Goal: Task Accomplishment & Management: Manage account settings

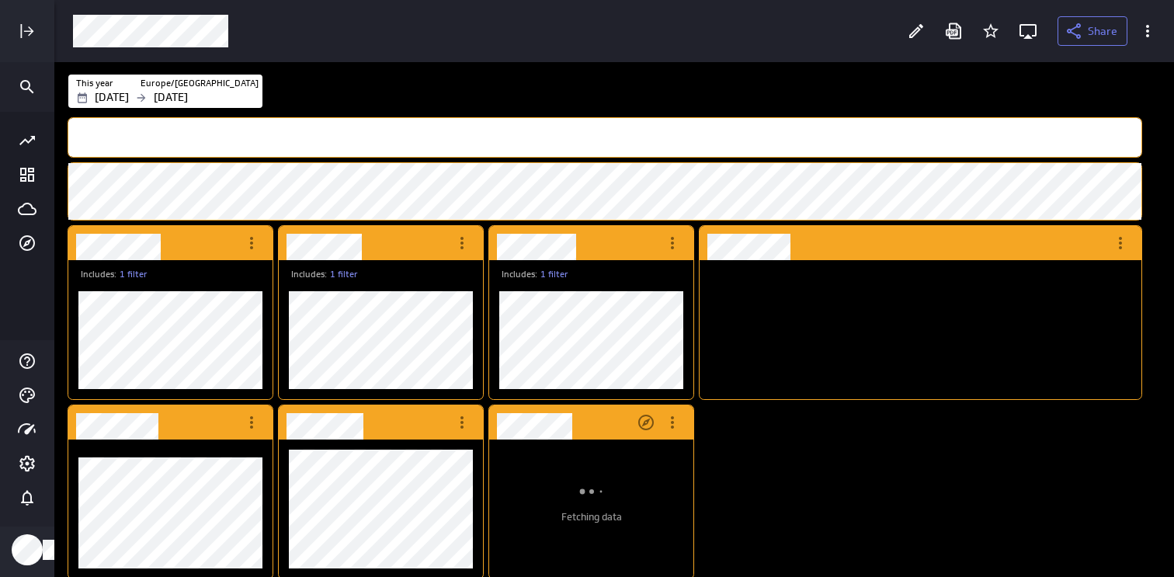
scroll to position [8, 8]
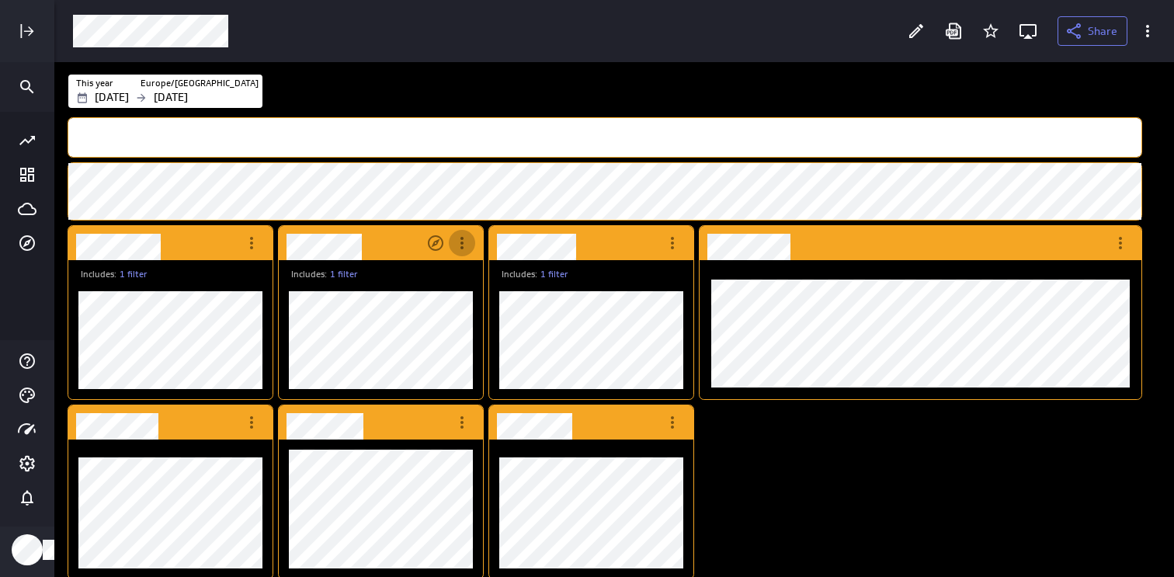
click at [463, 243] on icon "More actions" at bounding box center [461, 243] width 3 height 12
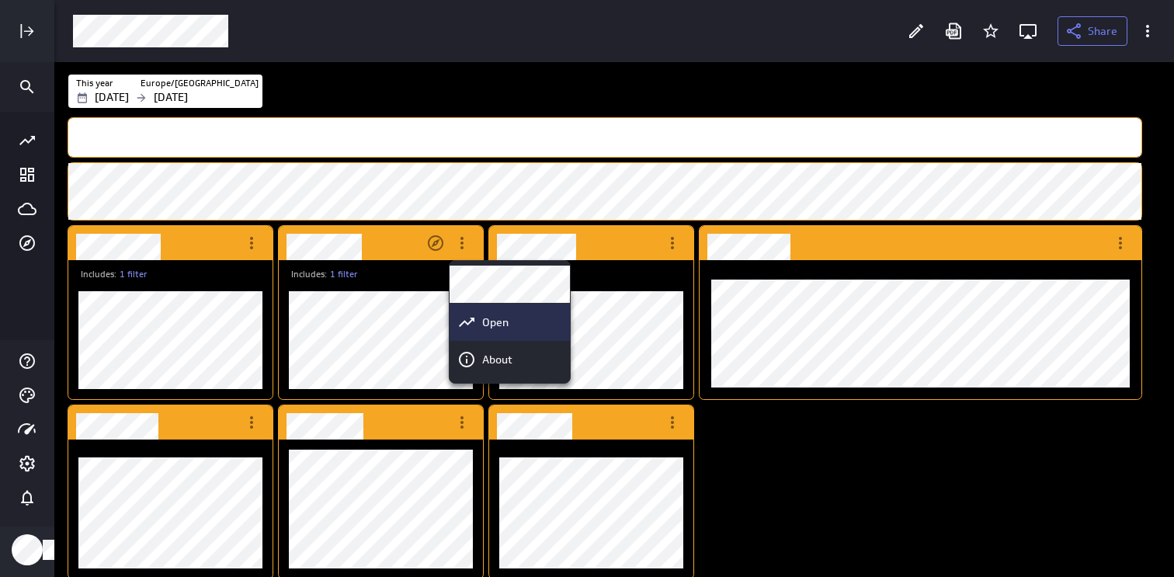
click at [482, 329] on p "Open" at bounding box center [495, 322] width 26 height 16
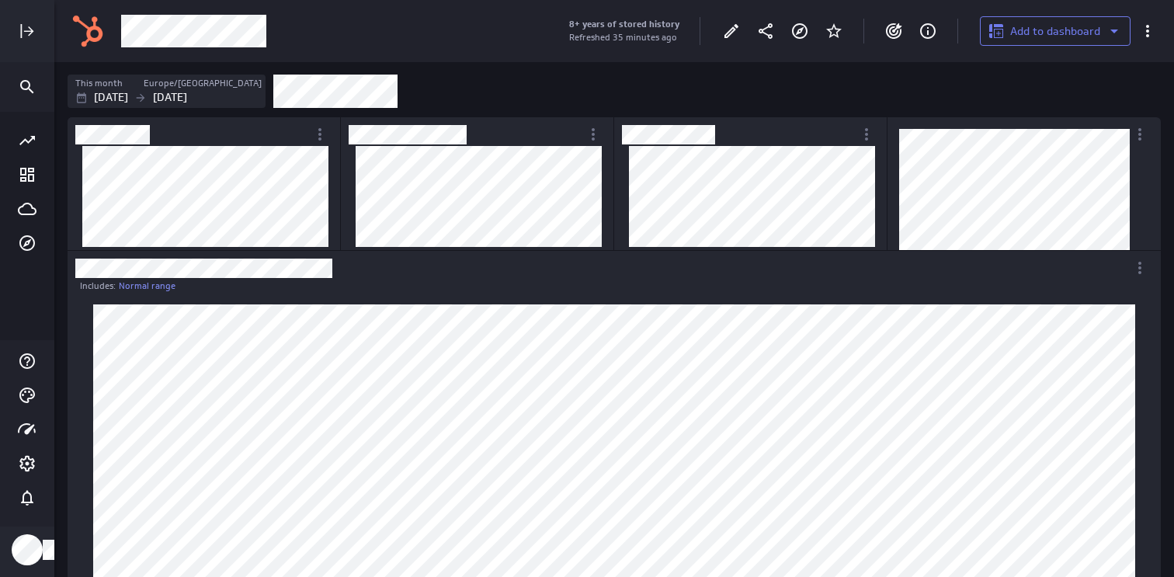
click at [717, 37] on div at bounding box center [731, 31] width 34 height 34
click at [733, 37] on icon "Edit" at bounding box center [731, 31] width 19 height 19
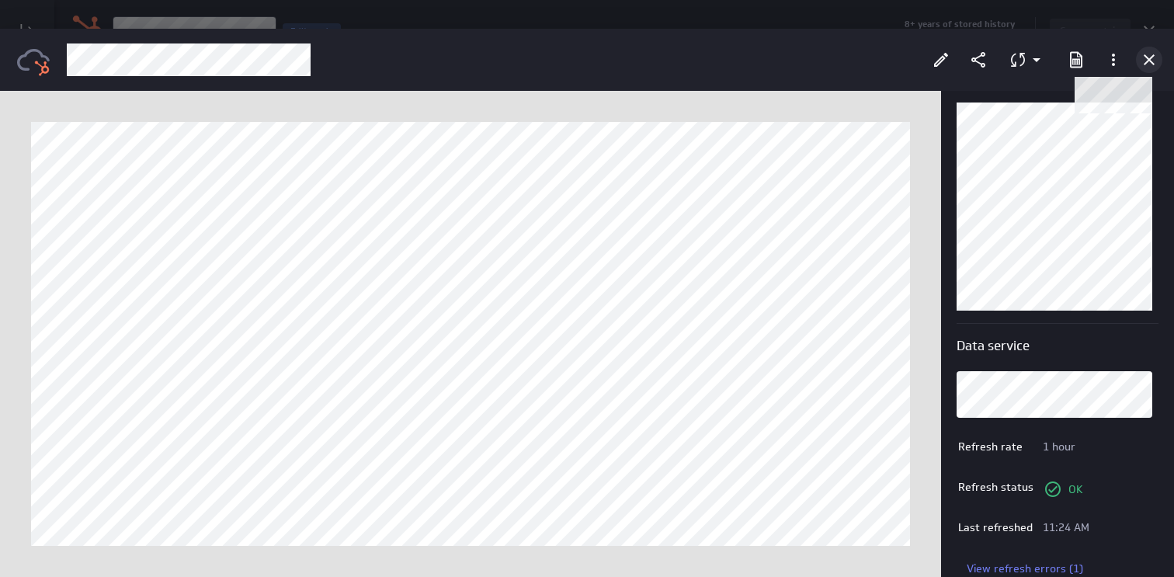
click at [1151, 59] on icon "Cancel" at bounding box center [1149, 59] width 19 height 19
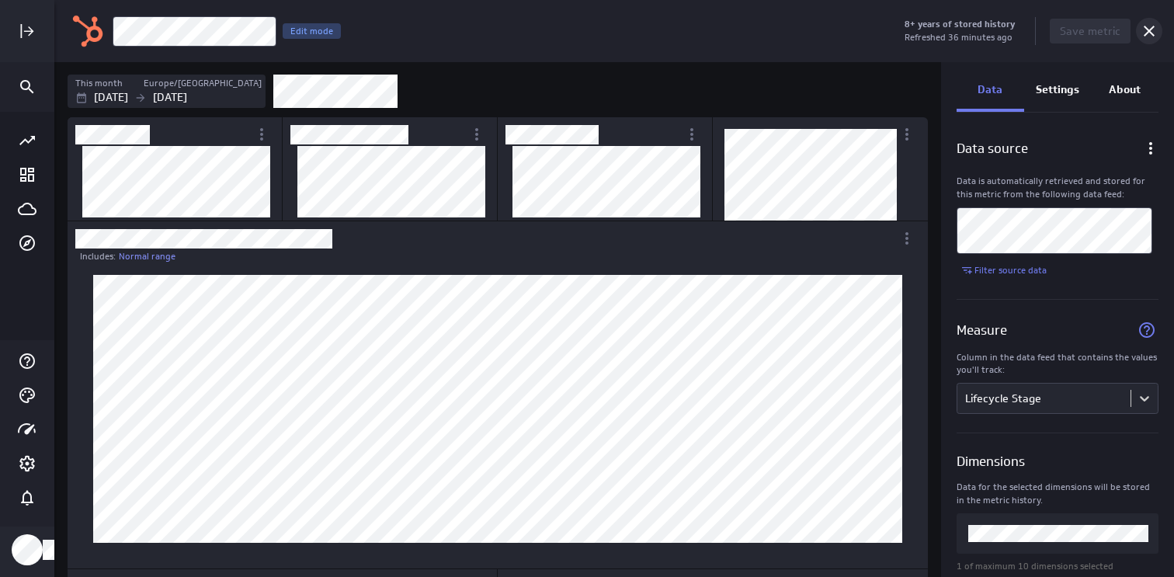
click at [1143, 29] on icon "Cancel" at bounding box center [1149, 31] width 19 height 19
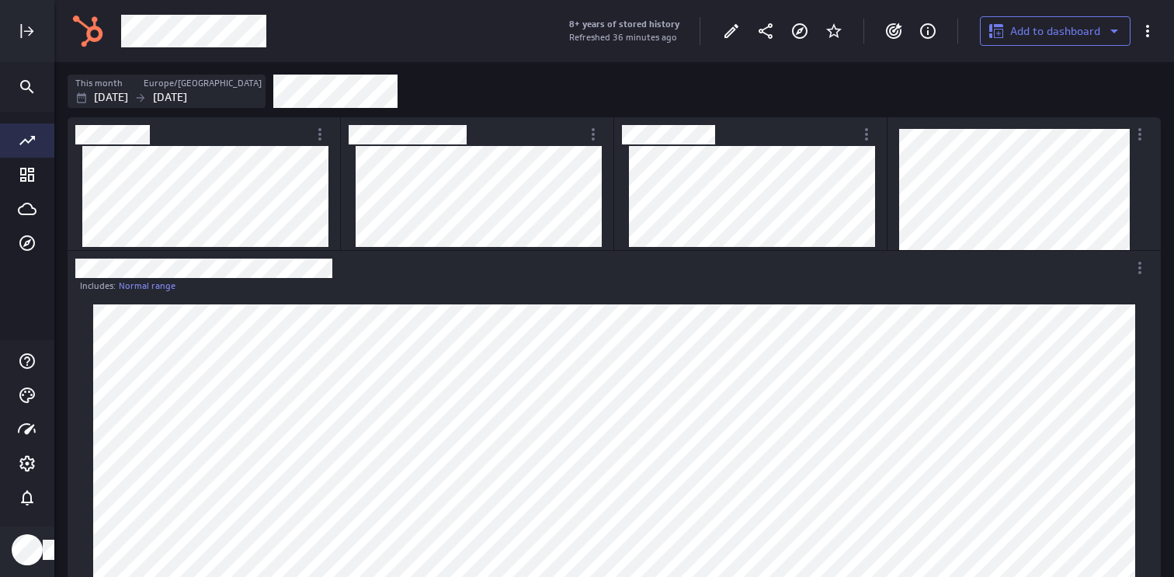
click at [26, 151] on div "Go to all metrics page." at bounding box center [27, 140] width 54 height 34
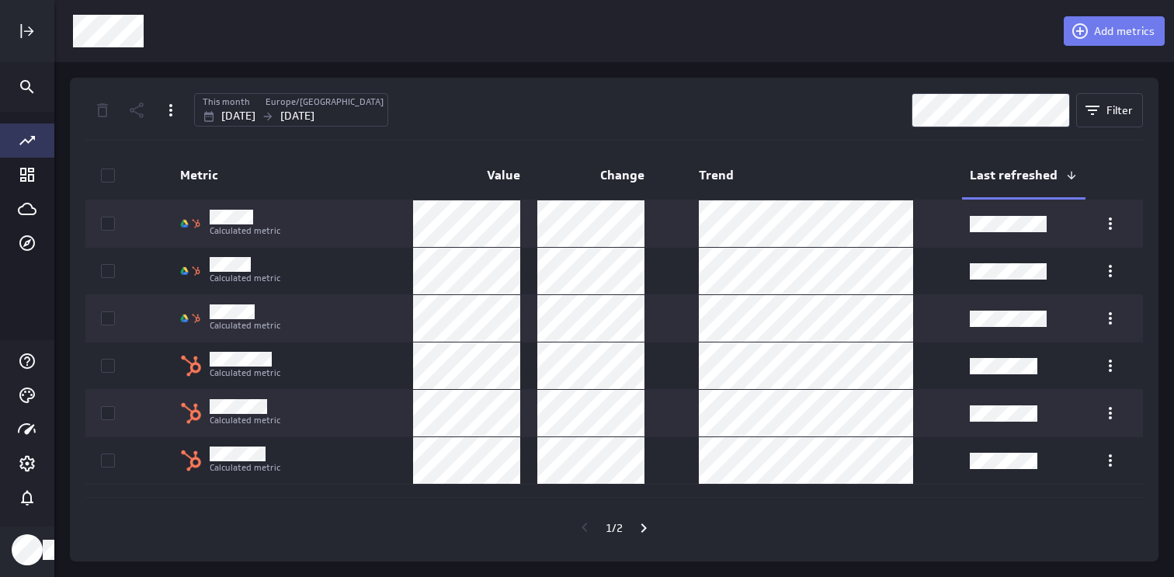
click at [1078, 51] on div "Add metrics" at bounding box center [614, 31] width 1120 height 62
click at [1100, 38] on button "Add metrics" at bounding box center [1114, 31] width 101 height 30
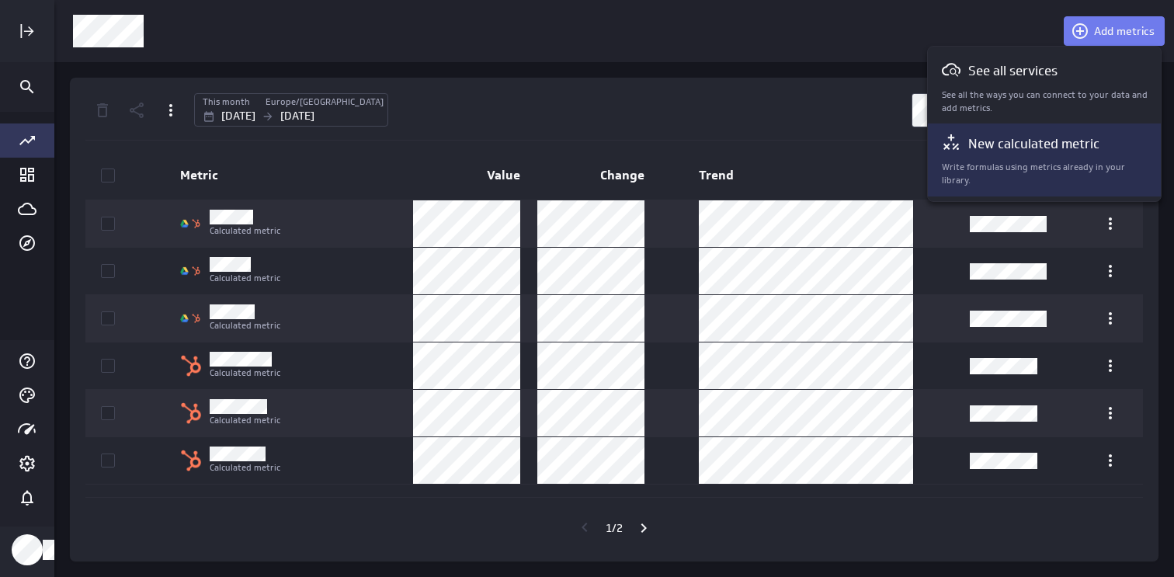
click at [1012, 141] on p "New calculated metric" at bounding box center [1033, 143] width 131 height 19
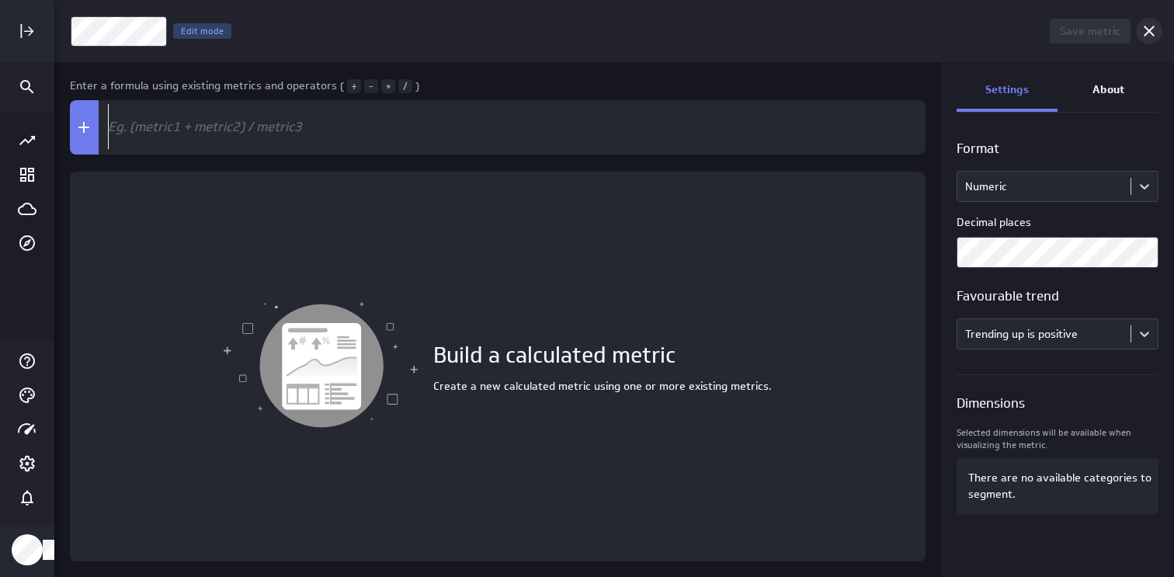
click at [1147, 33] on icon "Cancel" at bounding box center [1149, 31] width 11 height 11
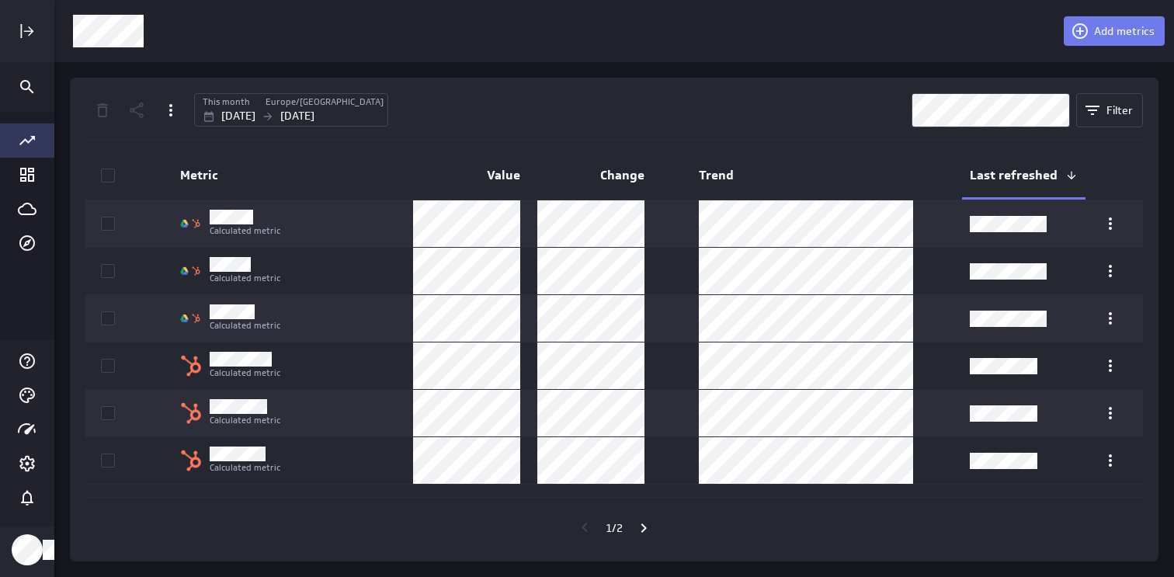
click at [237, 510] on div "1 / 2" at bounding box center [613, 528] width 1057 height 36
click at [649, 527] on icon "Go to next page" at bounding box center [643, 528] width 19 height 19
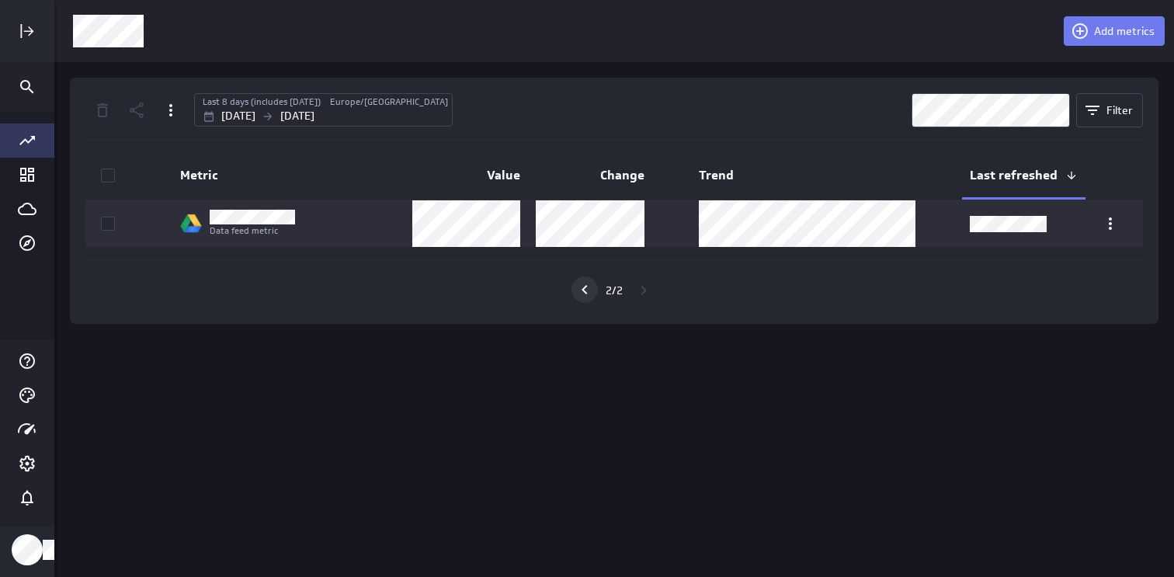
click at [582, 288] on icon "Go to previous page" at bounding box center [584, 289] width 19 height 19
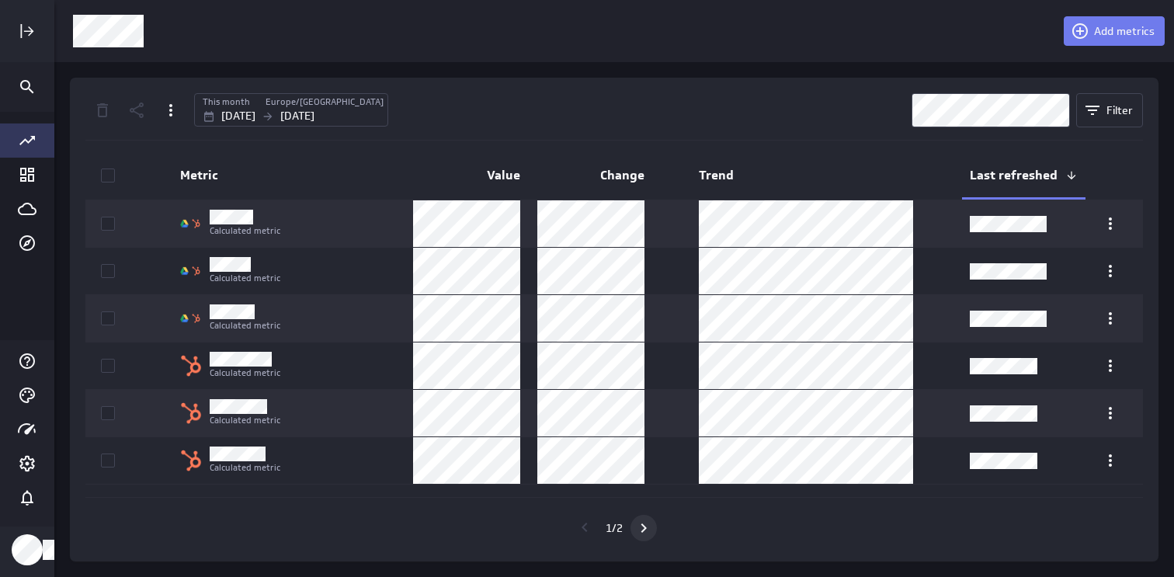
click at [646, 533] on icon "Go to next page" at bounding box center [643, 528] width 19 height 19
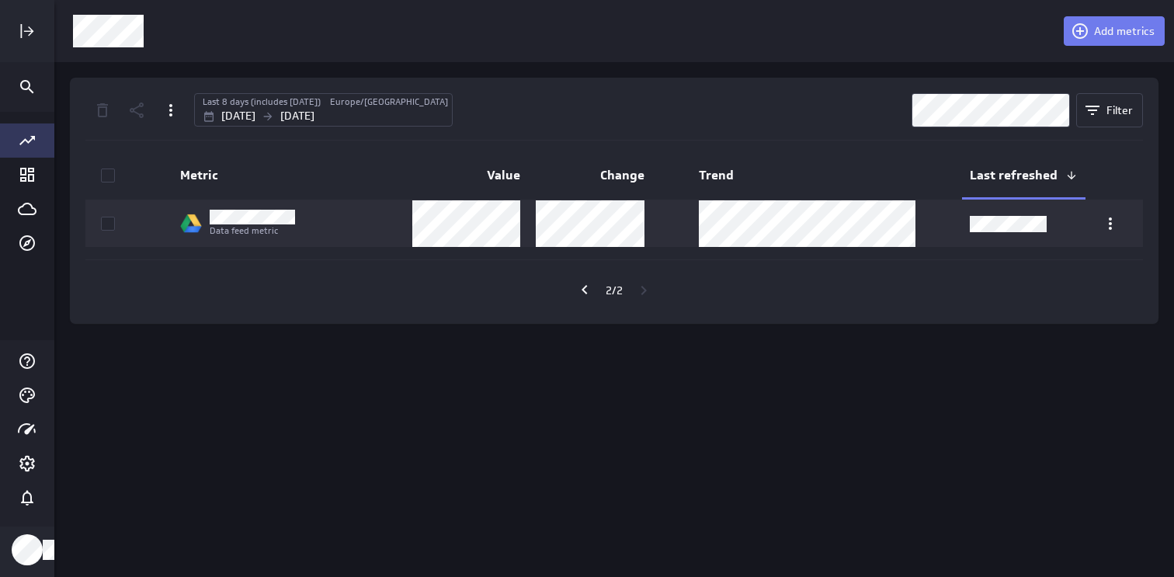
click at [605, 461] on div "Add metrics Last 8 days (includes [DATE]) [GEOGRAPHIC_DATA]/[GEOGRAPHIC_DATA] […" at bounding box center [614, 288] width 1120 height 577
click at [585, 290] on icon "Go to previous page" at bounding box center [584, 289] width 19 height 19
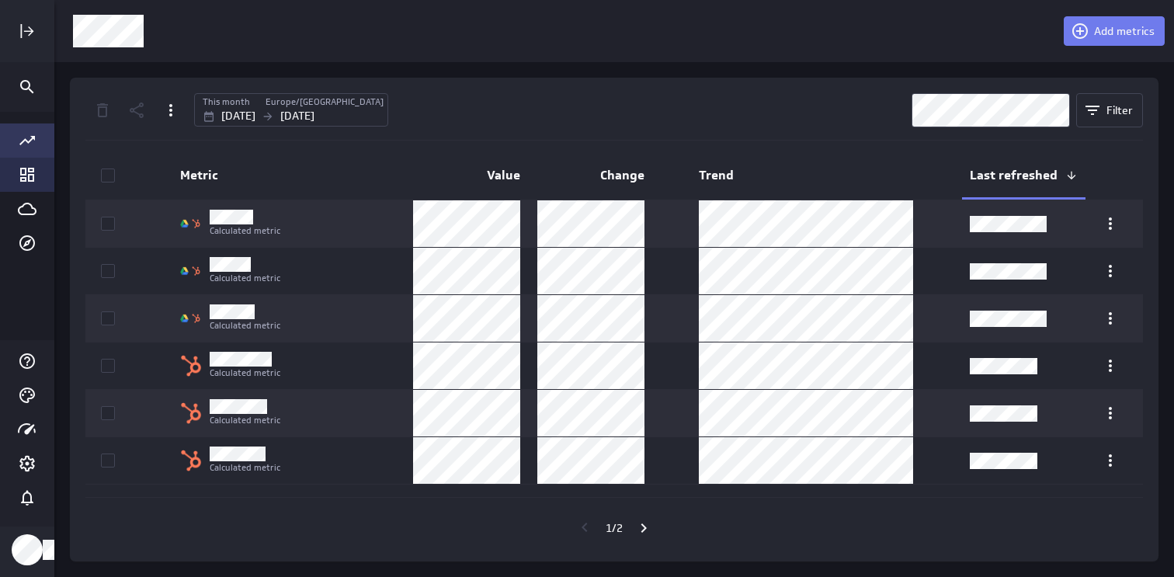
click at [26, 180] on icon "Go to Dashboard Library" at bounding box center [27, 174] width 19 height 19
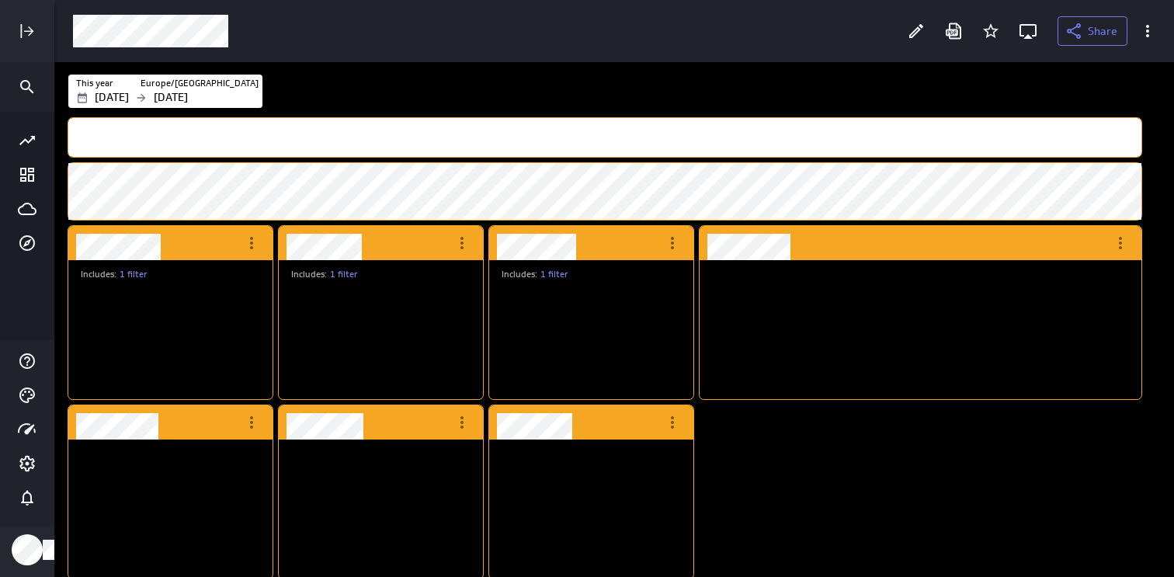
scroll to position [109, 419]
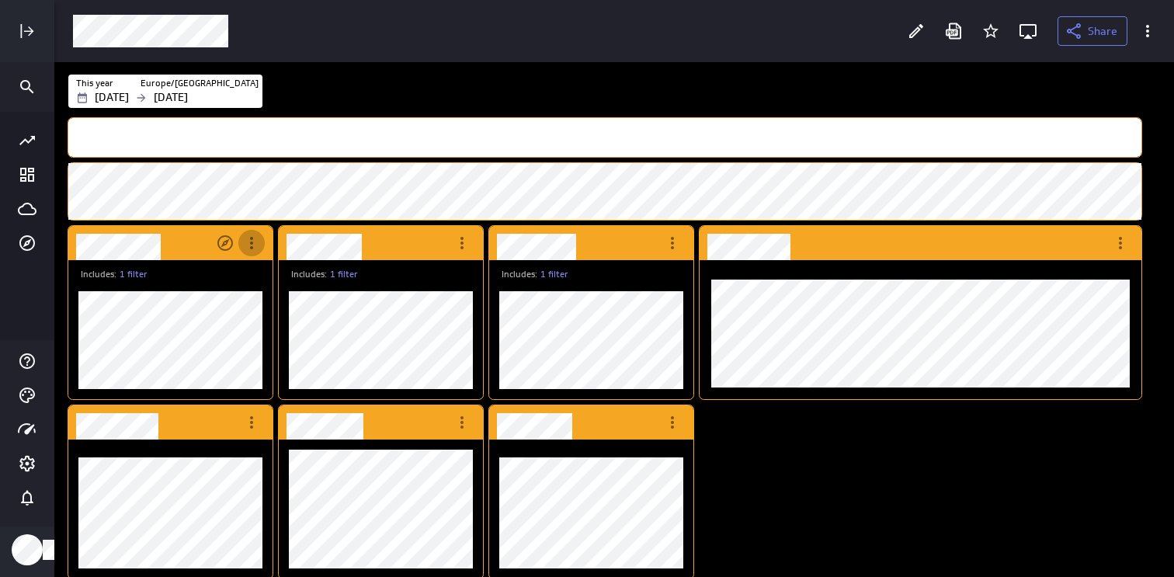
click at [245, 238] on icon "More actions" at bounding box center [251, 243] width 19 height 19
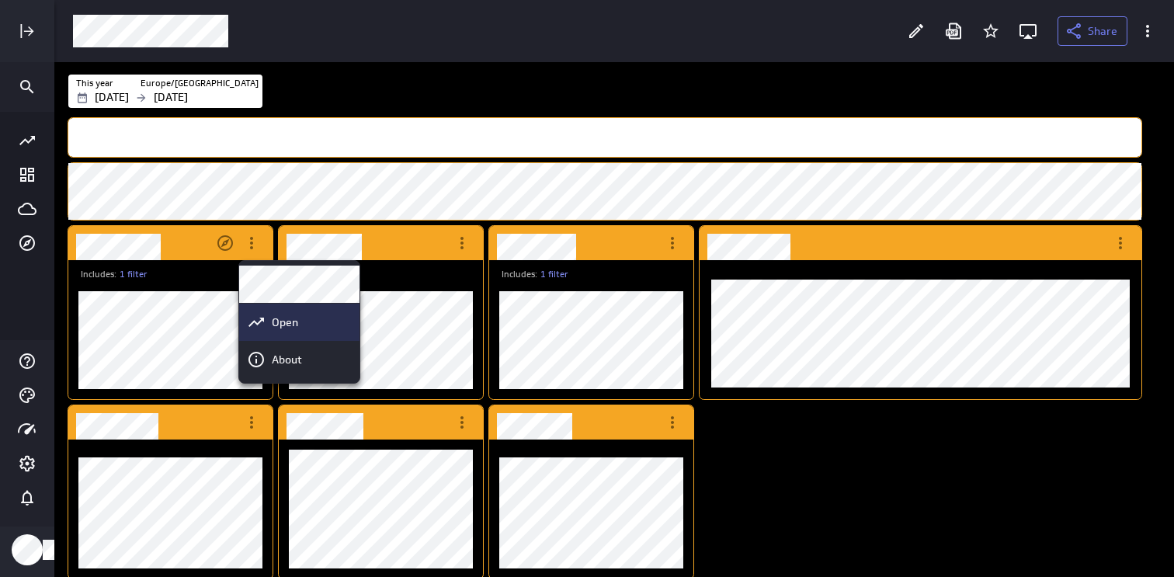
click at [296, 320] on p "Open" at bounding box center [285, 322] width 26 height 16
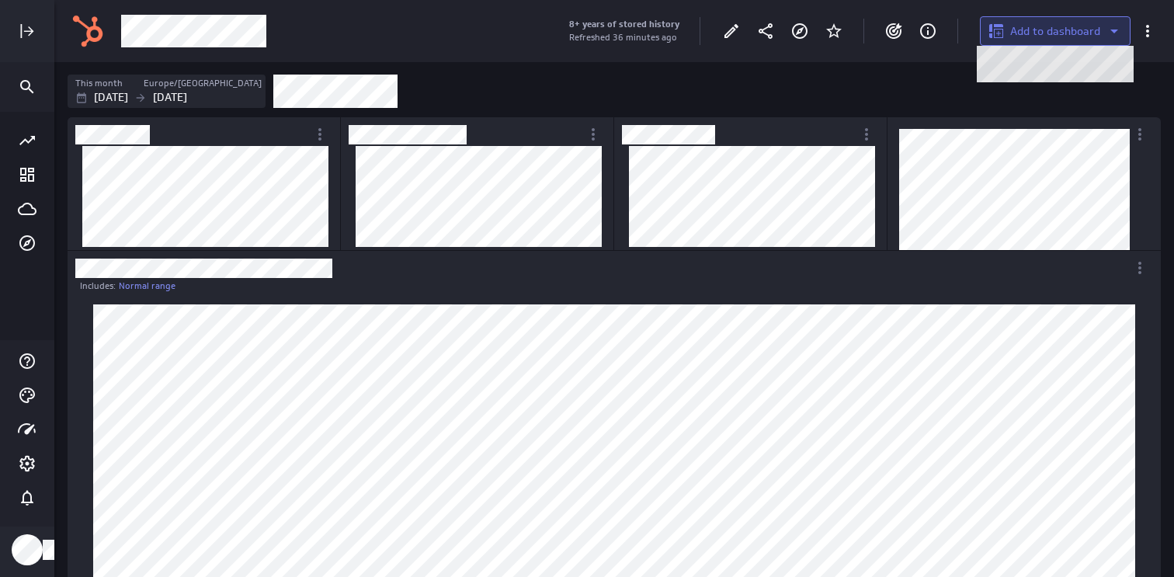
click at [1050, 40] on button "Add to dashboard" at bounding box center [1055, 31] width 151 height 30
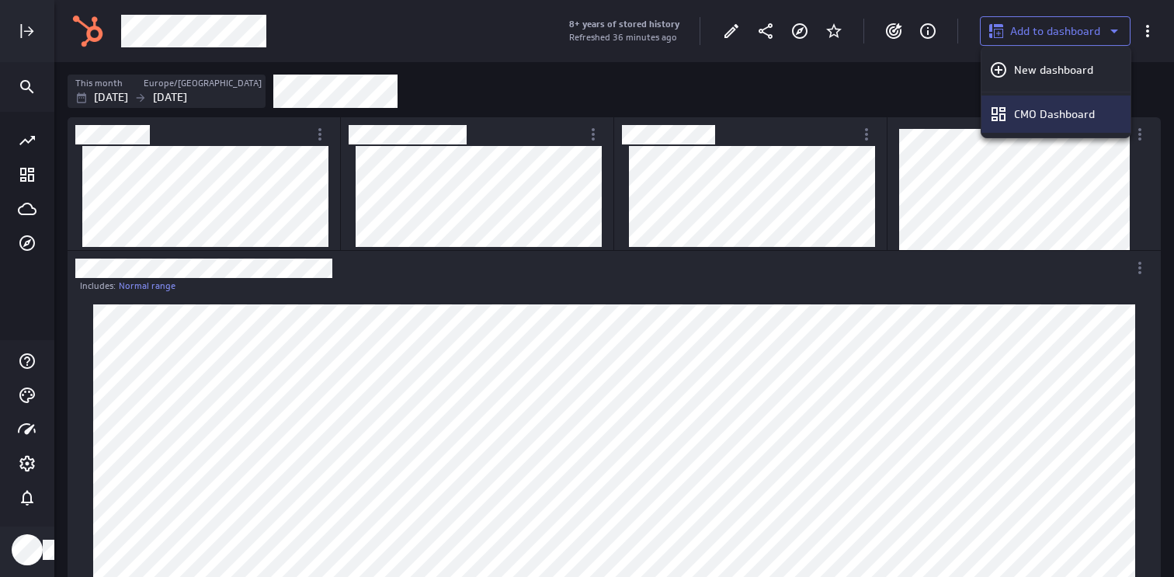
click at [1030, 113] on p "CMO Dashboard" at bounding box center [1054, 114] width 81 height 16
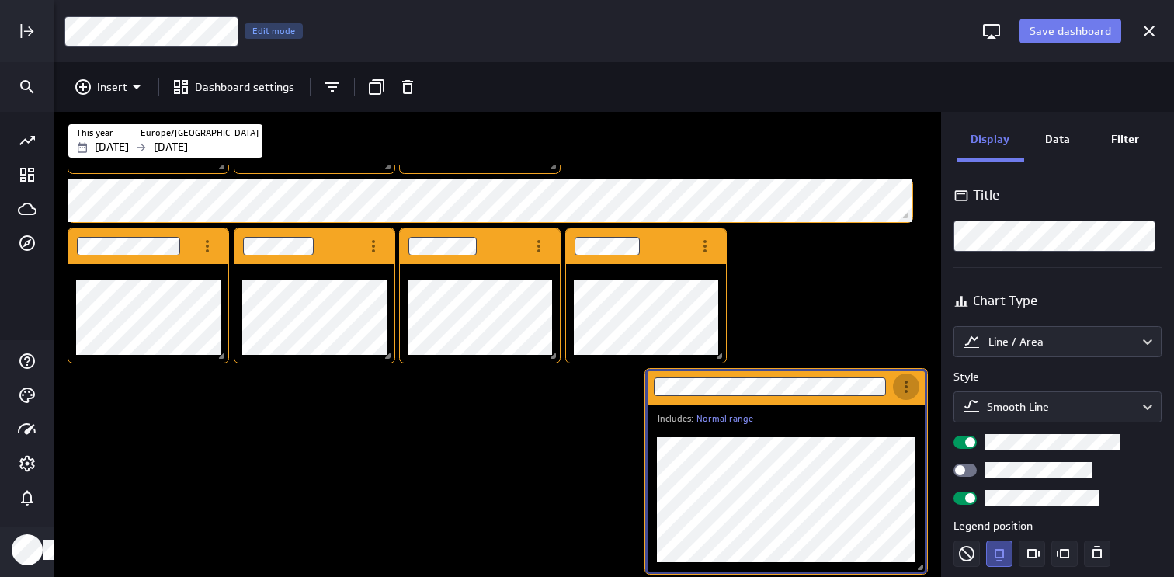
click at [912, 391] on icon "More actions" at bounding box center [906, 386] width 19 height 19
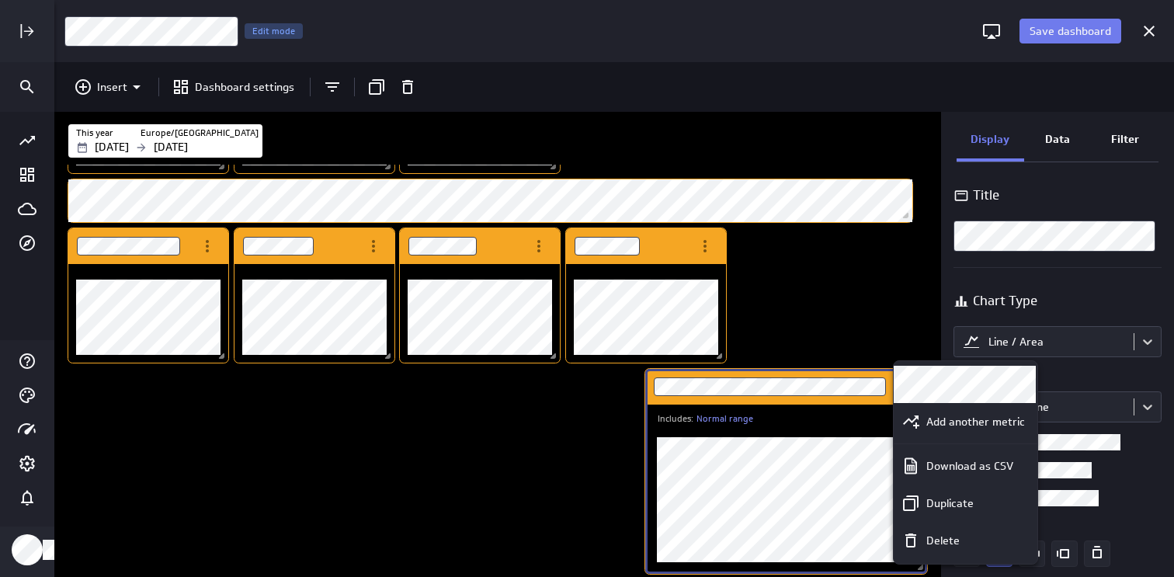
click at [909, 317] on div at bounding box center [587, 288] width 1174 height 577
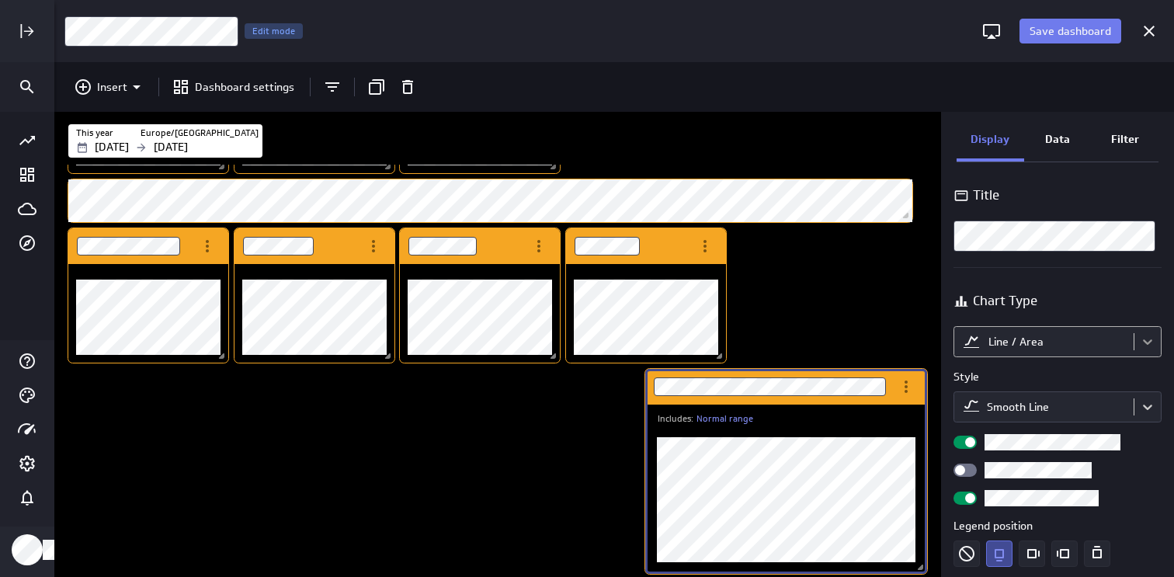
click at [1145, 340] on body "Save dashboard CMO Dashboard Edit mode Insert Dashboard settings This year [GEO…" at bounding box center [587, 288] width 1174 height 577
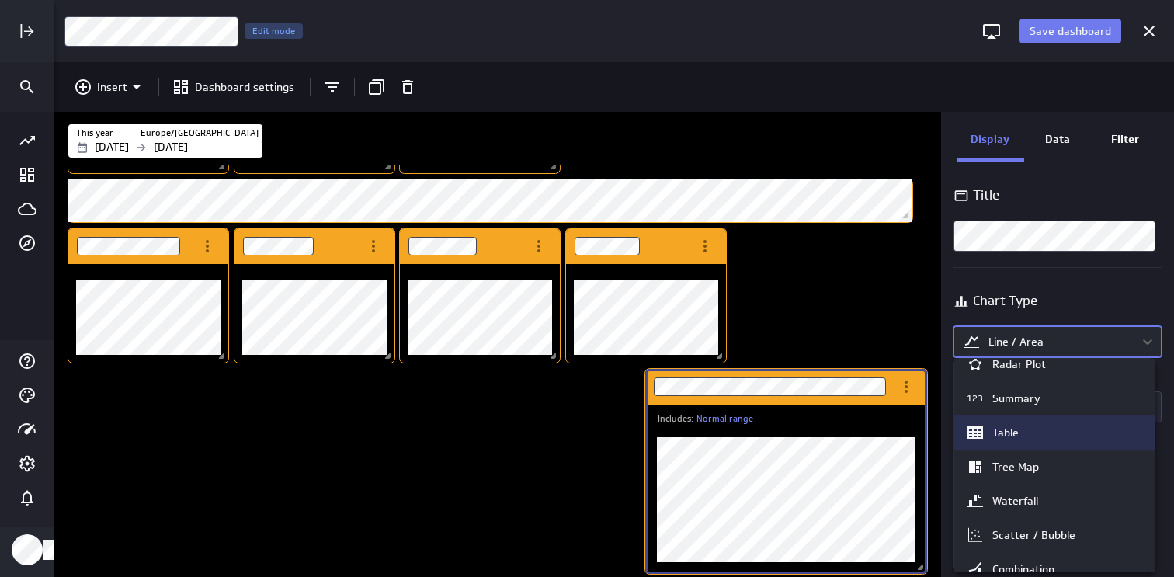
click at [1055, 432] on div "Table" at bounding box center [1054, 432] width 177 height 19
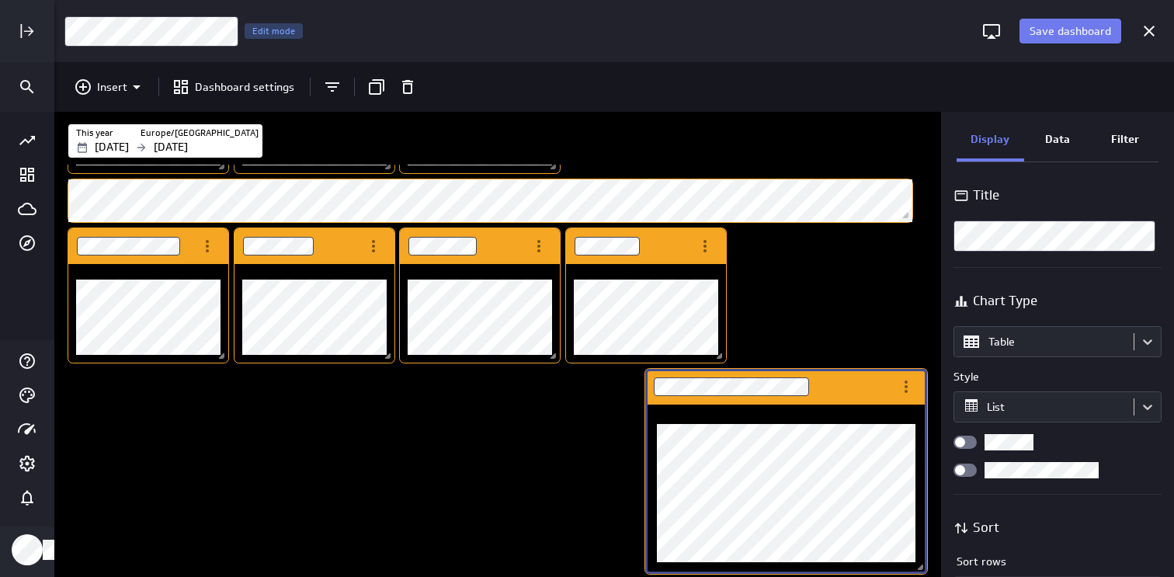
click at [1052, 151] on div "Data" at bounding box center [1058, 141] width 68 height 42
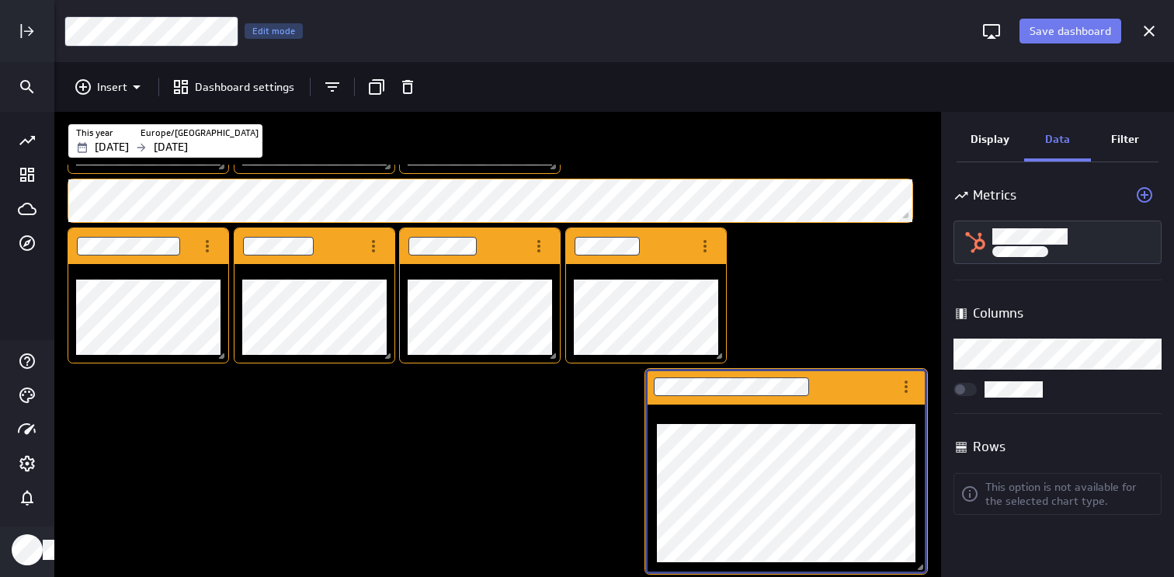
click at [1145, 355] on body "Save dashboard CMO Dashboard Edit mode Insert Dashboard settings This year [GEO…" at bounding box center [587, 288] width 1174 height 577
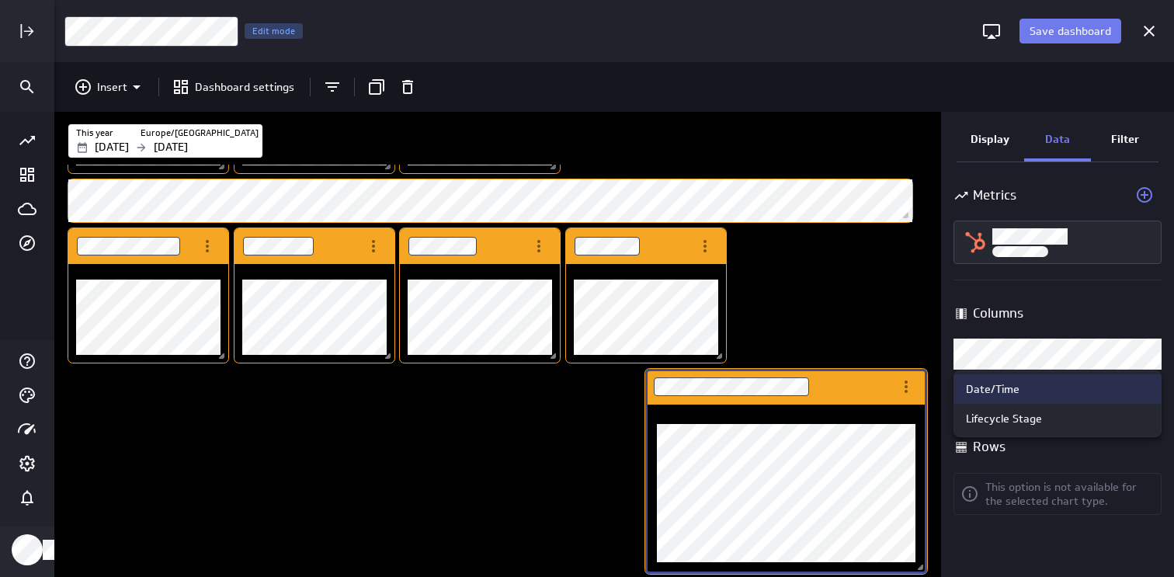
click at [1007, 392] on div "Date/Time" at bounding box center [993, 389] width 54 height 14
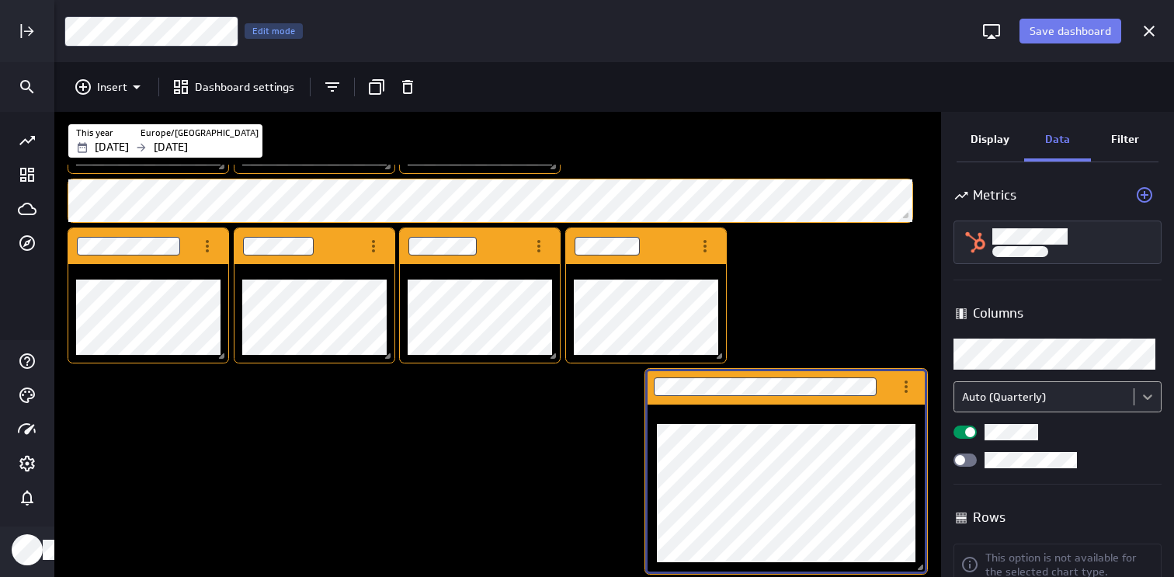
click at [1139, 393] on body "Save dashboard CMO Dashboard Edit mode Insert Dashboard settings This year [GEO…" at bounding box center [587, 288] width 1174 height 577
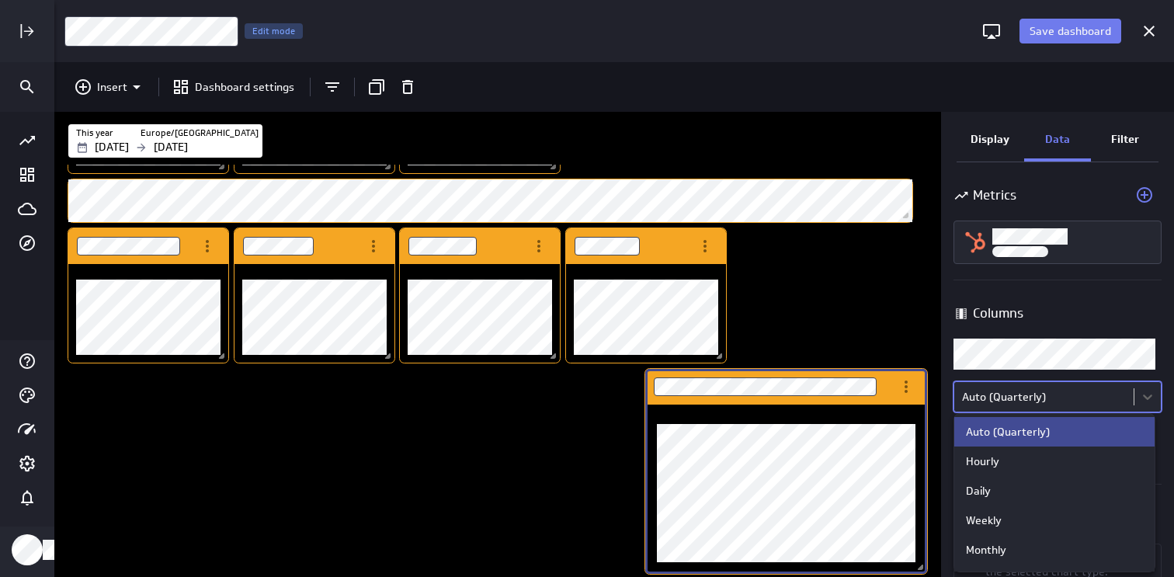
click at [1138, 397] on div at bounding box center [587, 288] width 1174 height 577
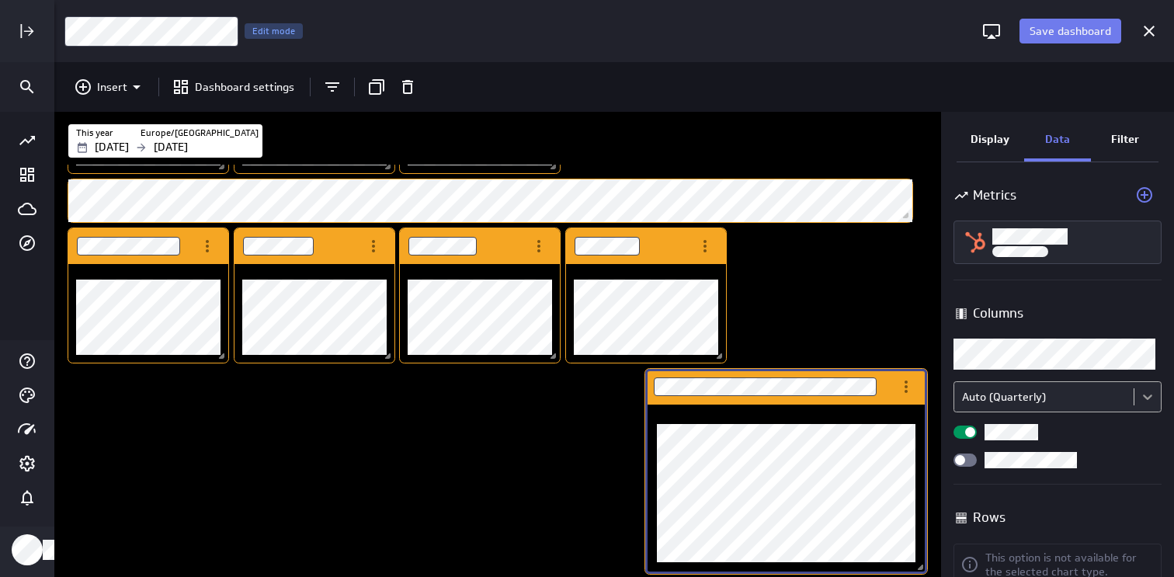
click at [1144, 391] on body "Save dashboard CMO Dashboard Edit mode Insert Dashboard settings This year [GEO…" at bounding box center [587, 288] width 1174 height 577
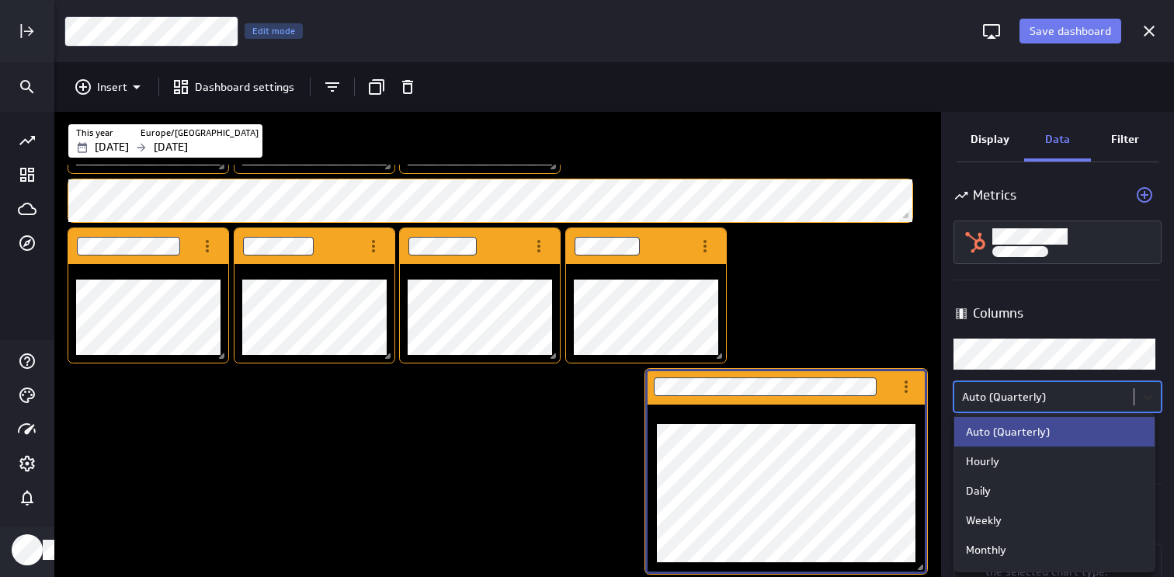
click at [1144, 391] on div at bounding box center [587, 288] width 1174 height 577
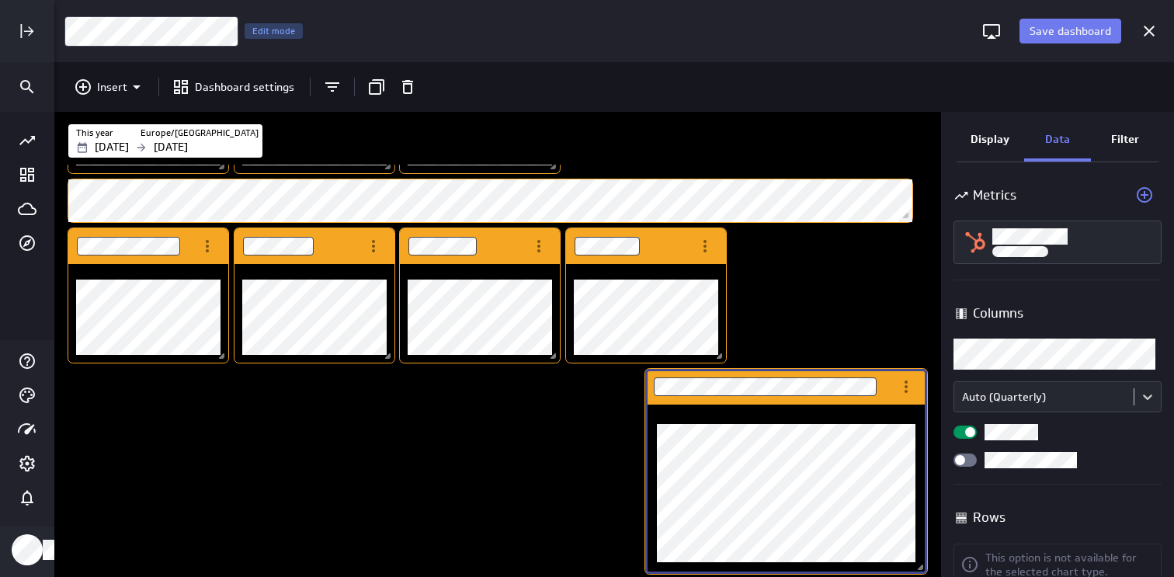
click at [967, 459] on div "Widget Properties" at bounding box center [964, 459] width 23 height 13
click at [0, 0] on input "Widget Properties" at bounding box center [0, 0] width 0 height 0
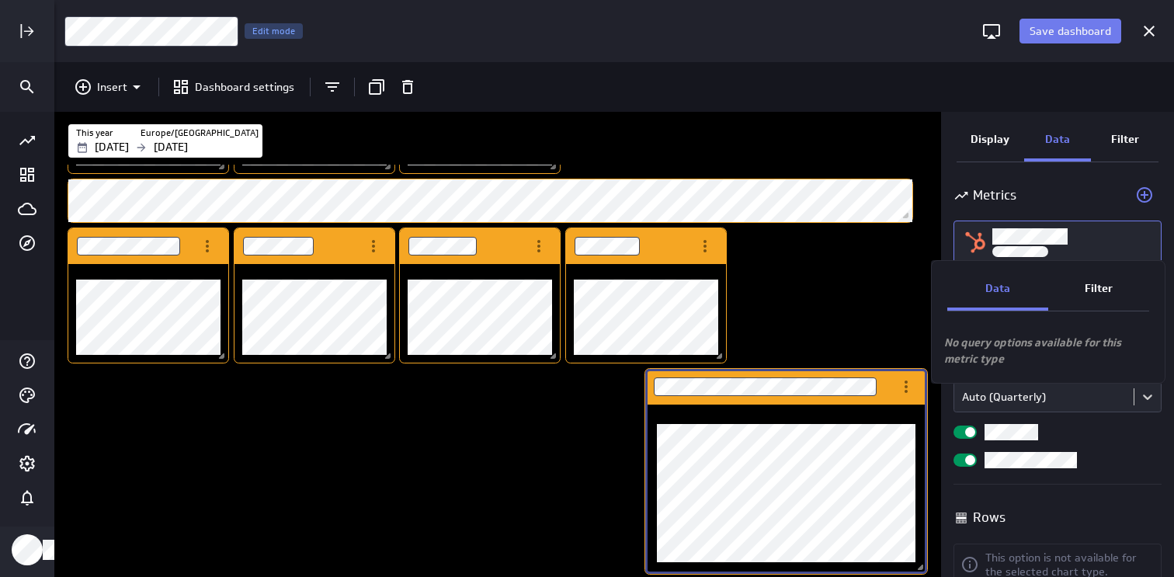
click at [1112, 281] on p "Filter" at bounding box center [1099, 288] width 28 height 16
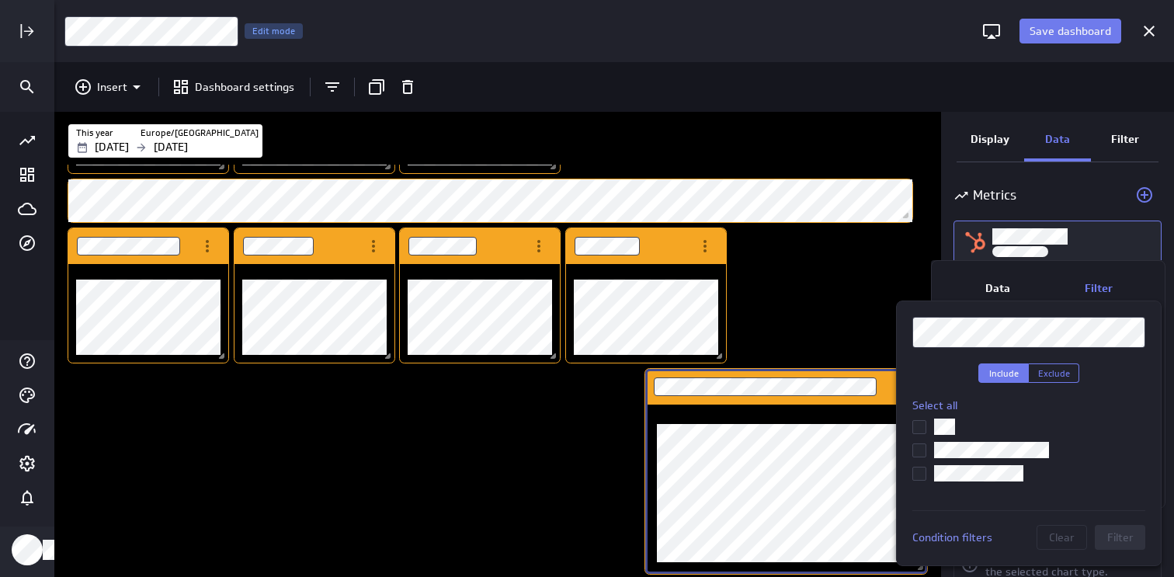
click at [920, 448] on icon at bounding box center [919, 450] width 12 height 12
click at [0, 0] on input "checkbox" at bounding box center [0, 0] width 0 height 0
click at [1124, 537] on span "Filter" at bounding box center [1120, 537] width 26 height 14
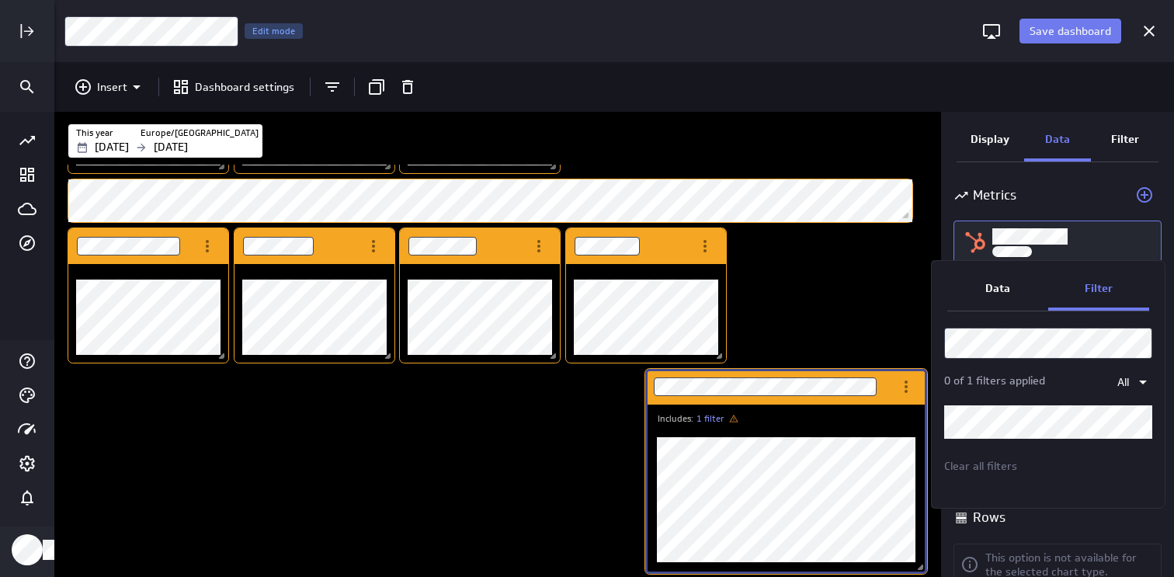
click at [999, 285] on p "Data" at bounding box center [997, 288] width 25 height 16
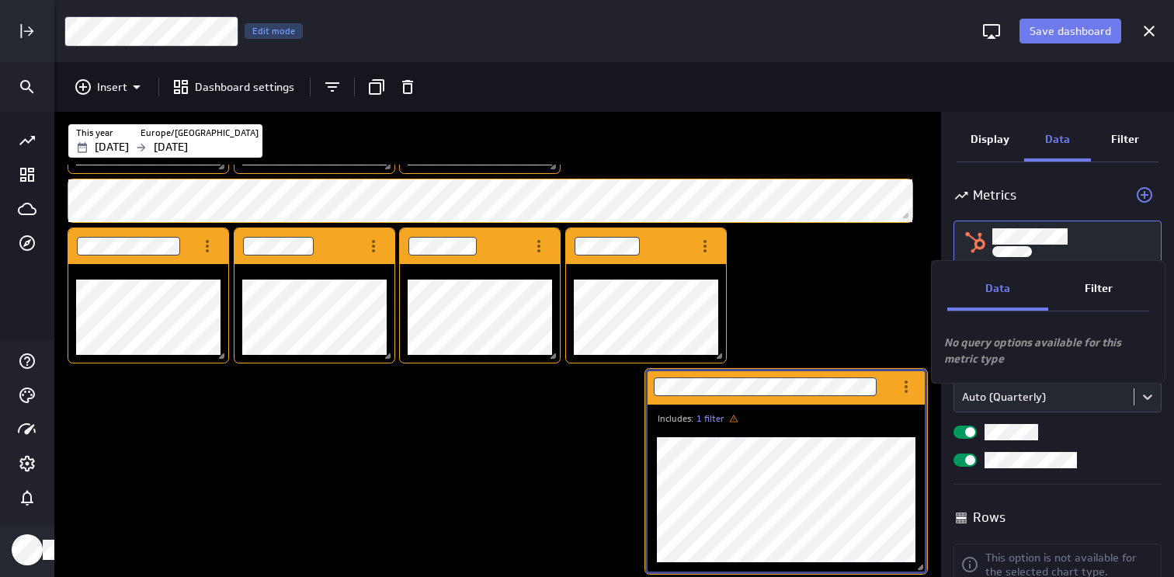
click at [1132, 400] on div at bounding box center [587, 288] width 1174 height 577
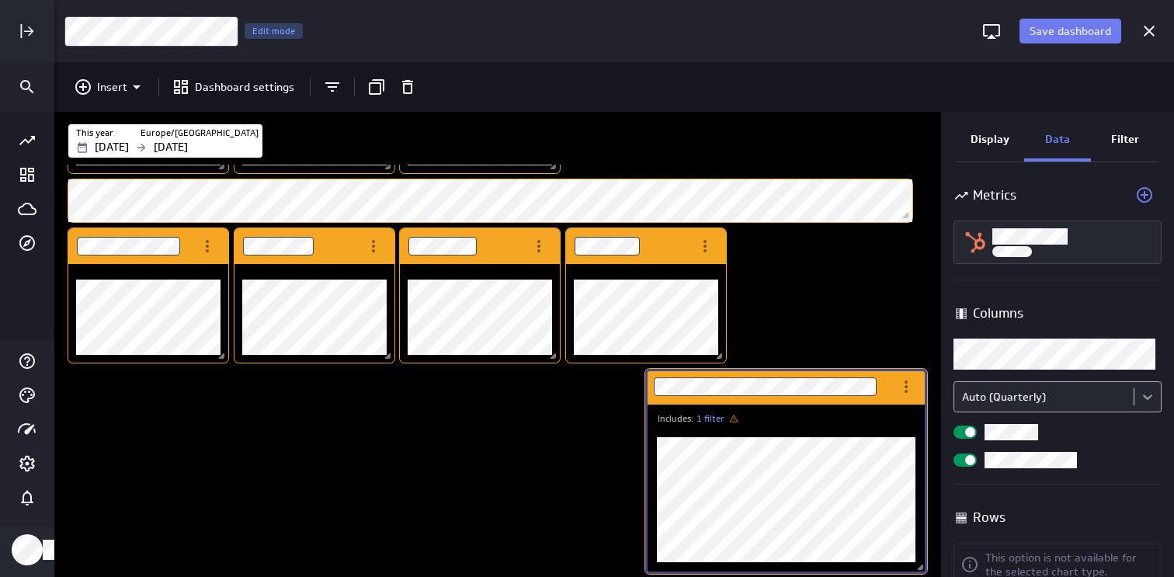
click at [1142, 396] on body "Save dashboard CMO Dashboard Edit mode Insert Dashboard settings This year [GEO…" at bounding box center [587, 288] width 1174 height 577
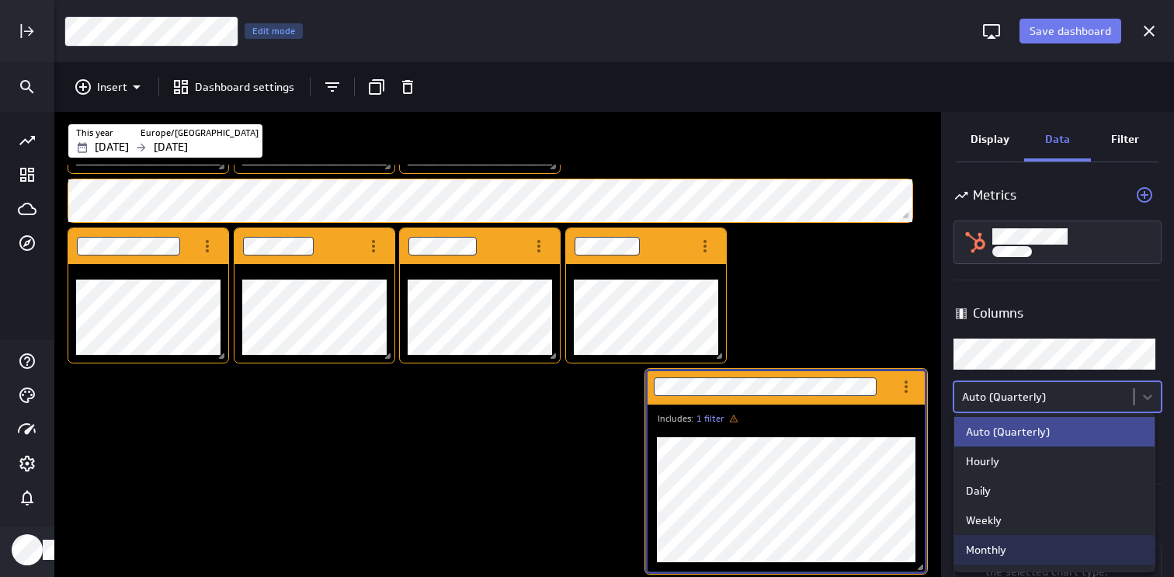
click at [1002, 554] on div "Monthly" at bounding box center [986, 550] width 40 height 14
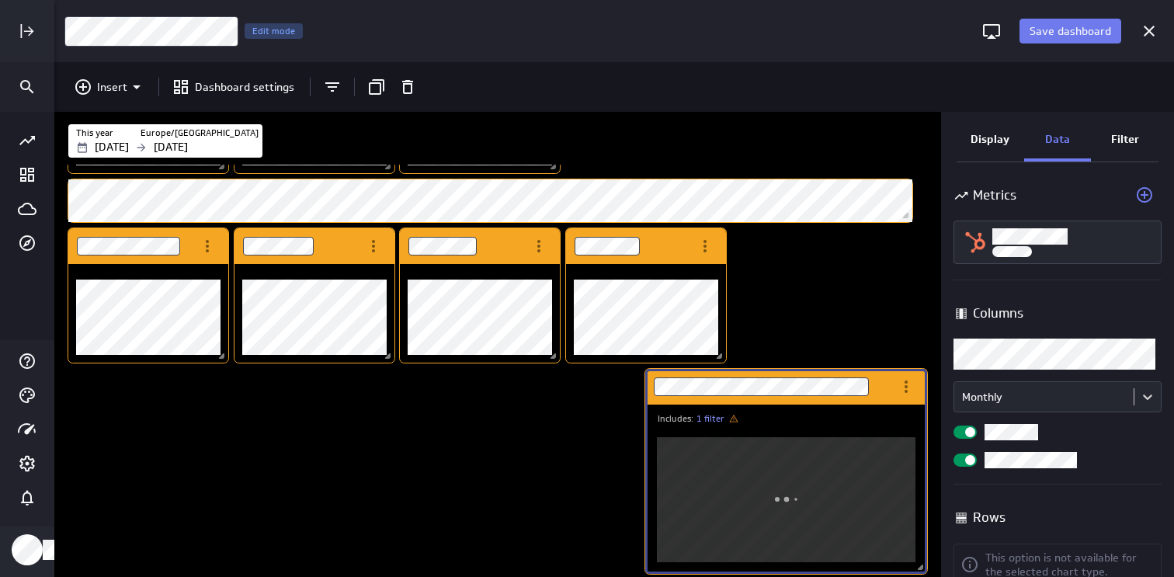
click at [1120, 151] on div "Filter" at bounding box center [1125, 141] width 68 height 42
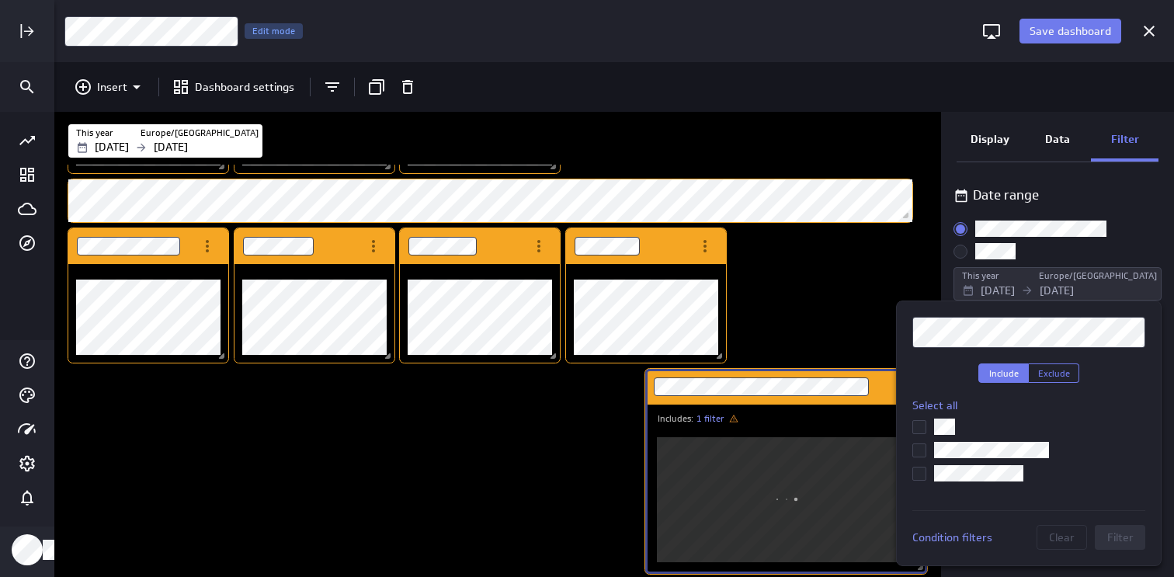
click at [1142, 238] on div at bounding box center [587, 288] width 1174 height 577
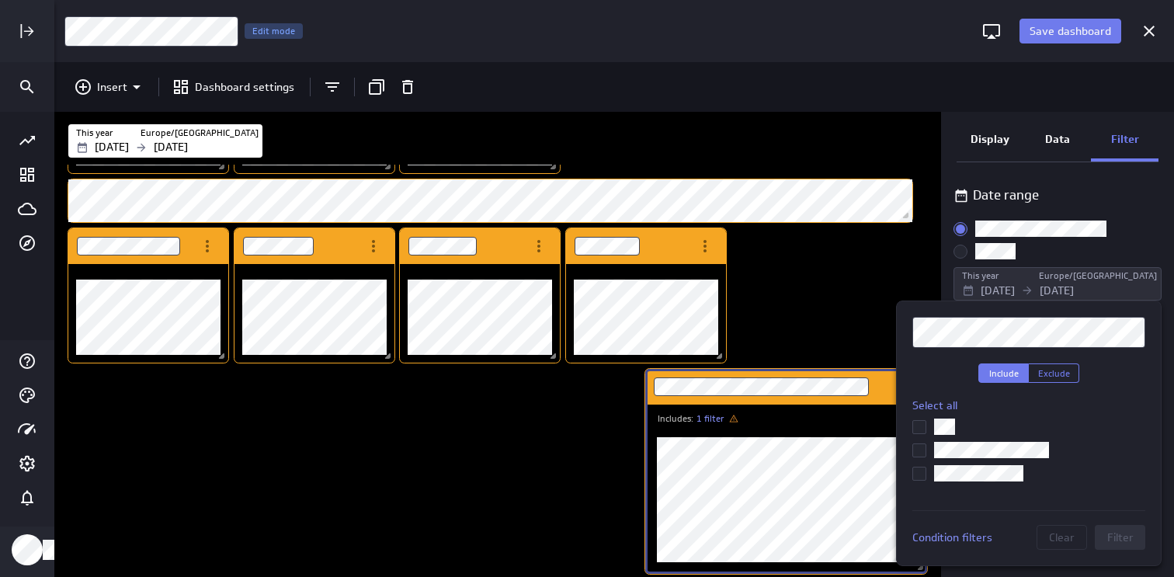
click at [943, 253] on div at bounding box center [587, 288] width 1174 height 577
click at [925, 457] on span at bounding box center [919, 450] width 14 height 14
click at [0, 0] on input "checkbox" at bounding box center [0, 0] width 0 height 0
click at [1127, 537] on span "Filter" at bounding box center [1120, 537] width 26 height 14
click at [927, 445] on label at bounding box center [1028, 450] width 233 height 16
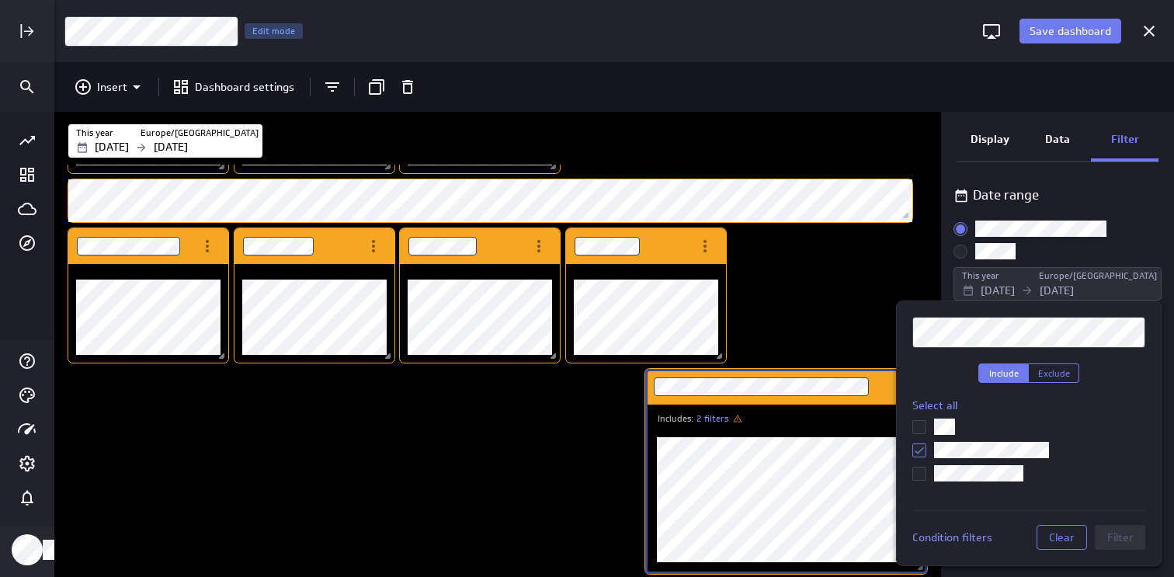
click at [0, 0] on input "checkbox" at bounding box center [0, 0] width 0 height 0
click at [1061, 537] on span "Clear" at bounding box center [1062, 537] width 26 height 14
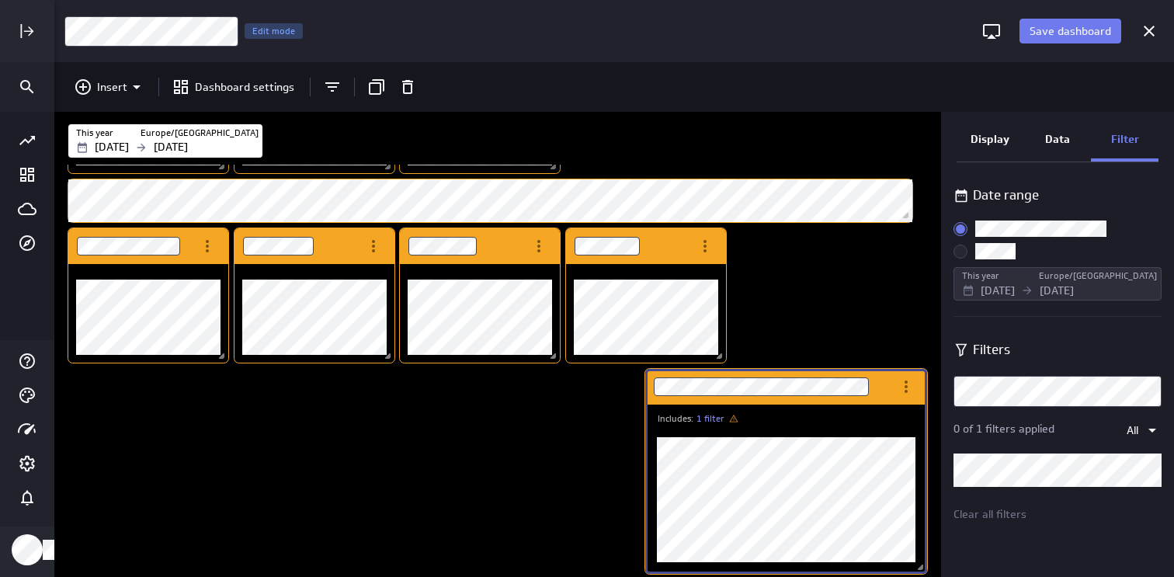
click at [1009, 140] on p "Display" at bounding box center [990, 139] width 39 height 16
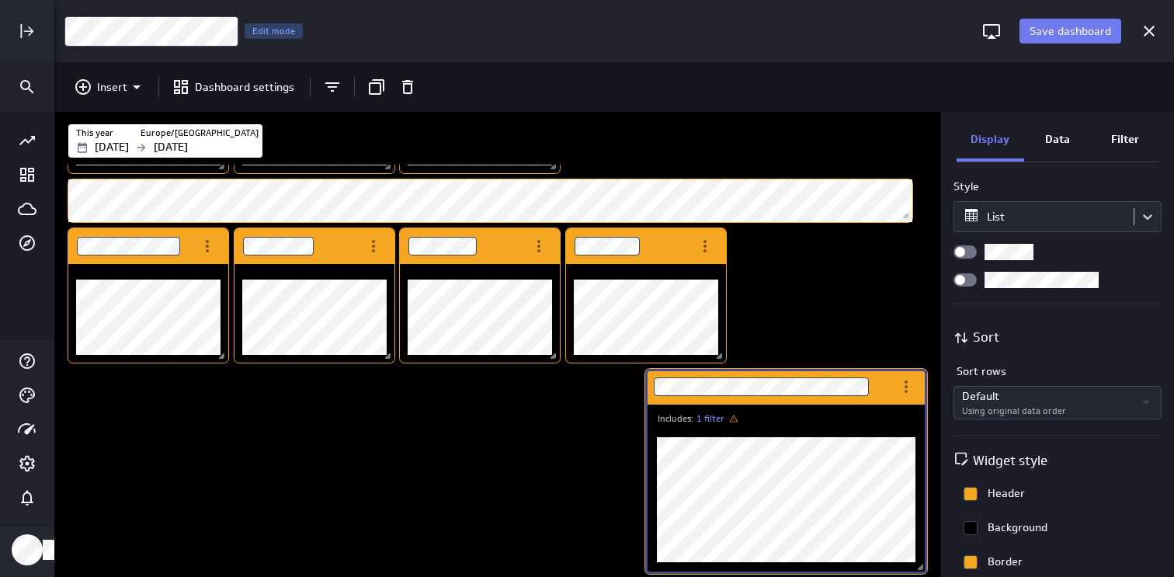
scroll to position [220, 0]
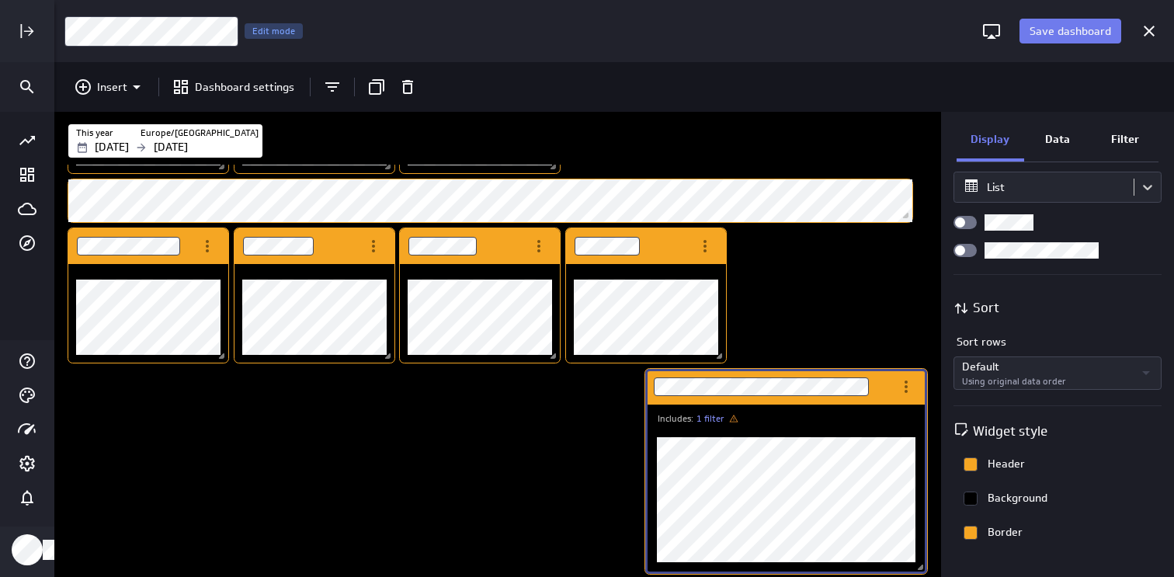
click at [1052, 140] on p "Data" at bounding box center [1057, 139] width 25 height 16
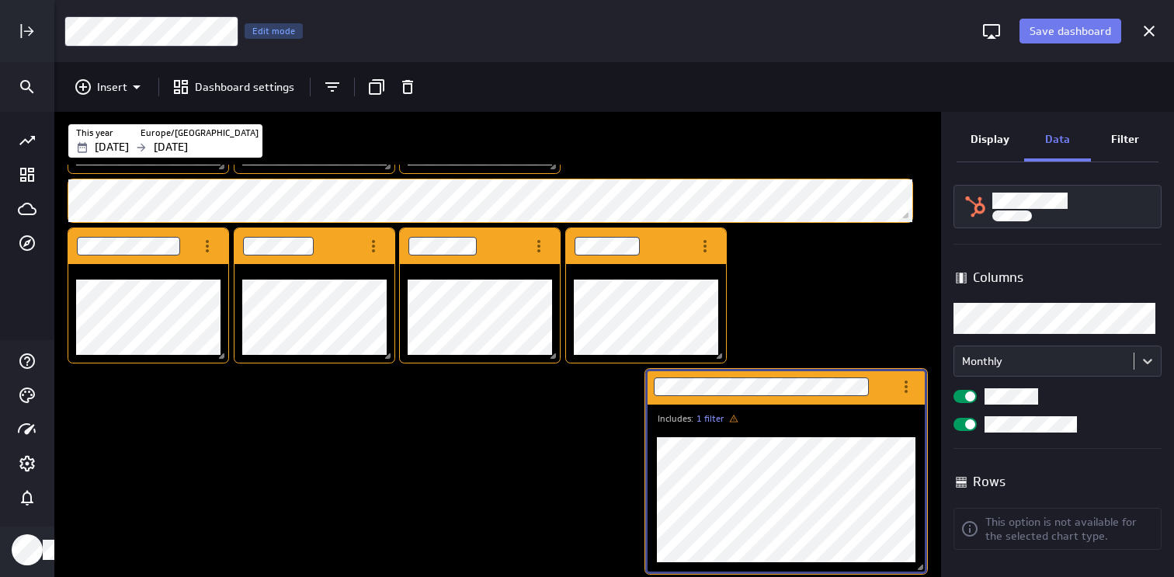
scroll to position [36, 0]
click at [965, 394] on span "Widget Properties" at bounding box center [970, 396] width 10 height 10
click at [0, 0] on input "Widget Properties" at bounding box center [0, 0] width 0 height 0
click at [1092, 491] on div "Rows" at bounding box center [1057, 481] width 208 height 35
click at [802, 339] on div "Includes: 1 filter Includes: 1 filter Includes: 1 filter Includes: 1 filter" at bounding box center [500, 194] width 871 height 766
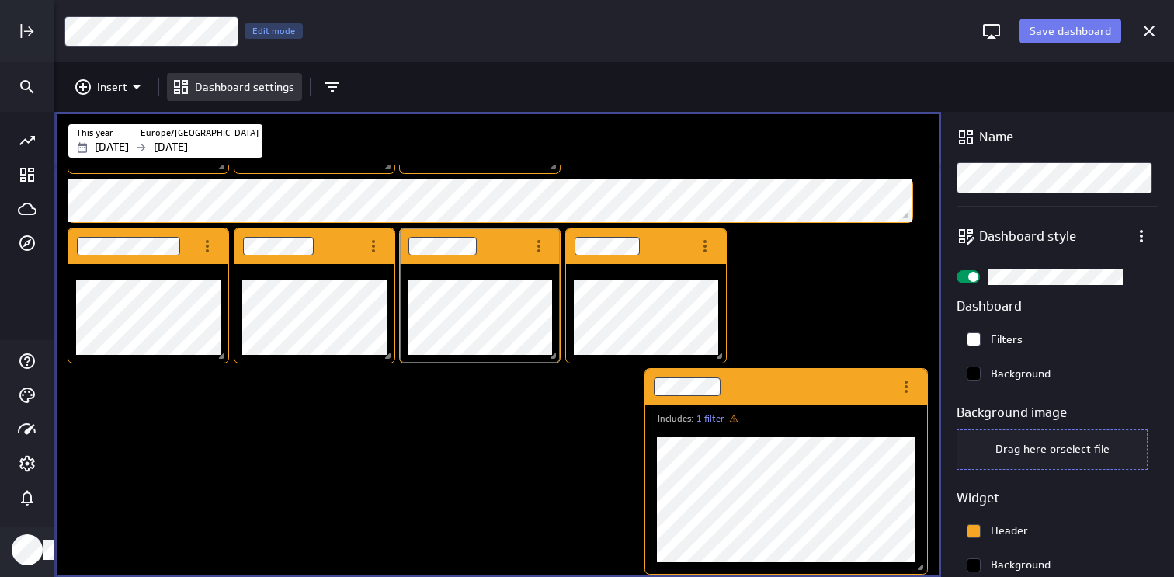
click at [509, 246] on div "Dashboard Widget" at bounding box center [463, 246] width 126 height 36
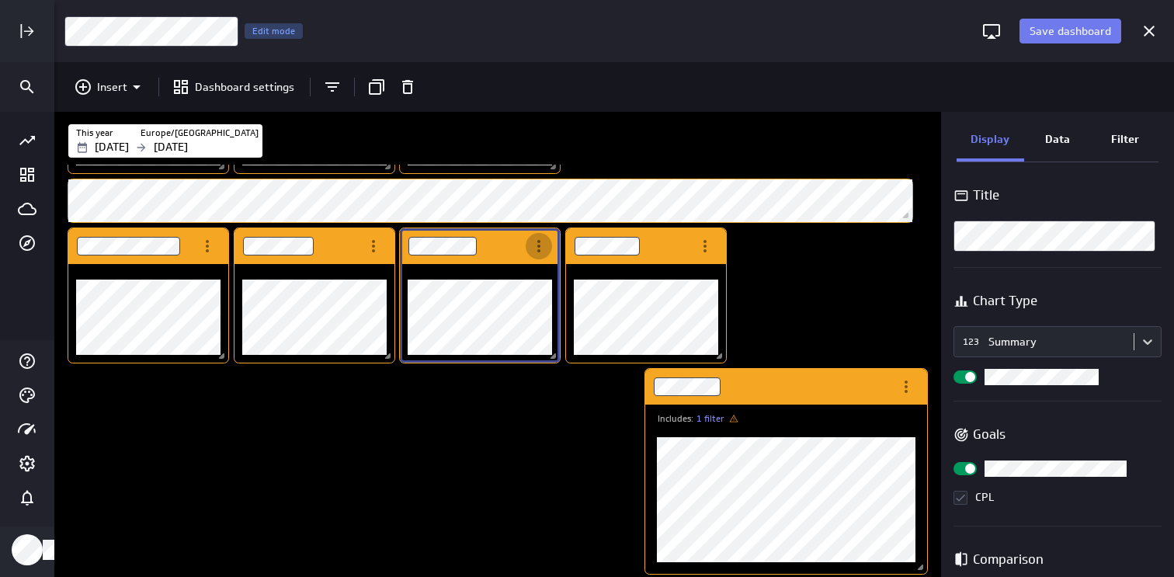
click at [542, 246] on icon "More actions" at bounding box center [539, 246] width 19 height 19
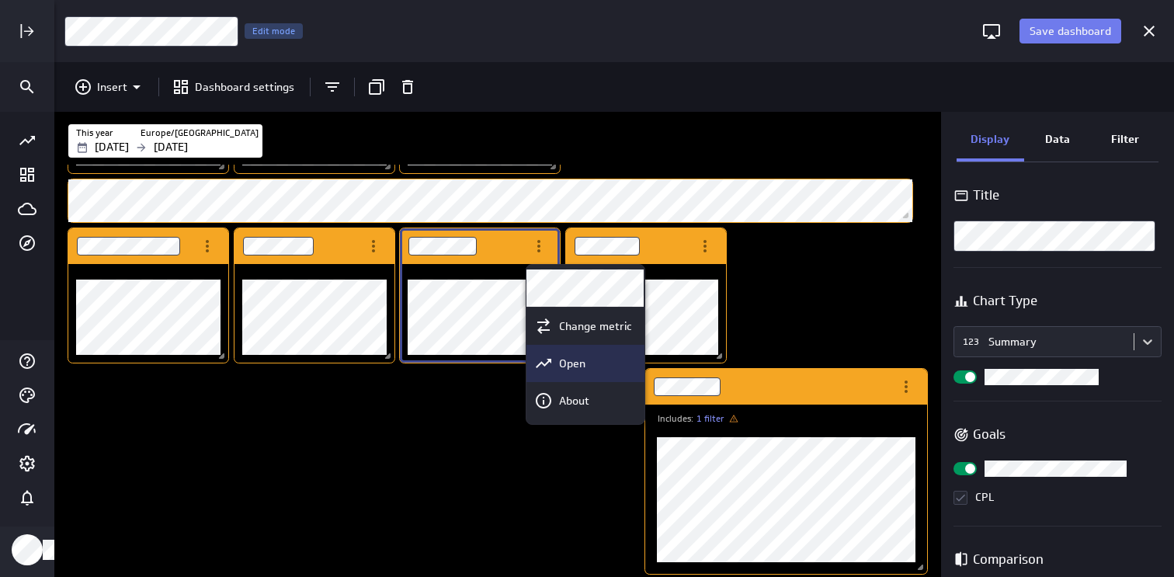
click at [578, 357] on p "Open" at bounding box center [572, 364] width 26 height 16
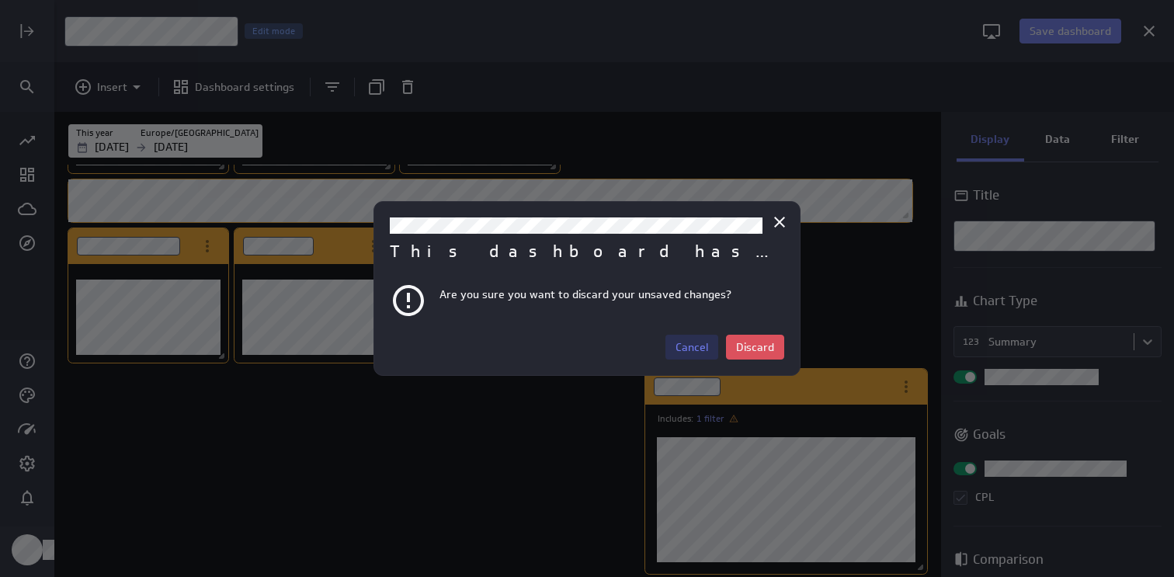
click at [706, 350] on span "Cancel" at bounding box center [691, 347] width 33 height 14
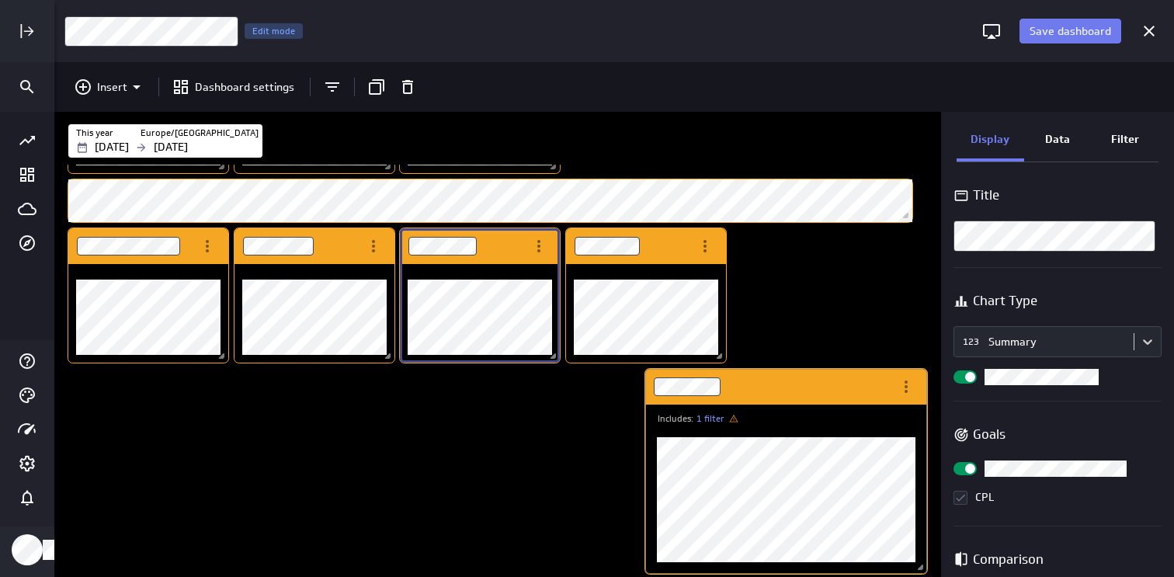
click at [780, 384] on div "Dashboard Widget" at bounding box center [769, 387] width 248 height 36
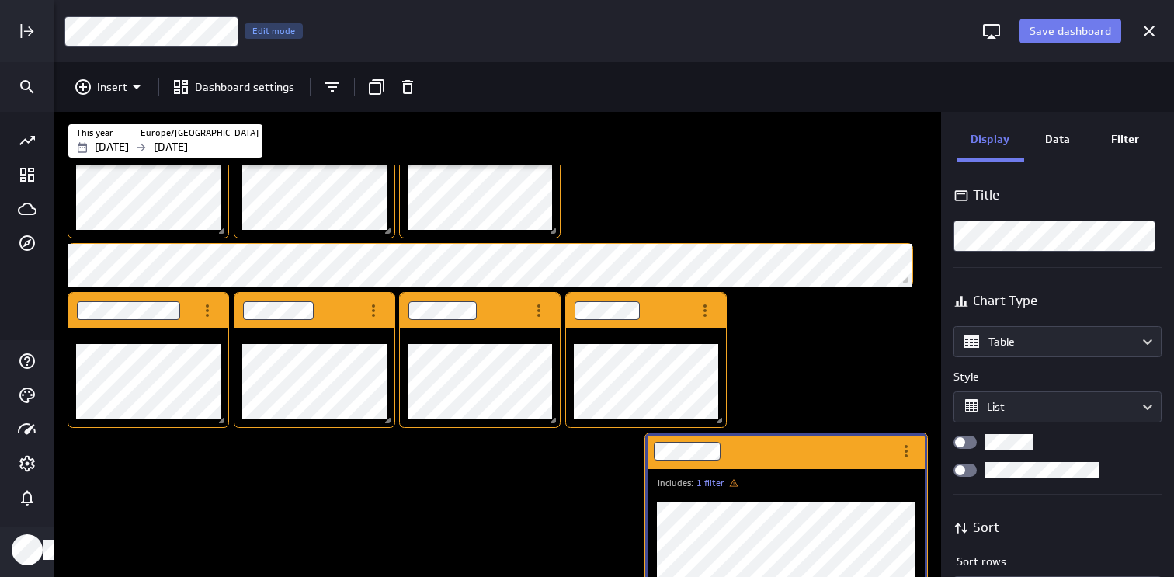
scroll to position [300, 0]
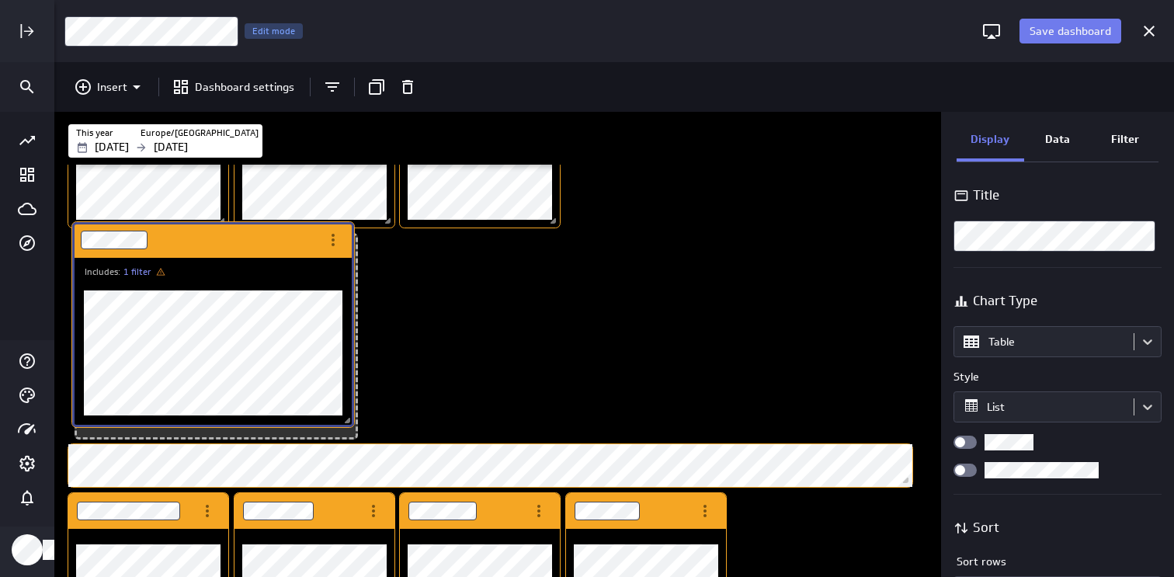
drag, startPoint x: 782, startPoint y: 439, endPoint x: 206, endPoint y: 250, distance: 606.5
click at [206, 250] on div "Dashboard Widget" at bounding box center [196, 240] width 248 height 36
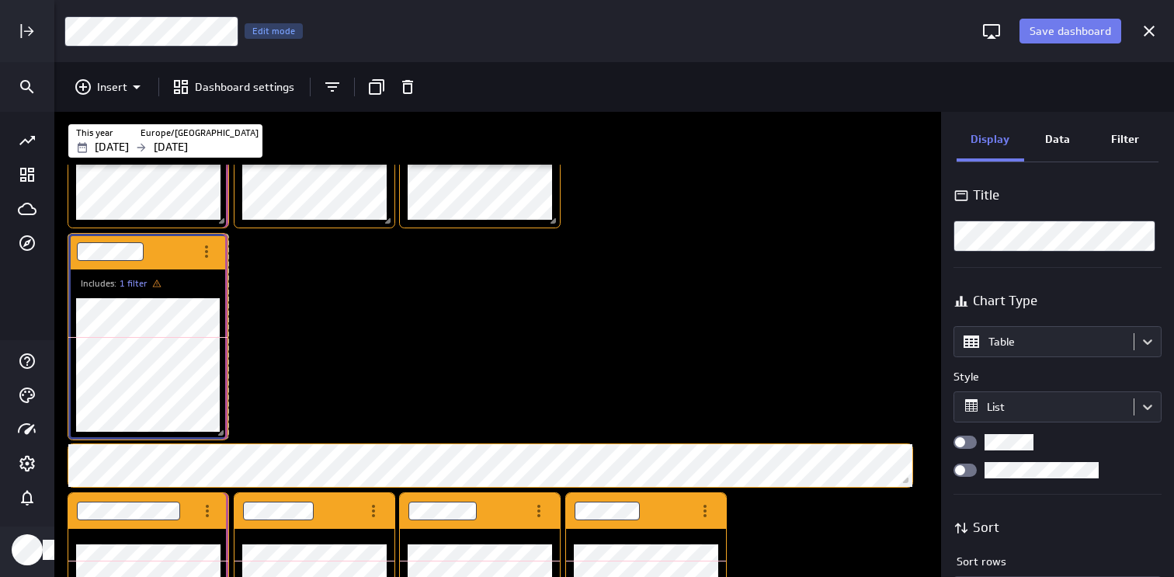
drag, startPoint x: 346, startPoint y: 432, endPoint x: 224, endPoint y: 432, distance: 122.7
click at [224, 432] on span "Dashboard content with 15 widgets" at bounding box center [223, 435] width 16 height 16
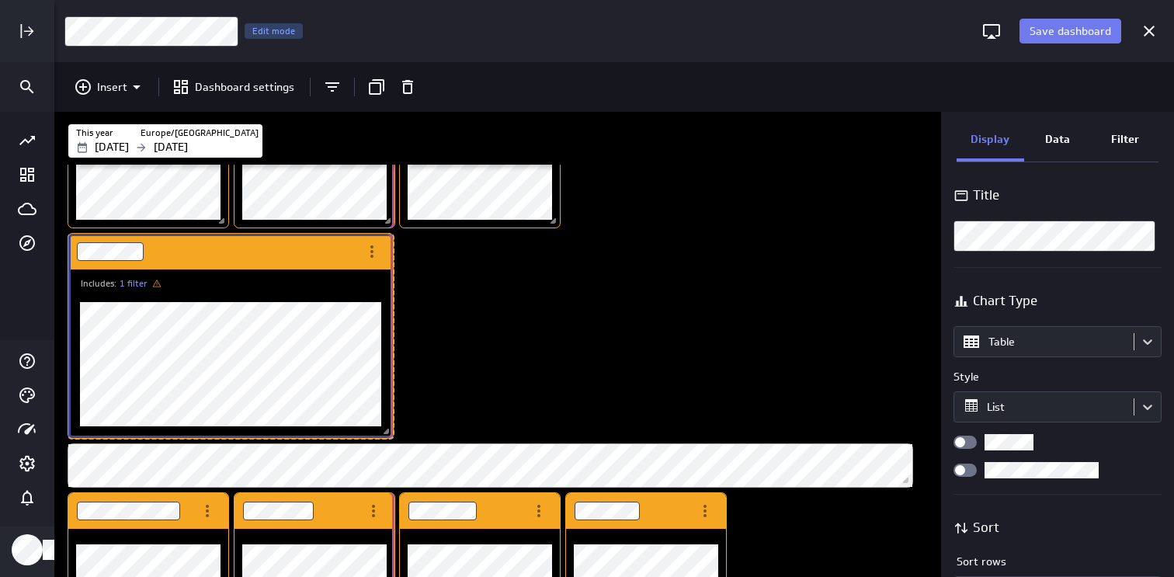
drag, startPoint x: 228, startPoint y: 436, endPoint x: 393, endPoint y: 435, distance: 164.6
click at [393, 435] on span "Dashboard content with 15 widgets" at bounding box center [388, 433] width 16 height 16
click at [470, 387] on div "Includes: 1 filter Includes: 1 filter Includes: 1 filter Includes: 1 filter" at bounding box center [500, 248] width 871 height 766
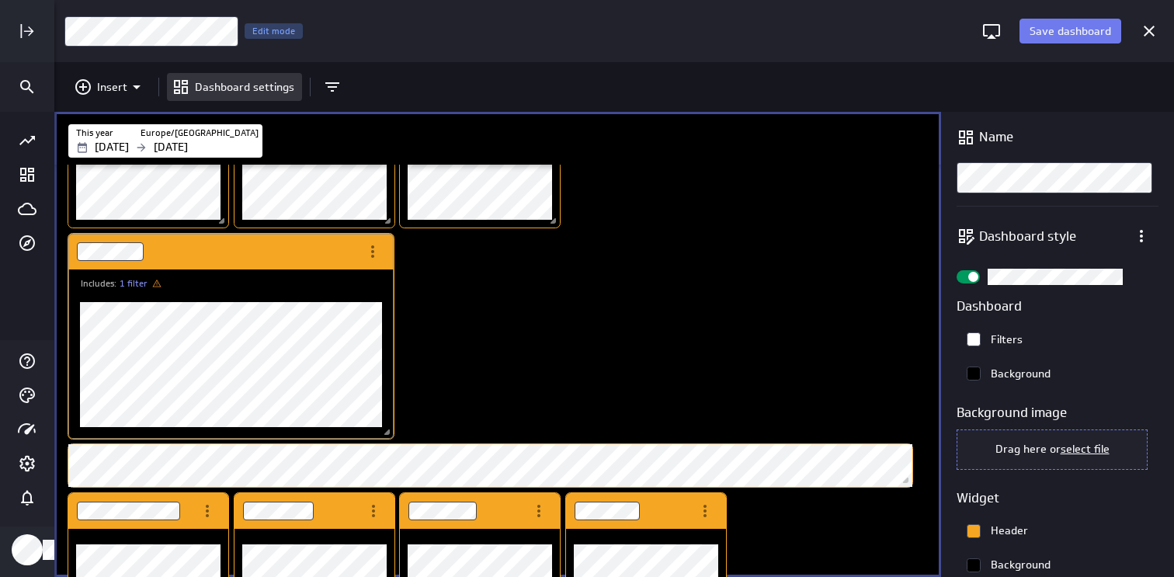
click at [315, 250] on div "Dashboard Widget" at bounding box center [213, 252] width 291 height 36
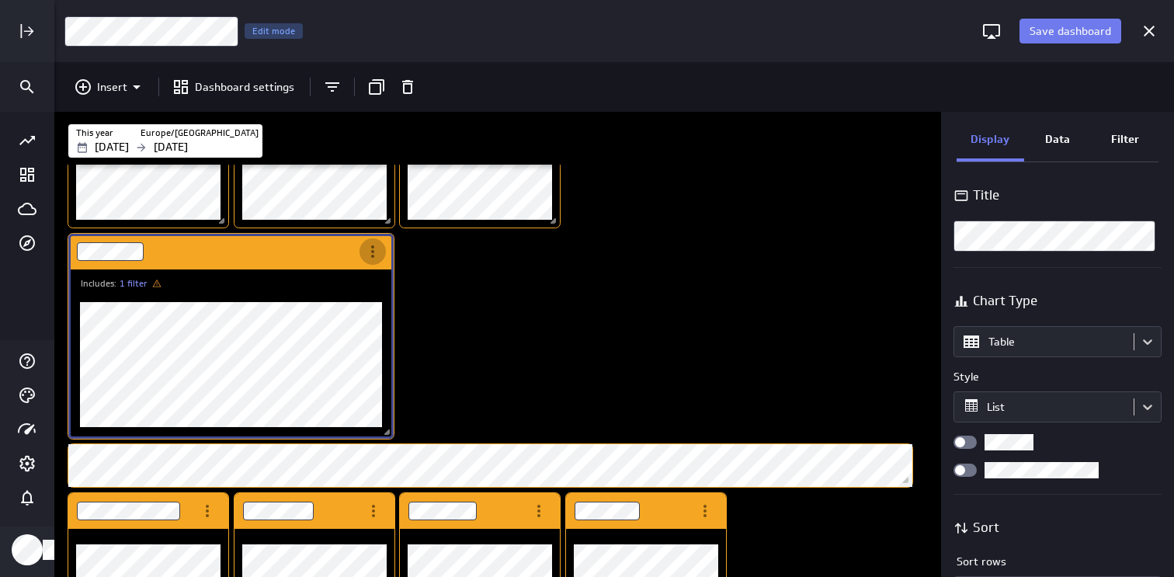
click at [366, 250] on icon "More actions" at bounding box center [372, 251] width 19 height 19
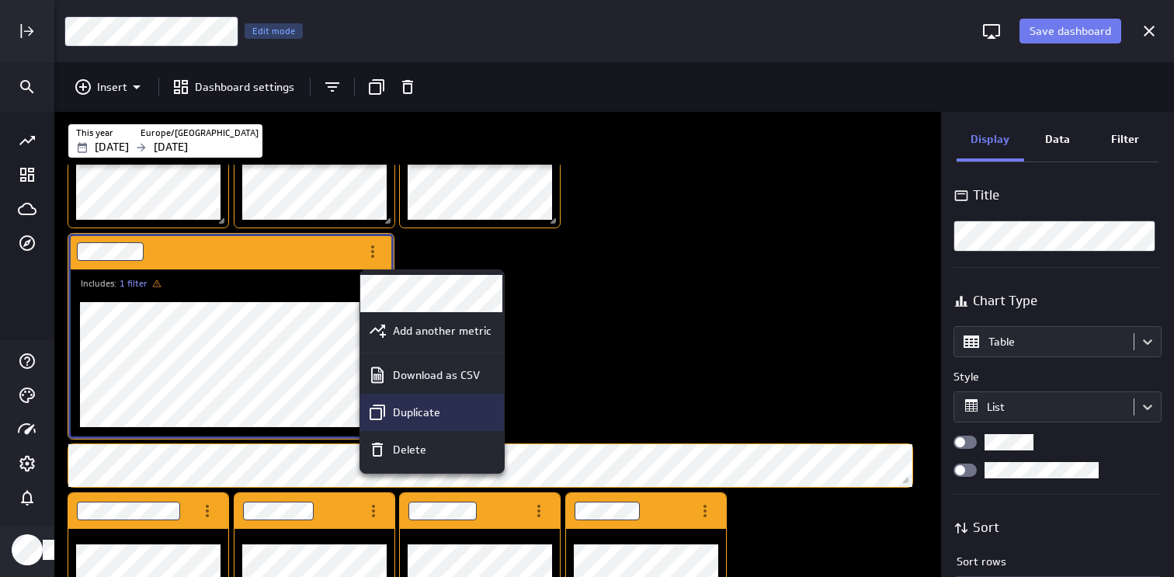
click at [414, 408] on p "Duplicate" at bounding box center [416, 413] width 47 height 16
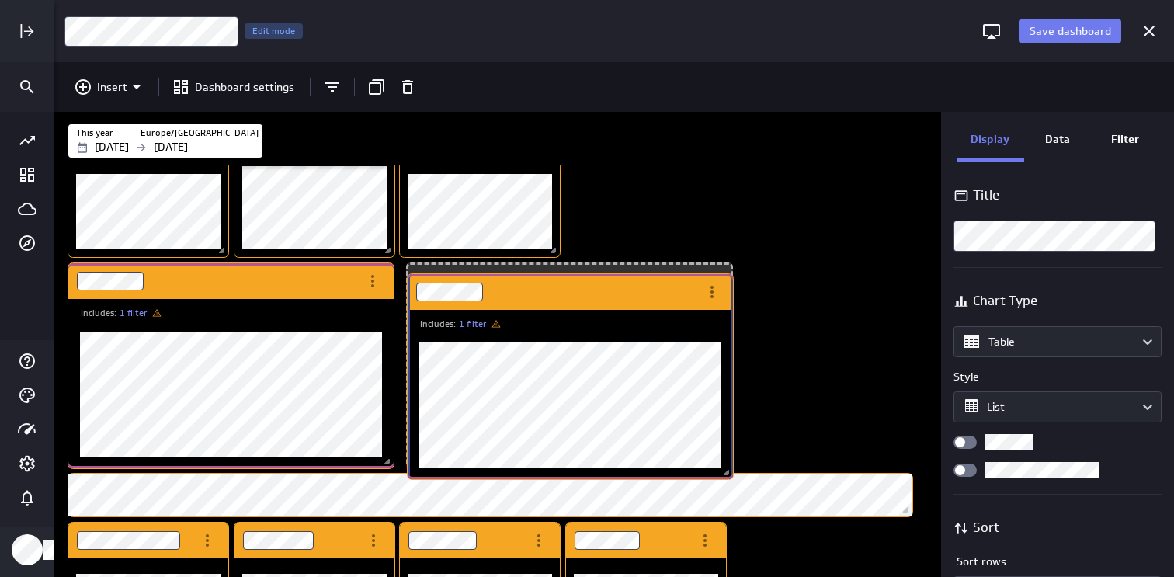
scroll to position [766, 866]
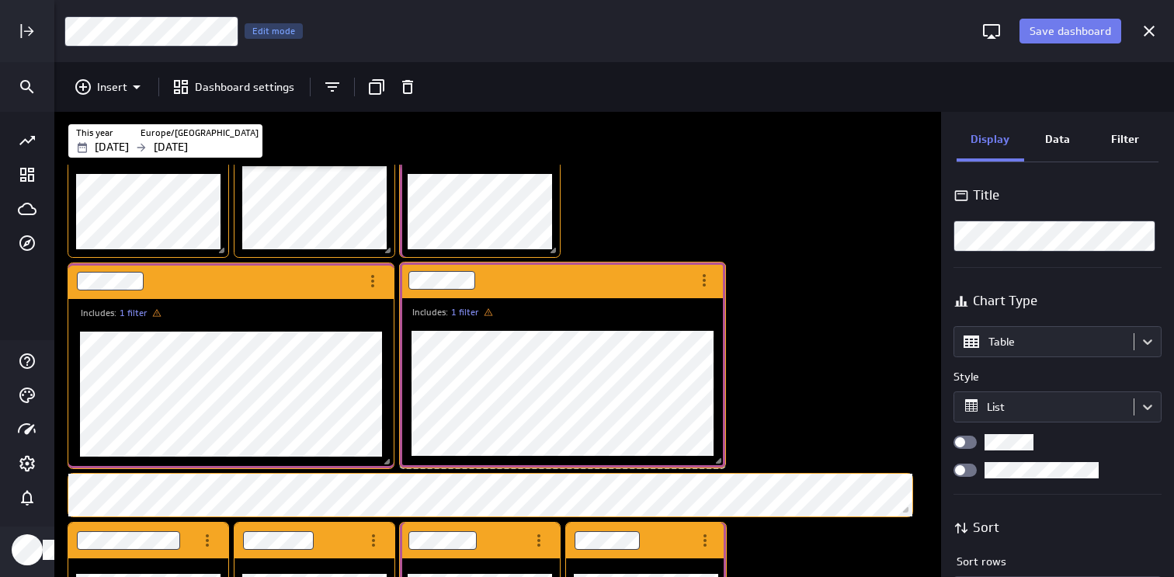
drag, startPoint x: 721, startPoint y: 393, endPoint x: 519, endPoint y: 286, distance: 228.2
click at [519, 286] on div "Dashboard Widget" at bounding box center [545, 280] width 291 height 36
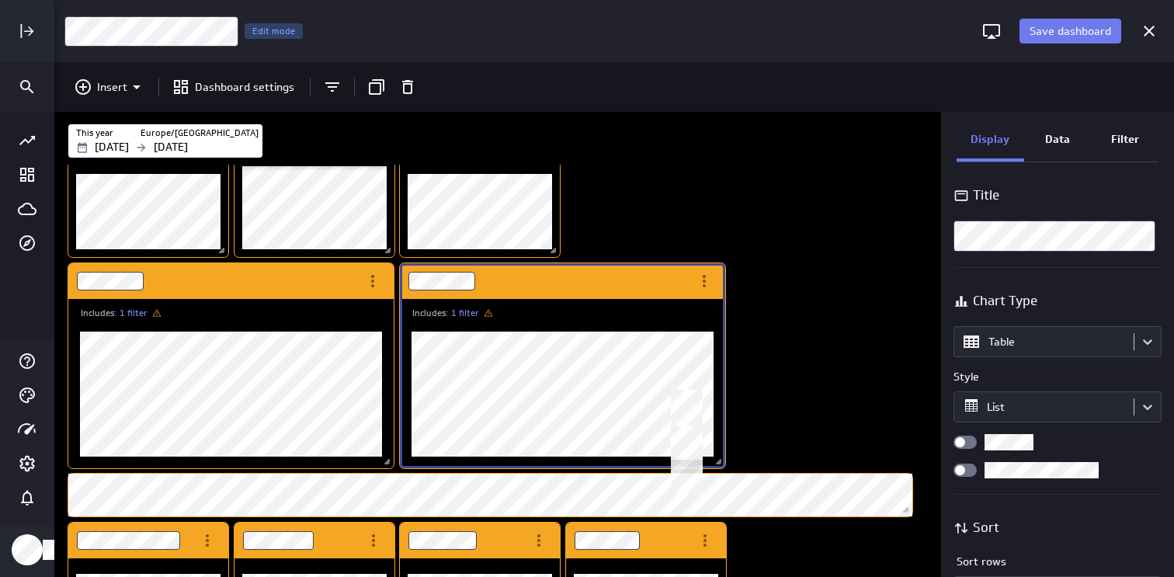
click at [618, 274] on div "Dashboard Widget" at bounding box center [545, 281] width 291 height 36
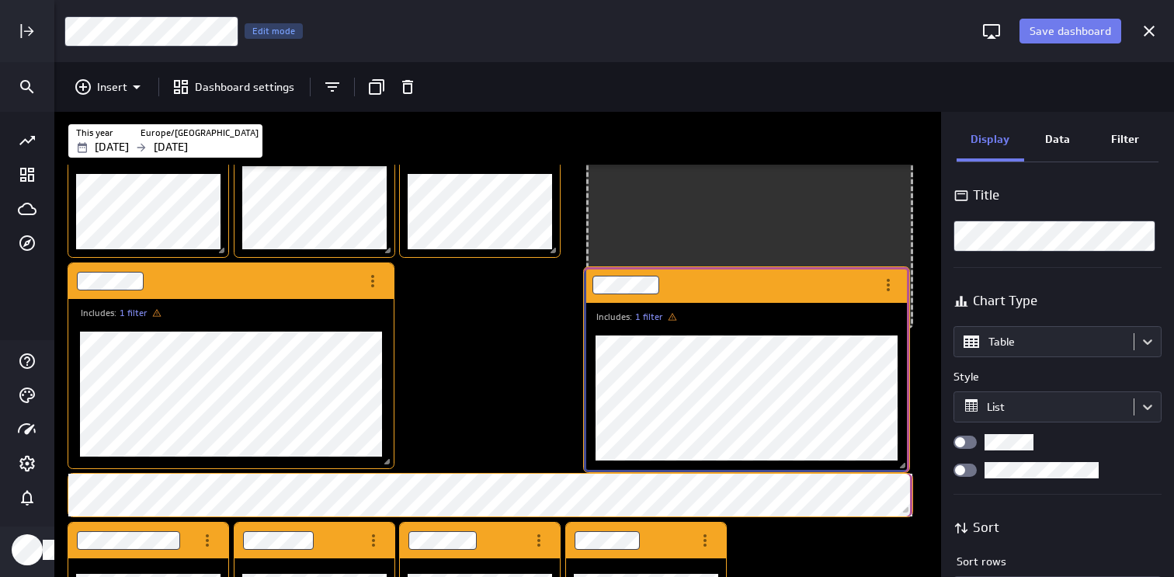
drag, startPoint x: 566, startPoint y: 280, endPoint x: 750, endPoint y: 283, distance: 184.1
click at [750, 283] on div "Dashboard Widget" at bounding box center [729, 285] width 291 height 36
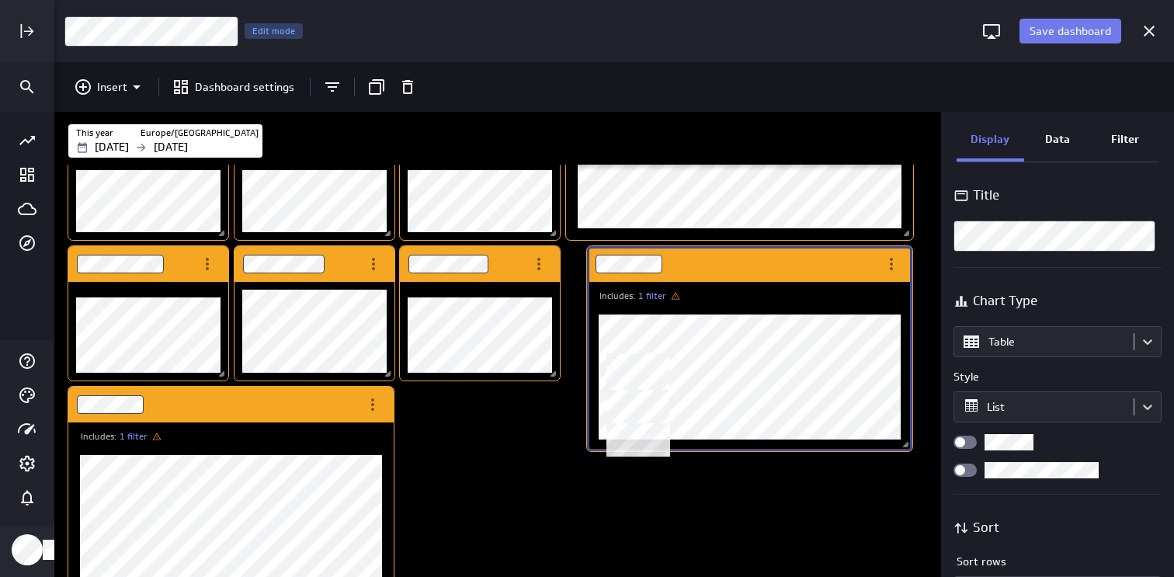
scroll to position [121, 0]
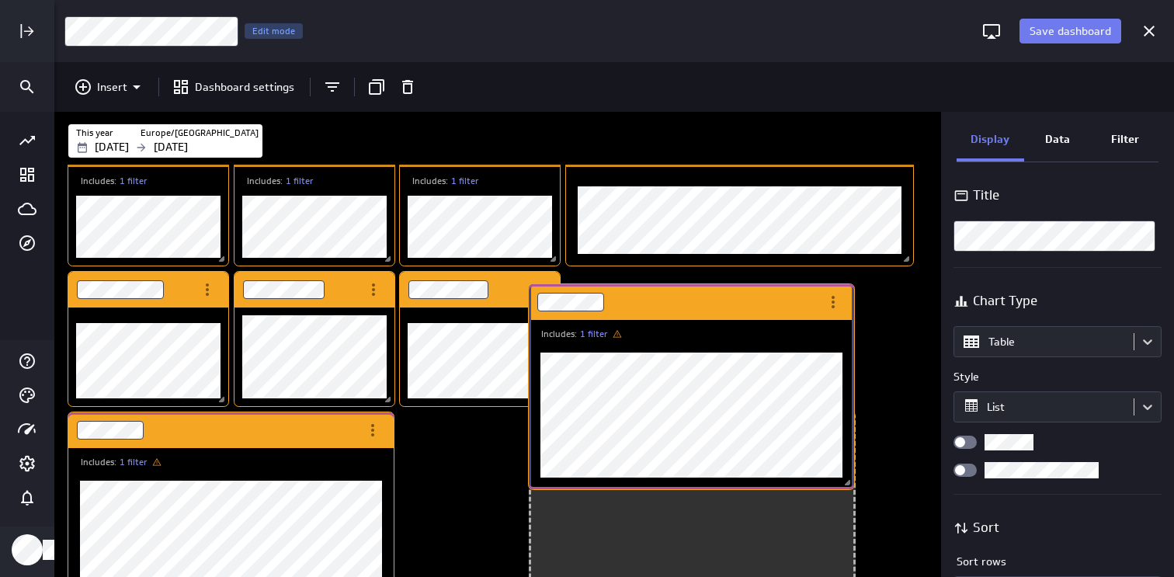
drag, startPoint x: 589, startPoint y: 474, endPoint x: 531, endPoint y: 487, distance: 59.5
click at [531, 487] on div "Dashboard Widget" at bounding box center [691, 415] width 325 height 148
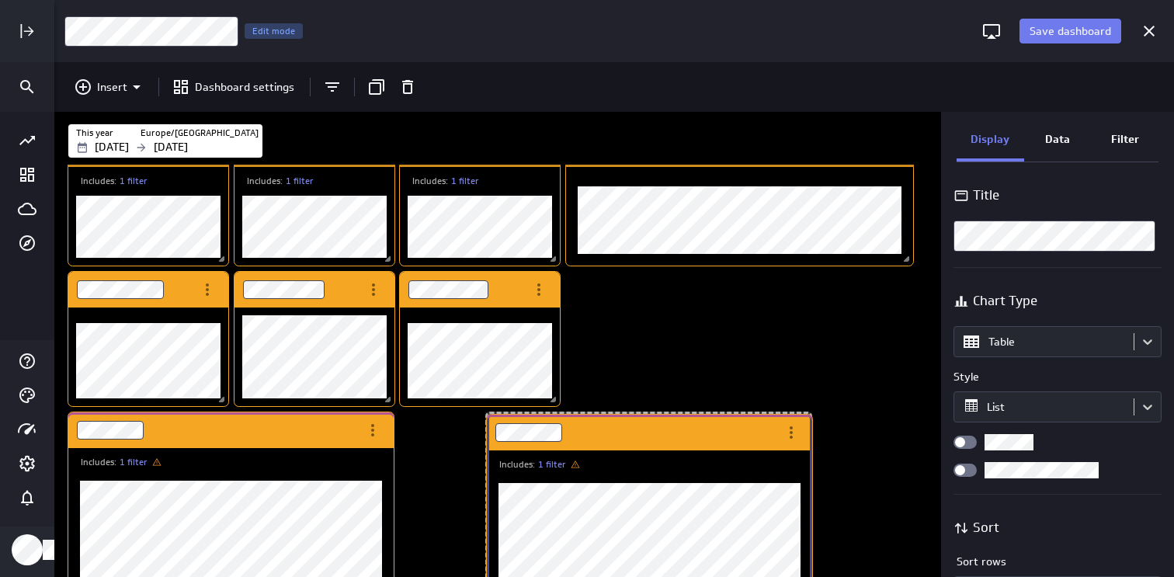
drag, startPoint x: 672, startPoint y: 430, endPoint x: 629, endPoint y: 432, distance: 42.8
click at [629, 432] on div "Dashboard Widget" at bounding box center [632, 433] width 291 height 36
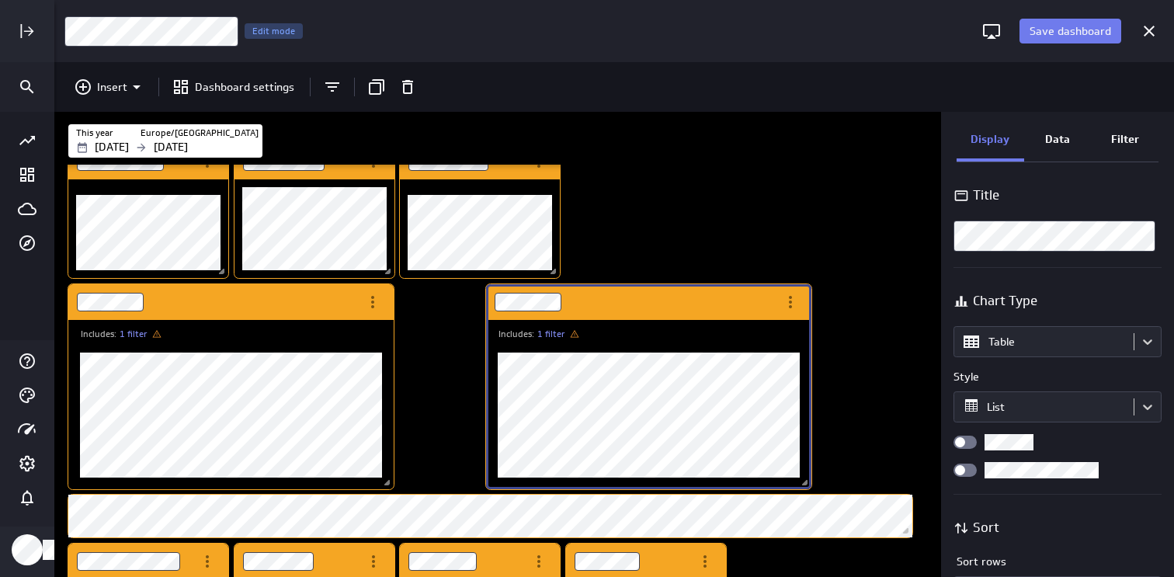
scroll to position [292, 0]
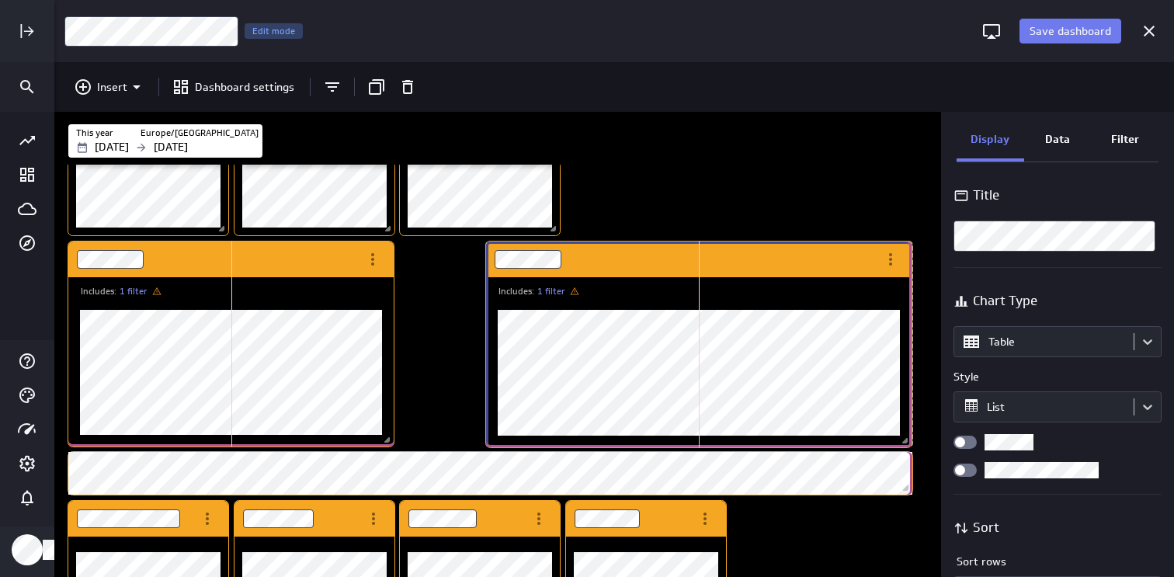
drag, startPoint x: 807, startPoint y: 441, endPoint x: 908, endPoint y: 442, distance: 100.2
click at [908, 442] on span "Dashboard content with 16 widgets" at bounding box center [907, 443] width 16 height 16
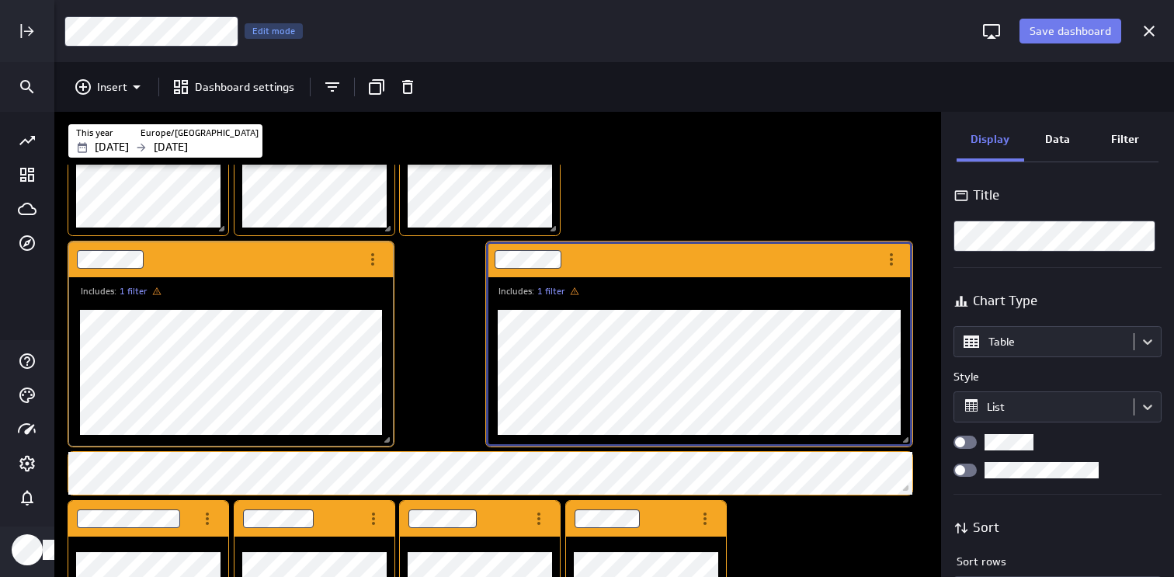
click at [377, 442] on div "Dashboard Widget" at bounding box center [230, 372] width 325 height 148
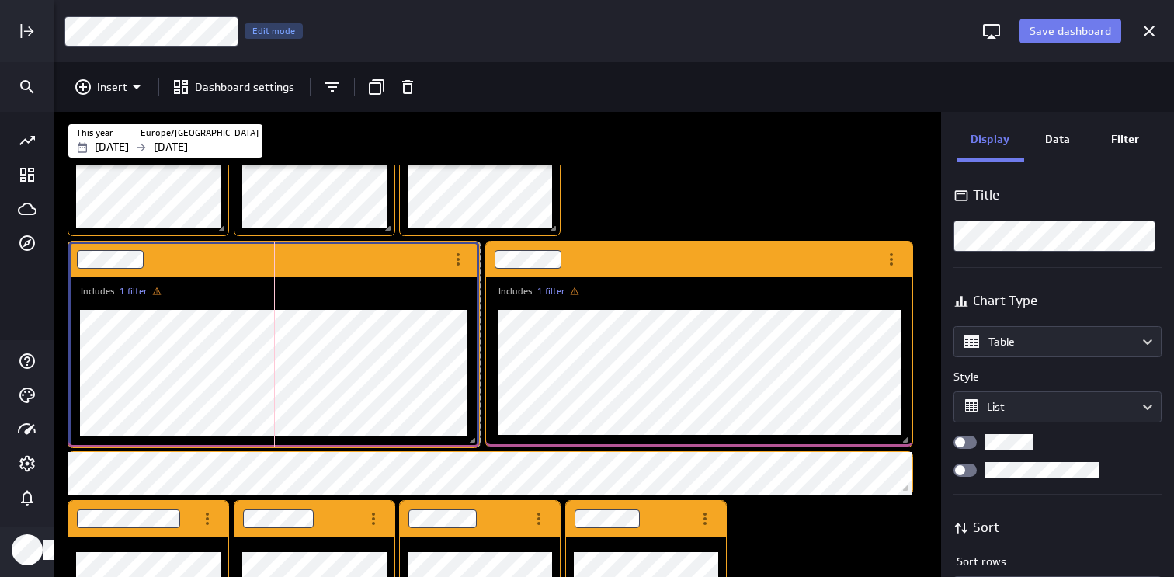
scroll to position [766, 866]
drag, startPoint x: 391, startPoint y: 442, endPoint x: 477, endPoint y: 441, distance: 85.4
click at [477, 441] on span "Dashboard content with 16 widgets" at bounding box center [475, 441] width 16 height 16
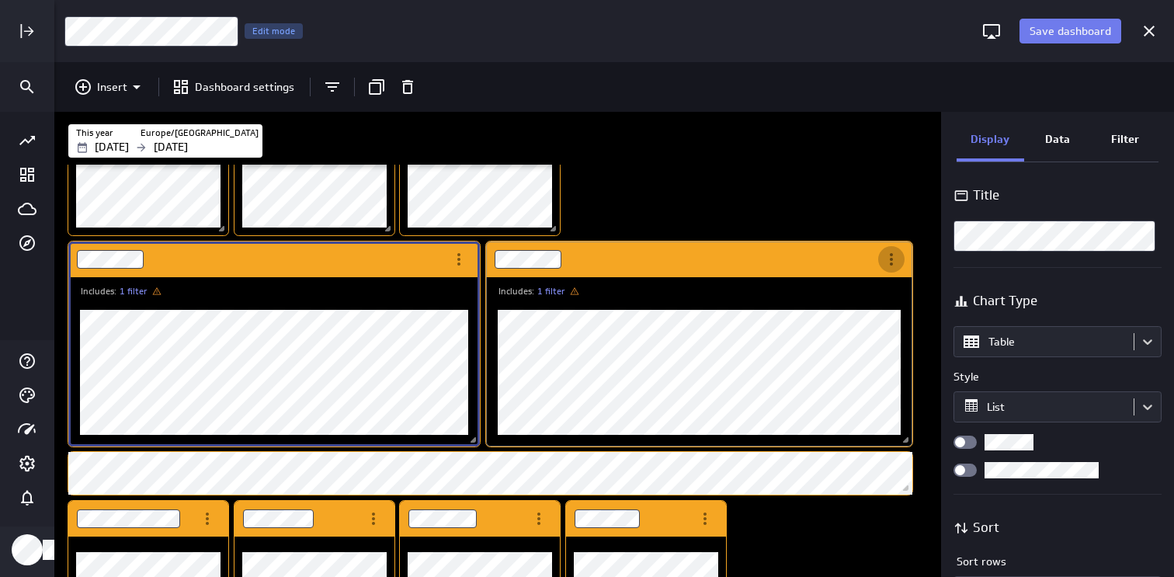
click at [901, 260] on div "More actions" at bounding box center [891, 259] width 26 height 26
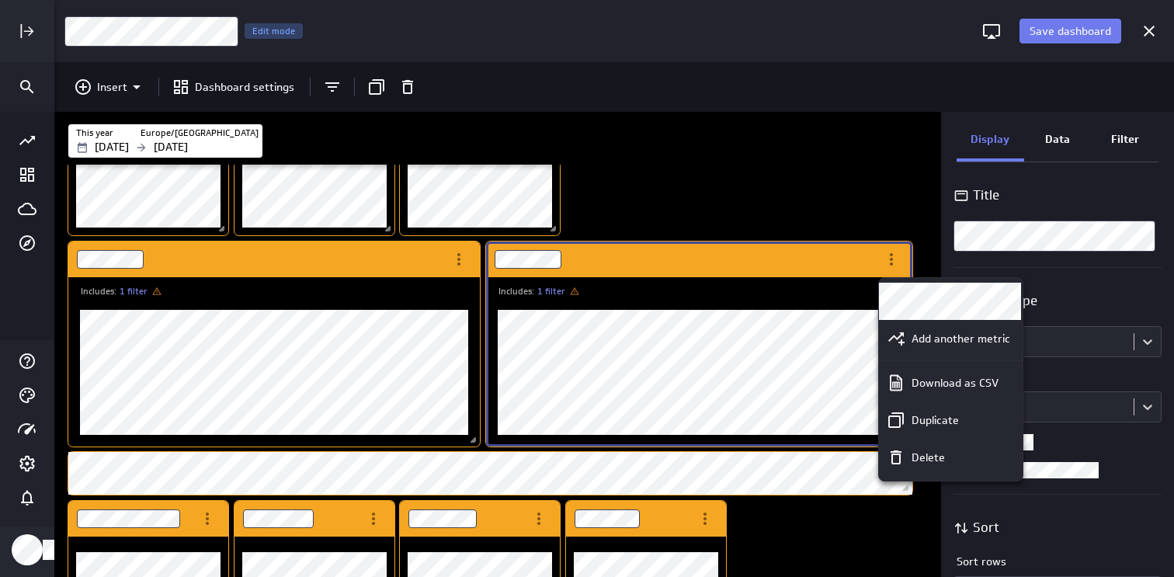
click at [767, 261] on div at bounding box center [587, 288] width 1174 height 577
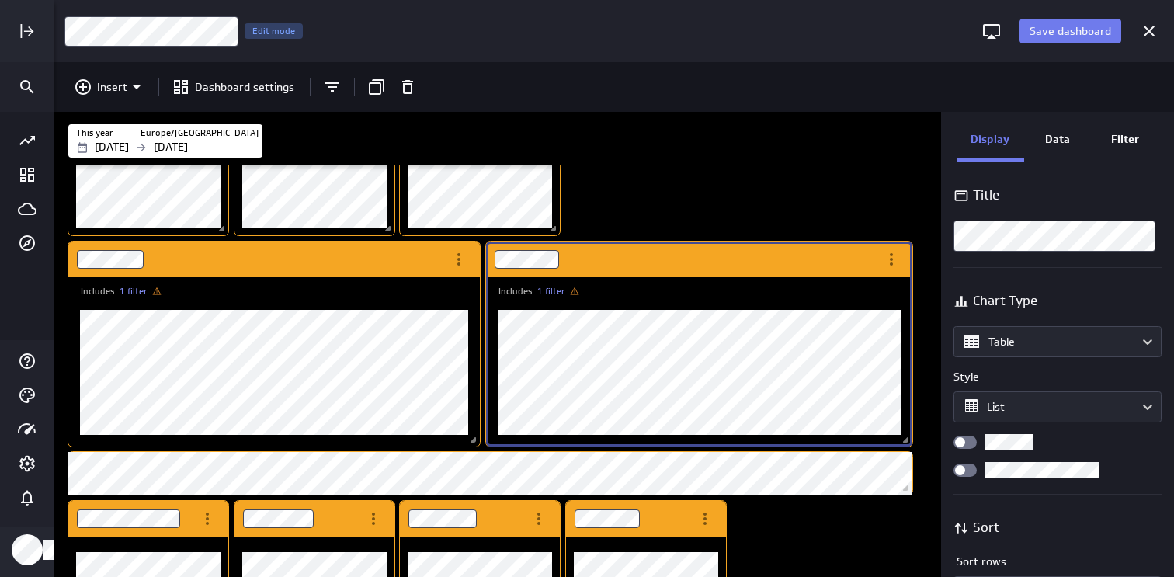
click at [918, 202] on div "Includes: 1 filter Includes: 1 filter Includes: 1 filter Includes: 1 filter Inc…" at bounding box center [500, 256] width 871 height 766
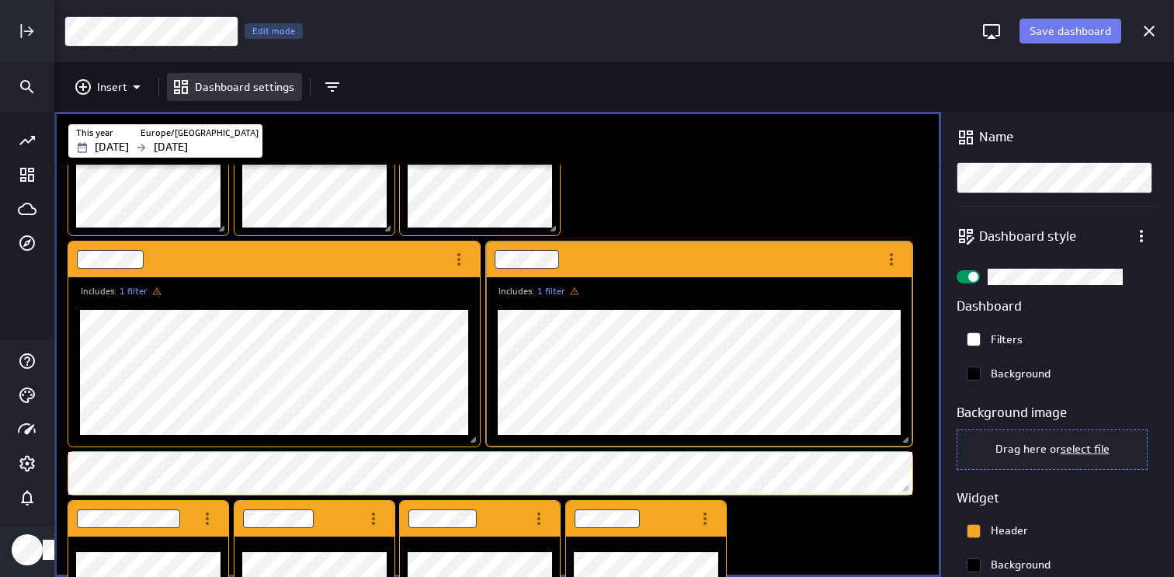
click at [732, 300] on div "Dashboard Widget" at bounding box center [699, 372] width 426 height 148
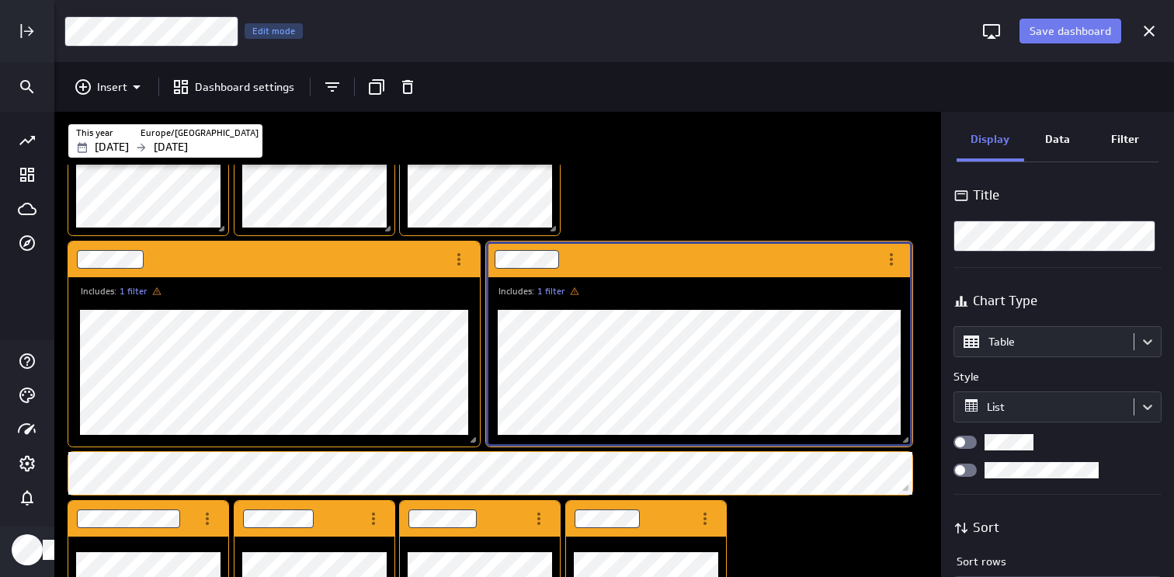
click at [1061, 146] on p "Data" at bounding box center [1057, 139] width 25 height 16
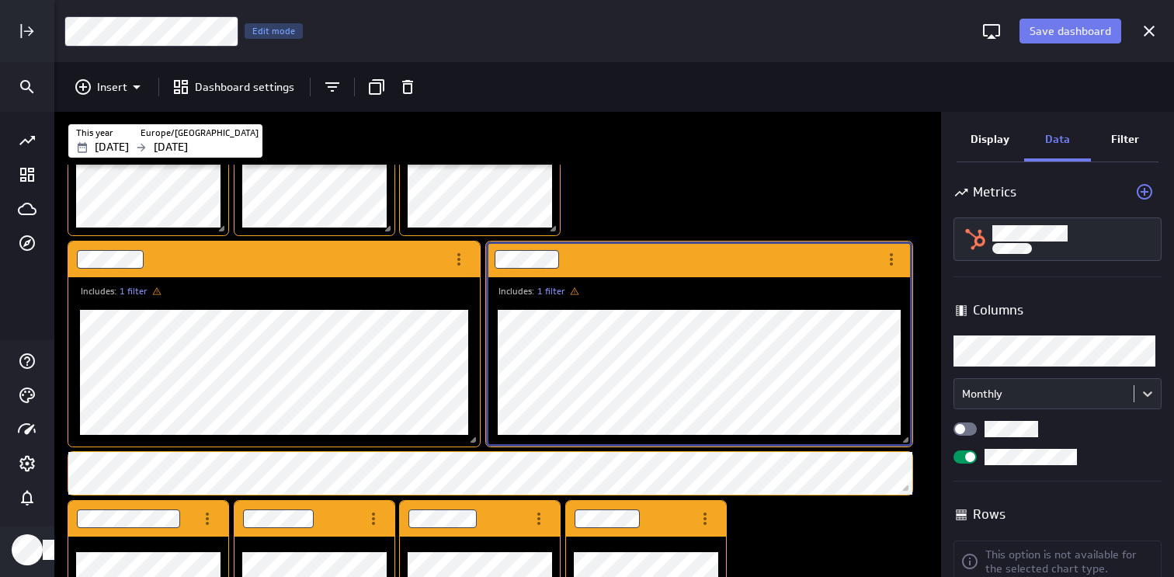
scroll to position [0, 0]
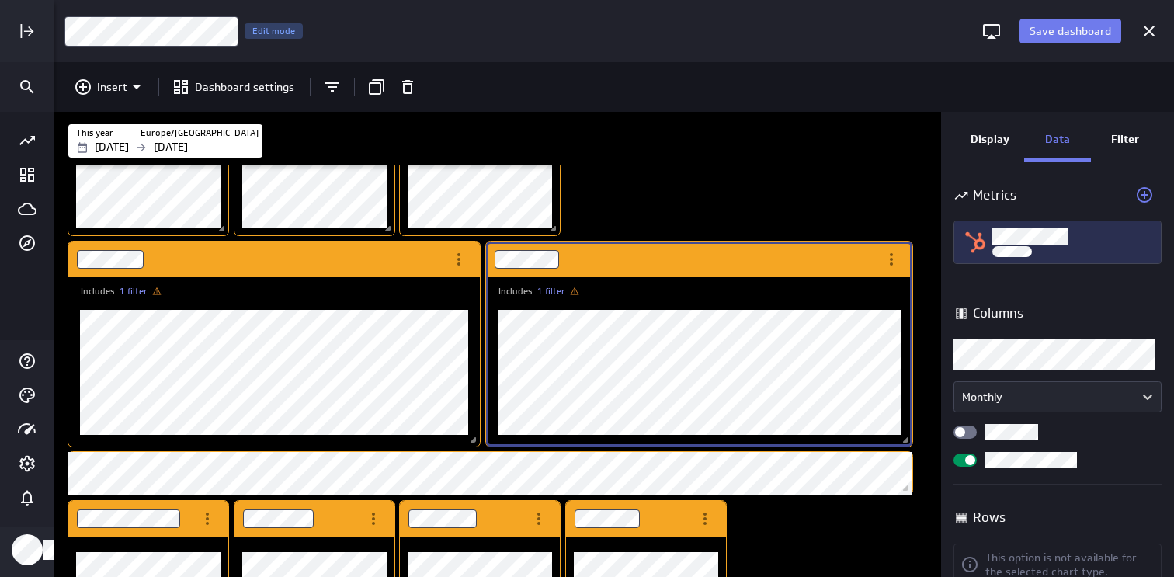
click at [1066, 260] on div "Lifecycle Stage" at bounding box center [1057, 242] width 207 height 42
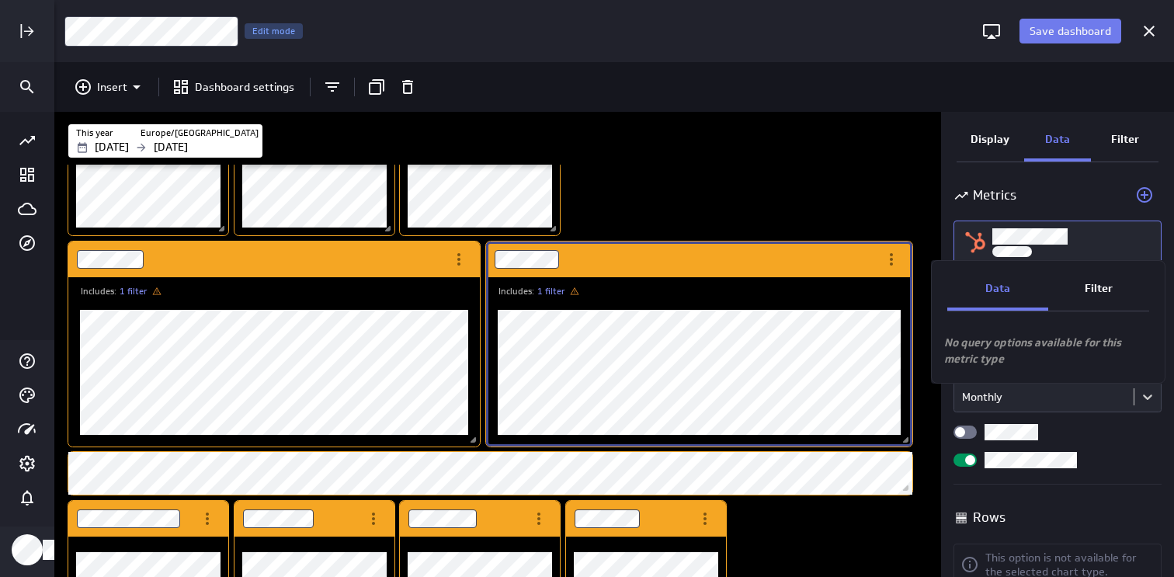
click at [1092, 298] on div "Filter" at bounding box center [1098, 290] width 101 height 42
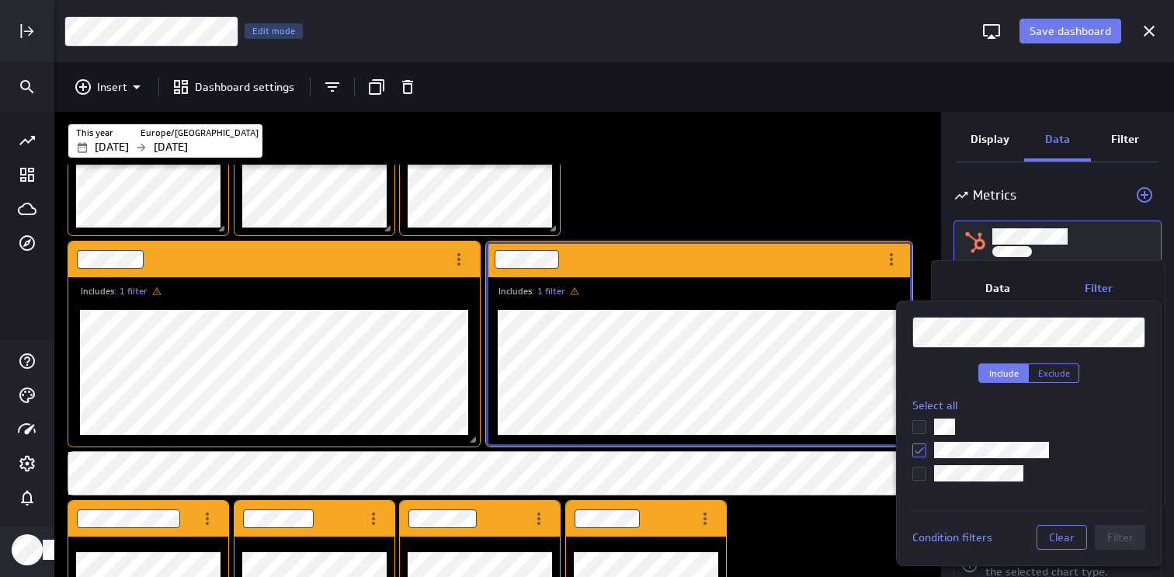
click at [920, 458] on li at bounding box center [1028, 450] width 233 height 17
click at [922, 450] on icon at bounding box center [919, 450] width 12 height 12
click at [0, 0] on input "checkbox" at bounding box center [0, 0] width 0 height 0
click at [921, 474] on icon at bounding box center [919, 473] width 12 height 12
click at [0, 0] on input "checkbox" at bounding box center [0, 0] width 0 height 0
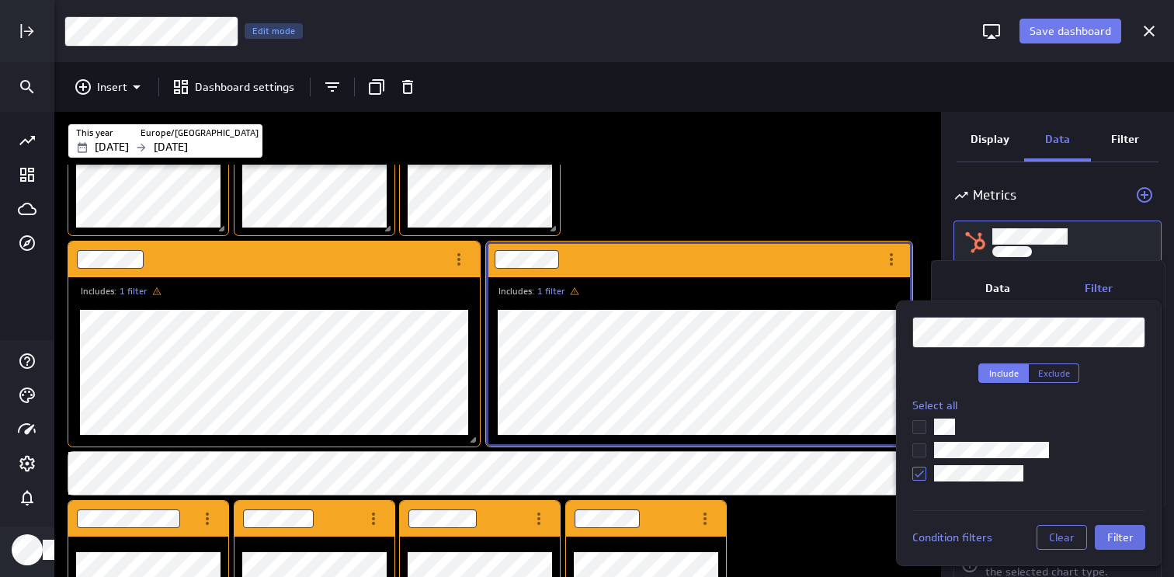
click at [1130, 537] on span "Filter" at bounding box center [1120, 537] width 26 height 14
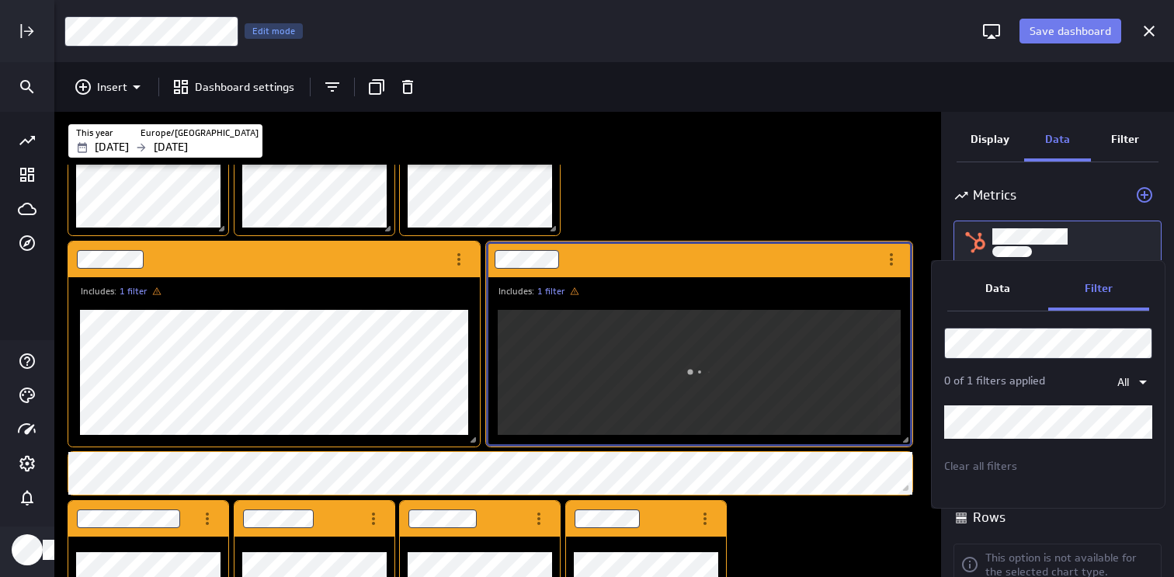
click at [1092, 34] on div at bounding box center [587, 288] width 1174 height 577
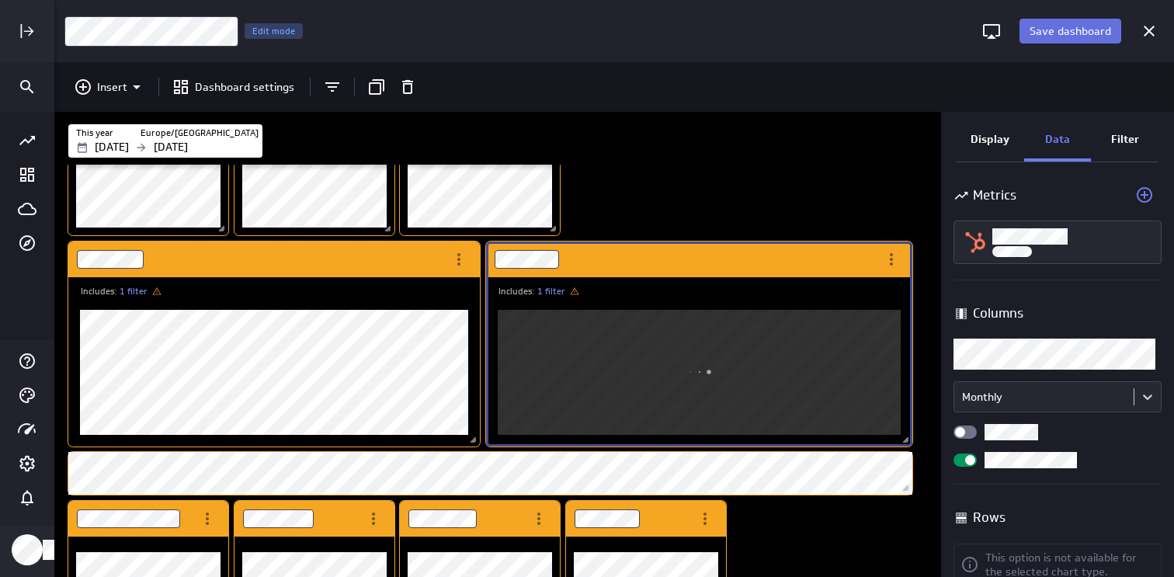
click at [1068, 29] on span "Save dashboard" at bounding box center [1071, 31] width 82 height 14
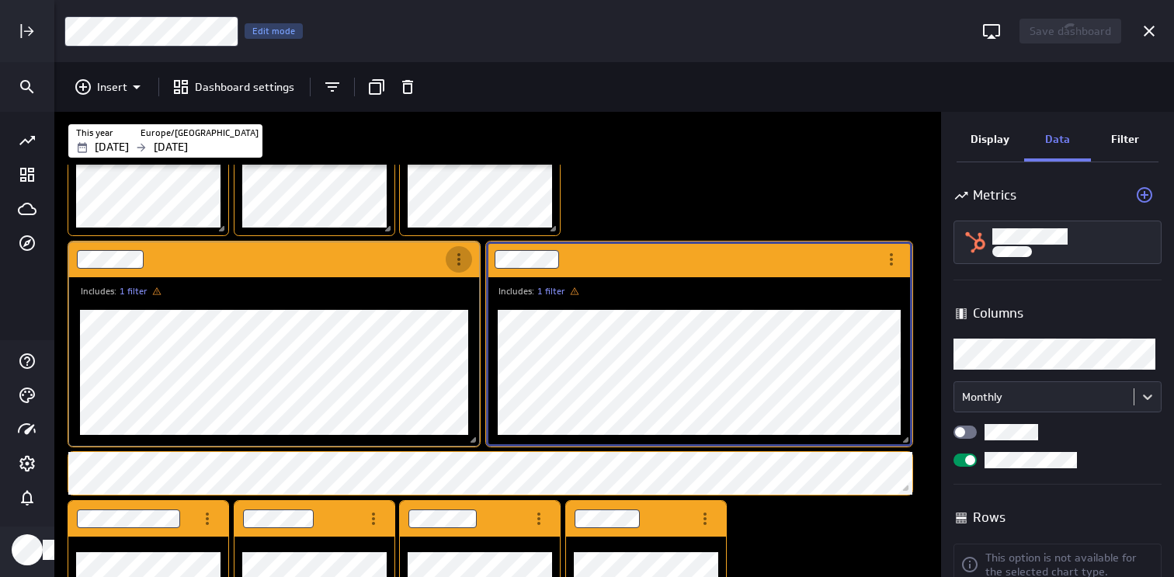
click at [461, 258] on icon "More actions" at bounding box center [459, 259] width 19 height 19
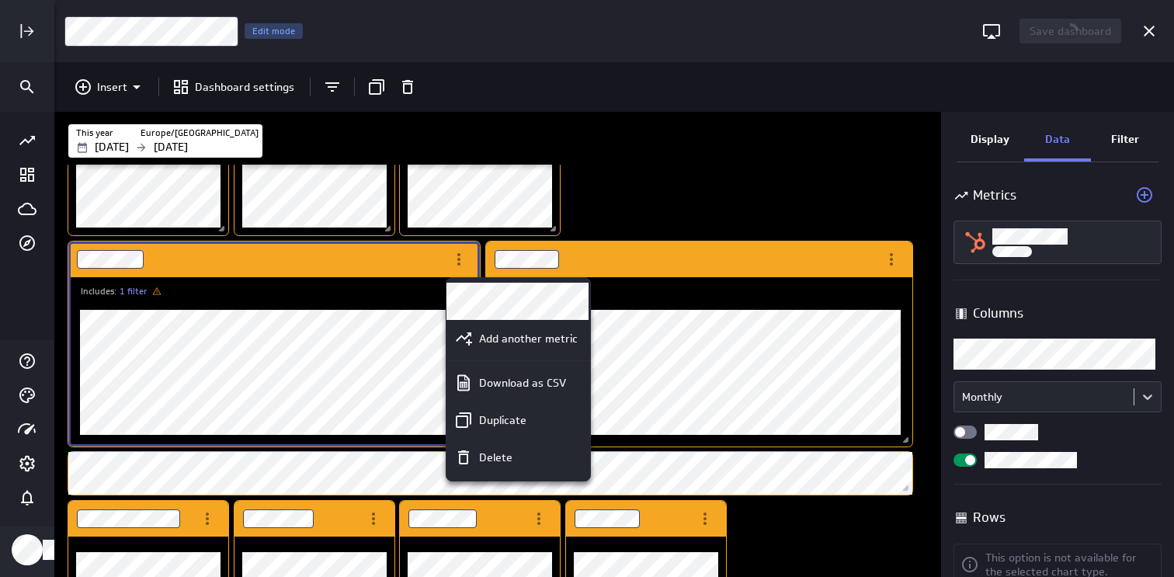
click at [408, 290] on div at bounding box center [587, 288] width 1174 height 577
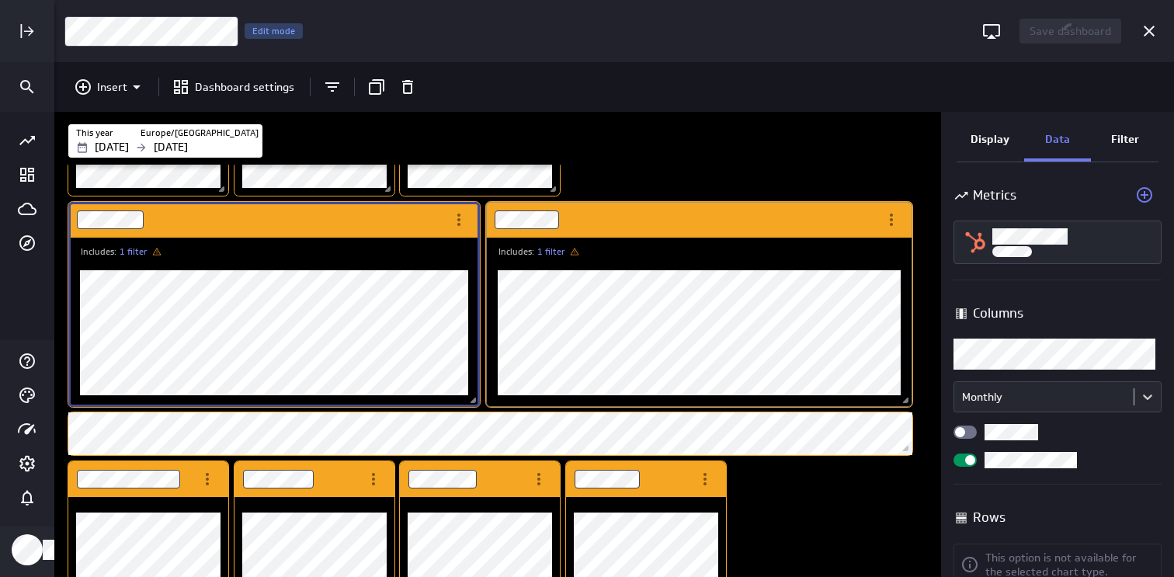
scroll to position [353, 0]
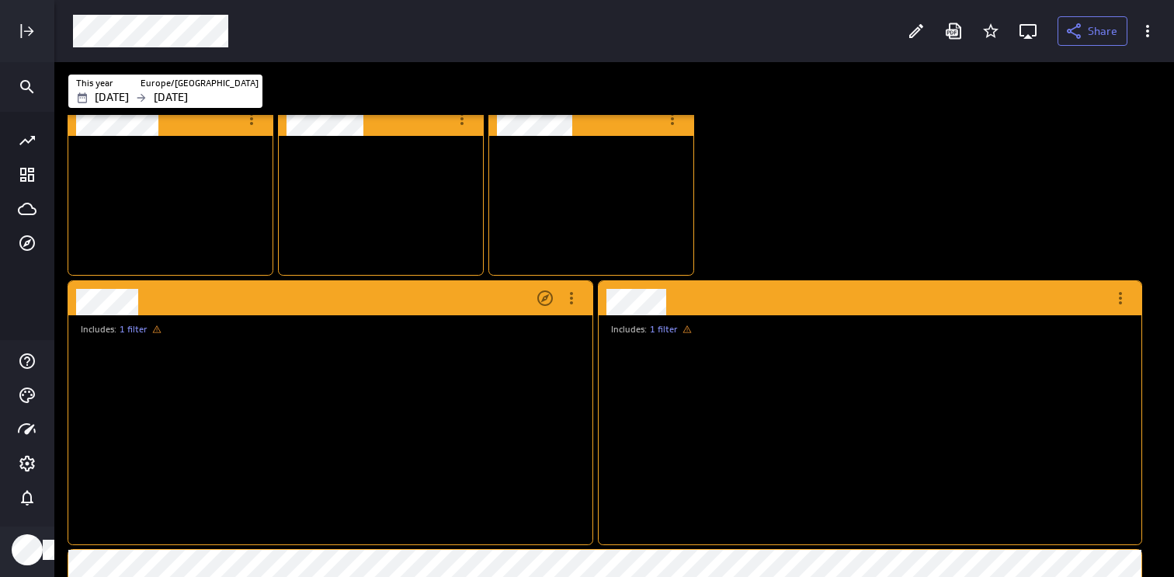
scroll to position [8, 8]
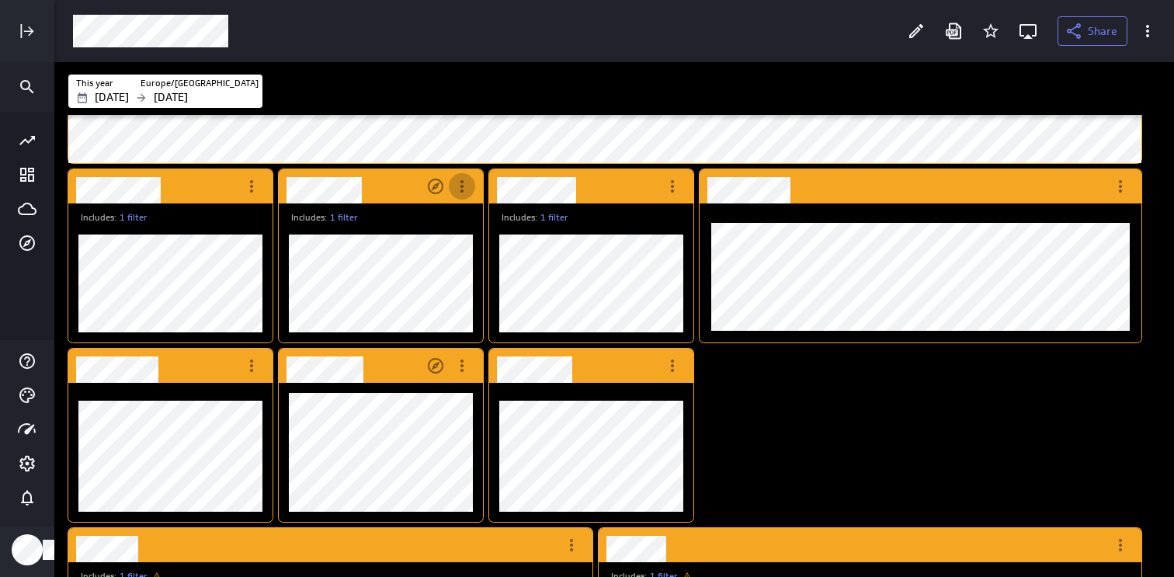
click at [456, 191] on icon "More actions" at bounding box center [462, 186] width 19 height 19
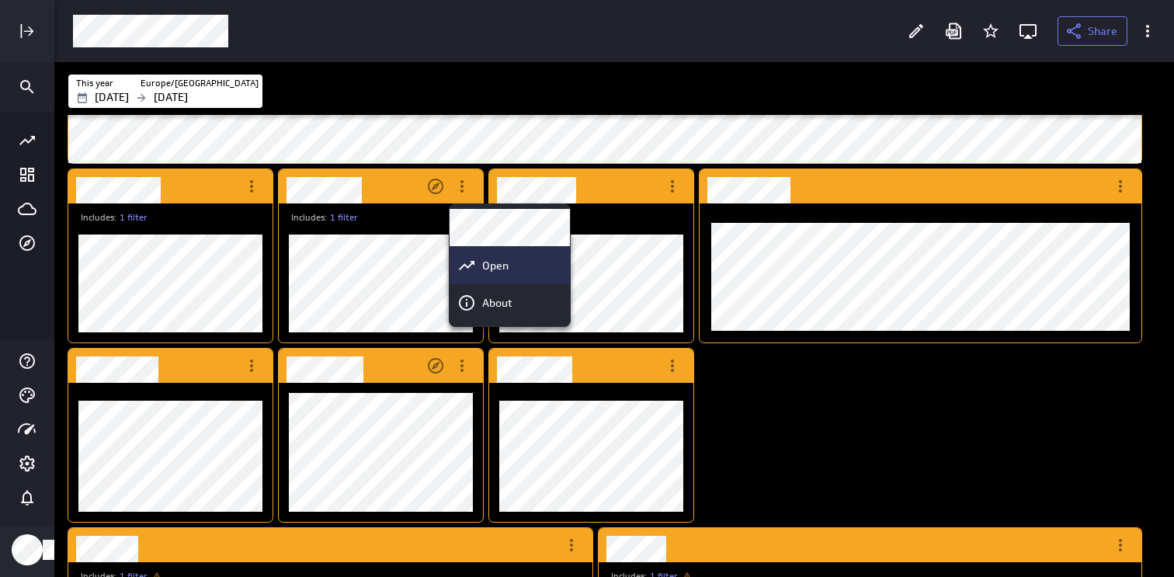
click at [488, 270] on p "Open" at bounding box center [495, 266] width 26 height 16
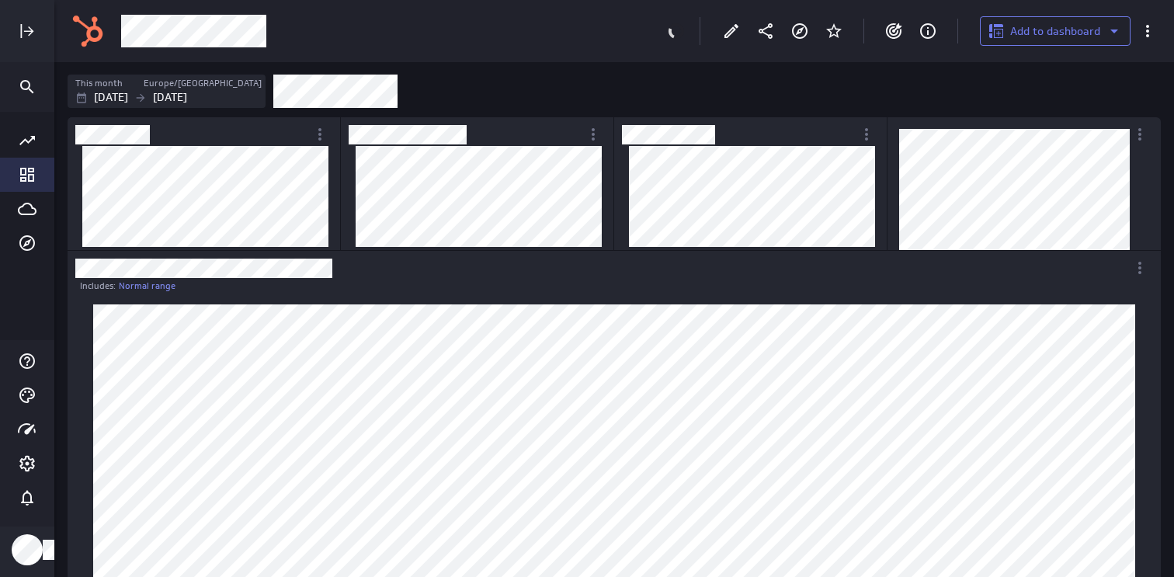
click at [30, 167] on icon "Go to Dashboard Library" at bounding box center [27, 174] width 19 height 19
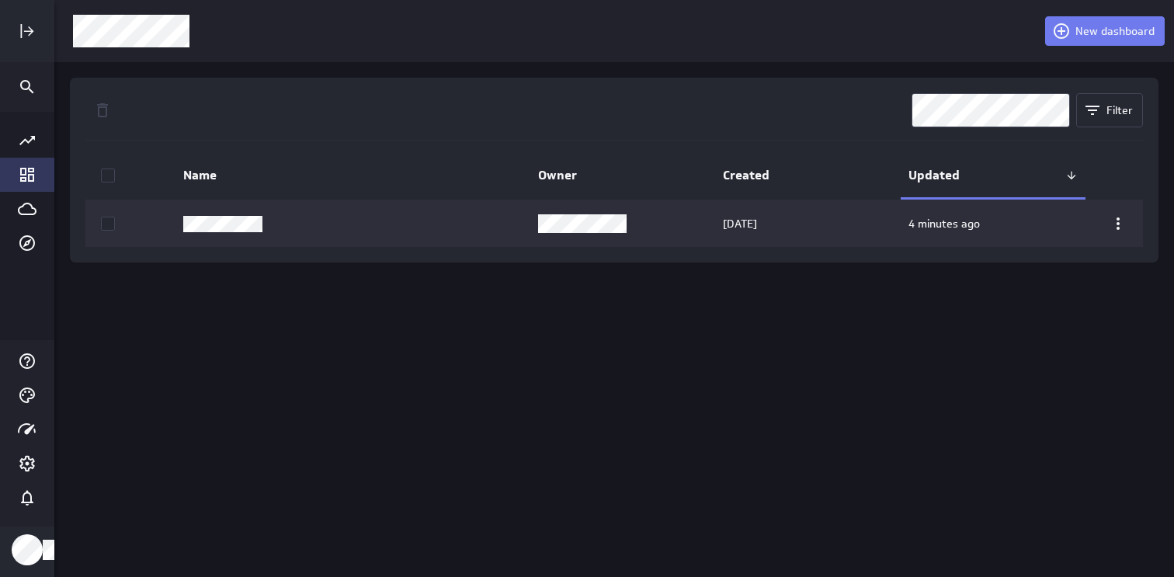
click at [241, 336] on div "New dashboard Filter Name Owner Created Updated [DATE] 4 minutes ago" at bounding box center [614, 288] width 1120 height 577
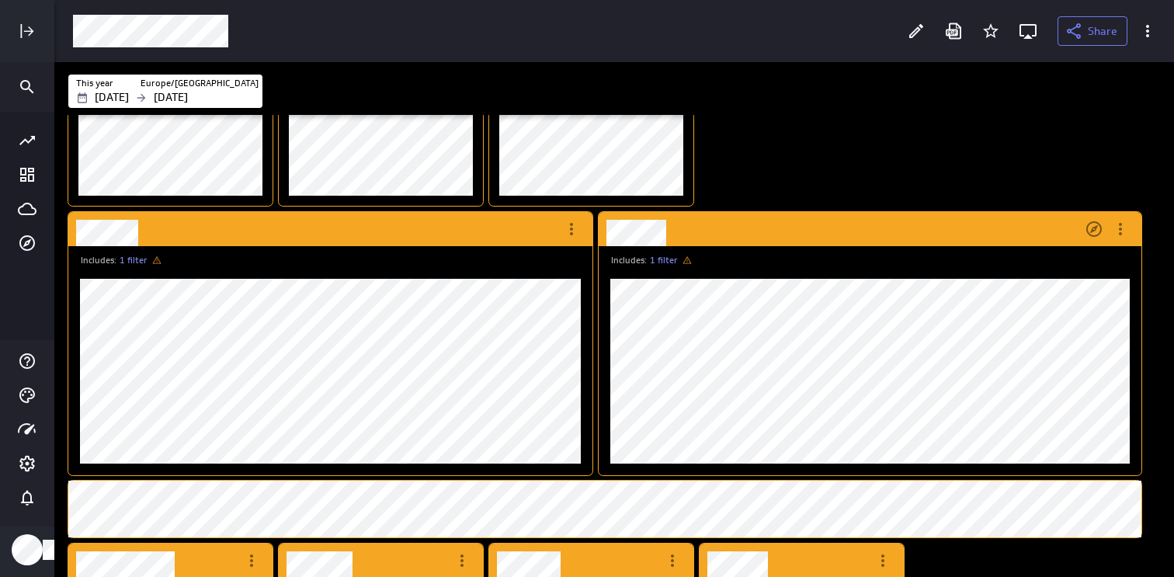
scroll to position [447, 0]
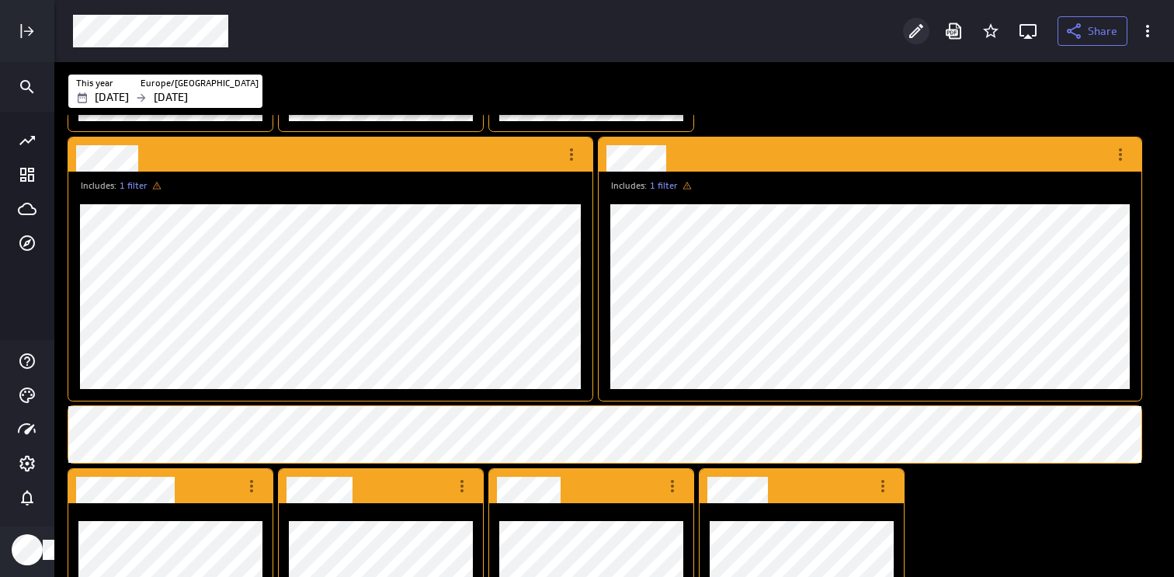
click at [916, 37] on icon "Edit" at bounding box center [916, 31] width 19 height 19
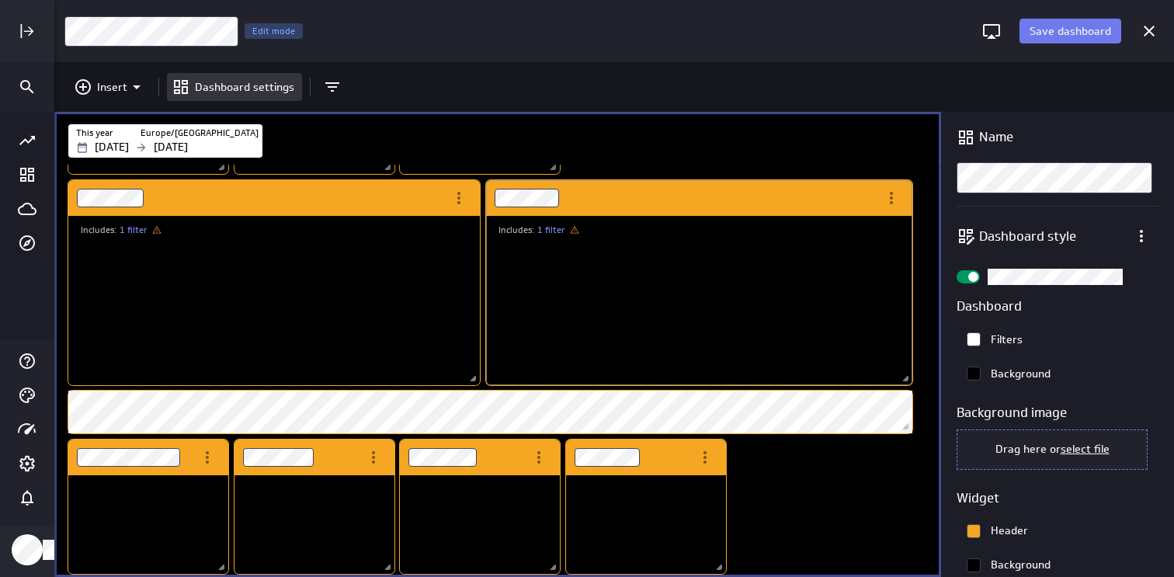
scroll to position [75, 144]
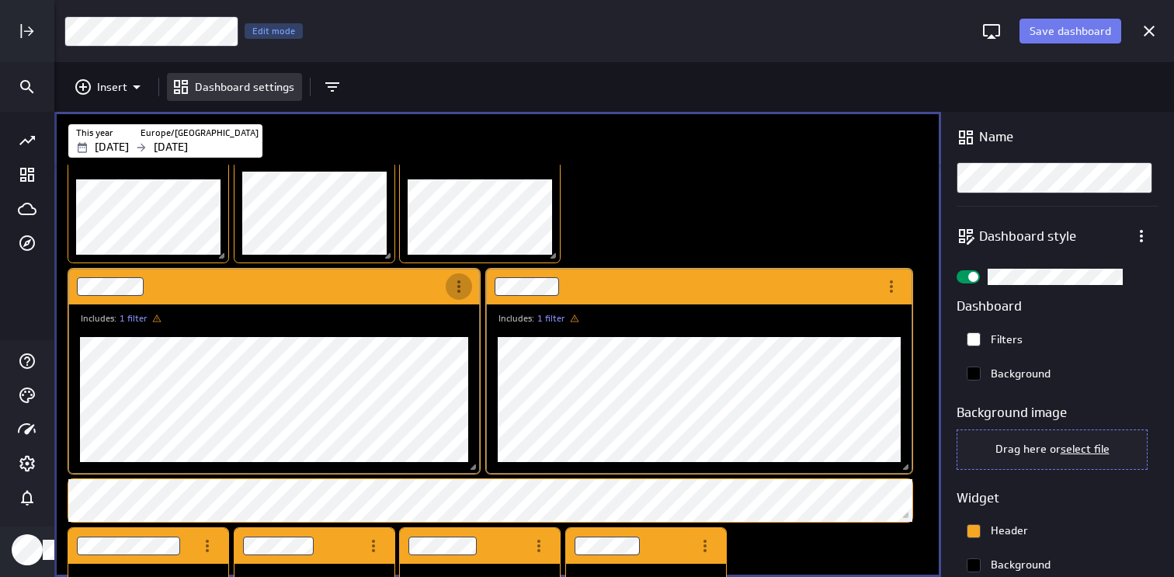
click at [467, 285] on icon "More actions" at bounding box center [459, 286] width 19 height 19
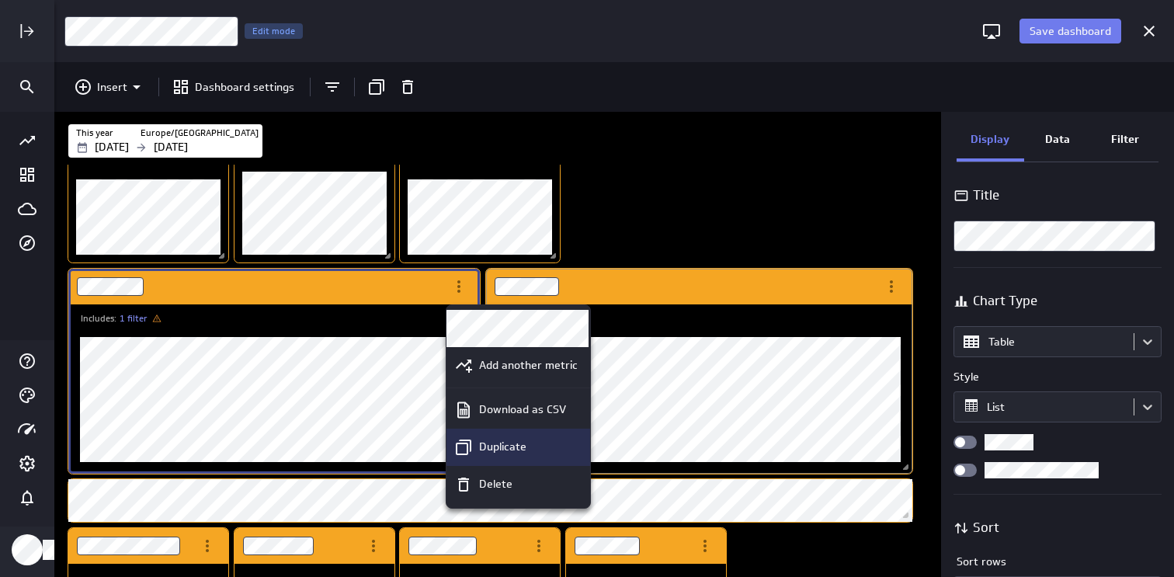
click at [489, 440] on p "Duplicate" at bounding box center [502, 447] width 47 height 16
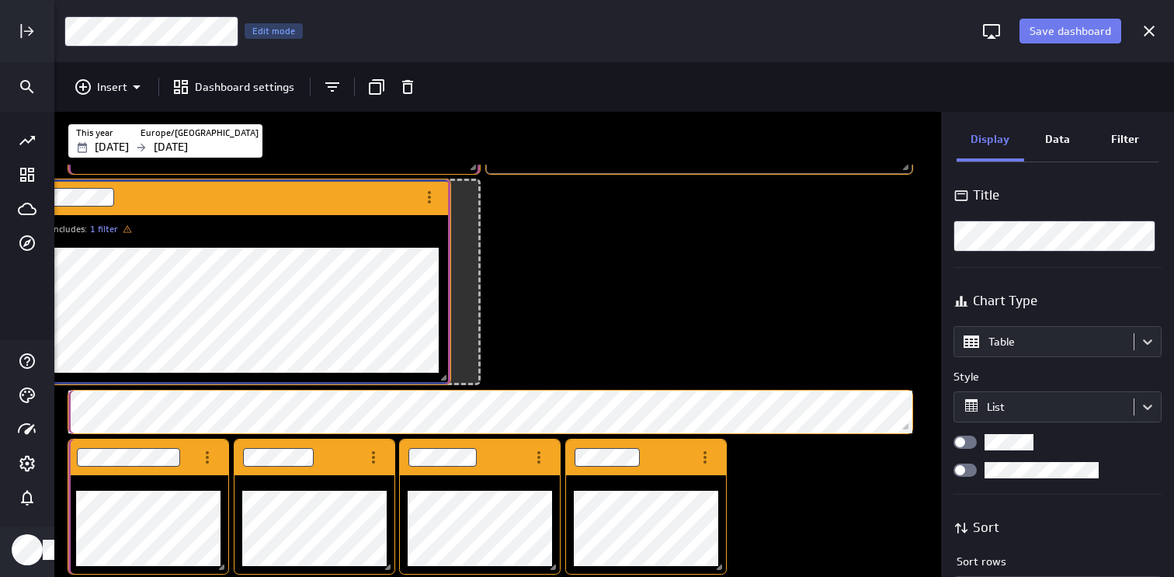
drag, startPoint x: 668, startPoint y: 288, endPoint x: 191, endPoint y: 199, distance: 485.0
click at [191, 199] on div "Dashboard Widget" at bounding box center [227, 197] width 377 height 36
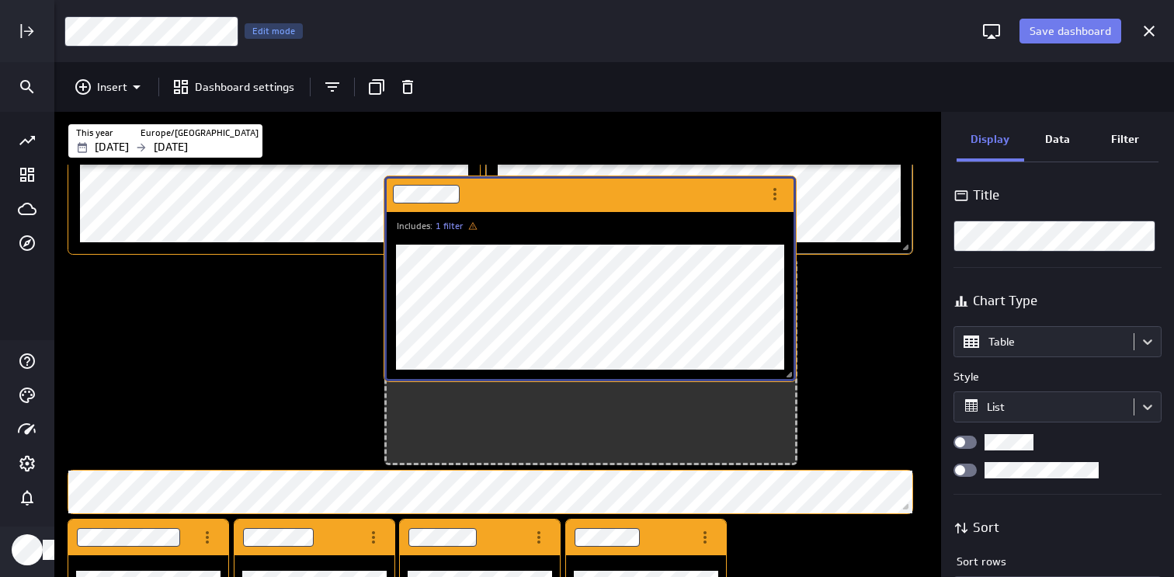
drag, startPoint x: 365, startPoint y: 384, endPoint x: 681, endPoint y: 202, distance: 364.9
click at [681, 202] on div "Dashboard Widget" at bounding box center [572, 194] width 377 height 36
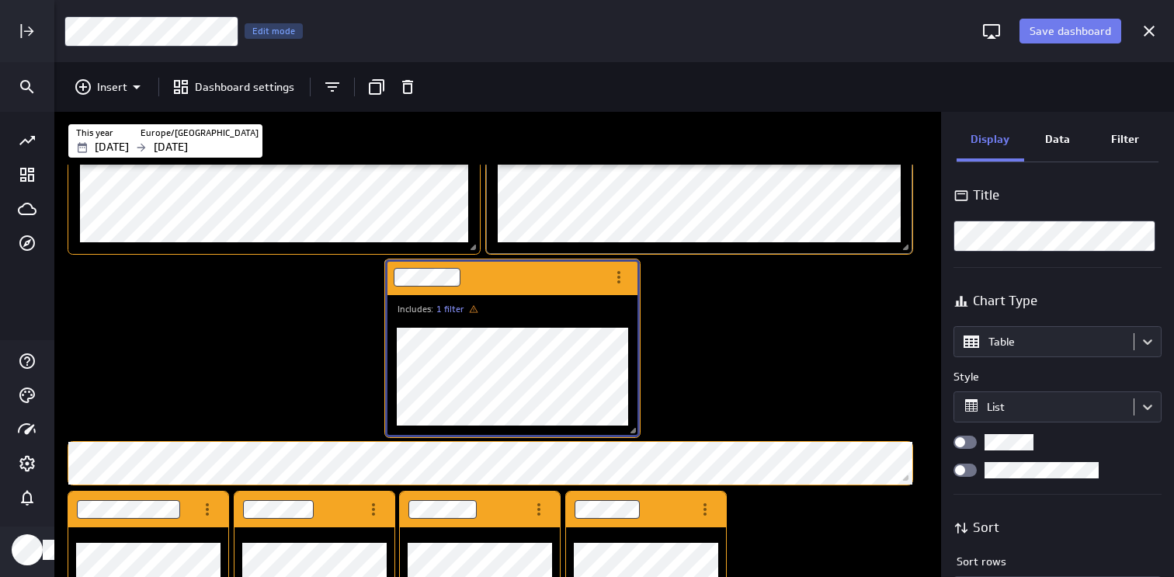
drag, startPoint x: 791, startPoint y: 457, endPoint x: 634, endPoint y: 430, distance: 159.2
click at [634, 430] on span "Dashboard content with 17 widgets" at bounding box center [635, 433] width 16 height 16
click at [350, 201] on div "Includes: 1 filter" at bounding box center [274, 169] width 412 height 169
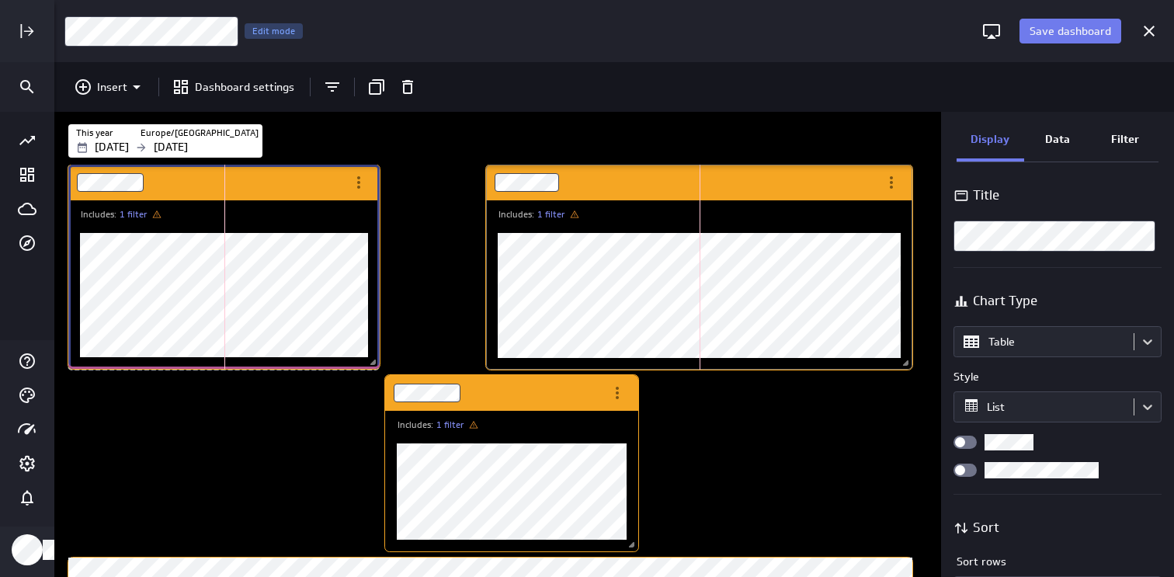
drag, startPoint x: 473, startPoint y: 366, endPoint x: 373, endPoint y: 366, distance: 100.2
click at [373, 366] on span "Dashboard content with 17 widgets" at bounding box center [375, 364] width 16 height 16
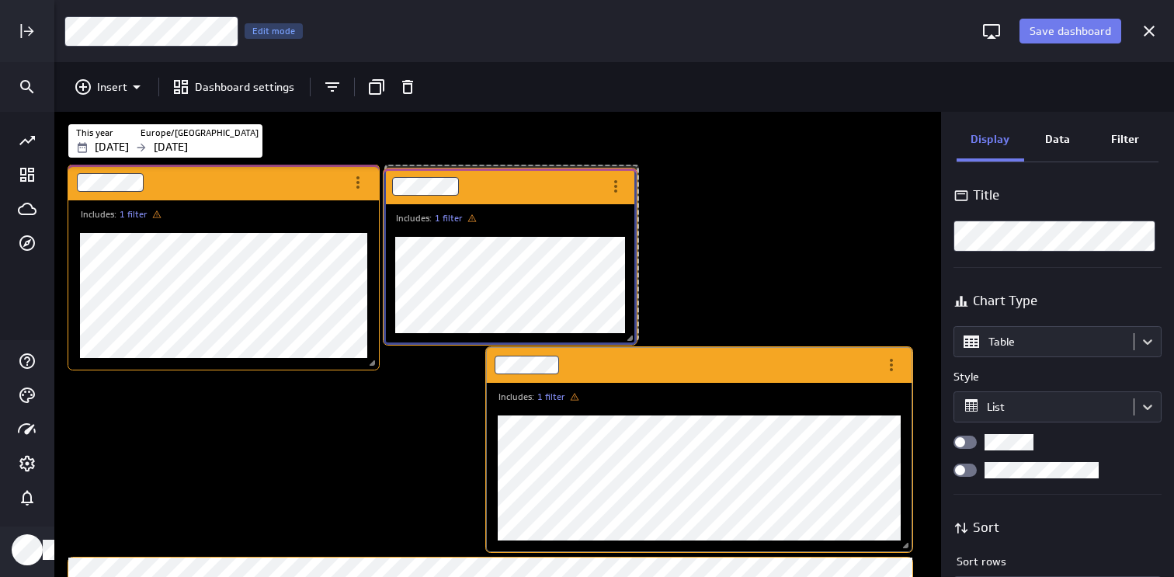
drag, startPoint x: 494, startPoint y: 402, endPoint x: 492, endPoint y: 196, distance: 206.5
click at [492, 196] on div "Dashboard Widget" at bounding box center [493, 186] width 219 height 36
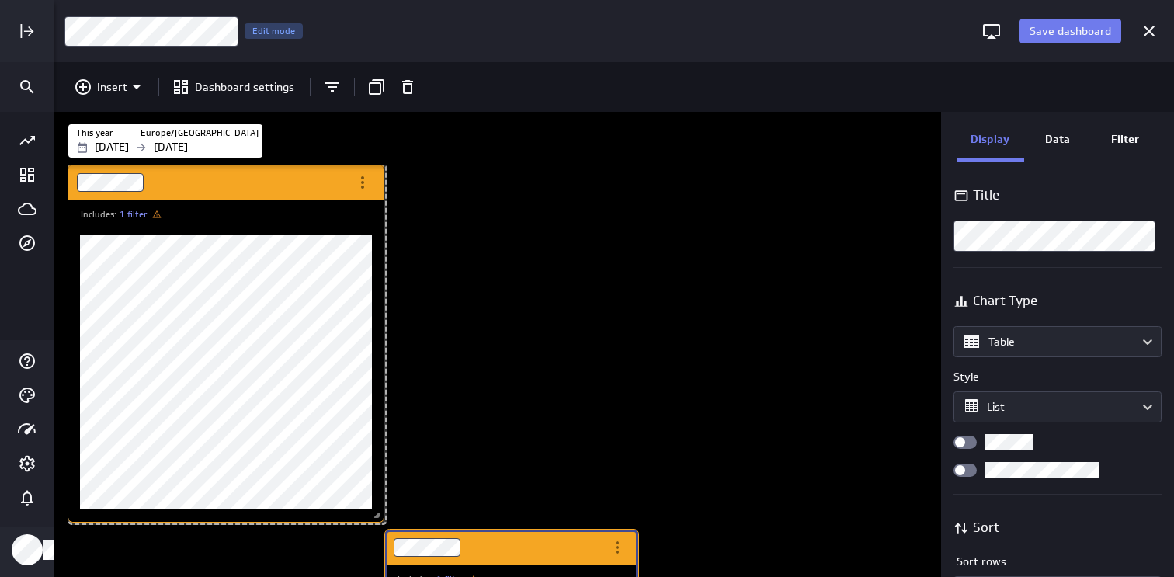
drag, startPoint x: 372, startPoint y: 363, endPoint x: 377, endPoint y: 525, distance: 161.6
click at [377, 525] on span "Dashboard content with 17 widgets" at bounding box center [379, 517] width 16 height 16
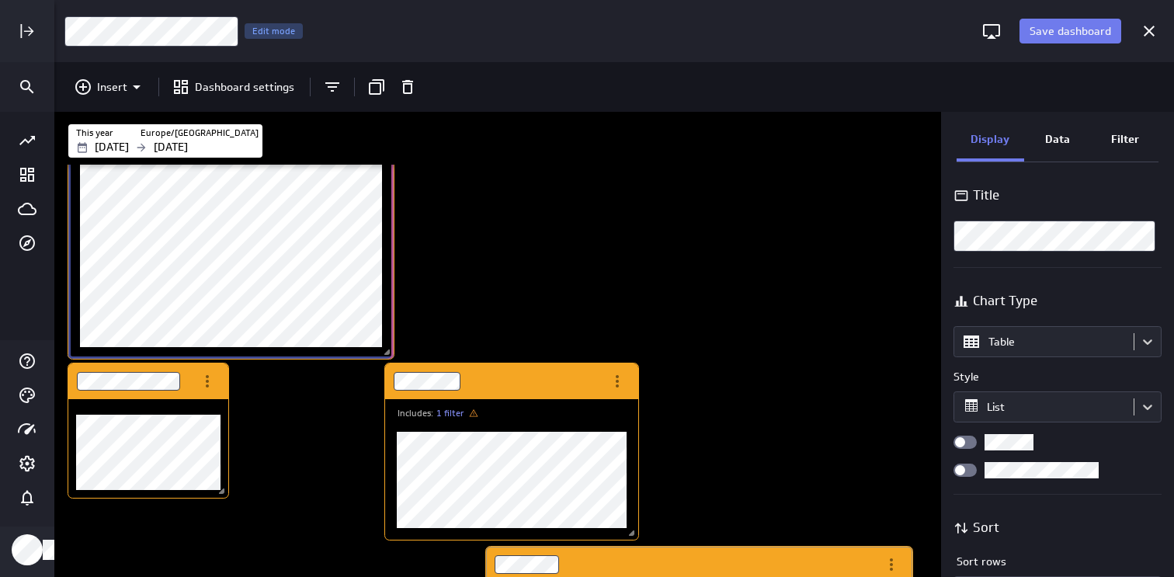
drag, startPoint x: 380, startPoint y: 533, endPoint x: 387, endPoint y: 352, distance: 180.3
click at [387, 352] on span "Dashboard content with 17 widgets" at bounding box center [389, 354] width 16 height 16
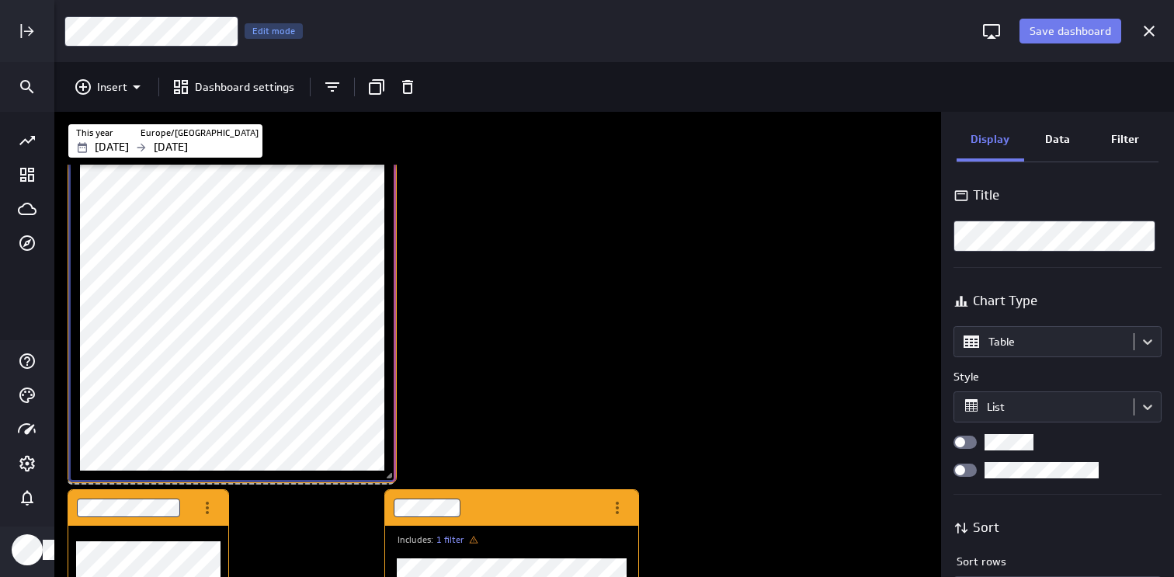
drag, startPoint x: 389, startPoint y: 535, endPoint x: 391, endPoint y: 477, distance: 58.3
click at [391, 477] on span "Dashboard content with 17 widgets" at bounding box center [392, 478] width 16 height 16
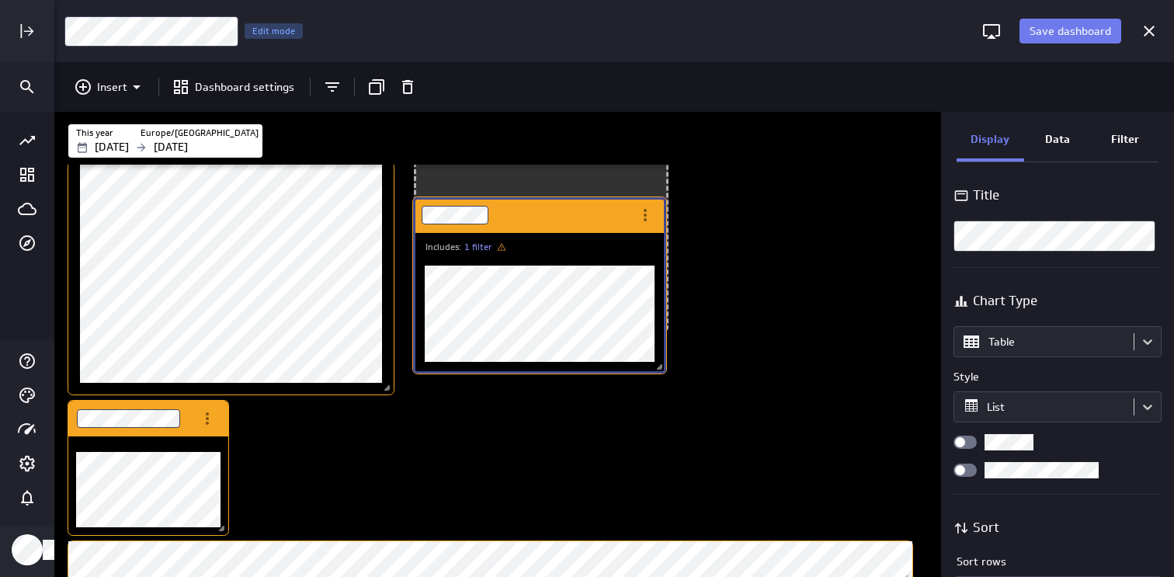
drag, startPoint x: 498, startPoint y: 505, endPoint x: 526, endPoint y: 213, distance: 293.3
click at [526, 213] on div "Dashboard Widget" at bounding box center [522, 215] width 219 height 36
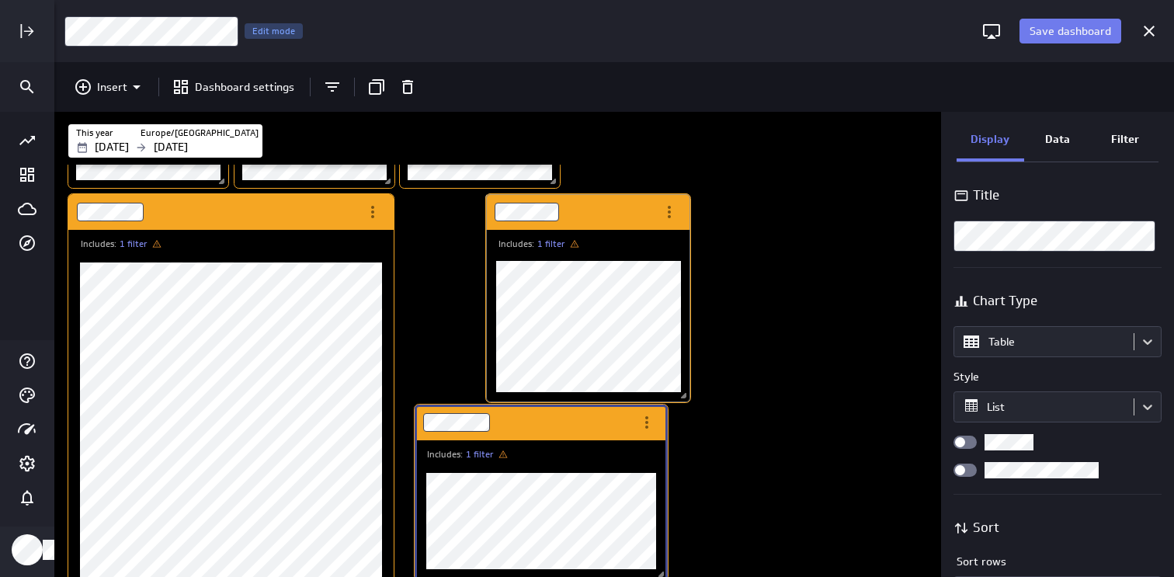
drag, startPoint x: 905, startPoint y: 391, endPoint x: 681, endPoint y: 394, distance: 223.6
click at [681, 394] on span "Dashboard content with 17 widgets" at bounding box center [686, 398] width 16 height 16
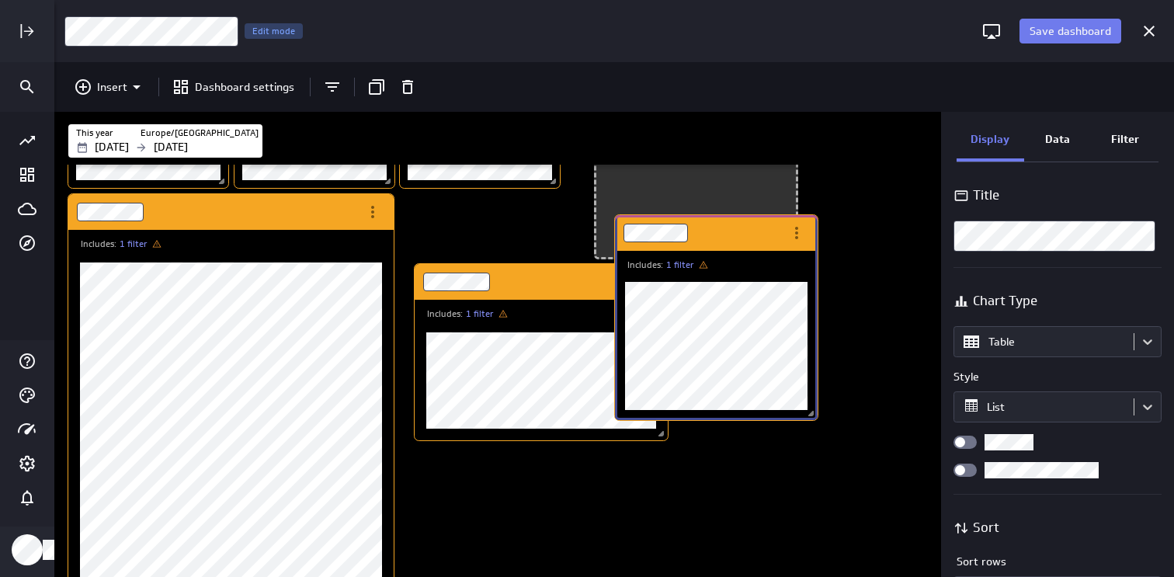
drag, startPoint x: 609, startPoint y: 214, endPoint x: 839, endPoint y: 278, distance: 237.9
click at [783, 251] on div "Dashboard Widget" at bounding box center [699, 233] width 168 height 36
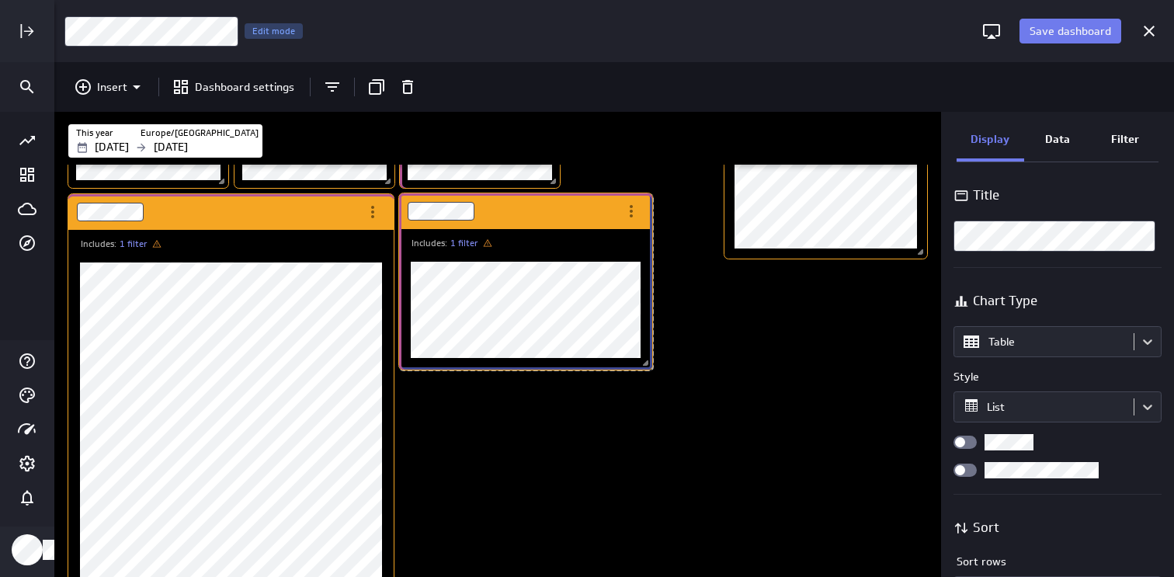
drag, startPoint x: 532, startPoint y: 210, endPoint x: 516, endPoint y: 209, distance: 16.3
click at [516, 209] on div "Dashboard Widget" at bounding box center [508, 211] width 219 height 36
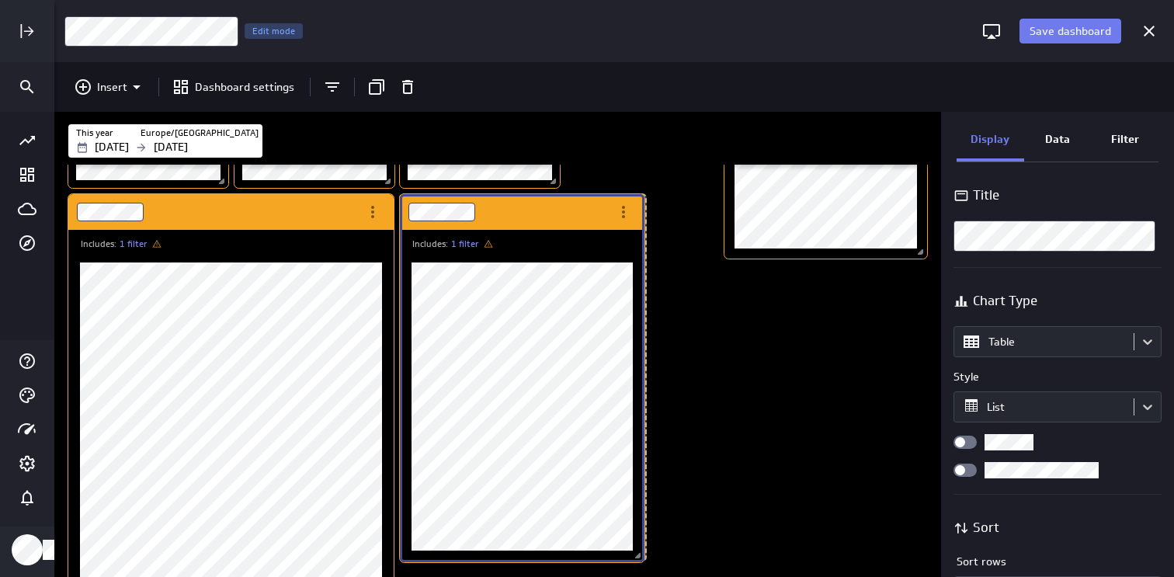
drag, startPoint x: 647, startPoint y: 365, endPoint x: 638, endPoint y: 557, distance: 192.0
click at [638, 557] on span "Dashboard content with 17 widgets" at bounding box center [640, 558] width 16 height 16
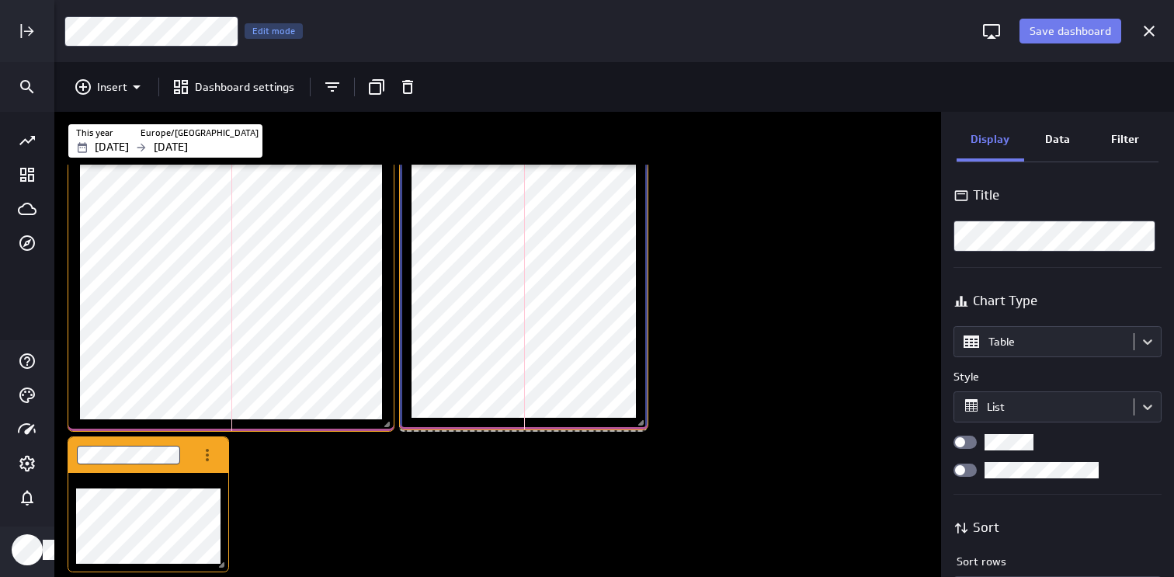
drag, startPoint x: 641, startPoint y: 339, endPoint x: 642, endPoint y: 421, distance: 82.3
click at [642, 421] on span "Dashboard content with 17 widgets" at bounding box center [643, 425] width 16 height 16
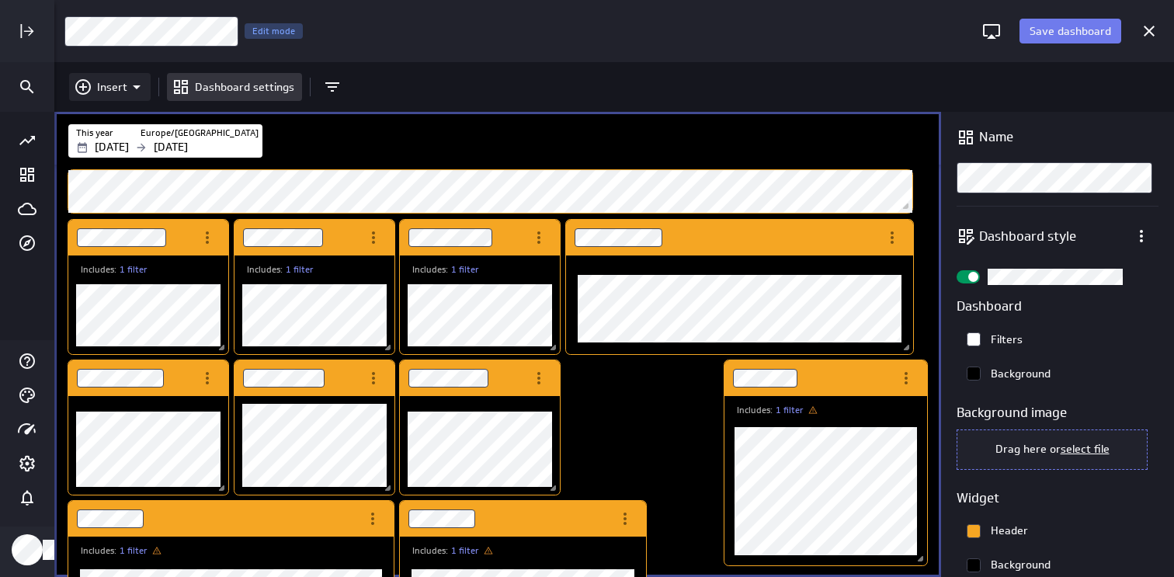
click at [113, 93] on p "Insert" at bounding box center [112, 87] width 30 height 16
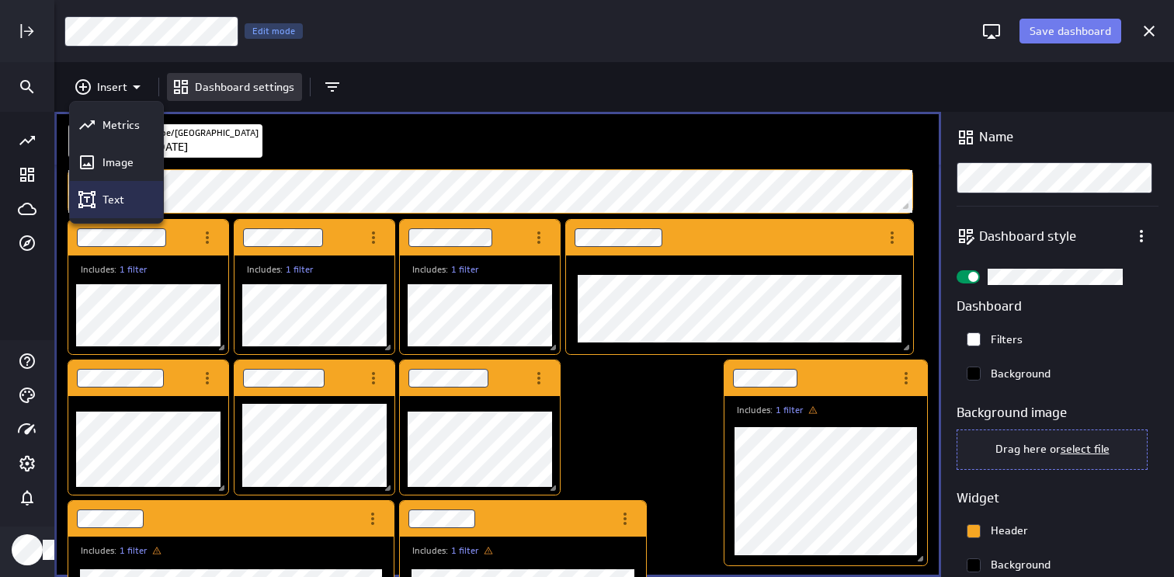
click at [110, 196] on p "Text" at bounding box center [113, 200] width 22 height 16
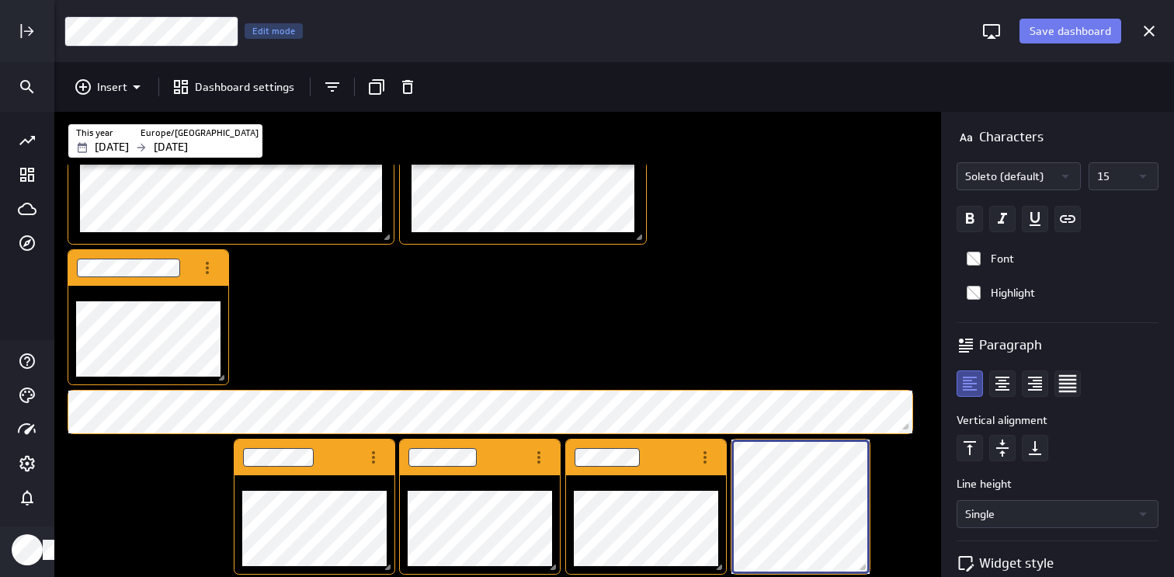
click at [778, 316] on div "Includes: 1 filter Includes: 1 filter Includes: 1 filter Includes: 1 filter Inc…" at bounding box center [500, 1] width 871 height 1152
click at [829, 356] on div "Includes: 1 filter Includes: 1 filter Includes: 1 filter Includes: 1 filter Inc…" at bounding box center [500, 1] width 871 height 1152
click at [907, 468] on div "Includes: 1 filter Includes: 1 filter Includes: 1 filter Includes: 1 filter Inc…" at bounding box center [500, 1] width 871 height 1152
click at [835, 227] on div "Includes: 1 filter Includes: 1 filter Includes: 1 filter Includes: 1 filter Inc…" at bounding box center [500, 1] width 871 height 1152
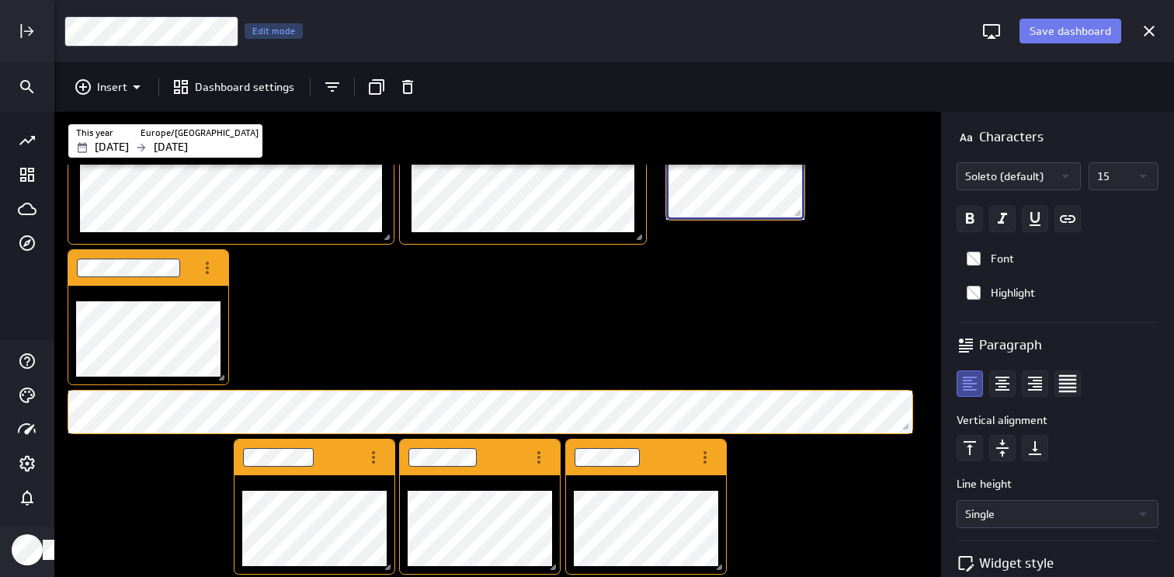
click at [803, 105] on div "Save dashboard CMO Dashboard Edit mode Insert Dashboard settings This year [GEO…" at bounding box center [614, 288] width 1120 height 577
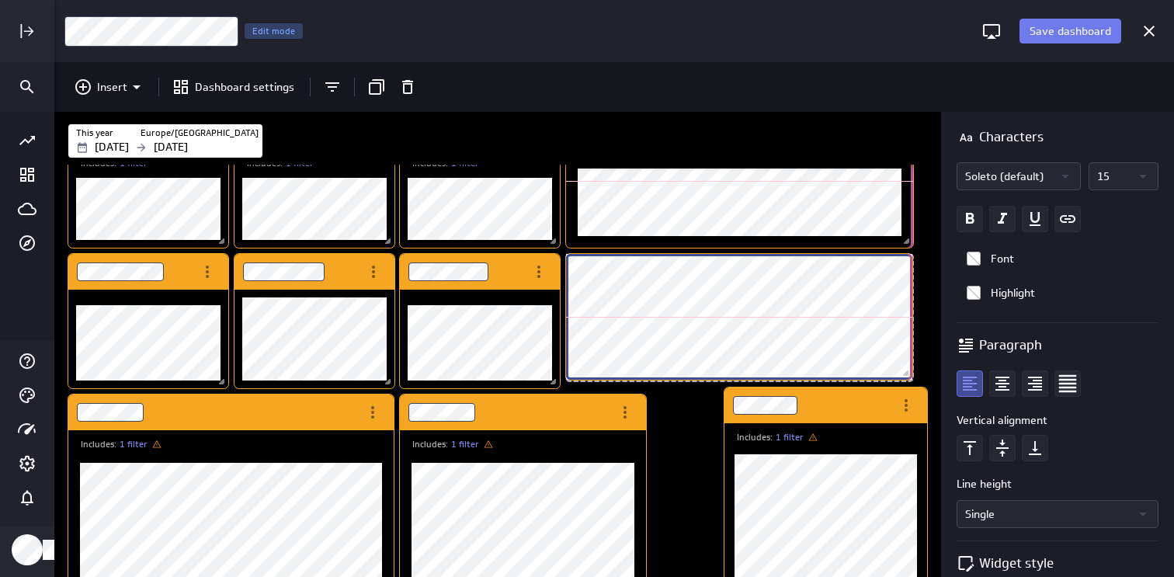
drag, startPoint x: 700, startPoint y: 380, endPoint x: 908, endPoint y: 372, distance: 208.3
click at [908, 372] on span "Dashboard content with 18 widgets" at bounding box center [908, 375] width 16 height 16
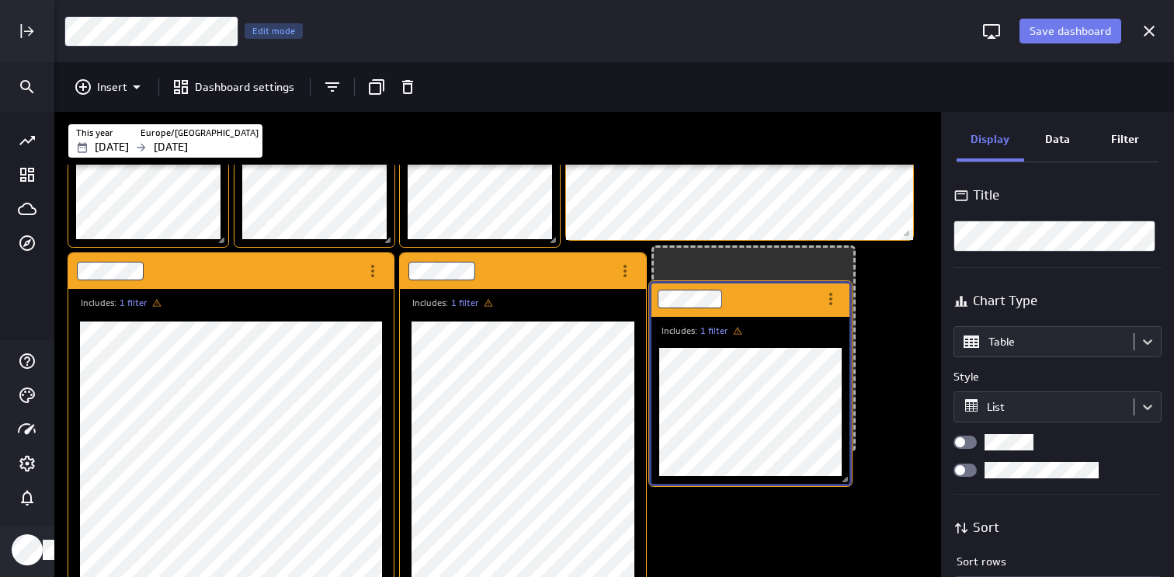
drag, startPoint x: 839, startPoint y: 261, endPoint x: 766, endPoint y: 285, distance: 76.8
click at [766, 285] on div "Dashboard Widget" at bounding box center [733, 299] width 168 height 36
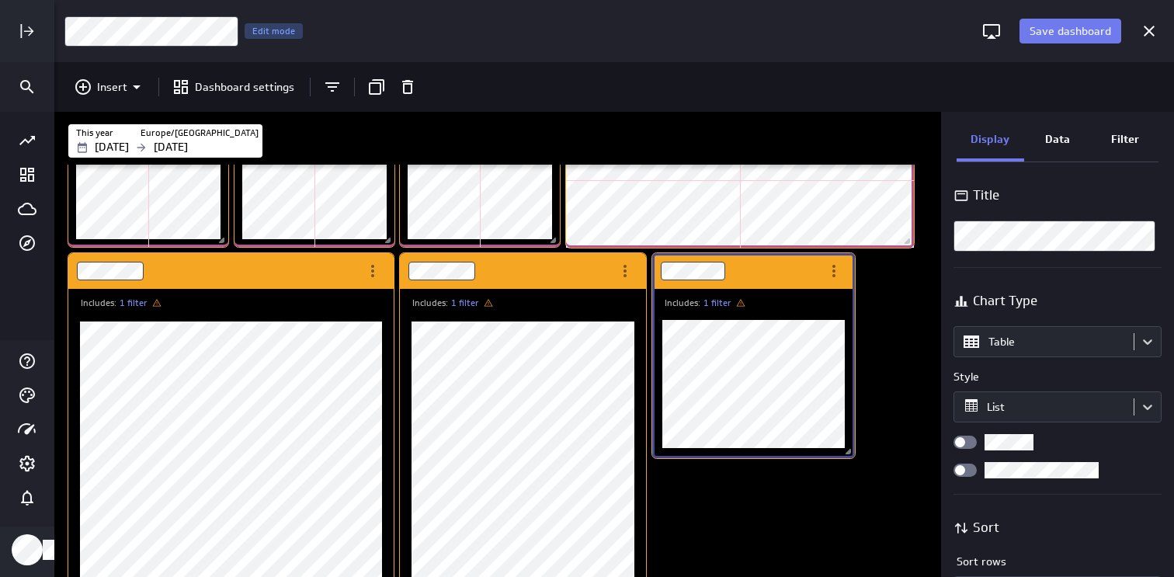
drag, startPoint x: 905, startPoint y: 234, endPoint x: 906, endPoint y: 242, distance: 7.8
click at [906, 242] on span "Dashboard content with 18 widgets" at bounding box center [909, 243] width 16 height 16
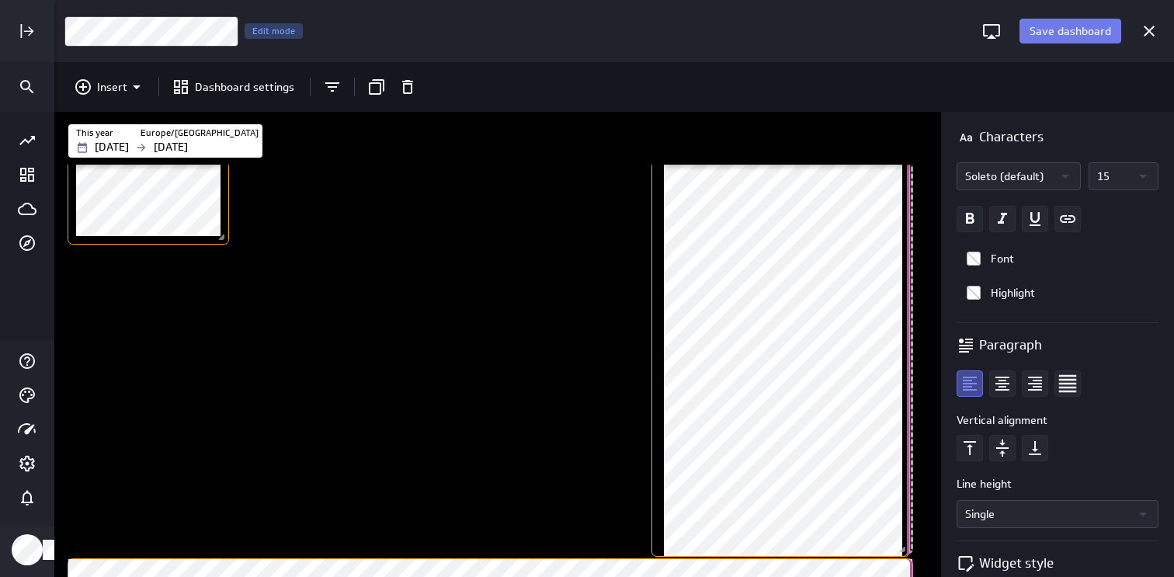
scroll to position [1190, 866]
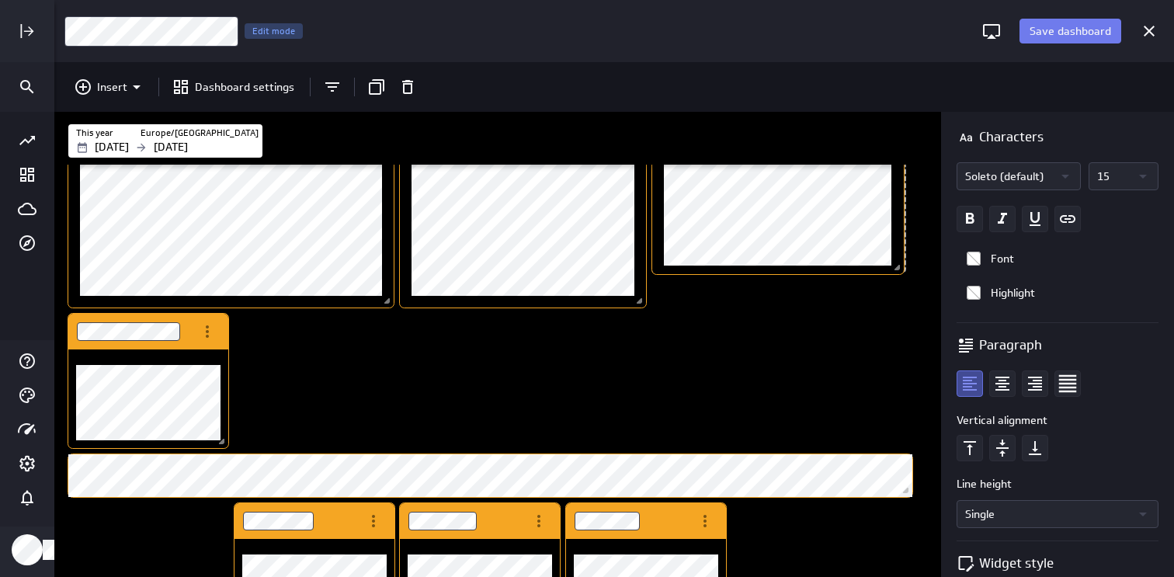
drag, startPoint x: 850, startPoint y: 505, endPoint x: 906, endPoint y: 161, distance: 348.5
click at [906, 161] on div "This year [GEOGRAPHIC_DATA]/[GEOGRAPHIC_DATA] [DATE] [DATE] 10 Includes: 1 filt…" at bounding box center [497, 344] width 887 height 465
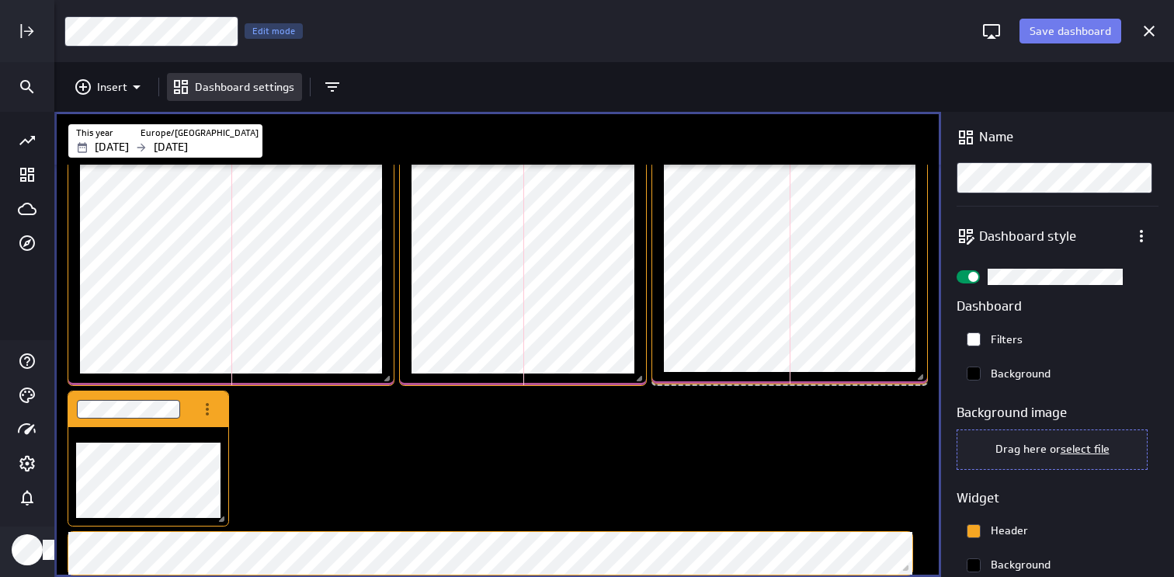
drag, startPoint x: 908, startPoint y: 241, endPoint x: 933, endPoint y: 373, distance: 134.5
click at [933, 373] on div "Includes: 1 filter Includes: 1 filter Includes: 1 filter Includes: 1 filter Inc…" at bounding box center [497, 371] width 887 height 412
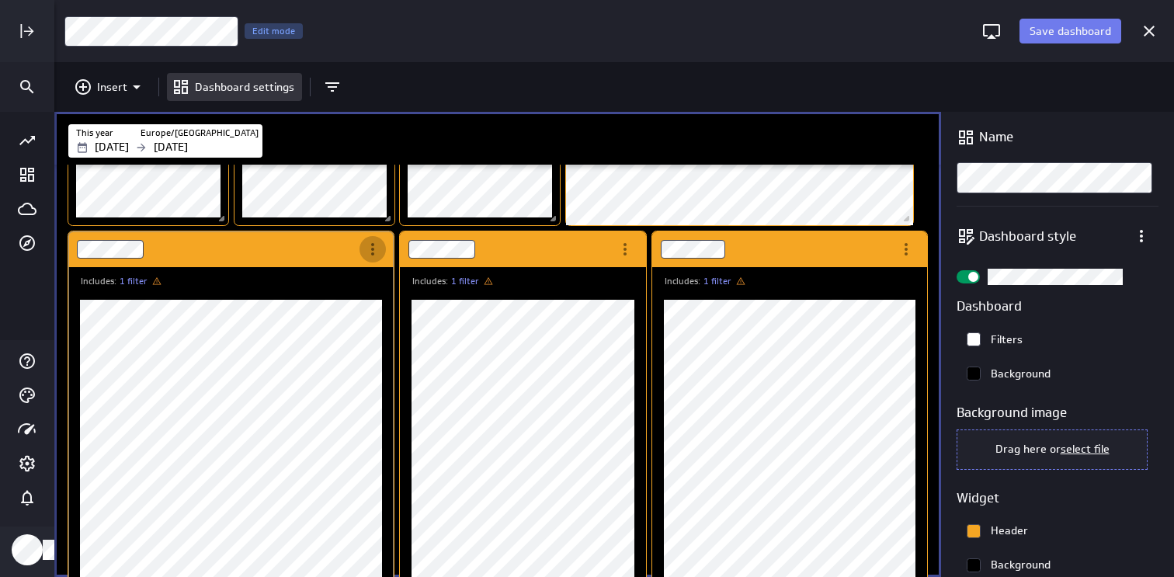
click at [375, 244] on div "Includes: 1 filter" at bounding box center [230, 456] width 325 height 450
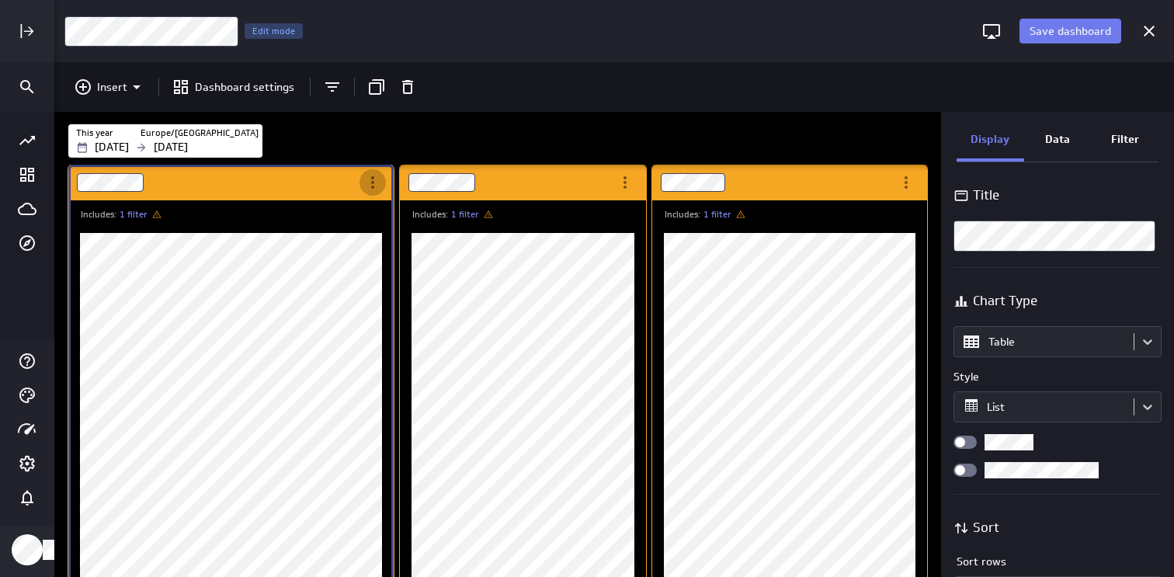
click at [380, 185] on icon "More actions" at bounding box center [372, 182] width 19 height 19
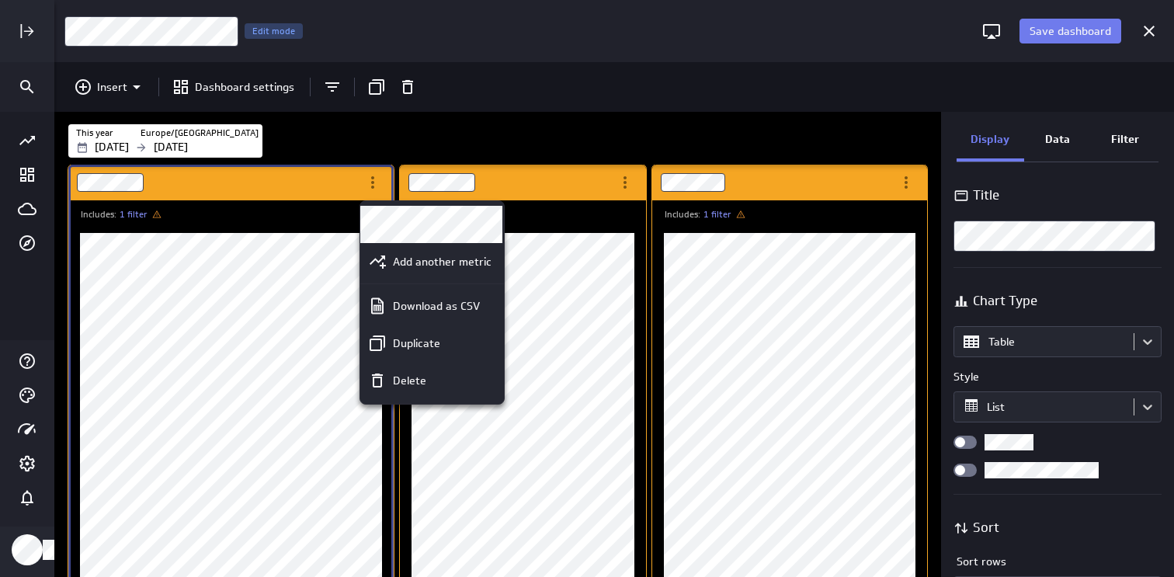
click at [253, 428] on div at bounding box center [587, 288] width 1174 height 577
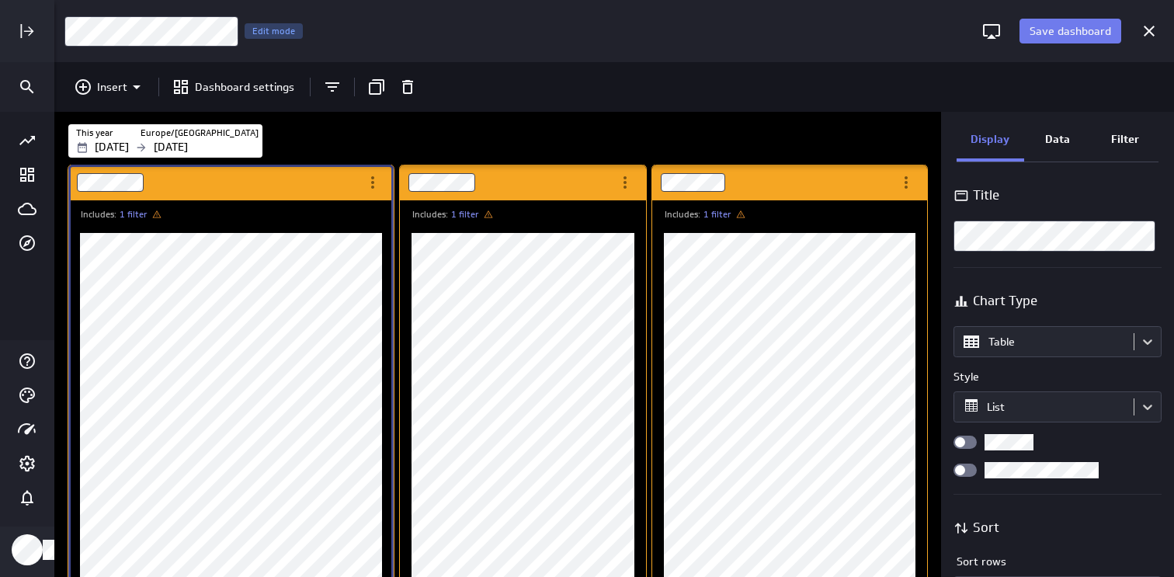
click at [971, 440] on div "Widget Properties" at bounding box center [964, 442] width 23 height 13
click at [0, 0] on input "Widget Properties" at bounding box center [0, 0] width 0 height 0
click at [966, 439] on span "Widget Properties" at bounding box center [970, 442] width 10 height 10
click at [0, 0] on input "Widget Properties" at bounding box center [0, 0] width 0 height 0
click at [970, 469] on div "Widget Properties" at bounding box center [964, 470] width 23 height 13
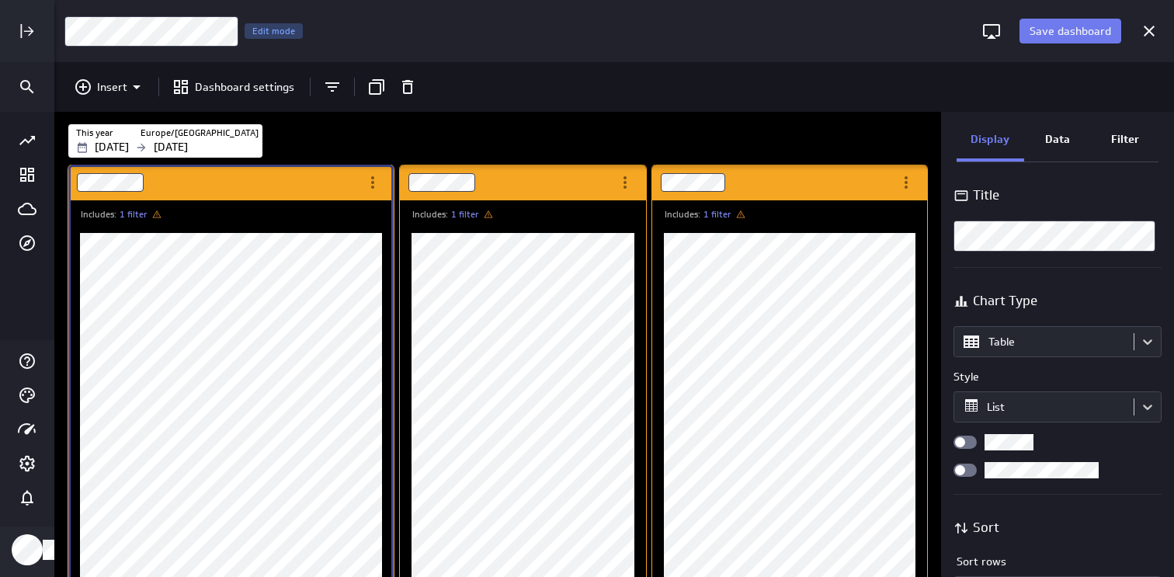
click at [0, 0] on input "Widget Properties" at bounding box center [0, 0] width 0 height 0
click at [970, 469] on span "Widget Properties" at bounding box center [970, 470] width 10 height 10
click at [0, 0] on input "Widget Properties" at bounding box center [0, 0] width 0 height 0
click at [1130, 143] on p "Filter" at bounding box center [1125, 139] width 28 height 16
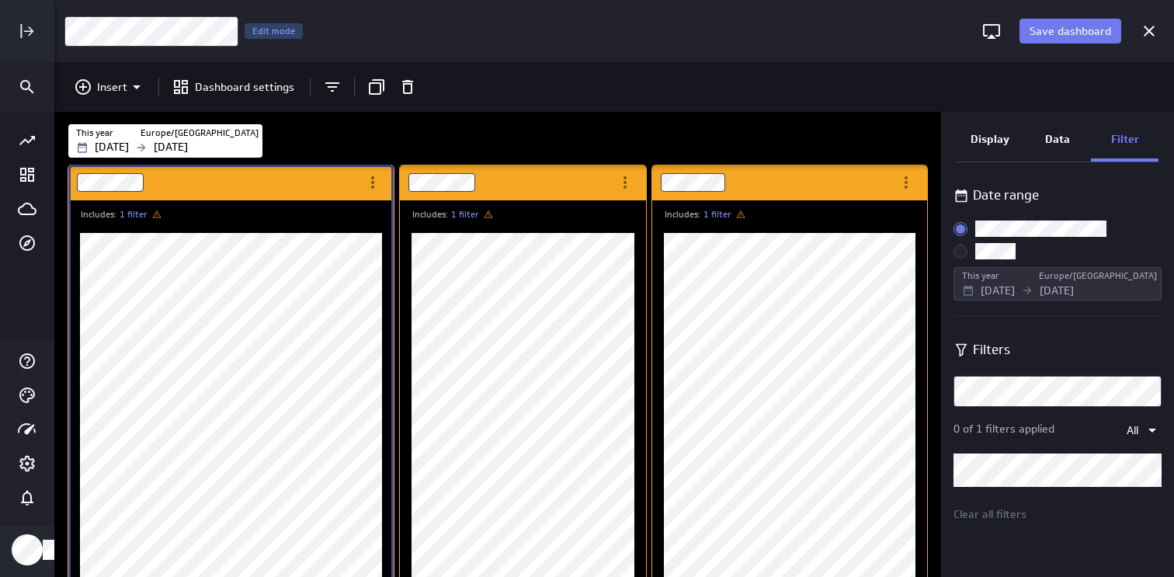
click at [1061, 136] on p "Data" at bounding box center [1057, 139] width 25 height 16
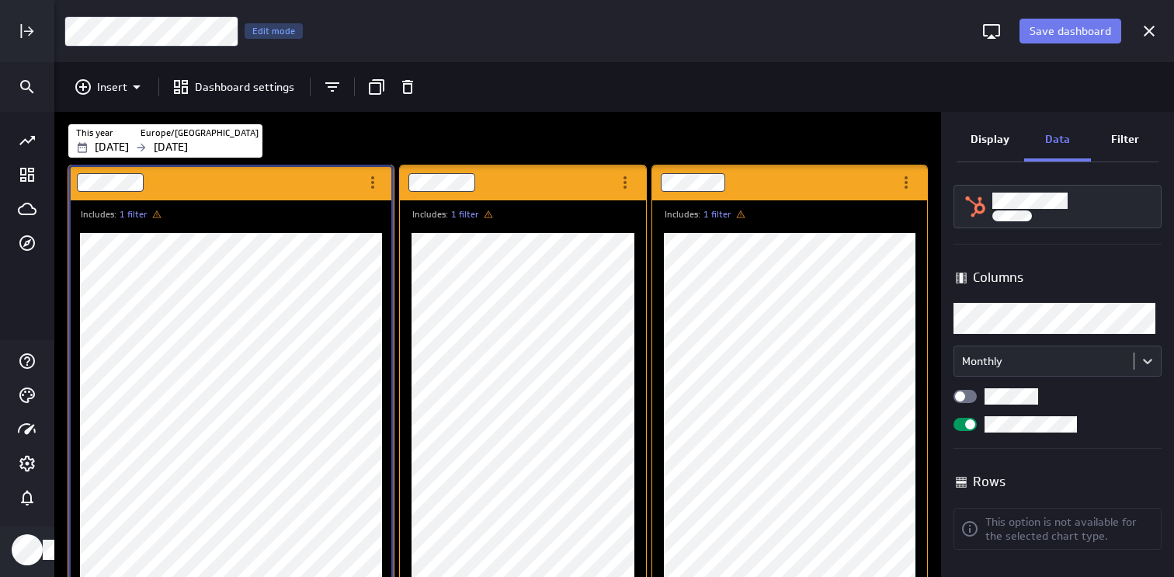
click at [972, 401] on div "Widget Properties" at bounding box center [964, 396] width 23 height 13
click at [0, 0] on input "Widget Properties" at bounding box center [0, 0] width 0 height 0
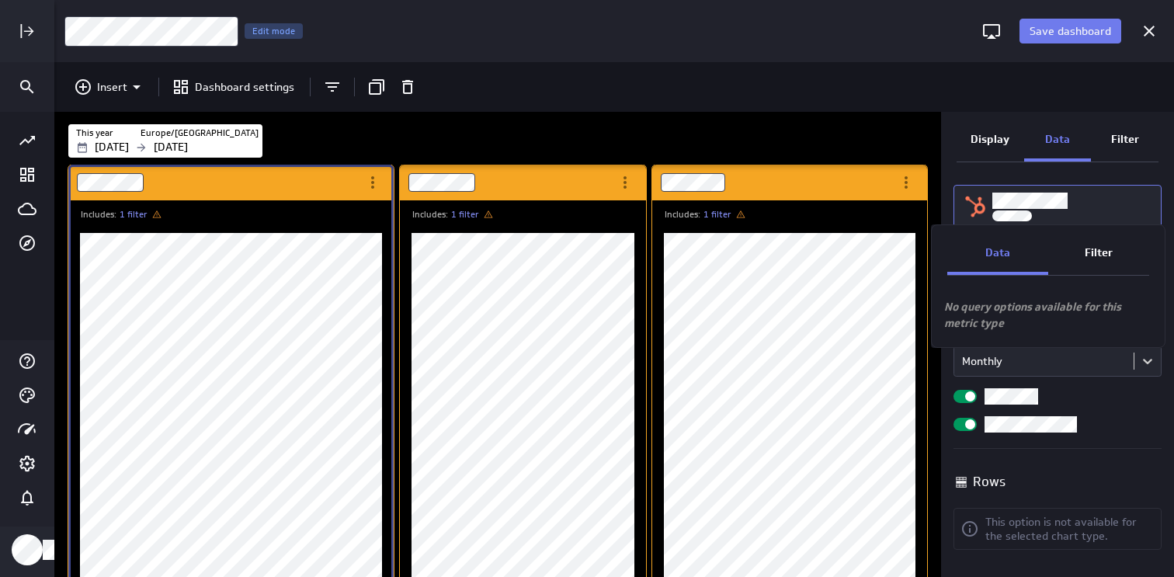
click at [1096, 256] on p "Filter" at bounding box center [1099, 253] width 28 height 16
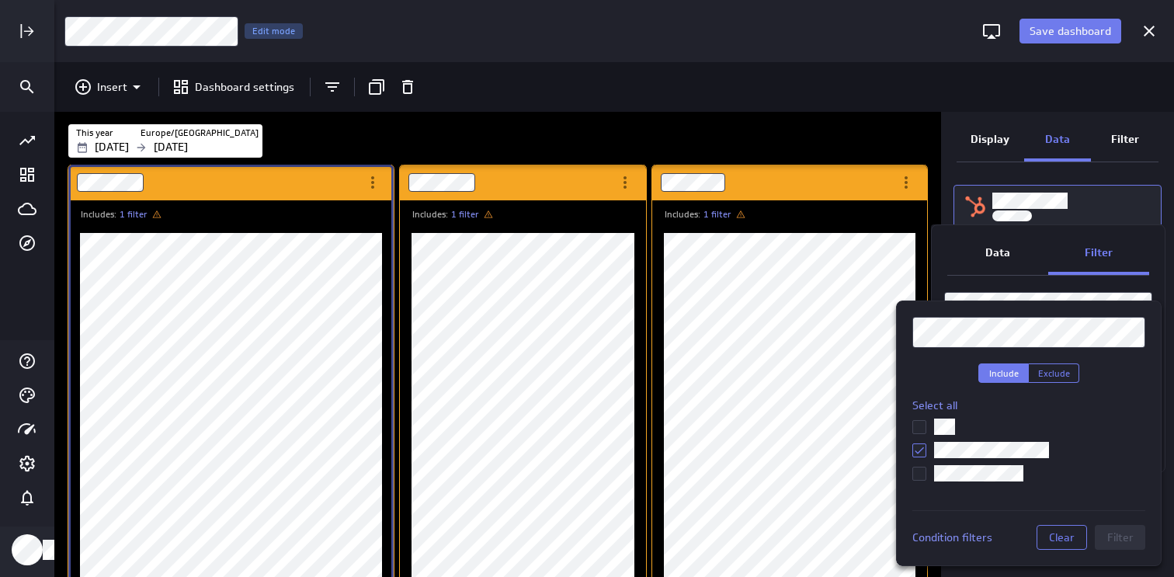
click at [923, 420] on span at bounding box center [919, 427] width 14 height 14
click at [0, 0] on input "checkbox" at bounding box center [0, 0] width 0 height 0
click at [922, 444] on icon at bounding box center [919, 450] width 12 height 12
click at [0, 0] on input "checkbox" at bounding box center [0, 0] width 0 height 0
click at [1127, 533] on span "Filter" at bounding box center [1120, 537] width 26 height 14
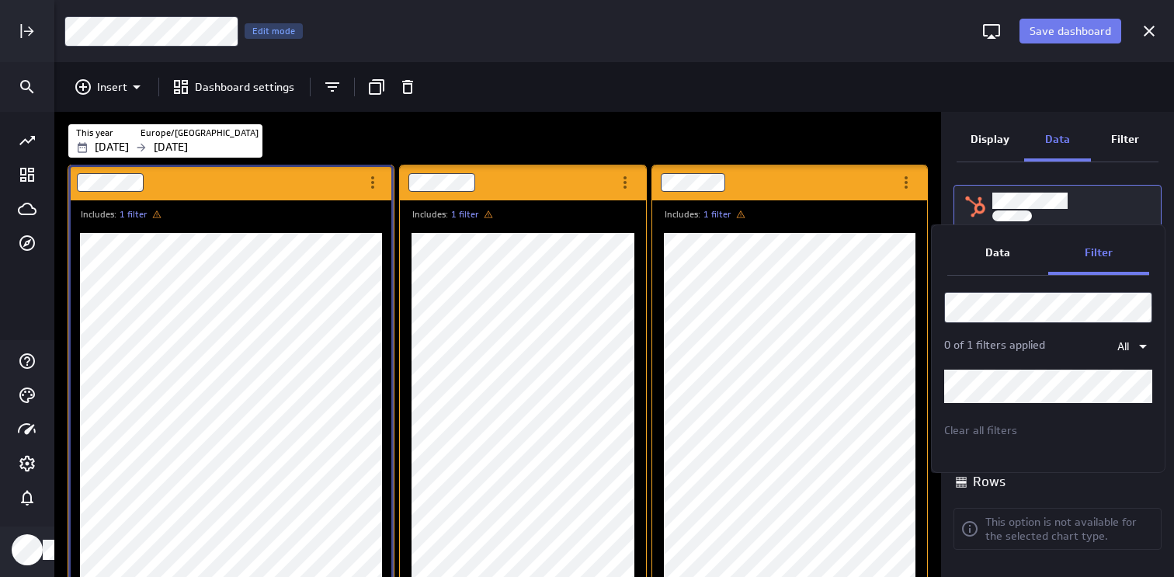
click at [1064, 30] on div at bounding box center [587, 288] width 1174 height 577
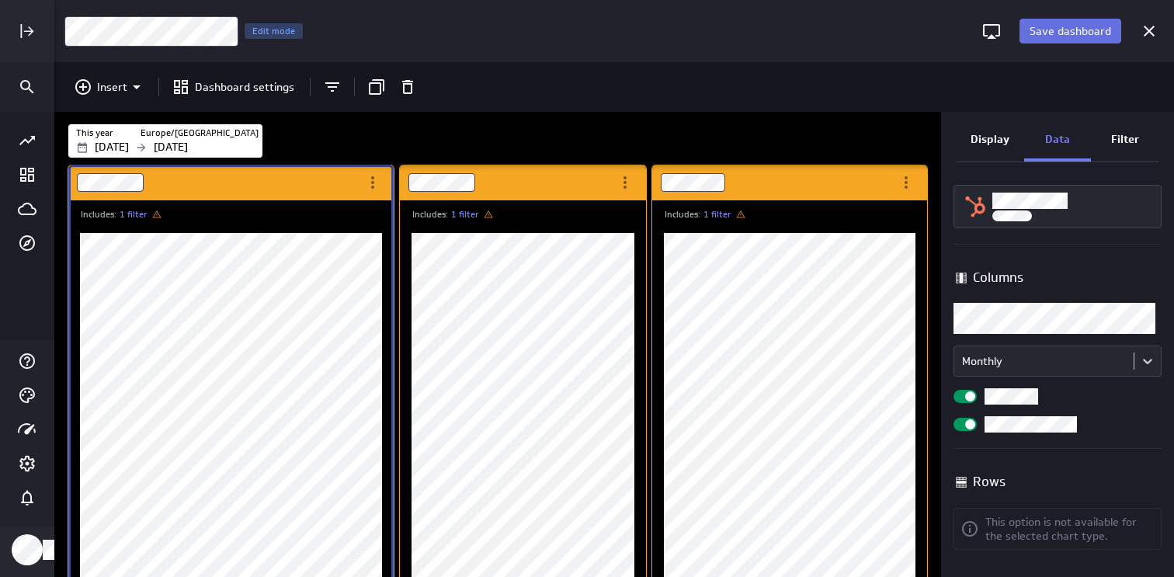
click at [1078, 30] on span "Save dashboard" at bounding box center [1071, 31] width 82 height 14
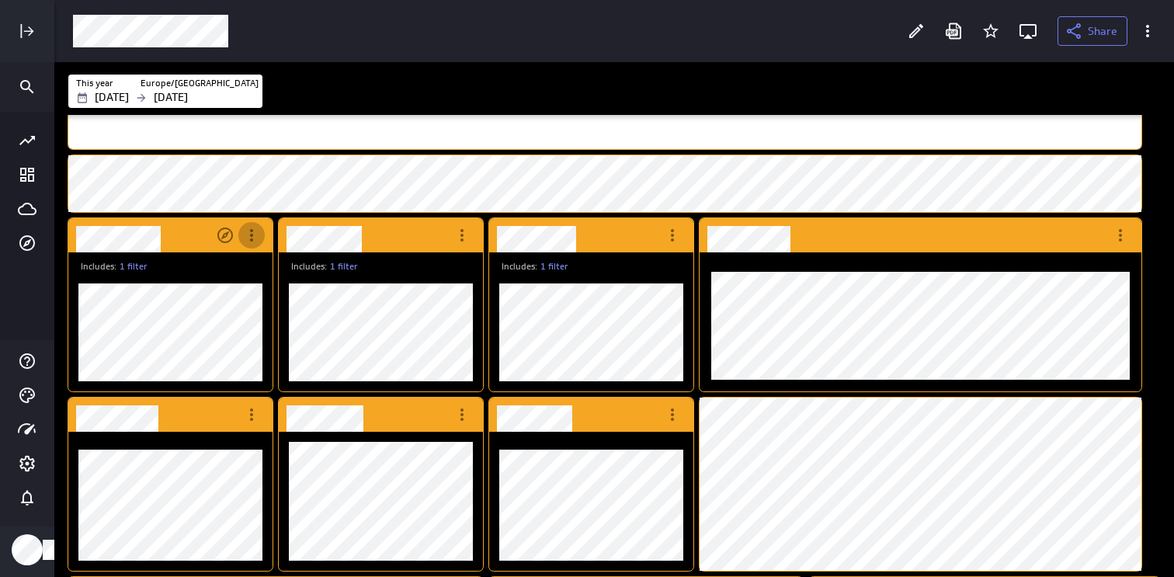
click at [252, 246] on div "More actions" at bounding box center [251, 235] width 26 height 26
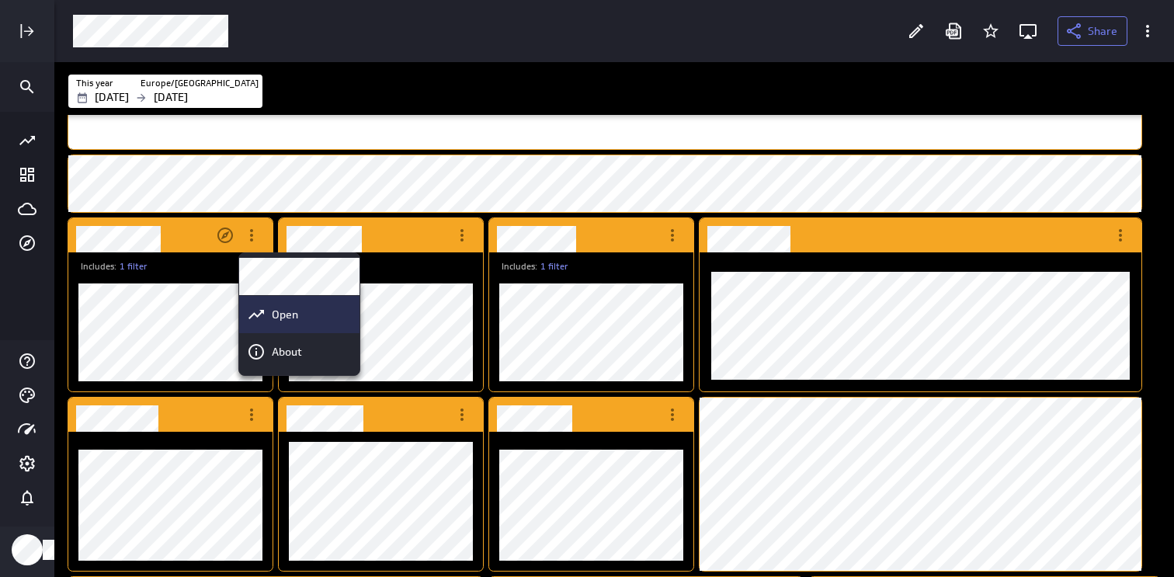
click at [292, 314] on p "Open" at bounding box center [285, 315] width 26 height 16
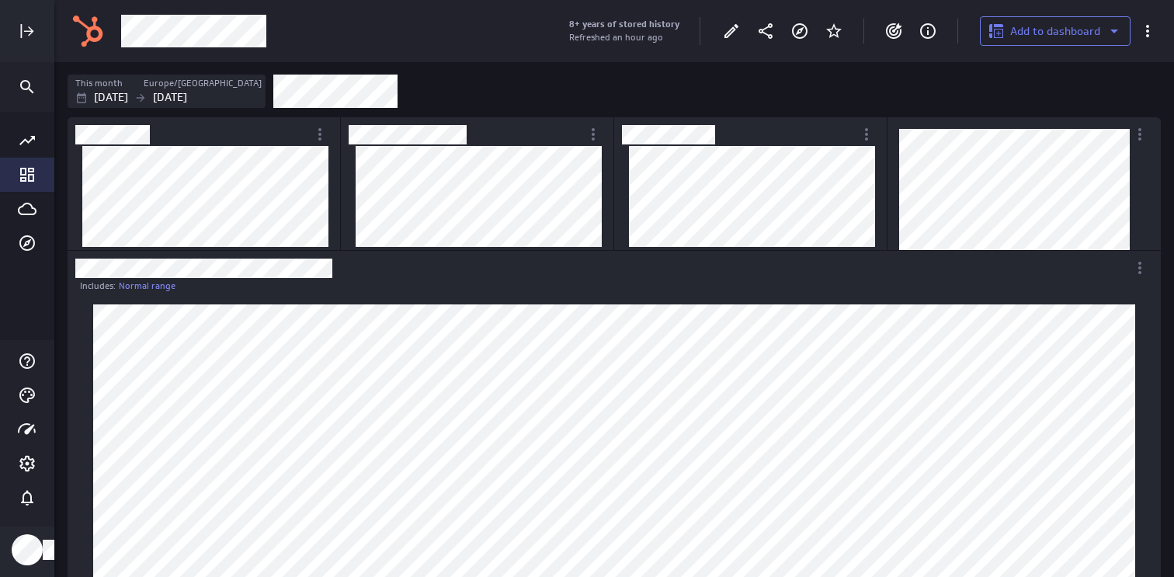
click at [31, 165] on icon "Go to Dashboard Library" at bounding box center [27, 174] width 19 height 19
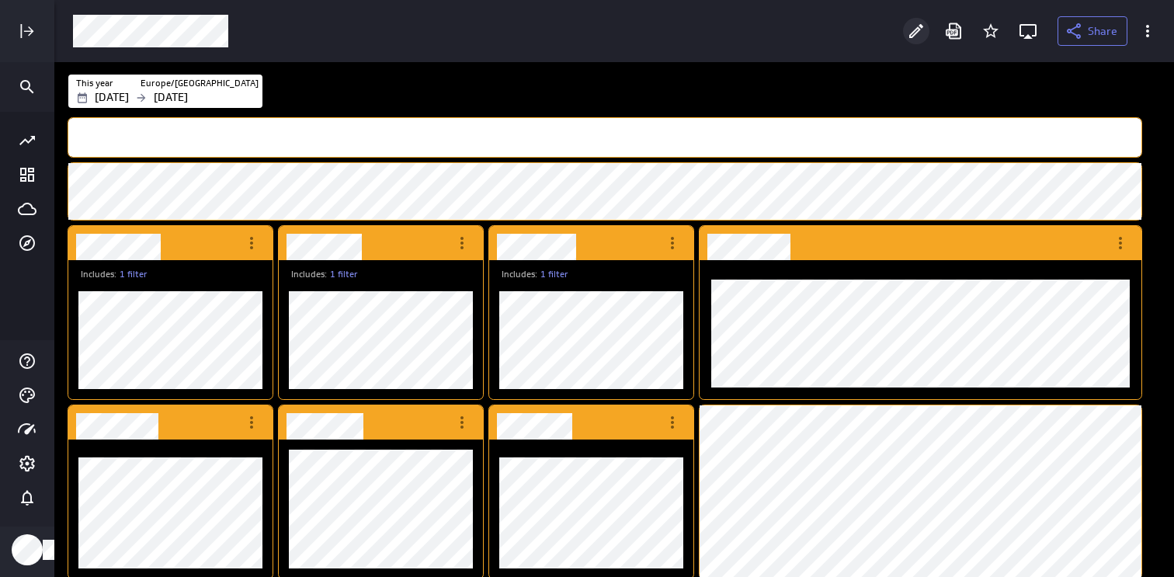
click at [912, 29] on icon "Edit" at bounding box center [916, 31] width 19 height 19
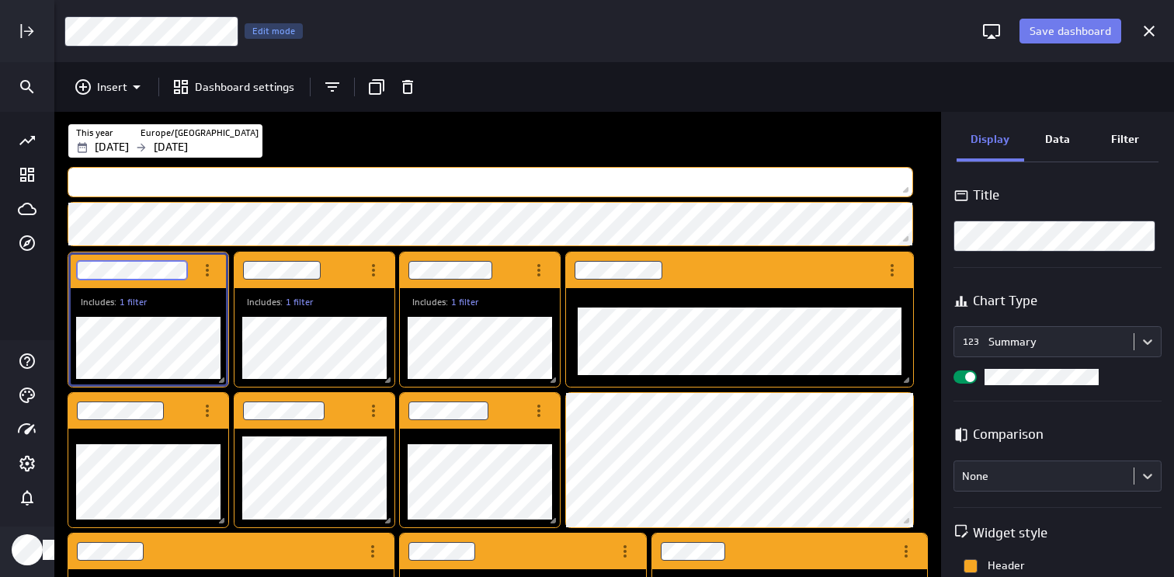
click at [40, 268] on div "Save dashboard CMO Dashboard Edit mode Insert Dashboard settings This year [GEO…" at bounding box center [587, 288] width 1174 height 577
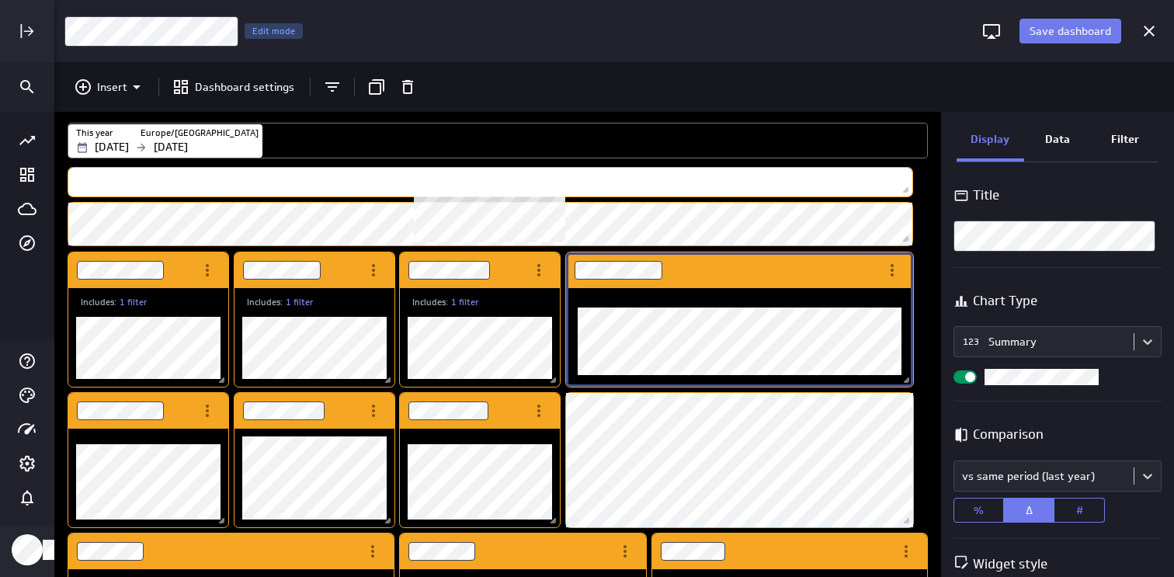
click at [703, 130] on div "10" at bounding box center [598, 141] width 656 height 22
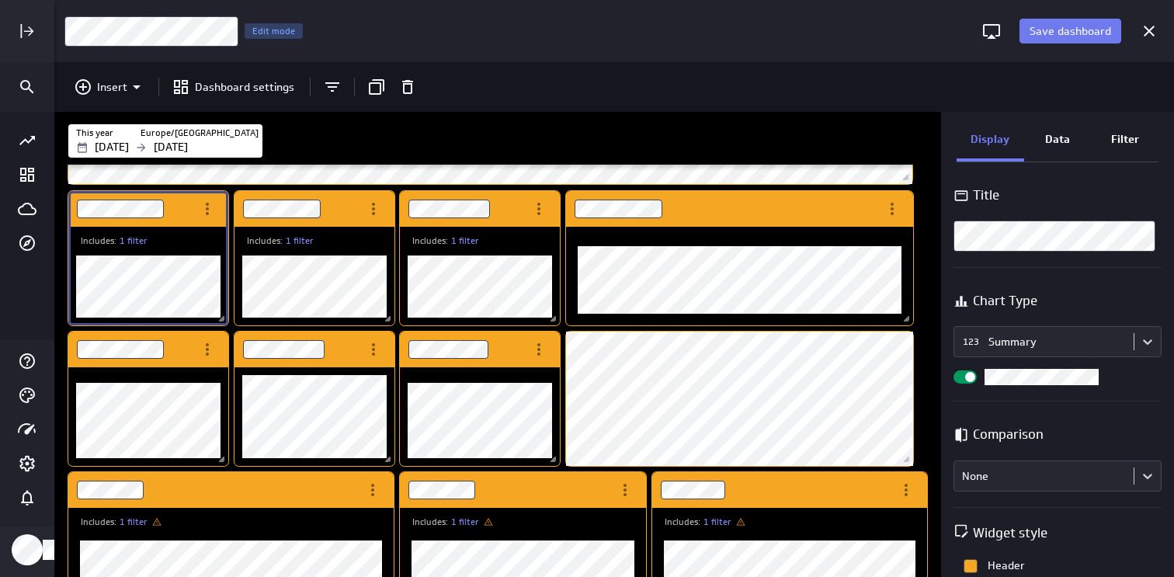
click at [1065, 137] on p "Data" at bounding box center [1057, 139] width 25 height 16
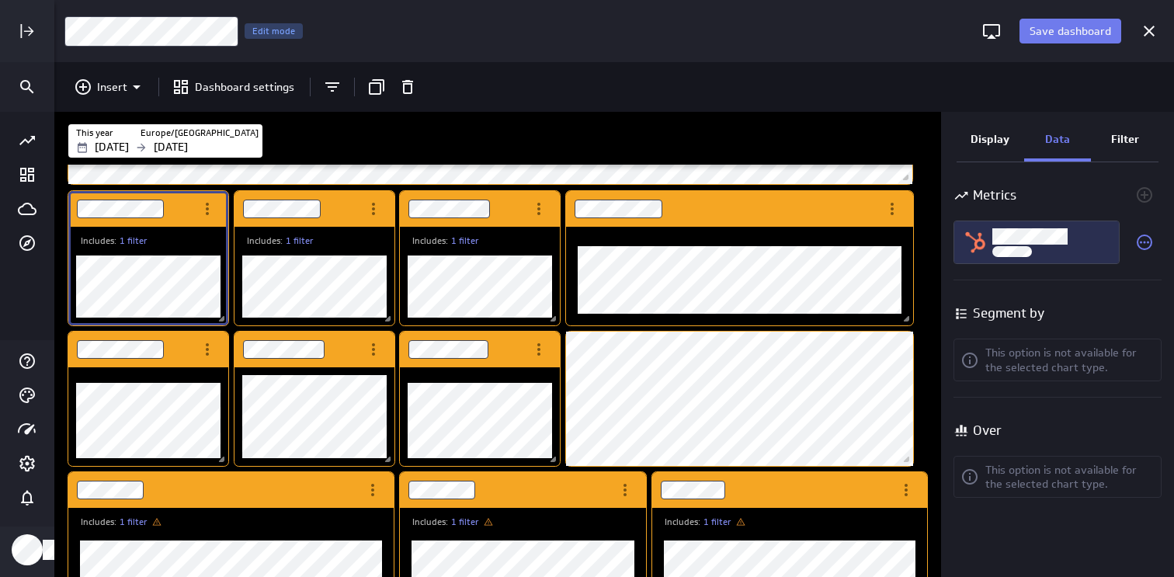
click at [1054, 251] on div "Lifecycle Stage" at bounding box center [1051, 242] width 118 height 30
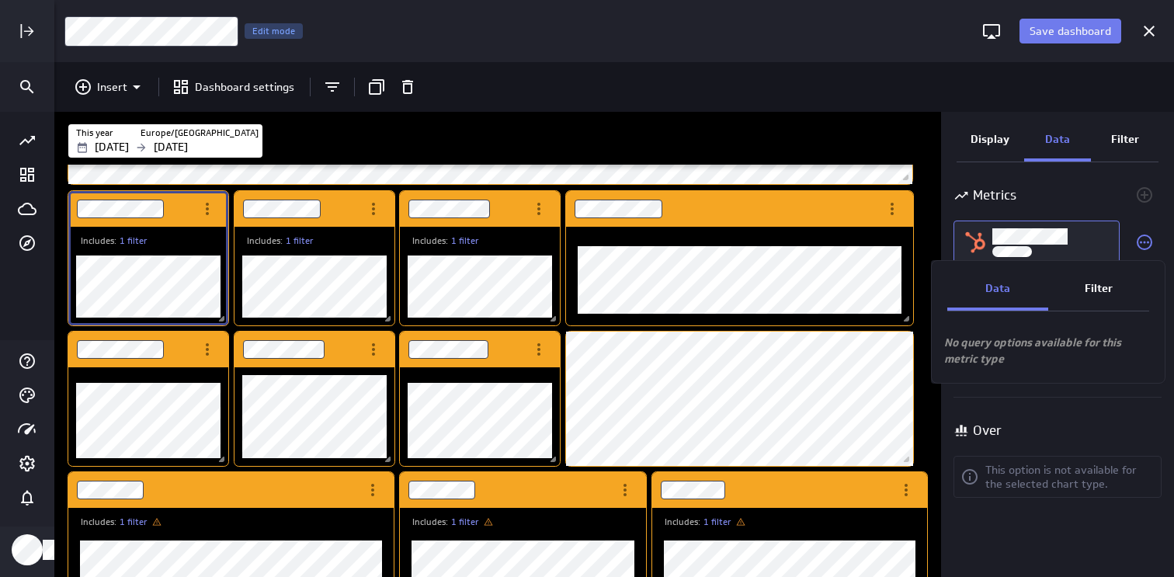
click at [1089, 287] on p "Filter" at bounding box center [1099, 288] width 28 height 16
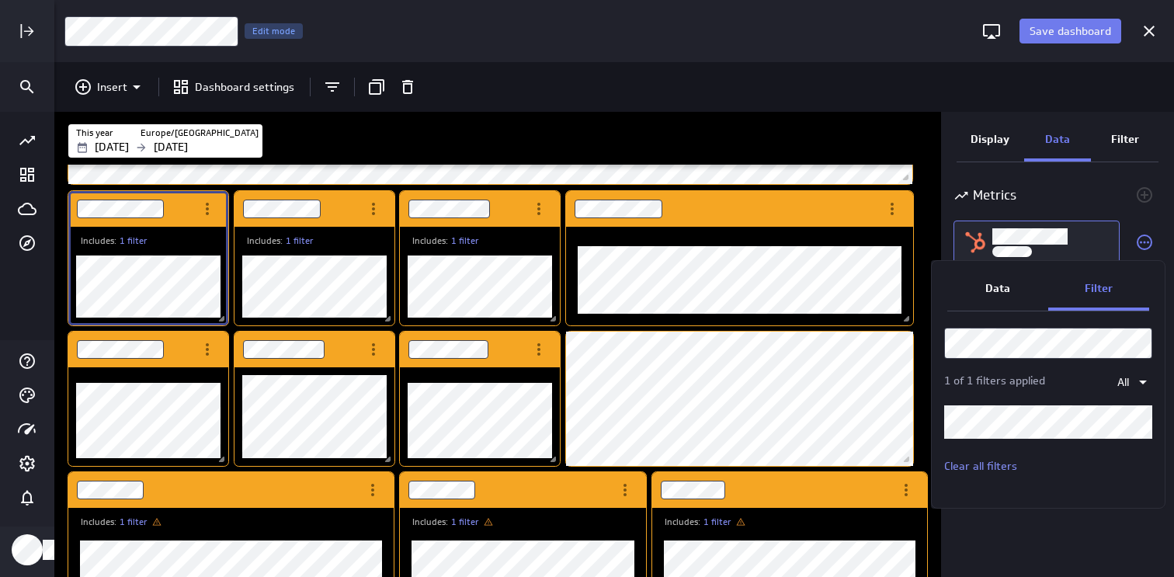
click at [1096, 186] on div at bounding box center [587, 288] width 1174 height 577
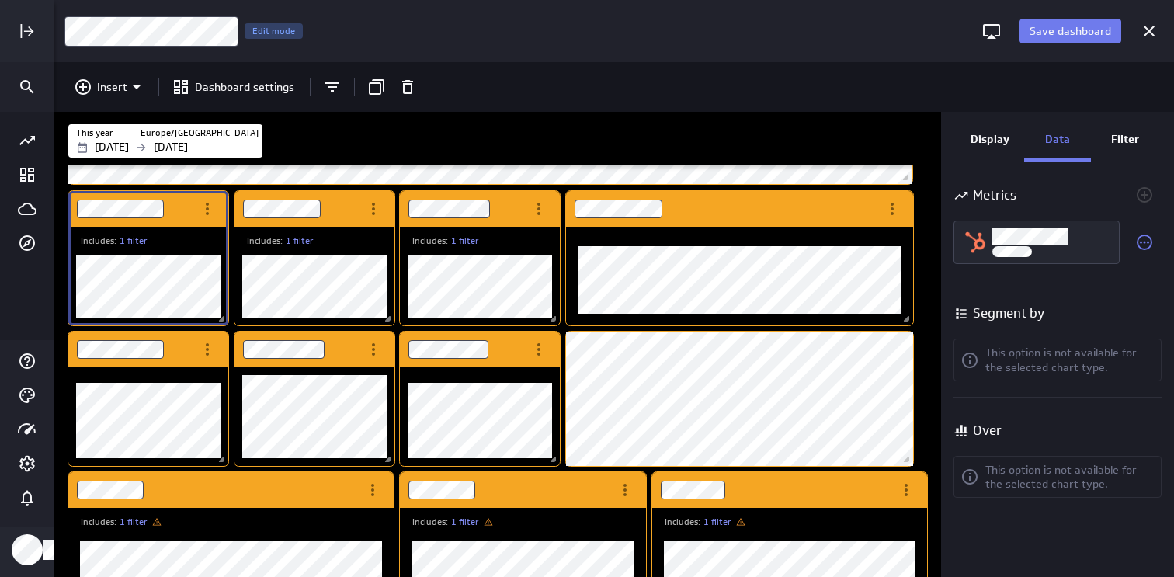
click at [1122, 132] on p "Filter" at bounding box center [1125, 139] width 28 height 16
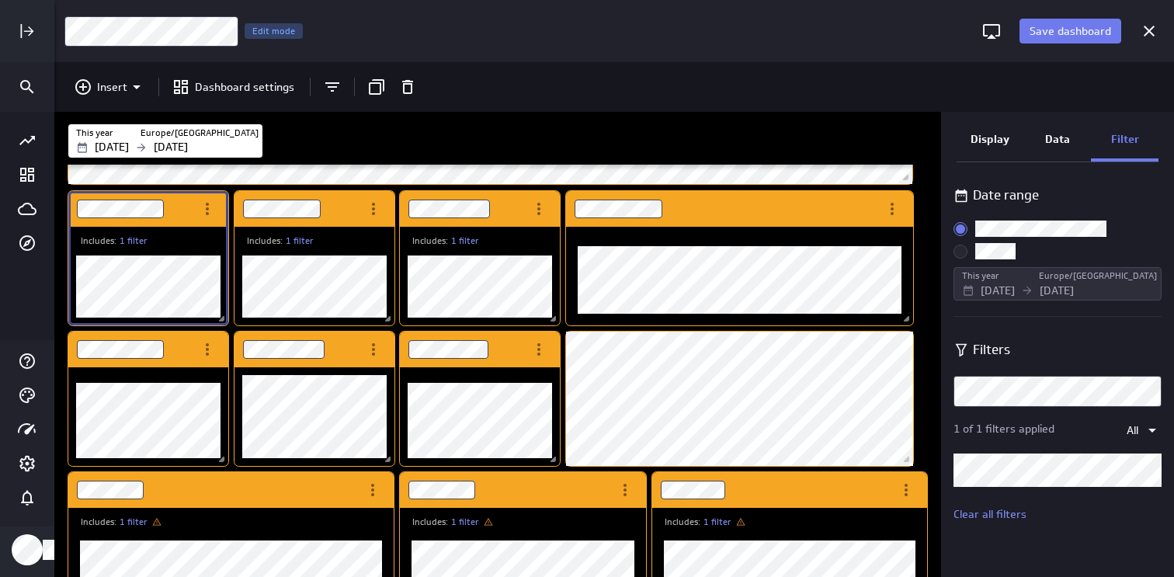
click at [1036, 361] on div "Filters" at bounding box center [1057, 349] width 208 height 35
click at [127, 221] on div "Dashboard Widget" at bounding box center [131, 209] width 126 height 36
click at [1091, 346] on div "Filters" at bounding box center [1057, 349] width 208 height 19
click at [1070, 127] on div "Data" at bounding box center [1058, 141] width 68 height 42
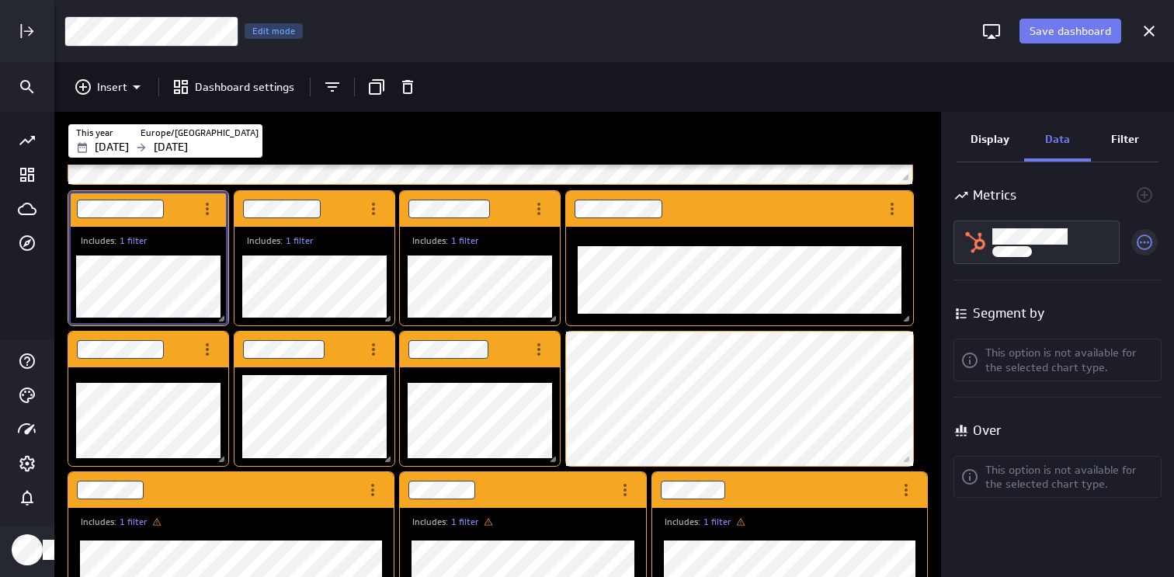
click at [1148, 251] on icon "Select a different metric for this visualization" at bounding box center [1144, 242] width 19 height 19
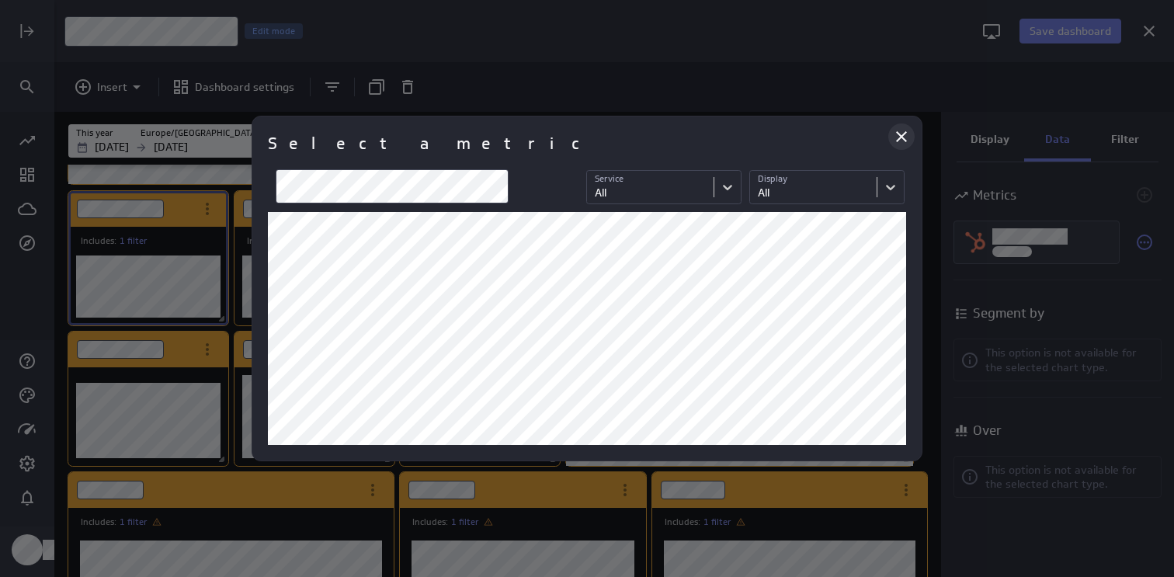
click at [897, 134] on icon "Close" at bounding box center [901, 136] width 19 height 19
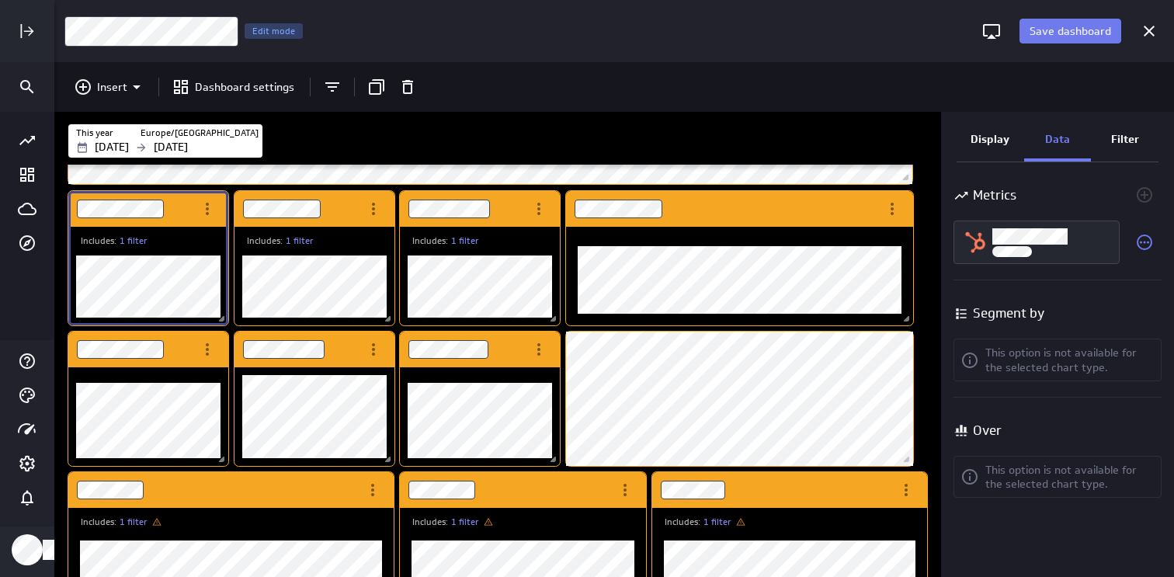
click at [1010, 140] on div "Display" at bounding box center [991, 141] width 68 height 42
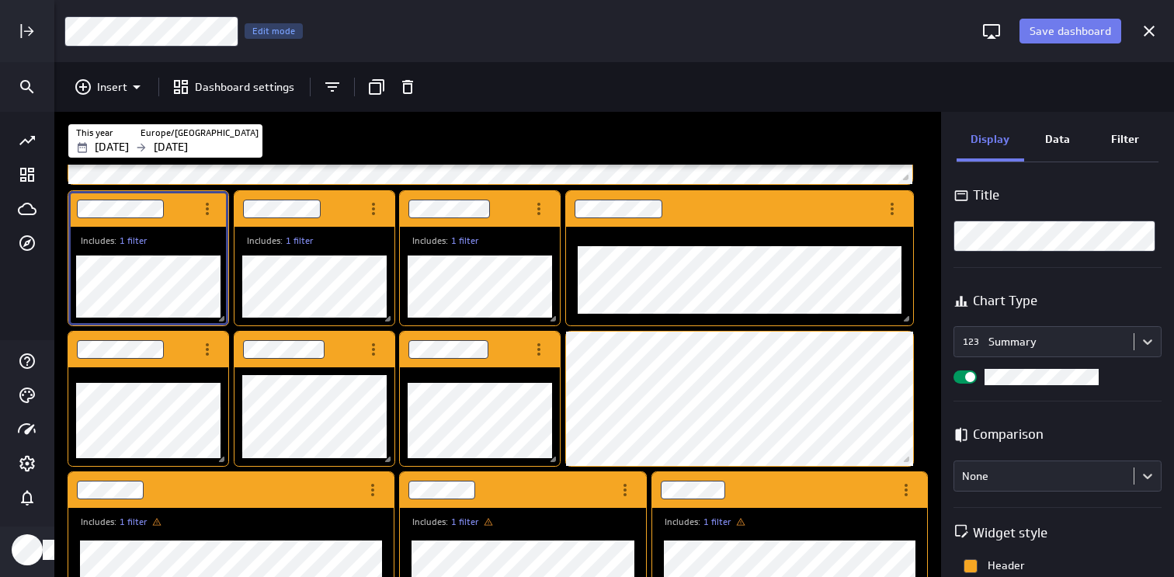
click at [1113, 137] on p "Filter" at bounding box center [1125, 139] width 28 height 16
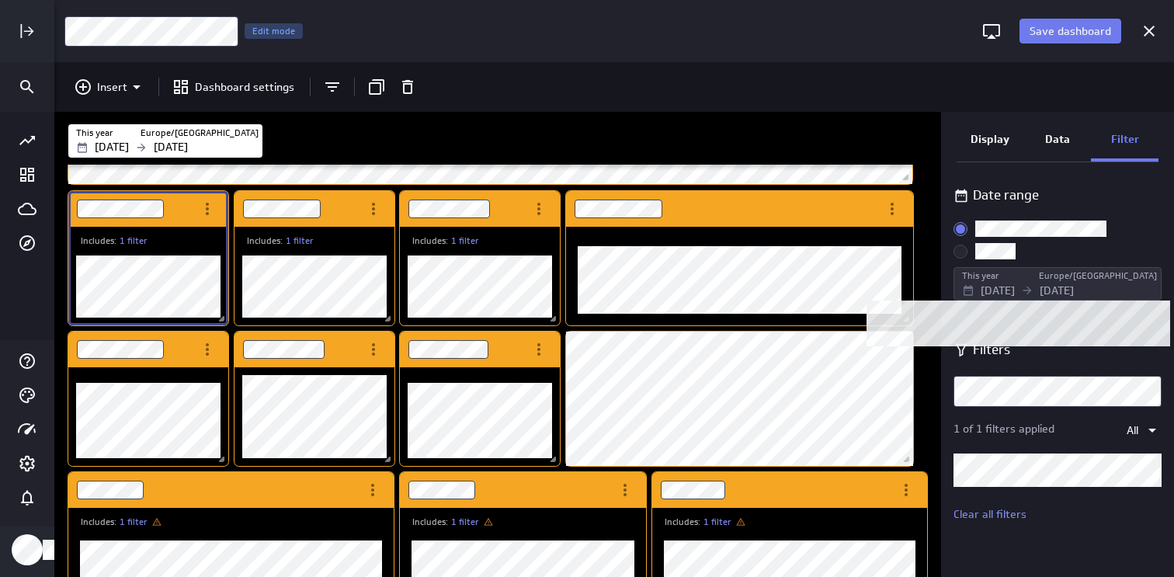
click at [1037, 270] on div "This year" at bounding box center [999, 275] width 75 height 13
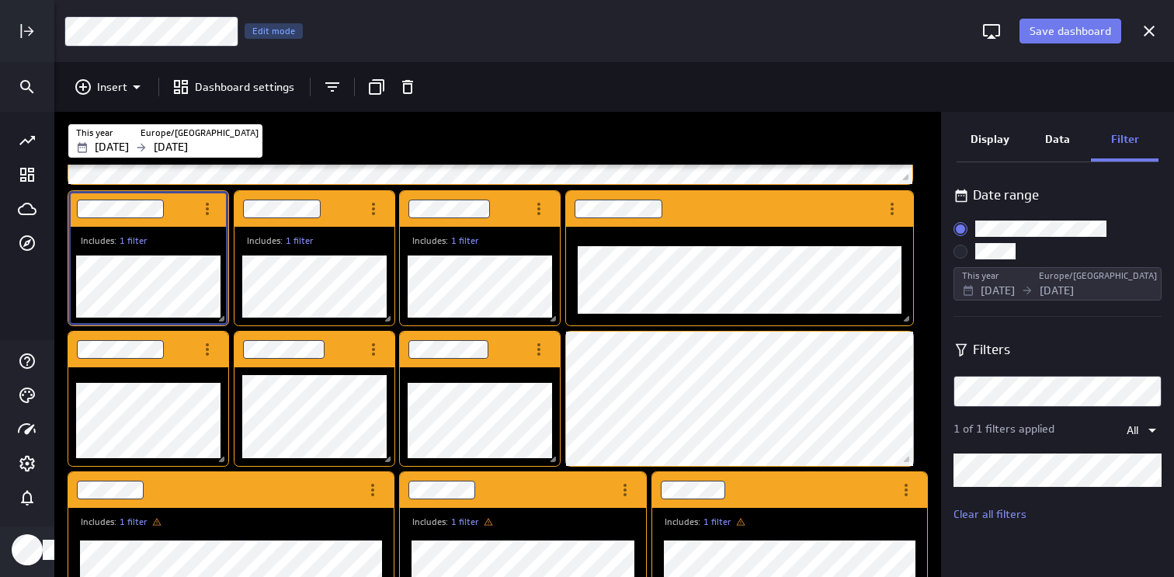
click at [960, 251] on span "Custom:" at bounding box center [960, 252] width 14 height 14
click at [0, 0] on input "Custom:" at bounding box center [0, 0] width 0 height 0
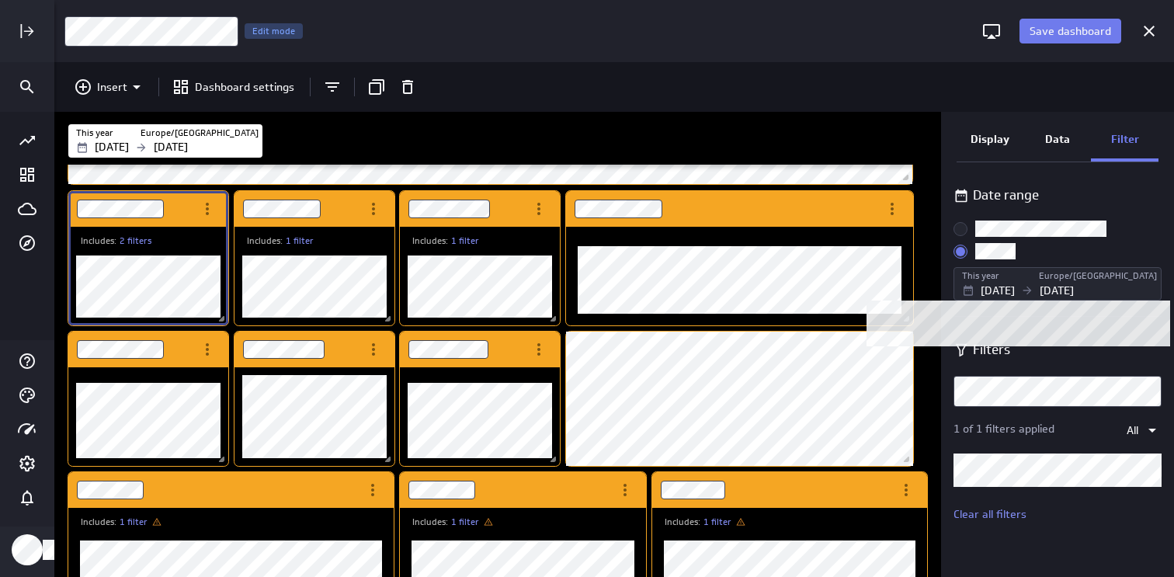
click at [1017, 280] on div "This year" at bounding box center [999, 275] width 75 height 13
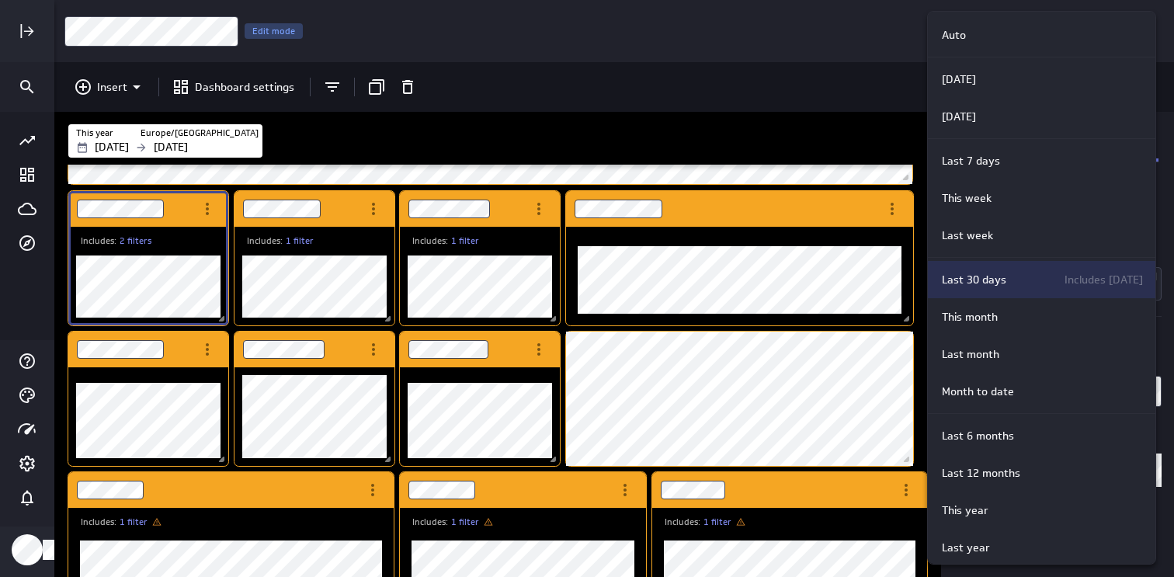
click at [1054, 272] on p "Includes [DATE]" at bounding box center [1093, 280] width 99 height 16
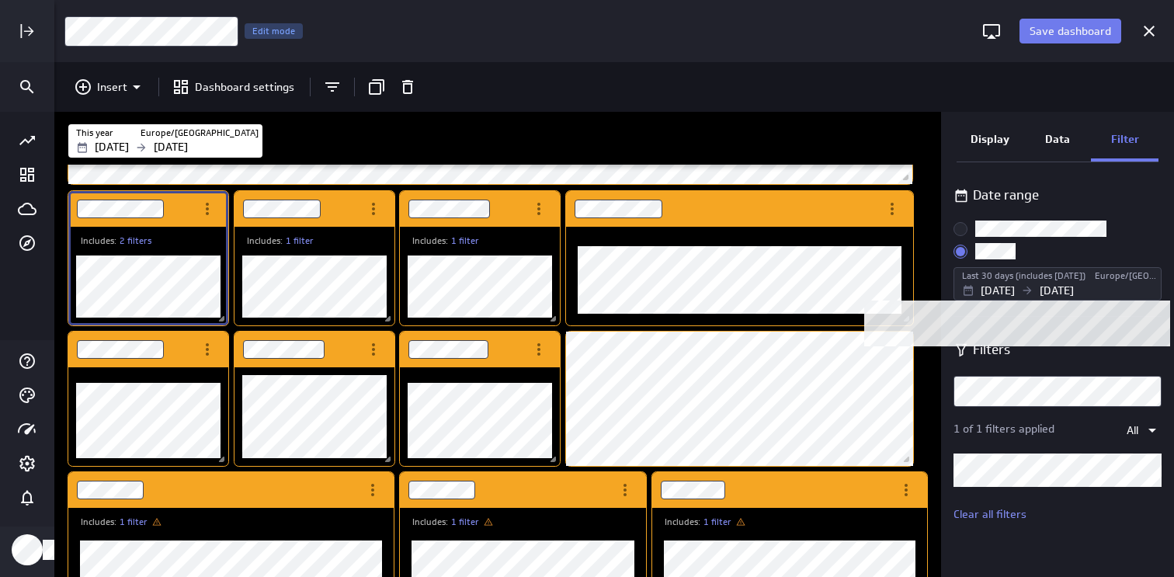
click at [1033, 293] on icon "Widget Properties" at bounding box center [1027, 290] width 12 height 12
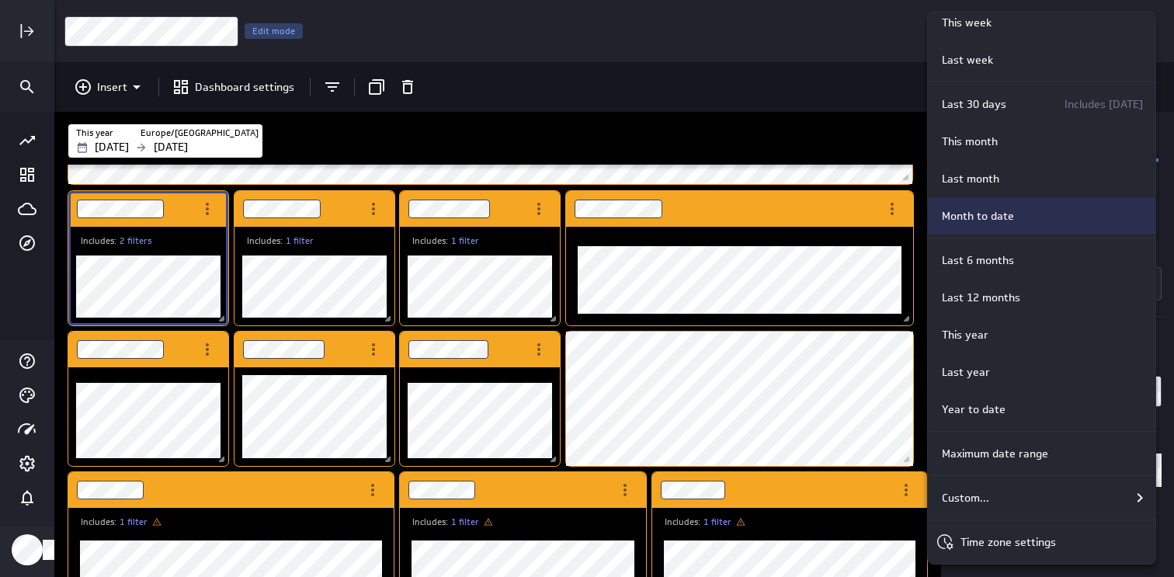
scroll to position [177, 0]
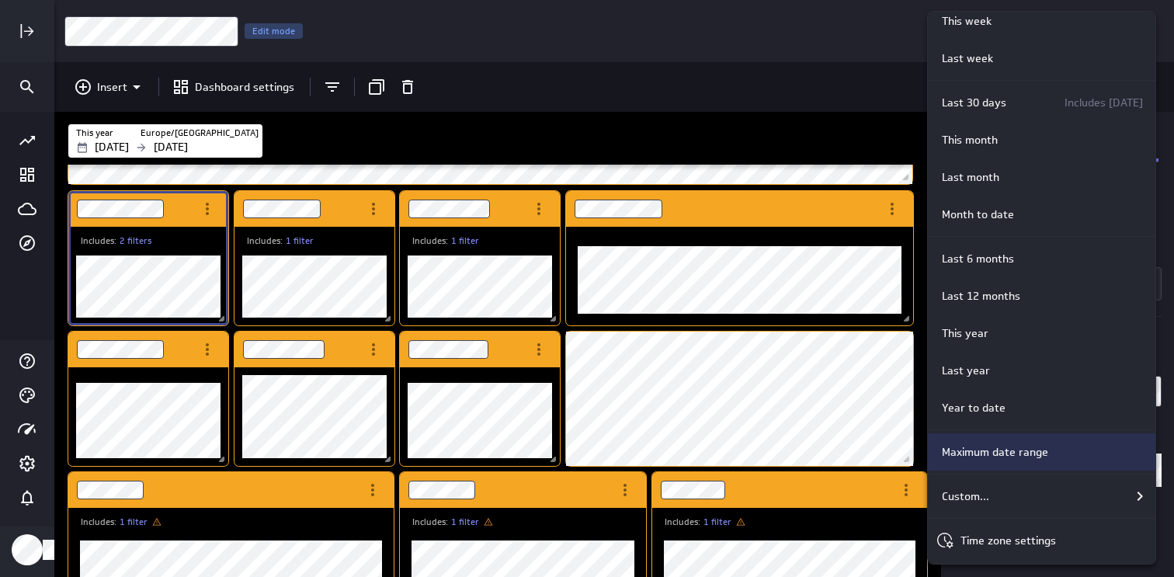
click at [1037, 458] on p "Maximum date range" at bounding box center [995, 452] width 106 height 16
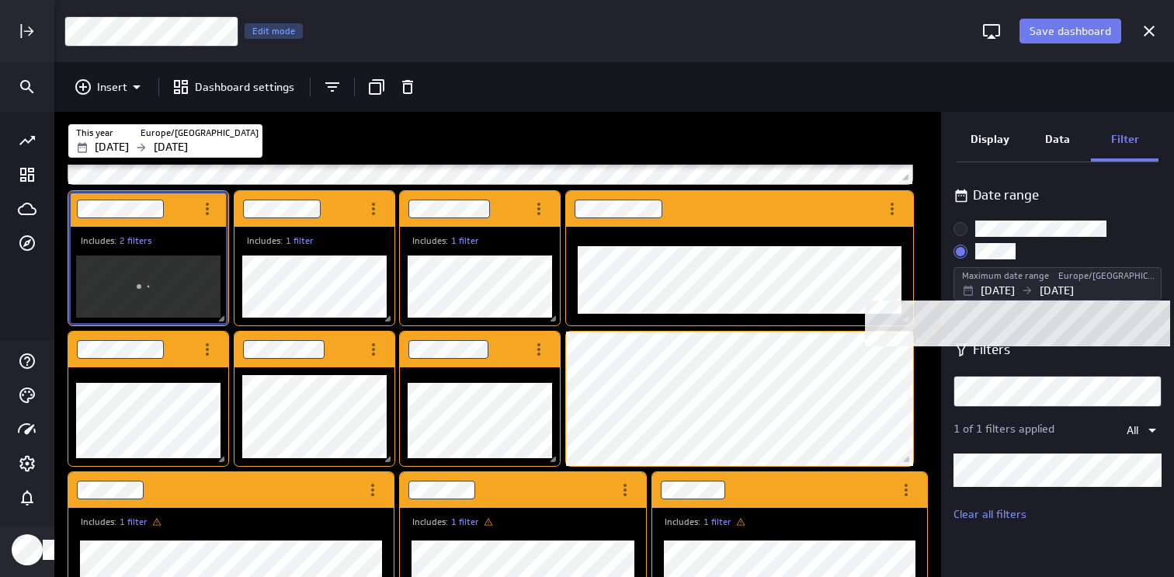
click at [1029, 298] on div "Maximum date range [GEOGRAPHIC_DATA]/[GEOGRAPHIC_DATA] [DATE] [DATE]" at bounding box center [1057, 283] width 208 height 33
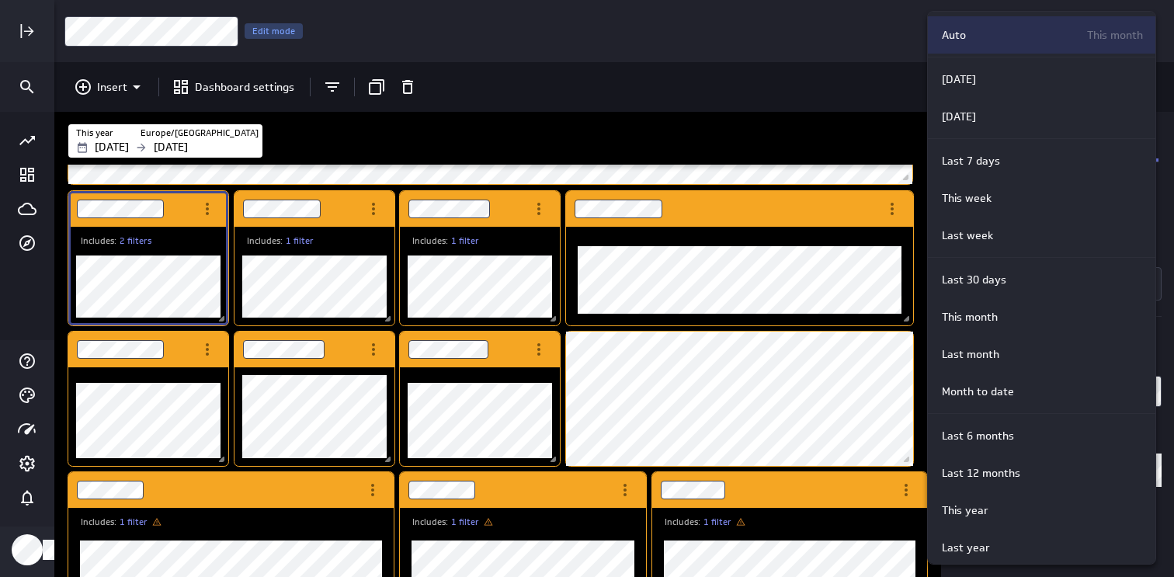
click at [973, 35] on div "Auto This month" at bounding box center [1039, 35] width 207 height 16
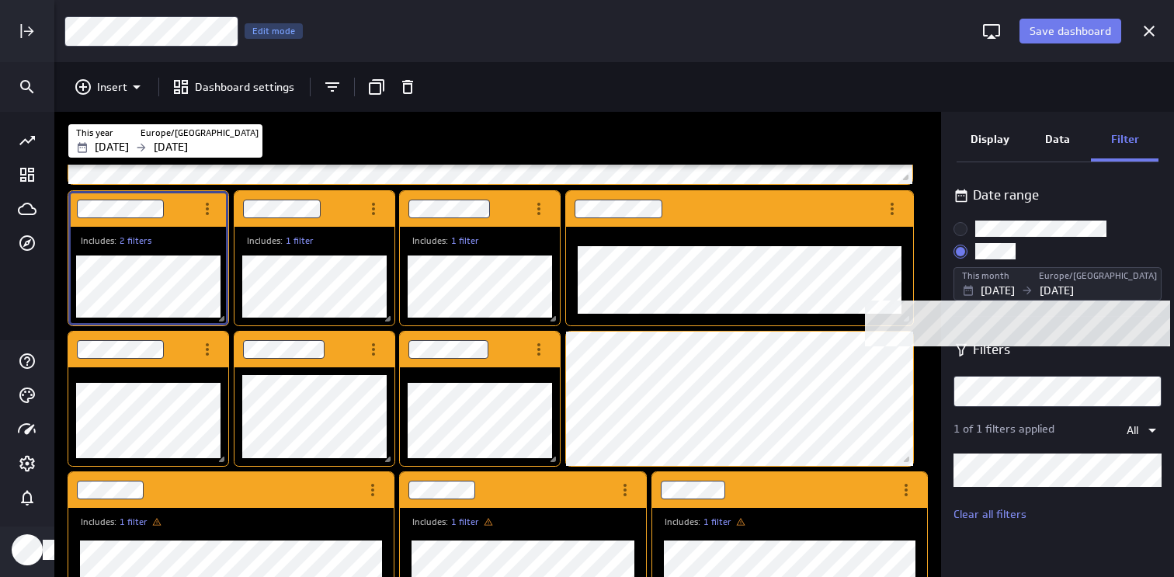
click at [1044, 290] on div "[DATE] [DATE]" at bounding box center [1059, 291] width 195 height 16
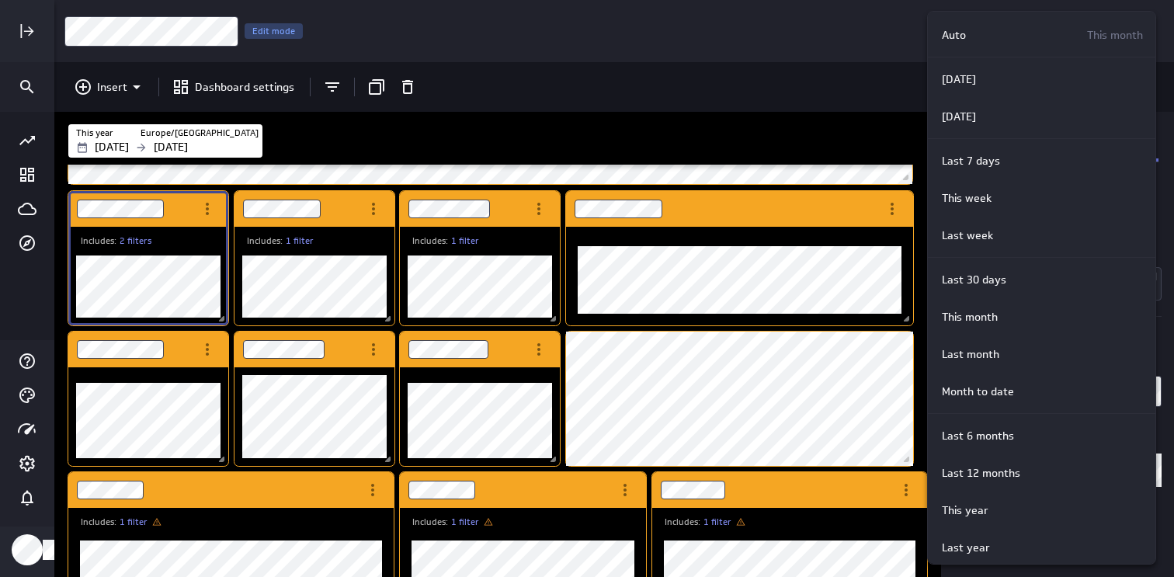
click at [1044, 290] on div "Last 30 days Includes [DATE]" at bounding box center [1041, 279] width 227 height 37
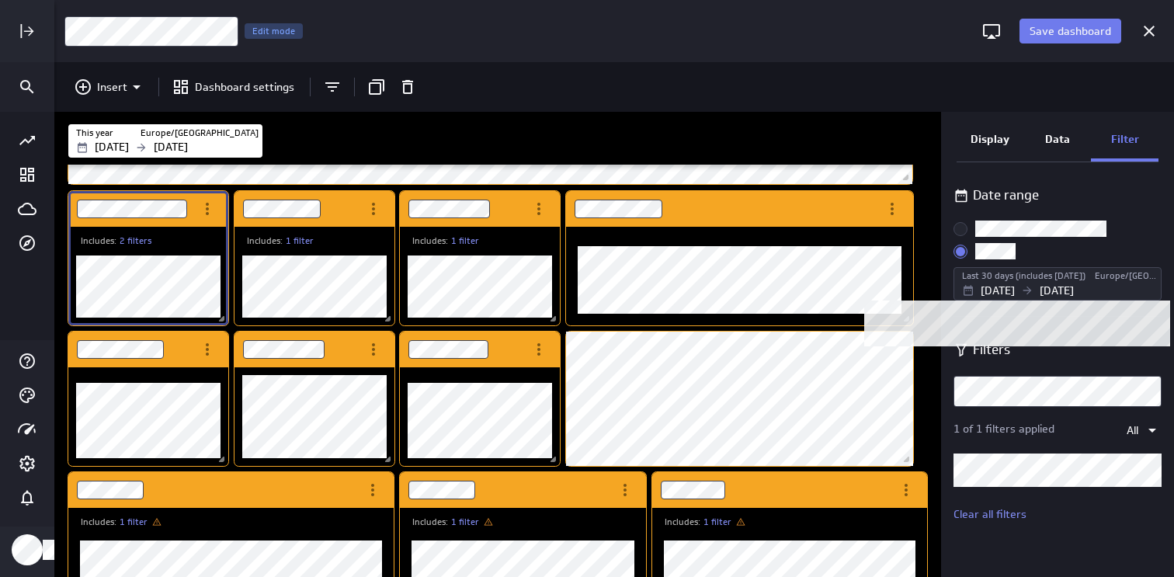
click at [1015, 298] on p "[DATE]" at bounding box center [998, 291] width 34 height 16
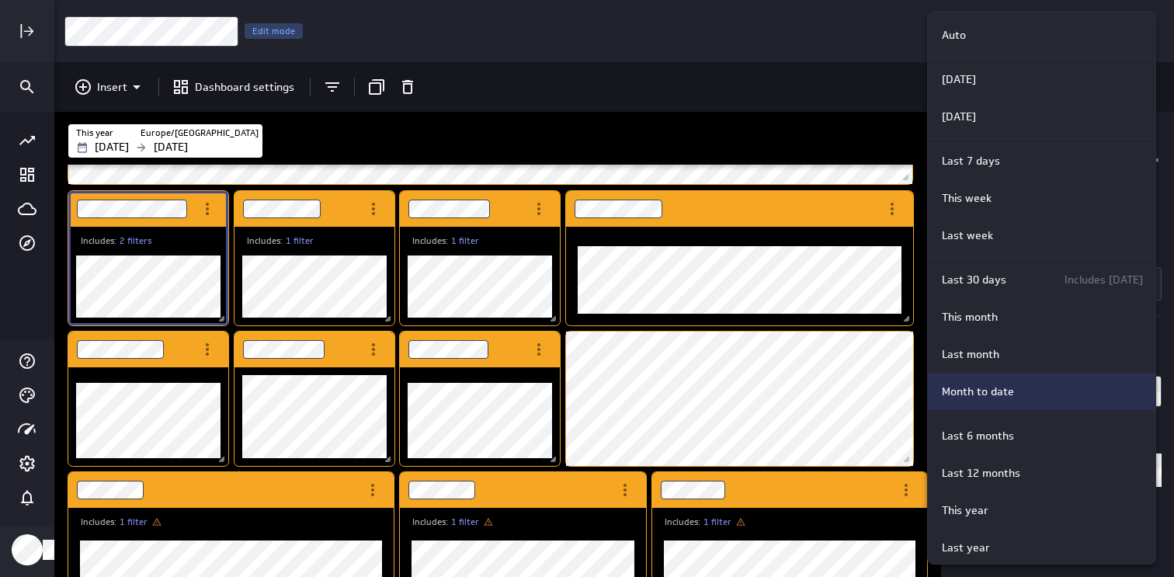
click at [1014, 396] on div "Month to date" at bounding box center [1039, 392] width 207 height 16
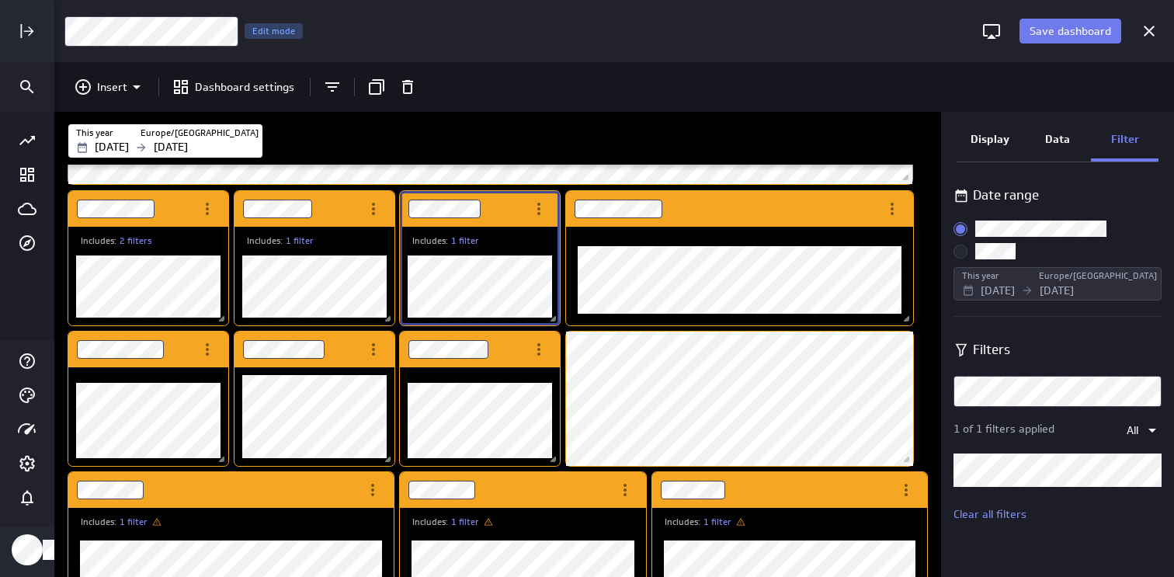
click at [522, 230] on div "Includes: 1 filter" at bounding box center [480, 276] width 160 height 99
click at [714, 144] on div "10" at bounding box center [598, 141] width 656 height 22
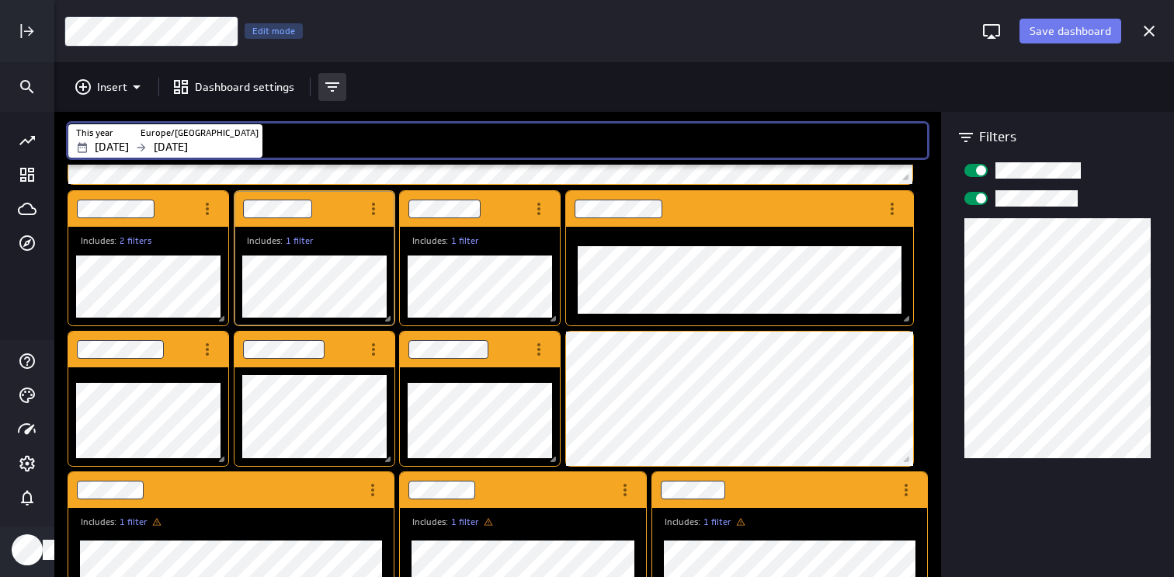
click at [339, 216] on div "Dashboard Widget" at bounding box center [297, 209] width 126 height 36
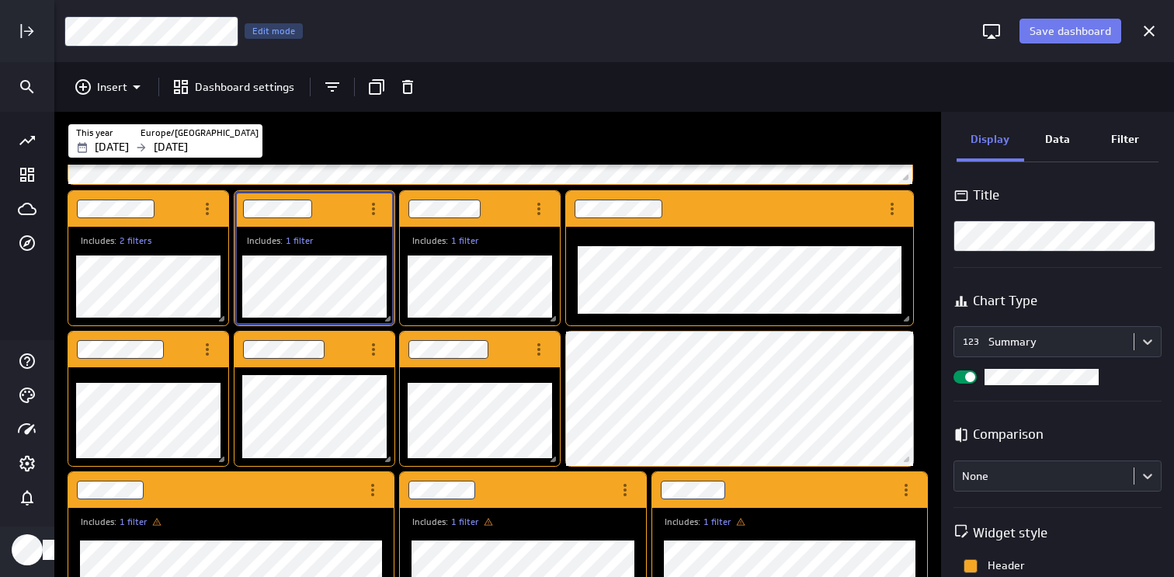
click at [348, 246] on div "Includes: 1 filter" at bounding box center [321, 240] width 148 height 13
click at [162, 245] on div "Includes: 2 filters" at bounding box center [155, 240] width 148 height 13
click at [134, 234] on link "2 filters" at bounding box center [136, 240] width 32 height 13
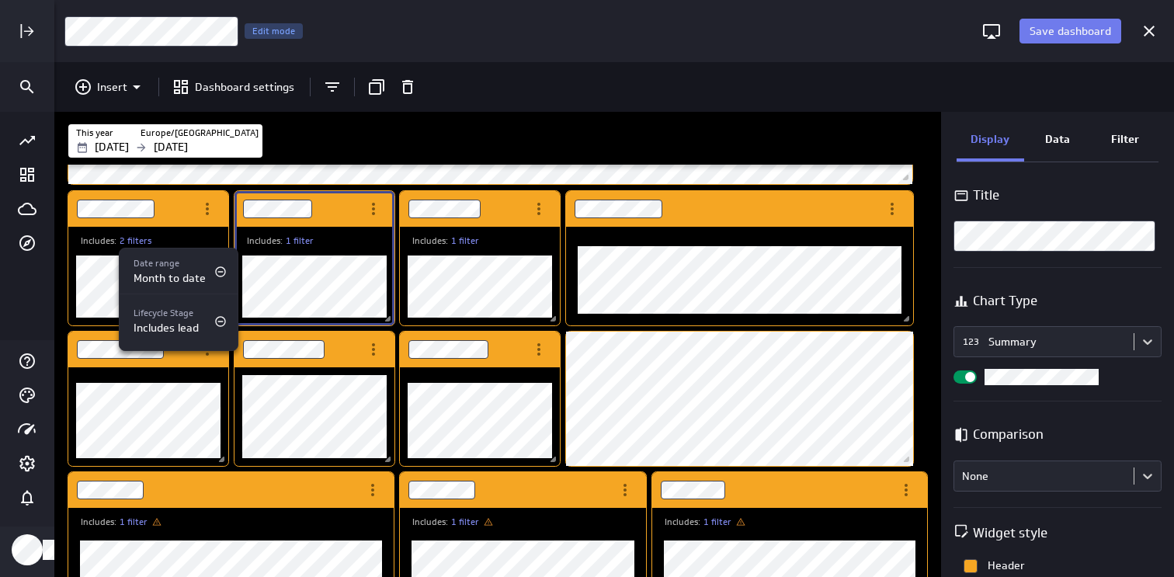
click at [347, 271] on div at bounding box center [587, 288] width 1174 height 577
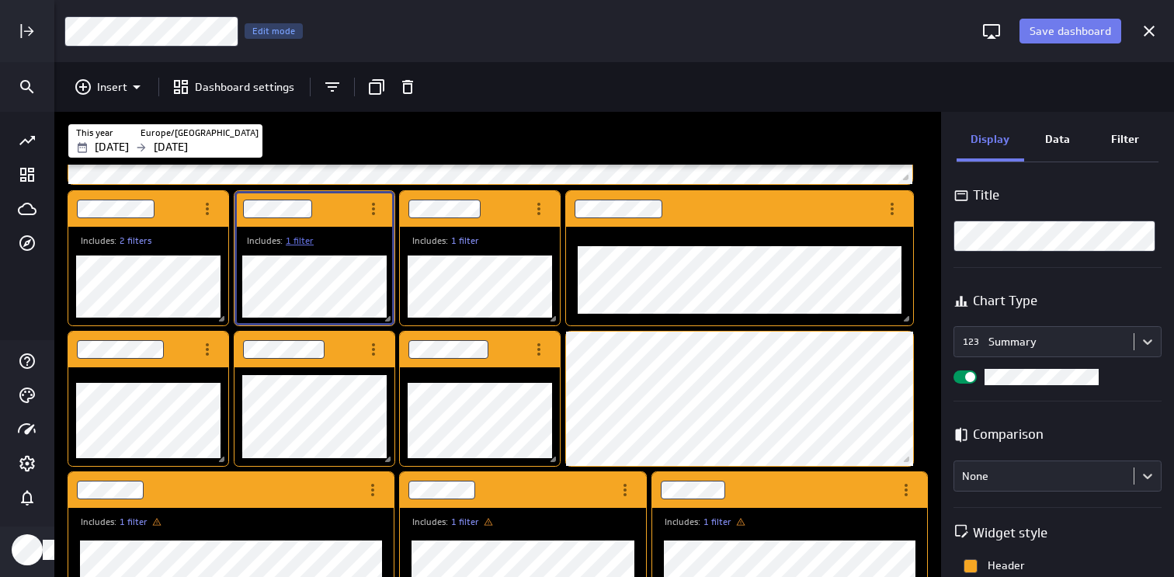
click at [310, 244] on link "1 filter" at bounding box center [300, 240] width 28 height 13
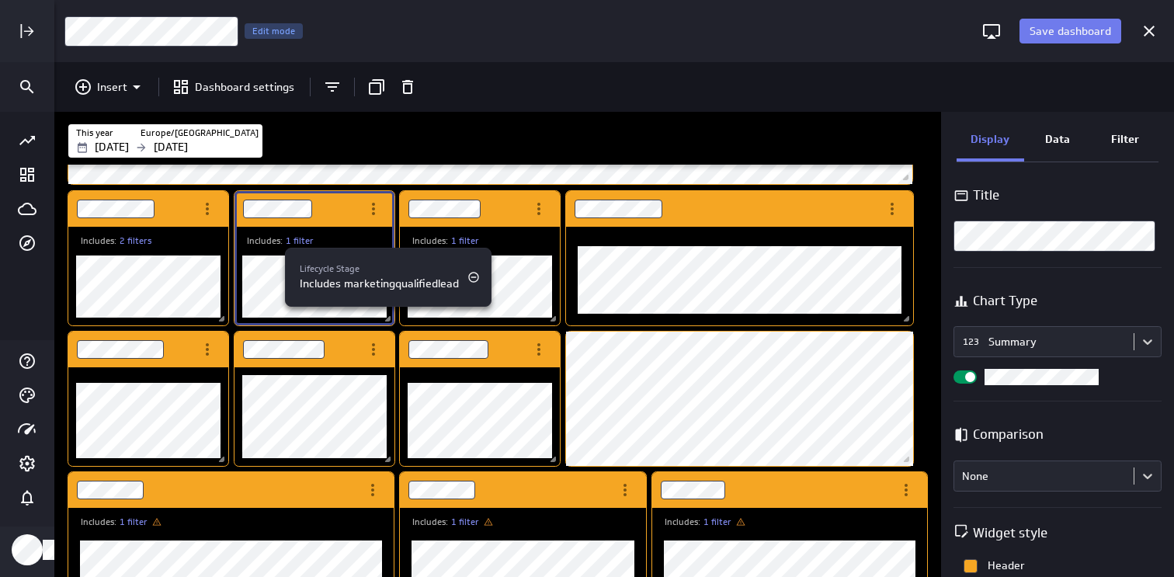
click at [268, 276] on div at bounding box center [587, 288] width 1174 height 577
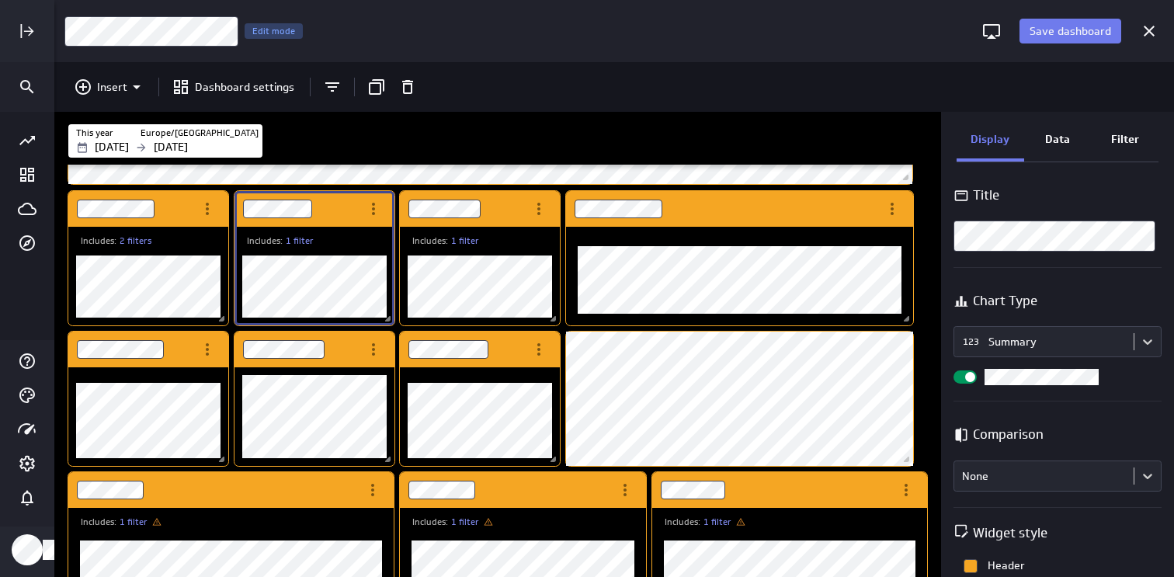
click at [1063, 142] on p "Data" at bounding box center [1057, 139] width 25 height 16
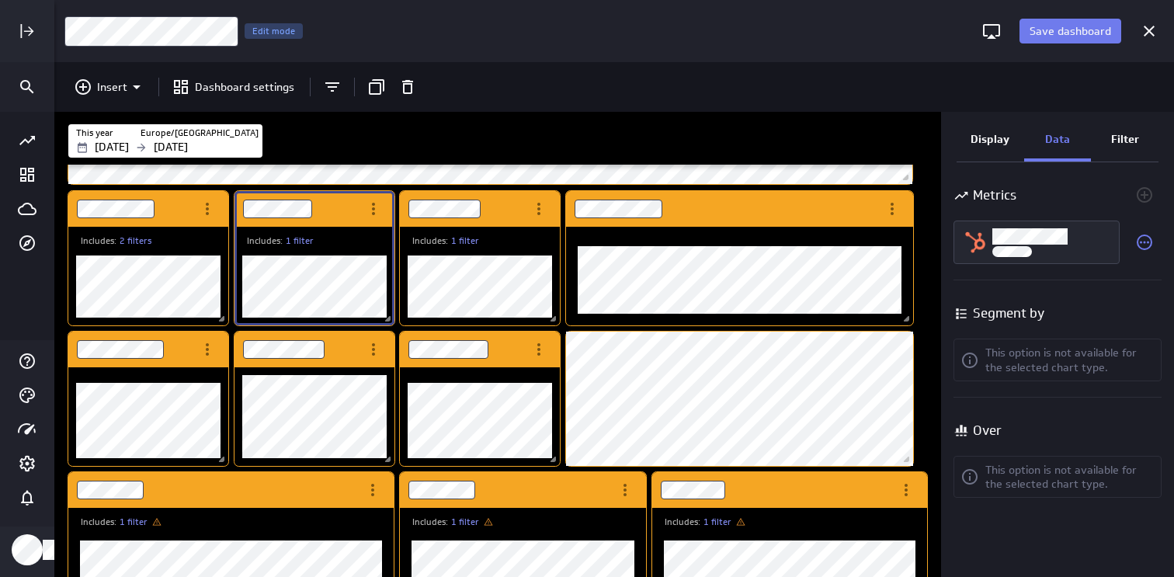
click at [1106, 138] on div "Filter" at bounding box center [1125, 141] width 68 height 42
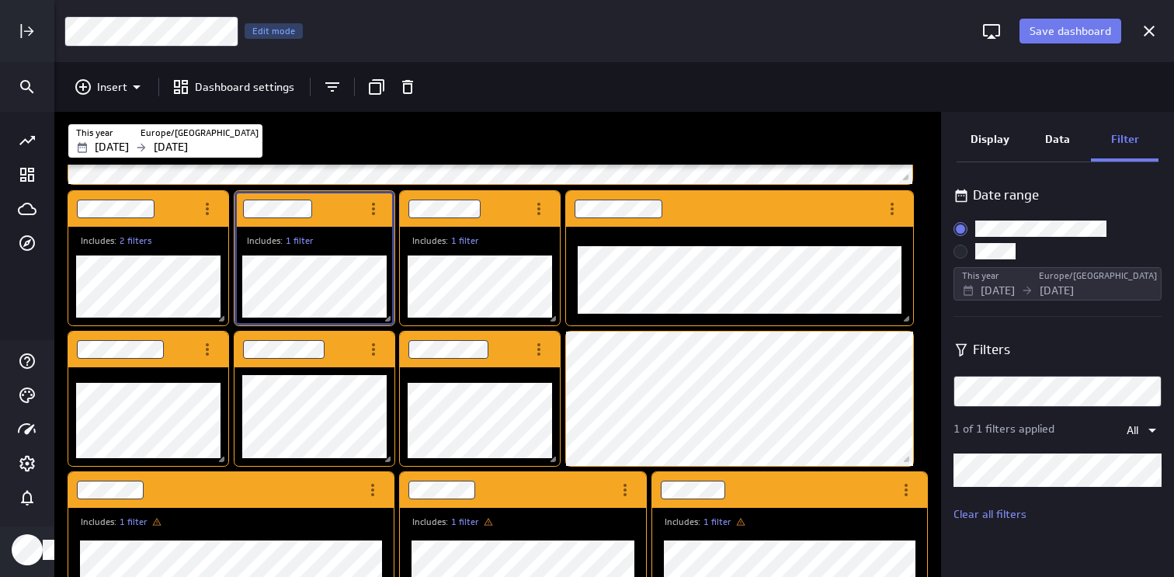
click at [972, 245] on label "Custom:" at bounding box center [1057, 251] width 208 height 16
click at [0, 0] on input "Custom:" at bounding box center [0, 0] width 0 height 0
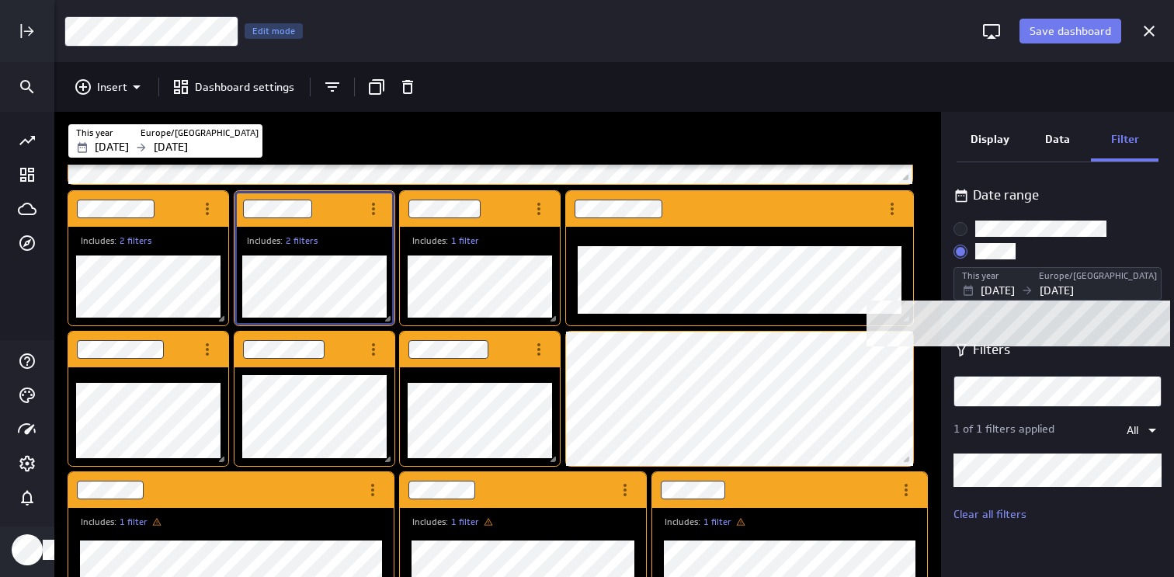
click at [1014, 280] on div "This year" at bounding box center [999, 275] width 75 height 13
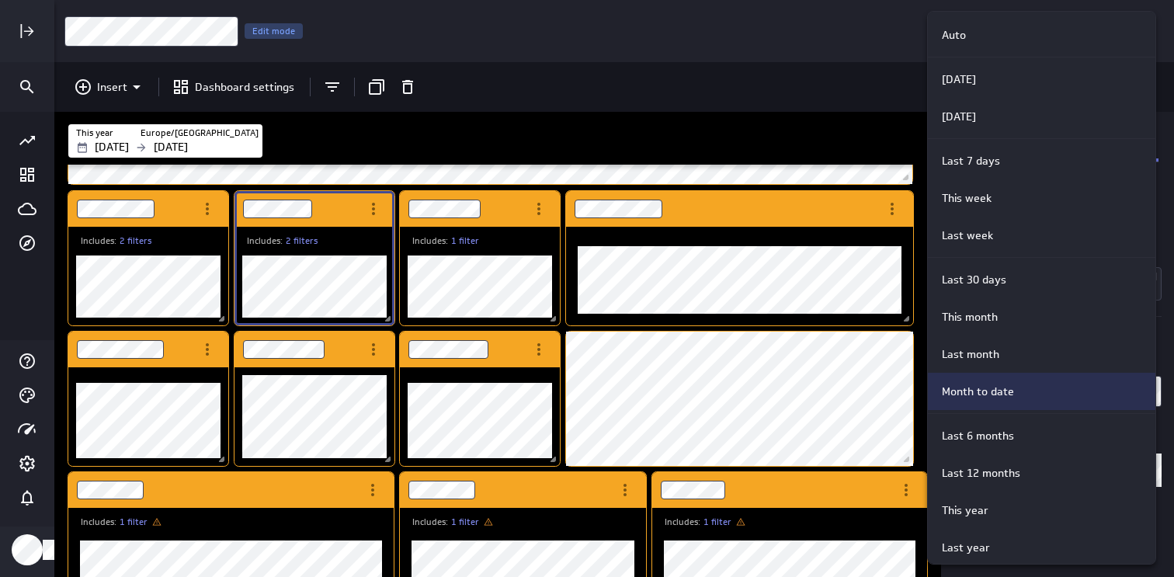
click at [1002, 401] on div "Month to date" at bounding box center [1041, 391] width 227 height 37
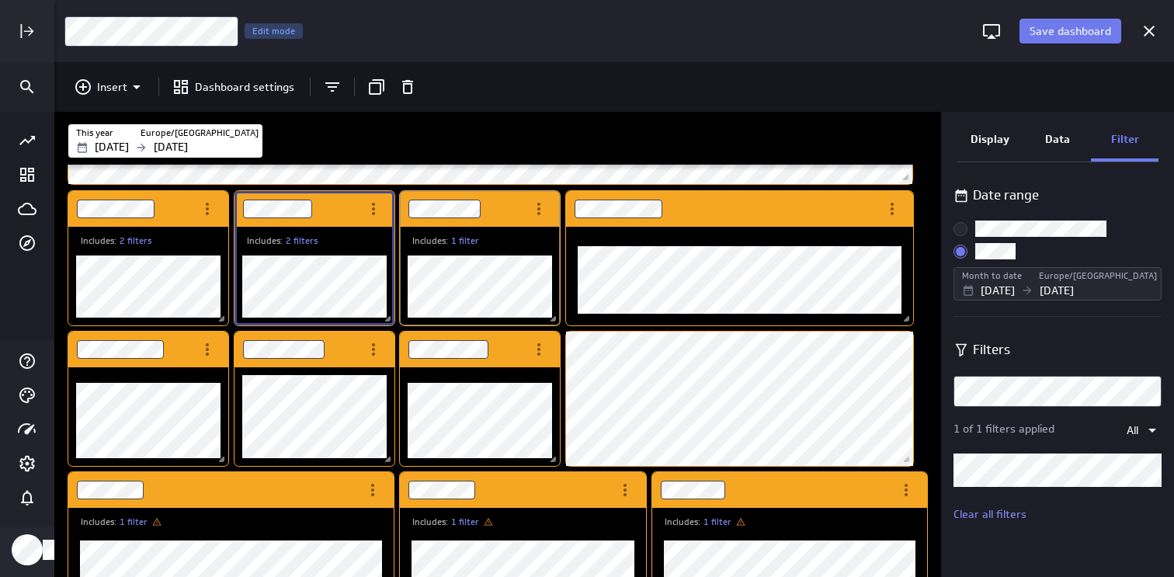
click at [525, 239] on div "Includes: 1 filter" at bounding box center [486, 240] width 148 height 13
click at [504, 210] on div "Dashboard Widget" at bounding box center [463, 209] width 126 height 36
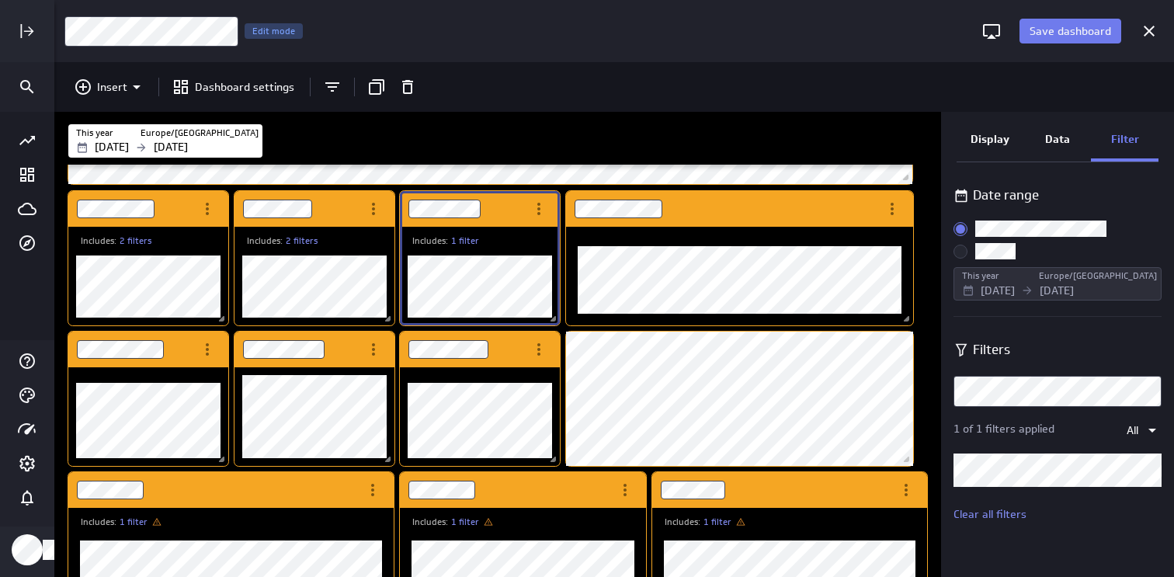
click at [0, 0] on input "Custom:" at bounding box center [0, 0] width 0 height 0
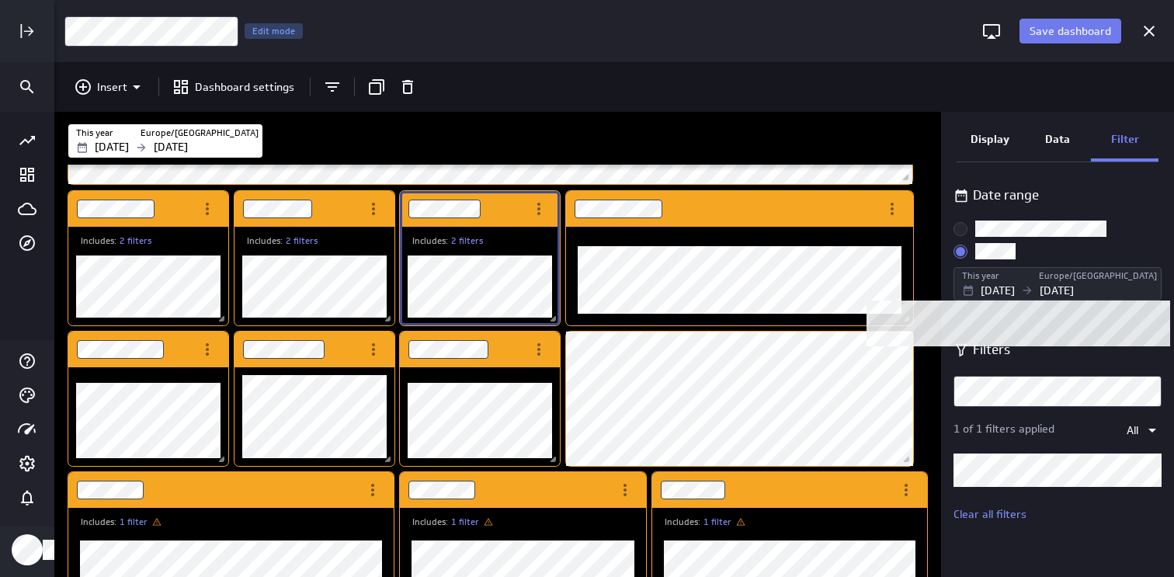
click at [1015, 284] on p "[DATE]" at bounding box center [998, 291] width 34 height 16
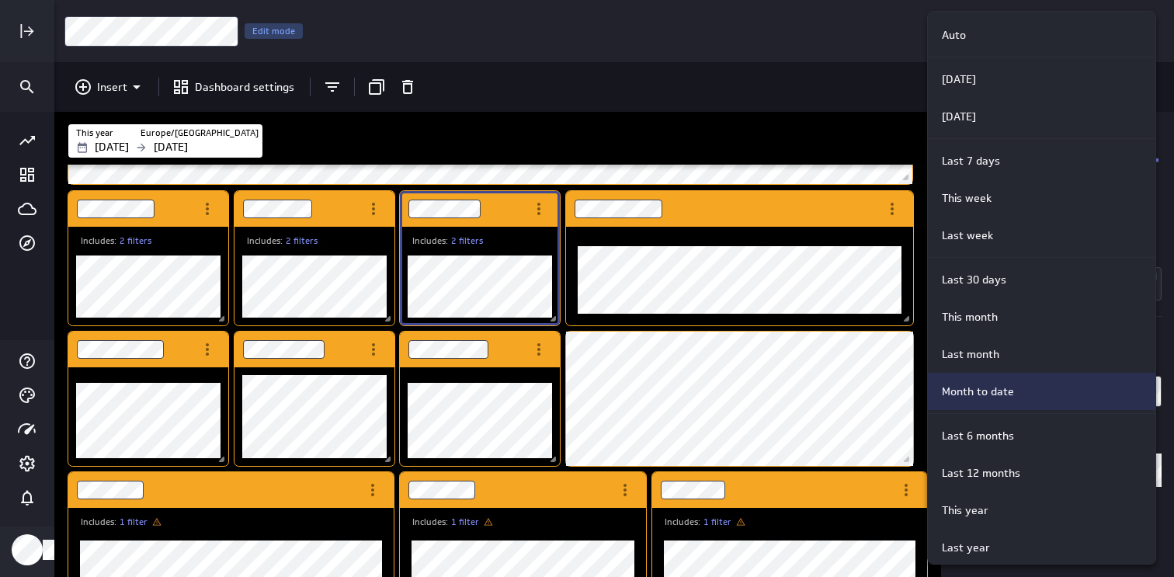
click at [995, 387] on p "Month to date" at bounding box center [978, 392] width 72 height 16
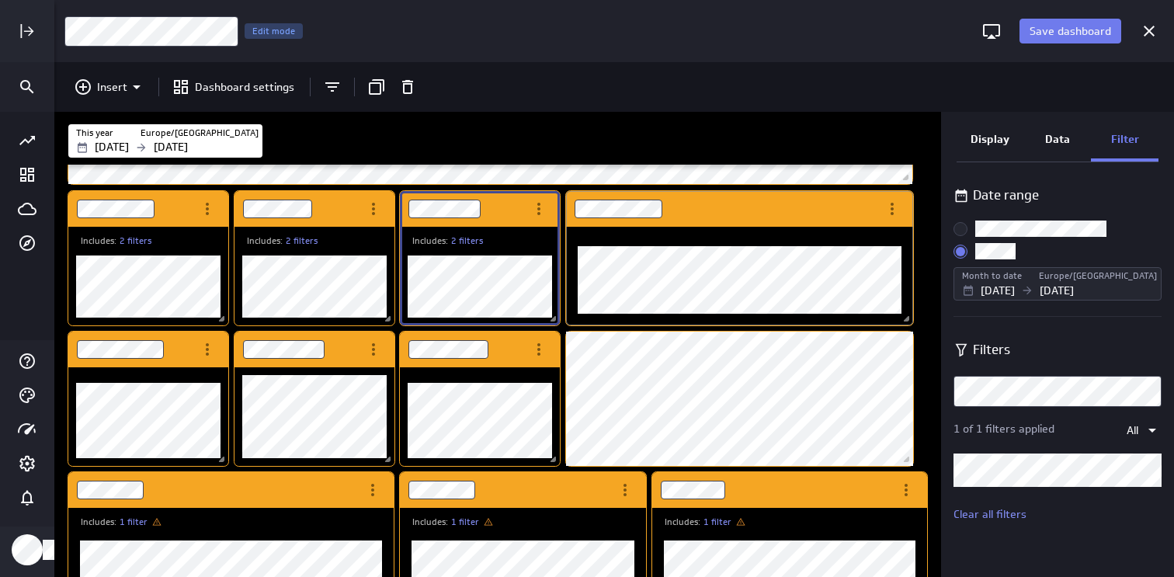
click at [728, 200] on div "Dashboard Widget" at bounding box center [722, 209] width 313 height 36
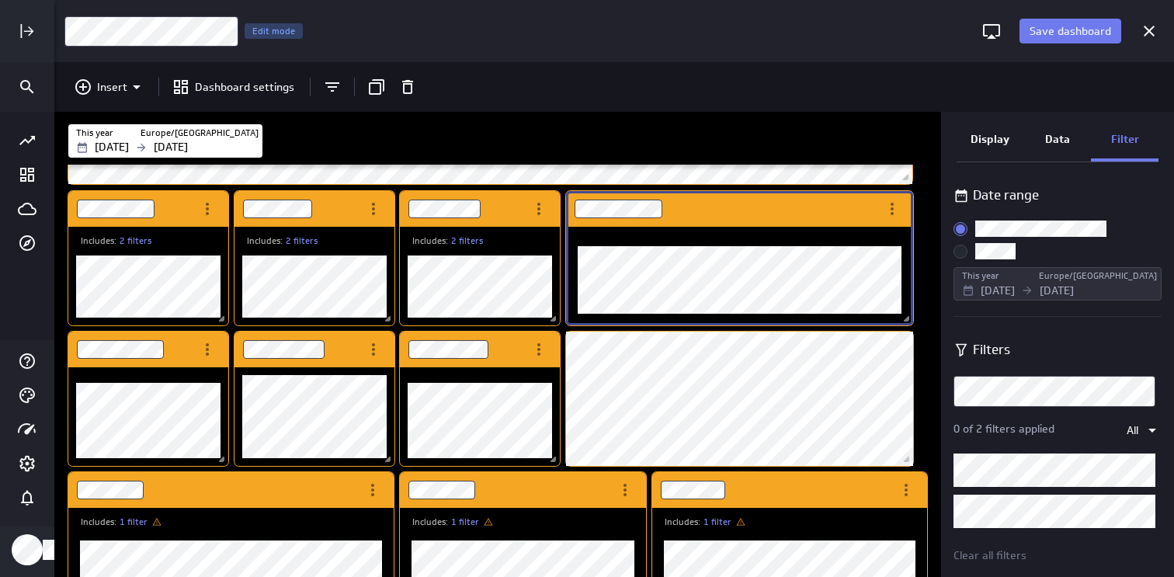
click at [0, 0] on input "Custom:" at bounding box center [0, 0] width 0 height 0
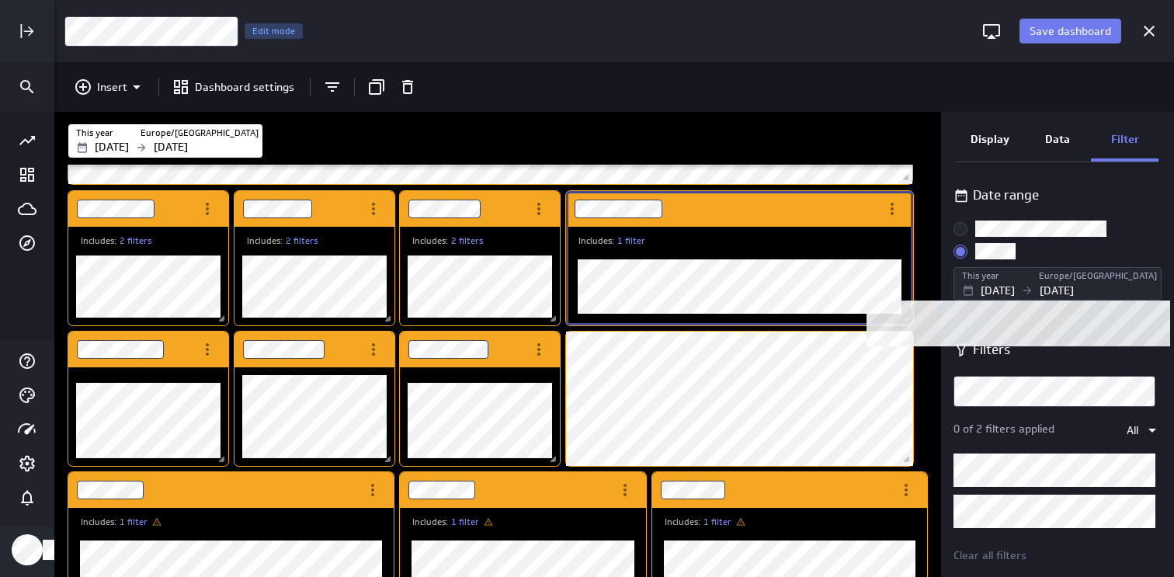
click at [1015, 285] on p "[DATE]" at bounding box center [998, 291] width 34 height 16
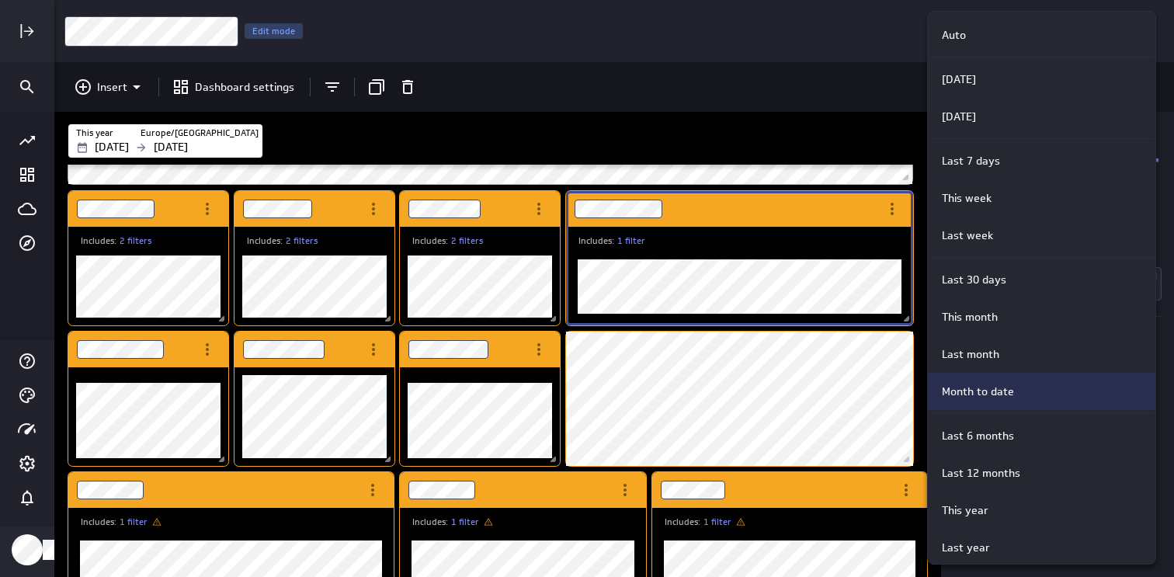
click at [1023, 393] on div "Month to date" at bounding box center [1039, 392] width 207 height 16
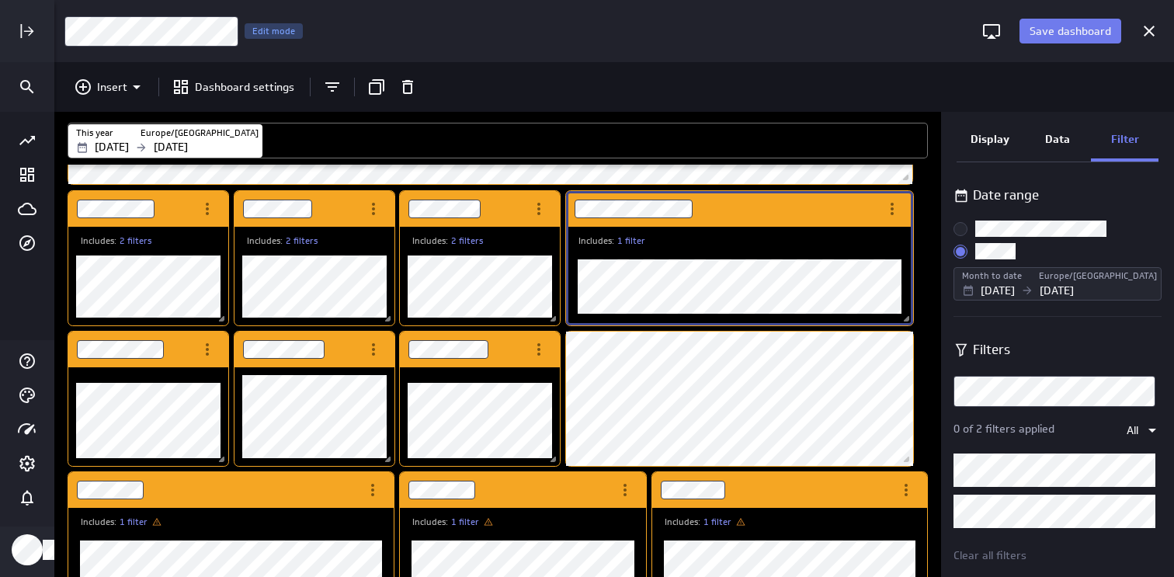
click at [773, 141] on div "10" at bounding box center [598, 141] width 656 height 22
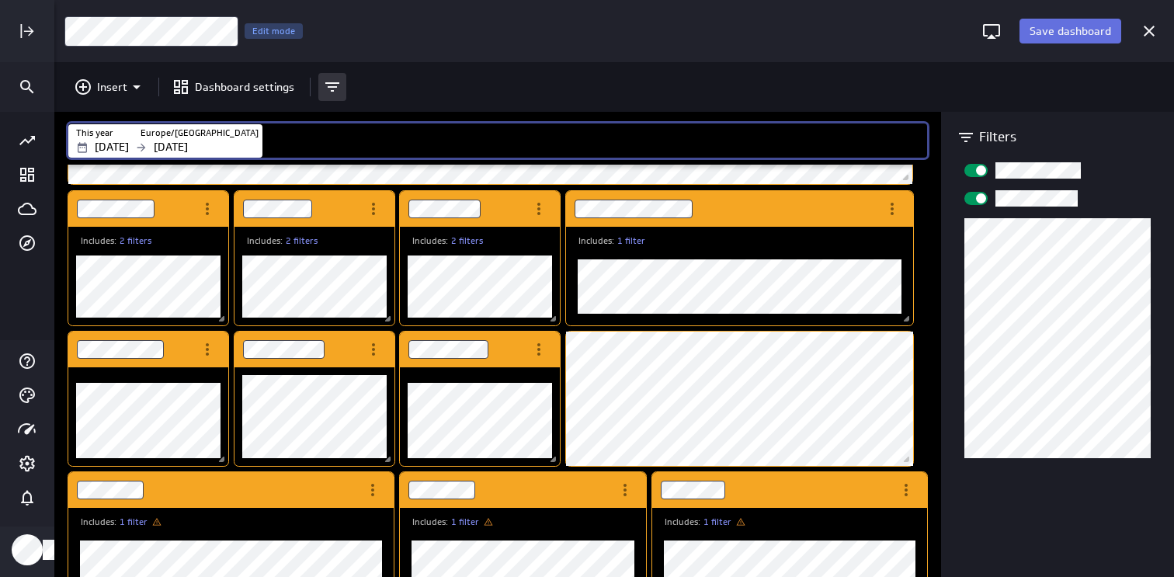
click at [1060, 36] on span "Save dashboard" at bounding box center [1071, 31] width 82 height 14
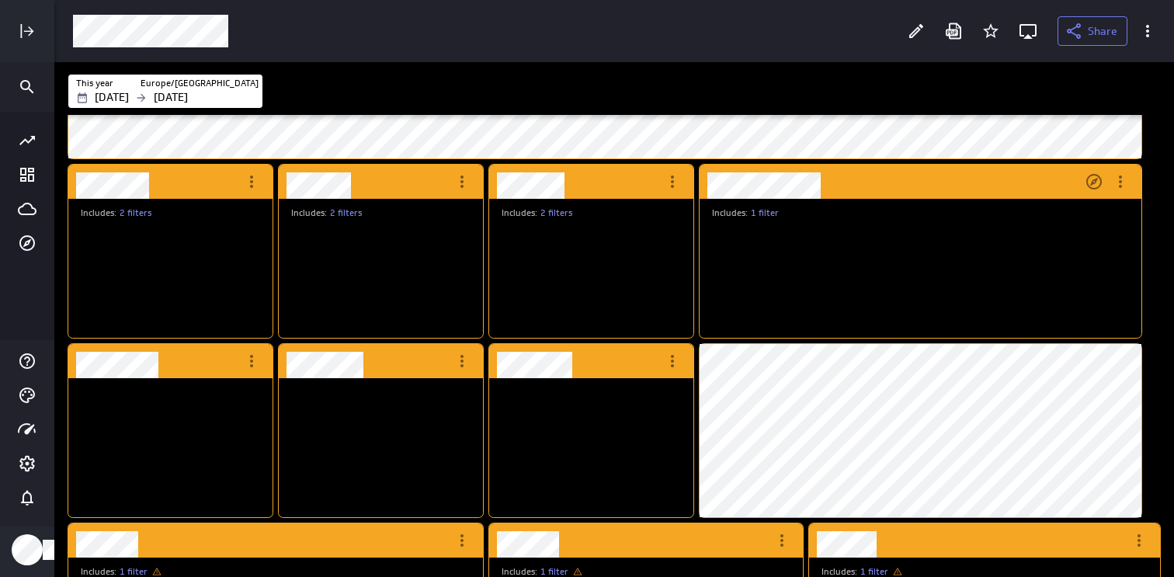
scroll to position [112, 185]
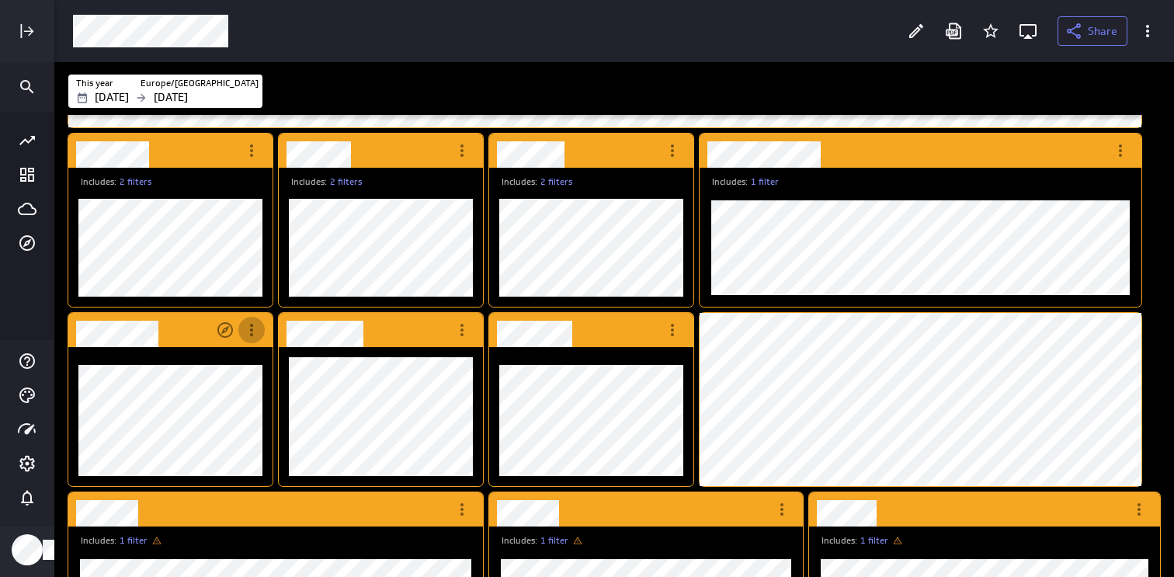
click at [244, 327] on icon "More actions" at bounding box center [251, 330] width 19 height 19
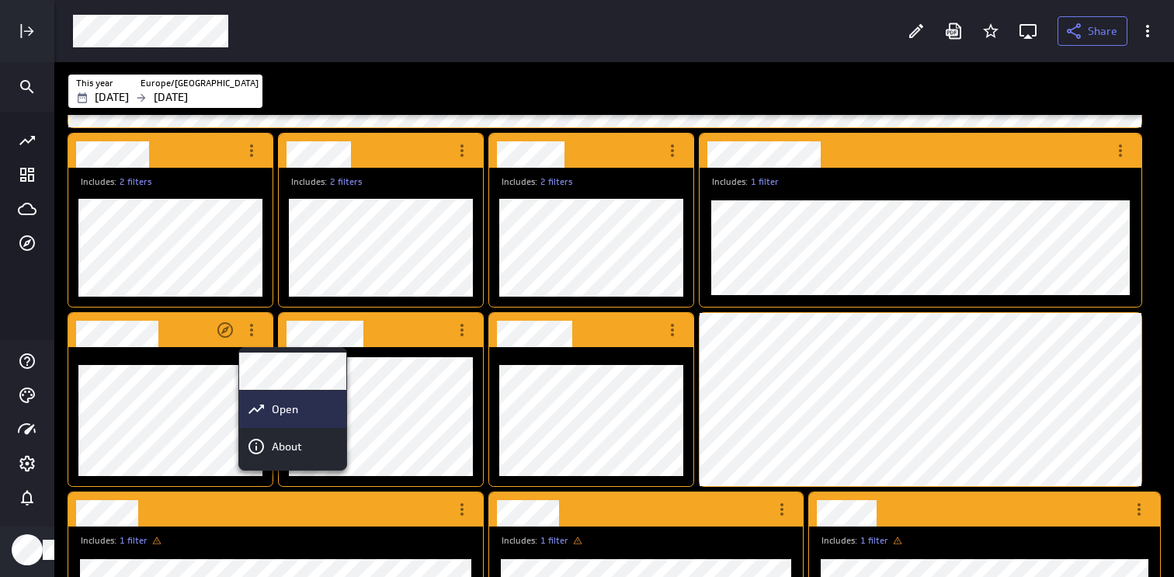
click at [275, 409] on p "Open" at bounding box center [285, 409] width 26 height 16
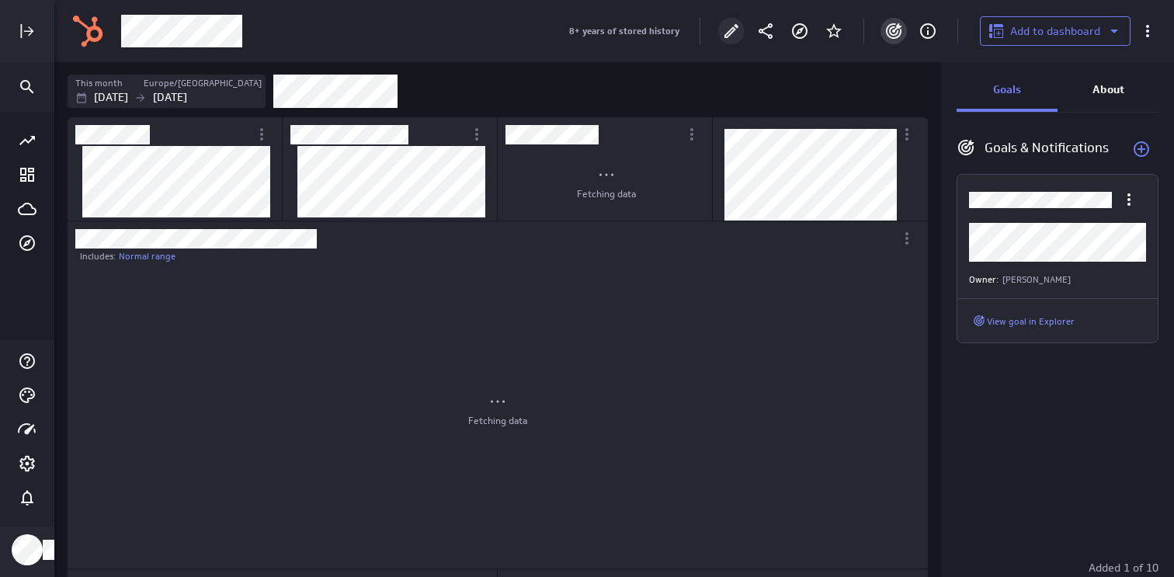
click at [732, 30] on icon "Edit" at bounding box center [731, 31] width 19 height 19
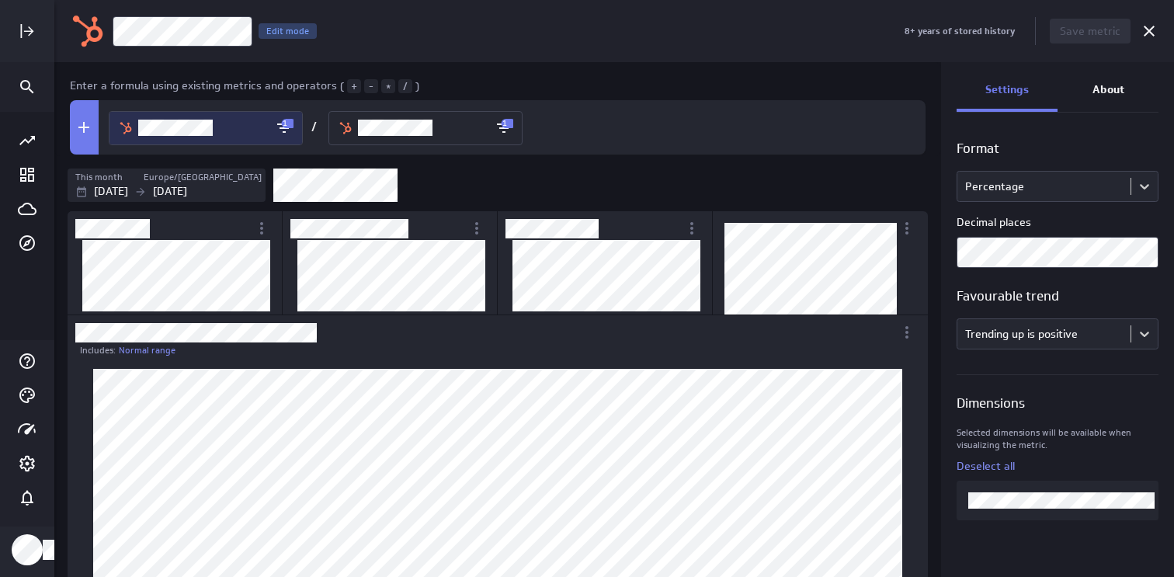
click at [286, 130] on icon "Lifecycle Stage" at bounding box center [284, 128] width 19 height 19
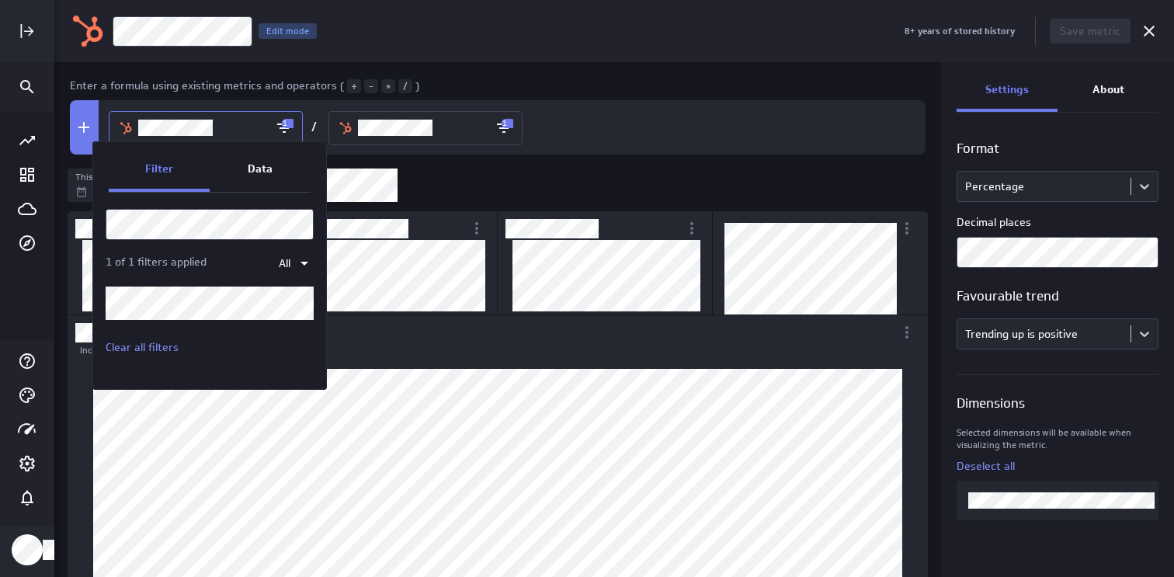
click at [658, 107] on div at bounding box center [587, 288] width 1174 height 577
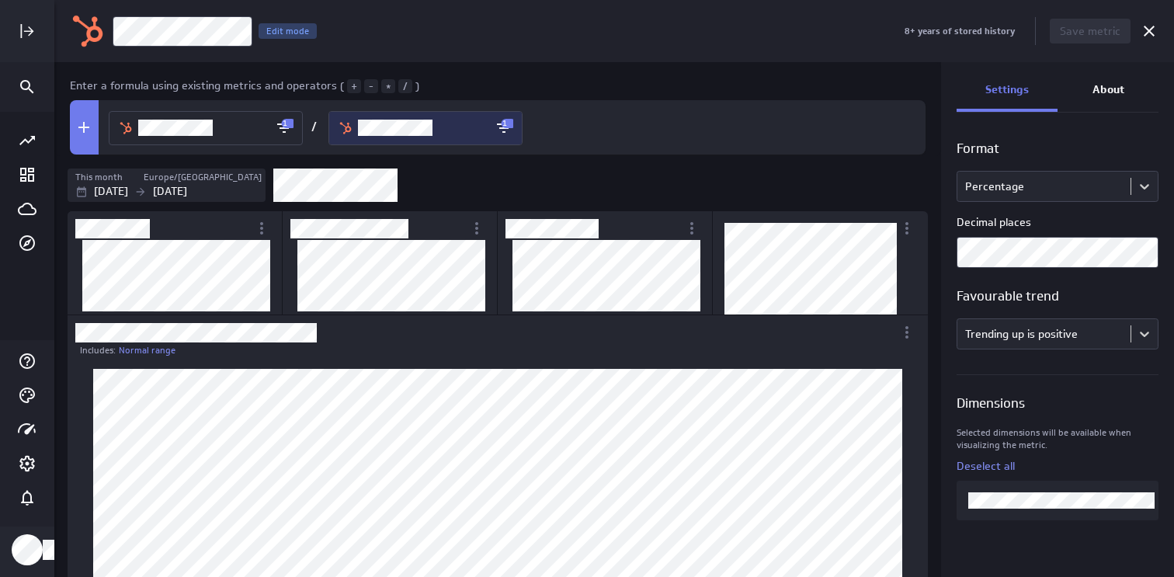
click at [499, 126] on icon "Lifecycle Stage" at bounding box center [504, 128] width 19 height 19
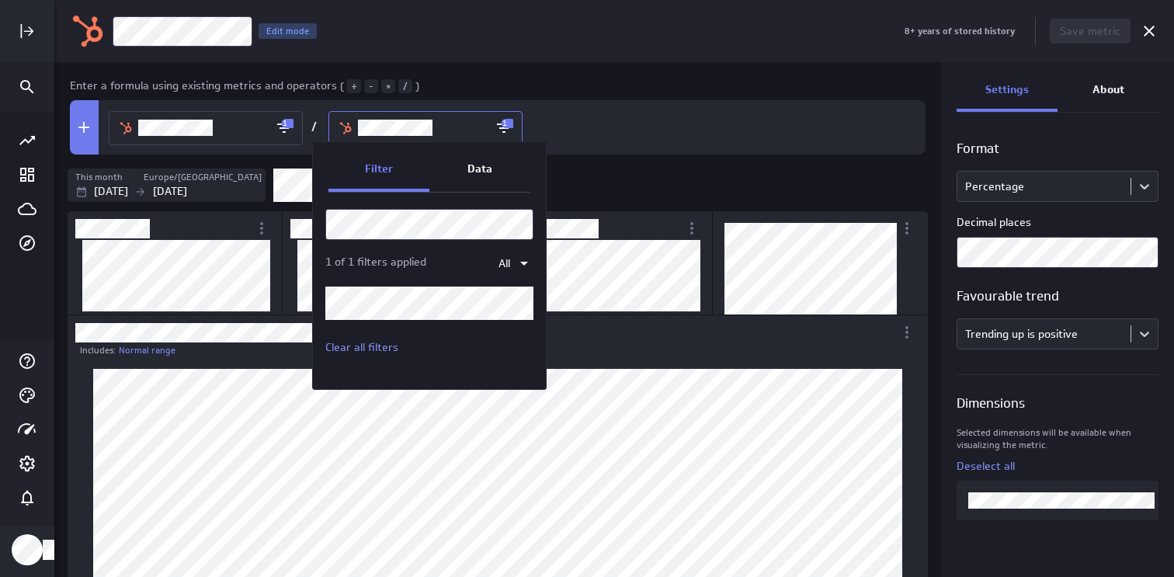
click at [621, 141] on div at bounding box center [587, 288] width 1174 height 577
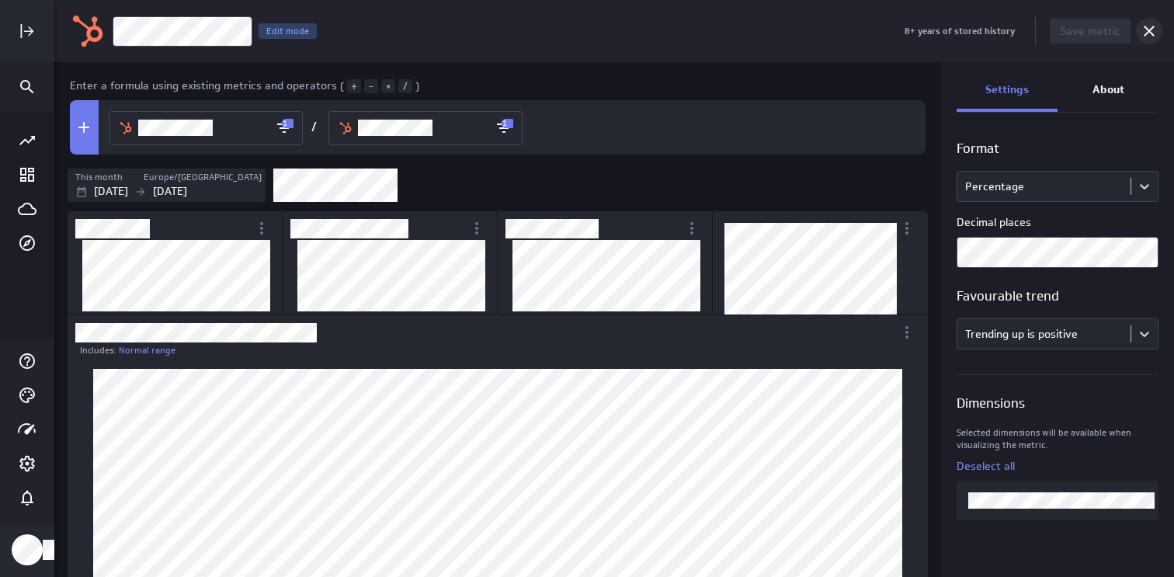
click at [1144, 33] on icon "Cancel" at bounding box center [1149, 31] width 19 height 19
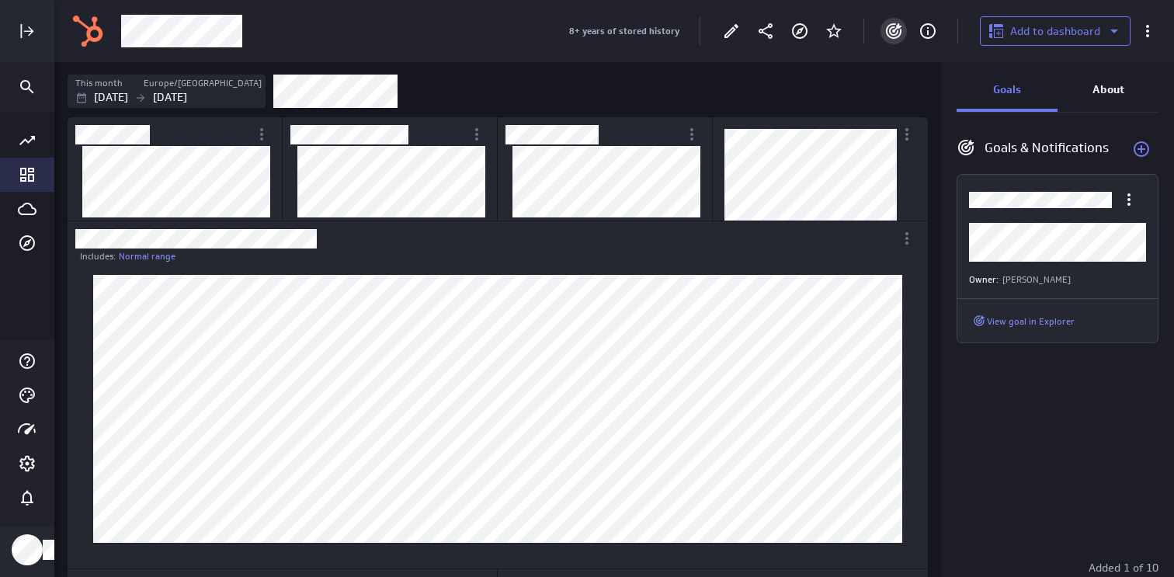
click at [32, 176] on icon "Go to Dashboard Library" at bounding box center [27, 174] width 19 height 19
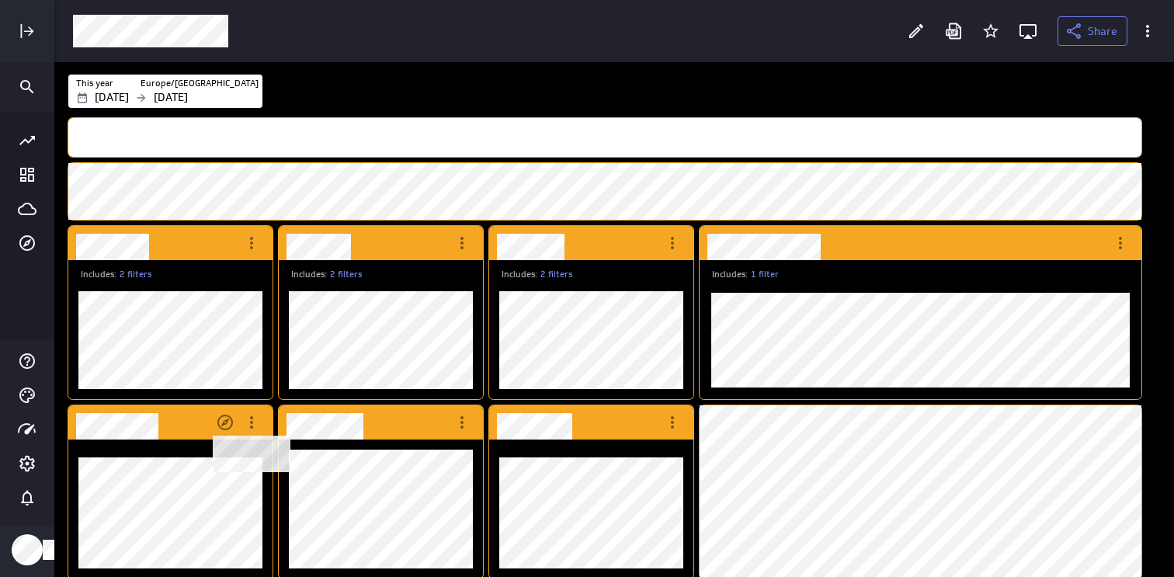
click at [189, 421] on div "Dashboard Widget" at bounding box center [140, 422] width 144 height 34
click at [924, 30] on icon "Edit" at bounding box center [916, 31] width 19 height 19
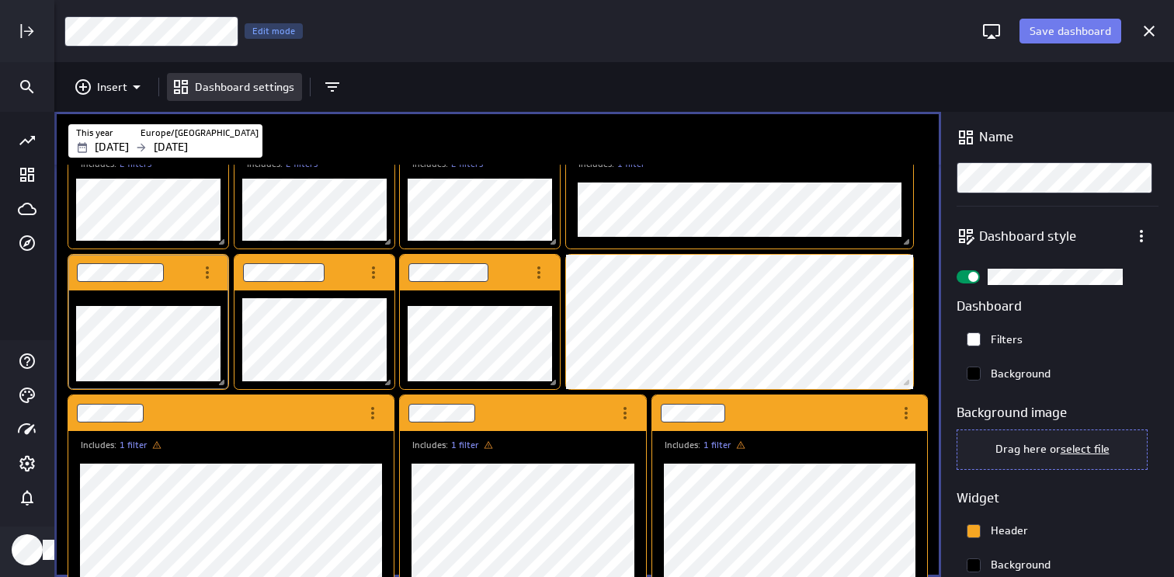
click at [185, 276] on div "Dashboard Widget" at bounding box center [131, 273] width 126 height 36
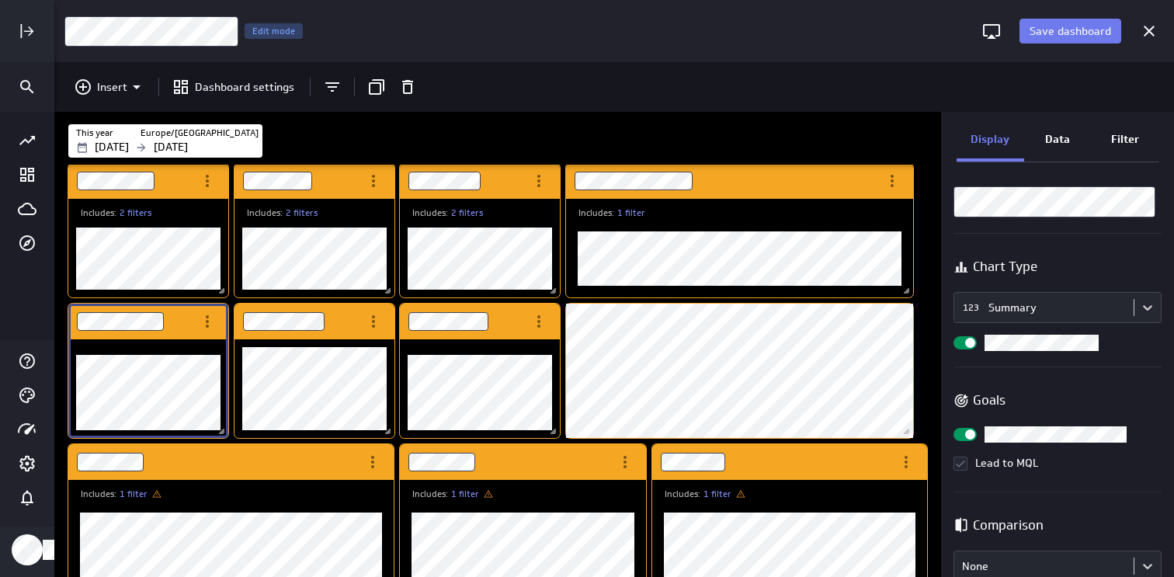
click at [1054, 141] on p "Data" at bounding box center [1057, 139] width 25 height 16
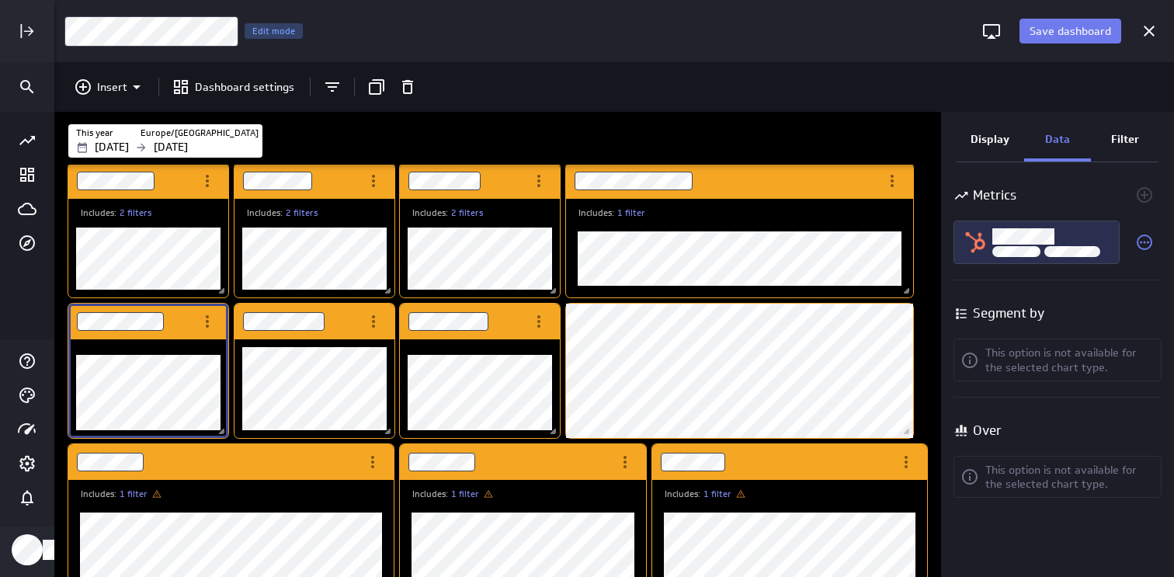
click at [1086, 235] on div "Lead to MQL" at bounding box center [1051, 236] width 118 height 19
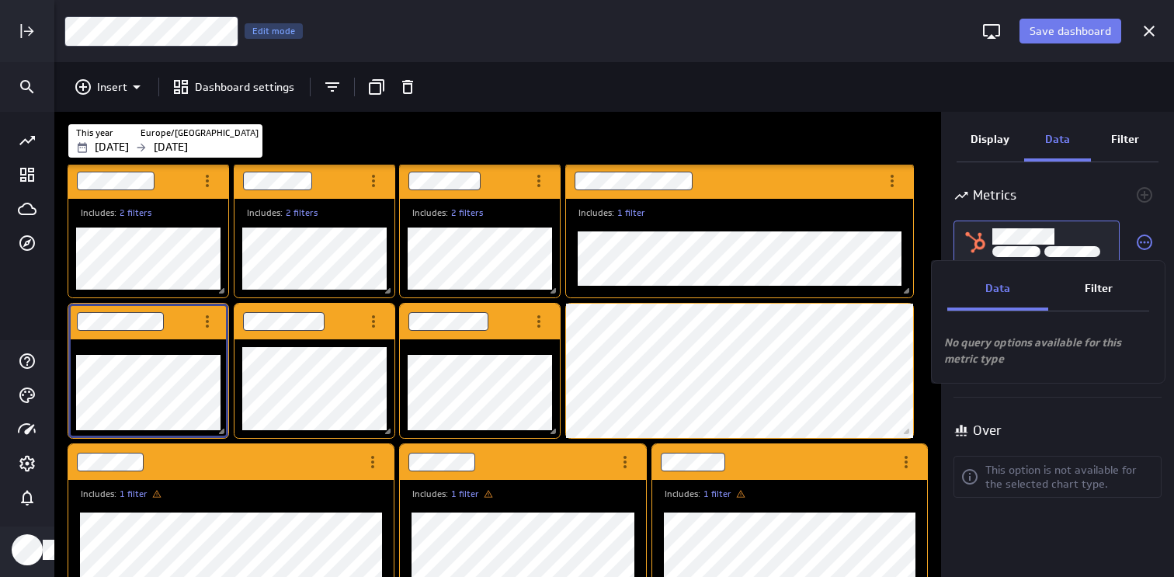
click at [1085, 290] on p "Filter" at bounding box center [1099, 288] width 28 height 16
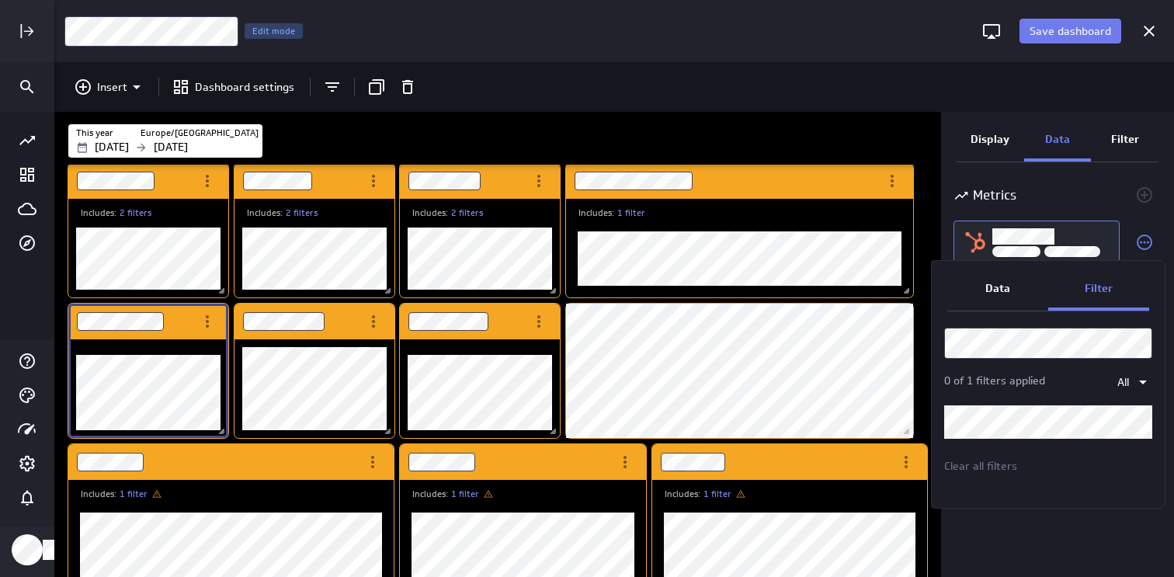
click at [1080, 194] on div at bounding box center [587, 288] width 1174 height 577
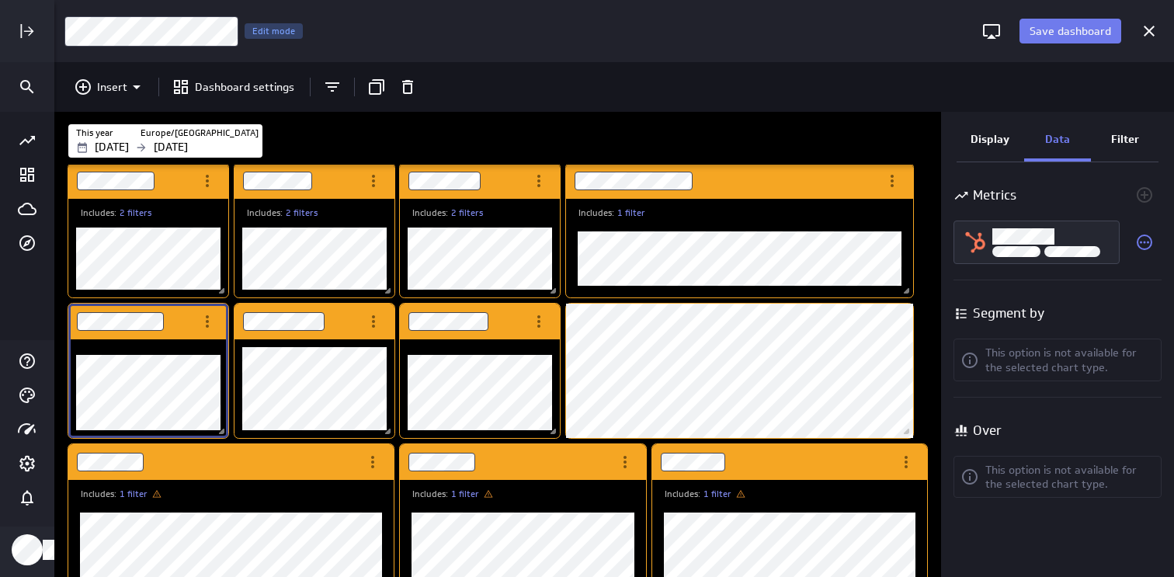
click at [1125, 151] on div "Filter" at bounding box center [1125, 141] width 68 height 42
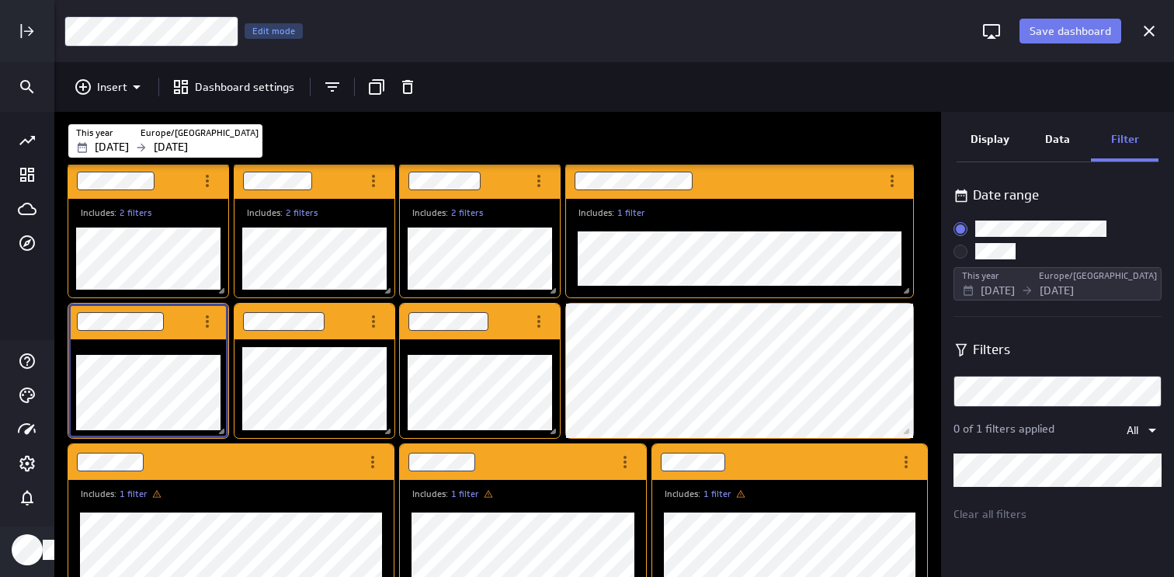
click at [960, 258] on span "Custom:" at bounding box center [960, 252] width 14 height 14
click at [0, 0] on input "Custom:" at bounding box center [0, 0] width 0 height 0
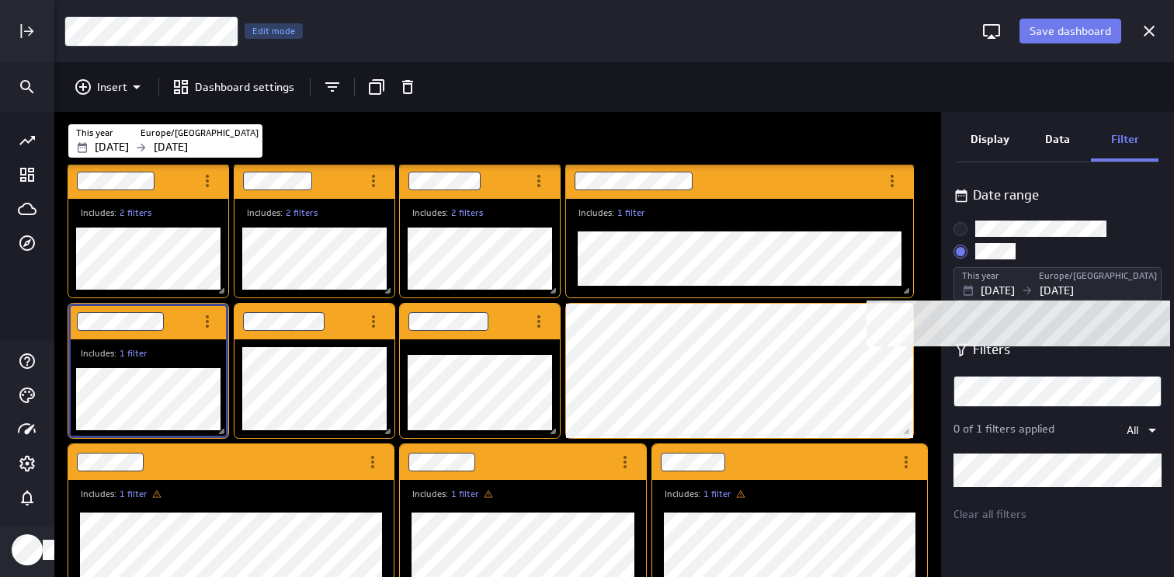
click at [1015, 287] on p "[DATE]" at bounding box center [998, 291] width 34 height 16
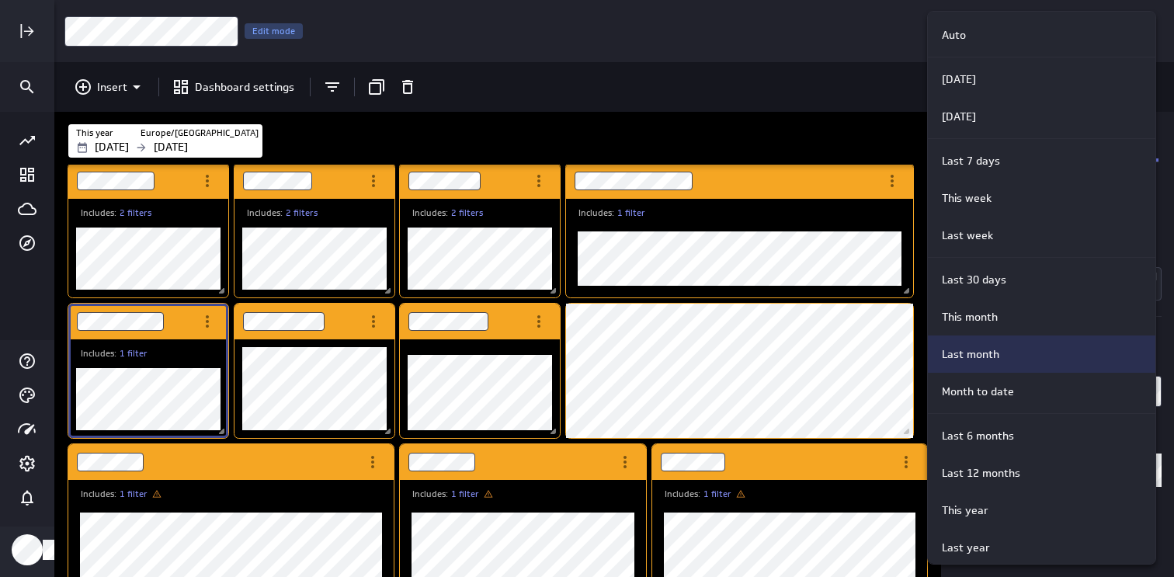
click at [1014, 371] on div "Last month" at bounding box center [1041, 353] width 227 height 37
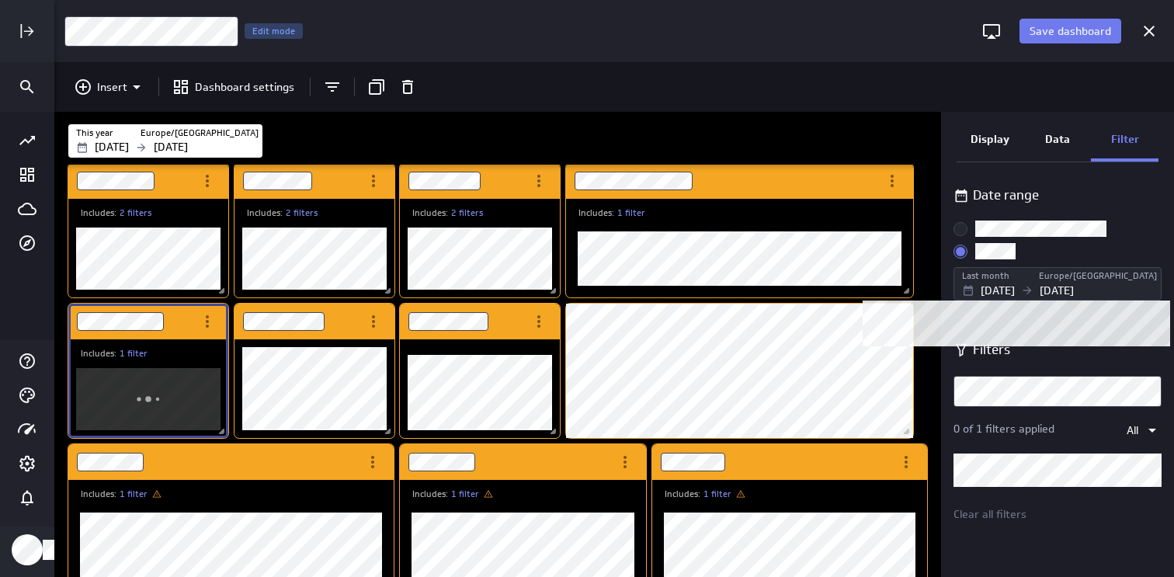
click at [1015, 283] on p "[DATE]" at bounding box center [998, 291] width 34 height 16
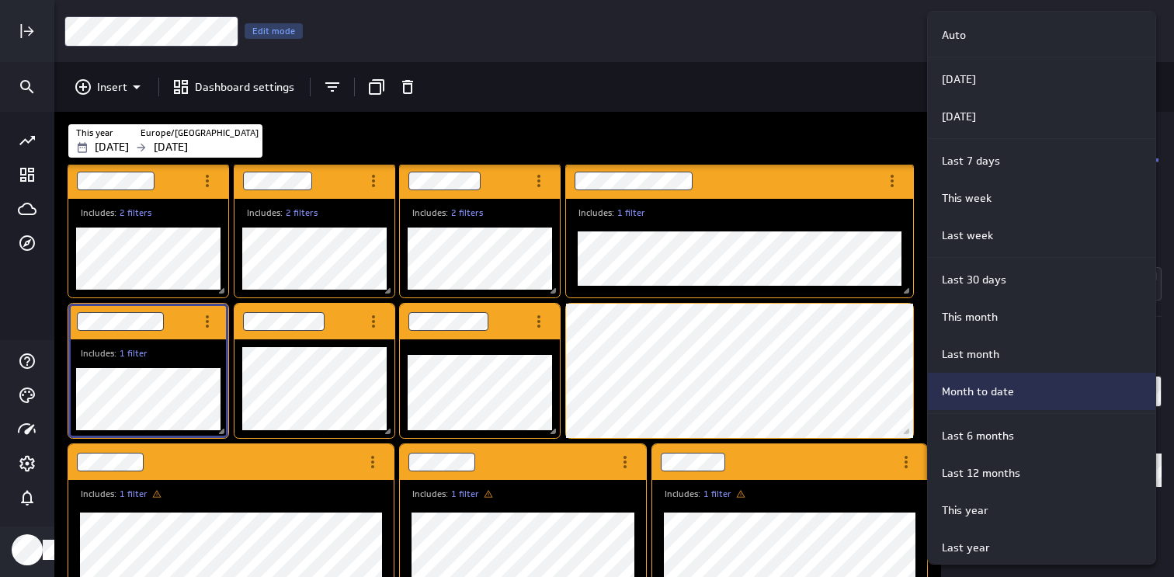
click at [998, 387] on p "Month to date" at bounding box center [978, 392] width 72 height 16
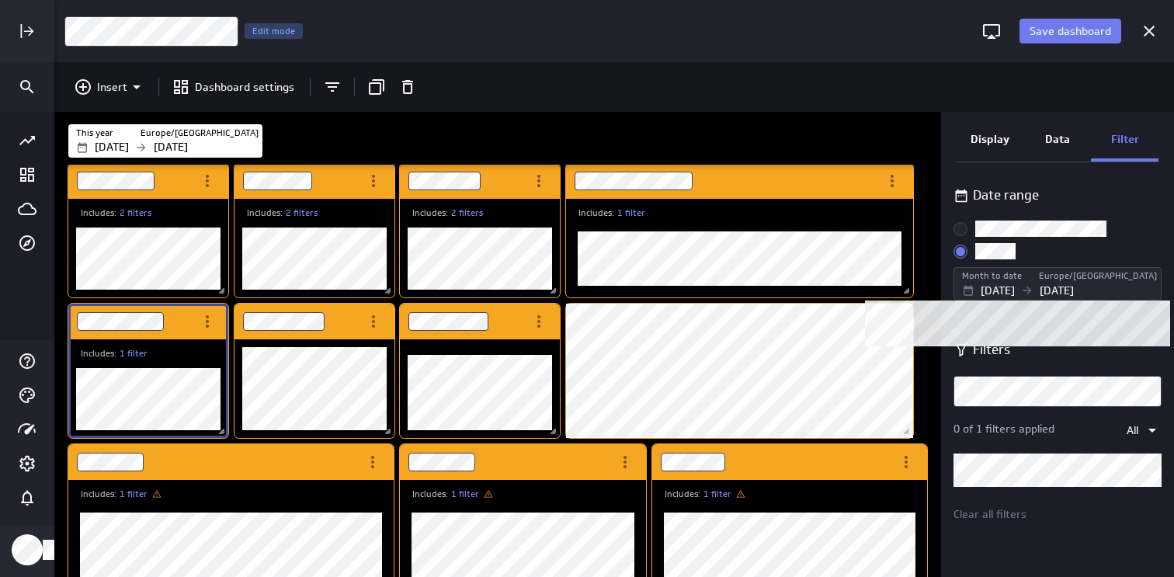
click at [1007, 287] on p "[DATE]" at bounding box center [998, 291] width 34 height 16
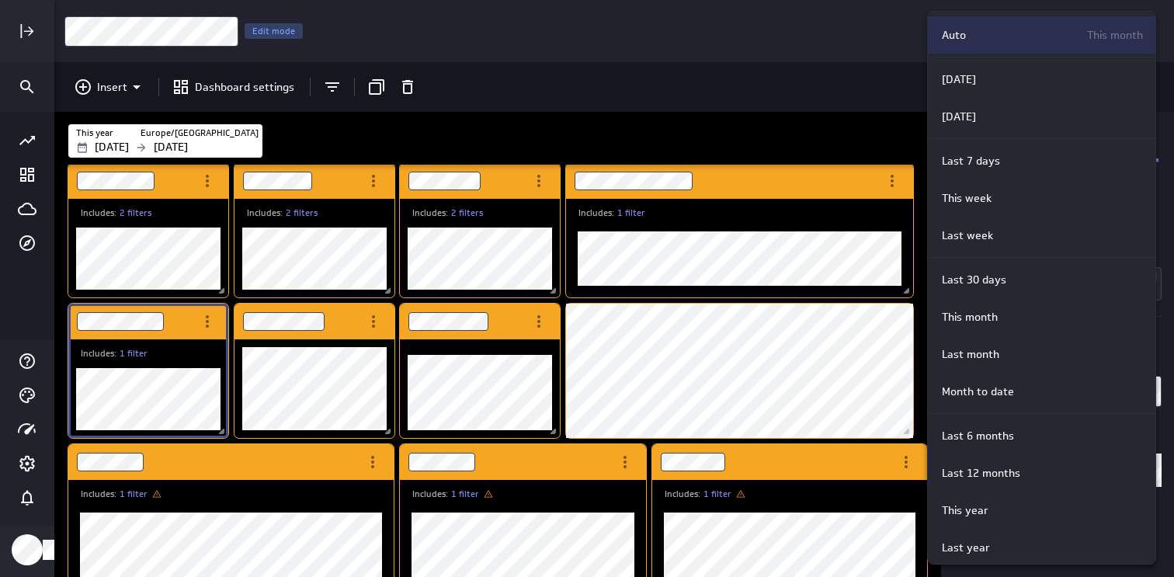
click at [962, 23] on div "Auto This month" at bounding box center [1041, 34] width 227 height 37
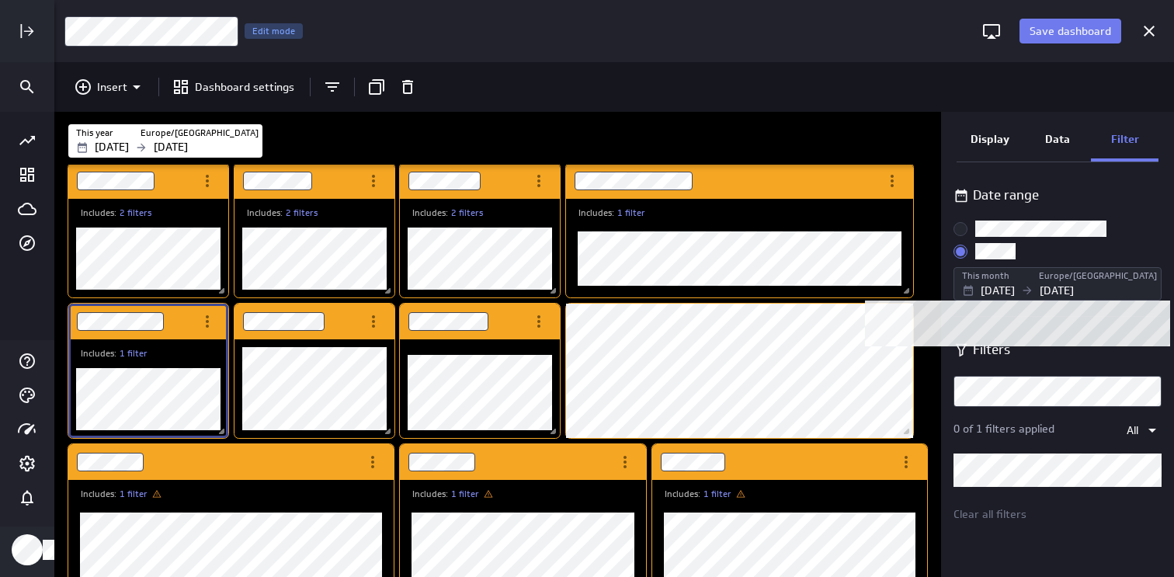
click at [0, 0] on input "Use dashboard date range" at bounding box center [0, 0] width 0 height 0
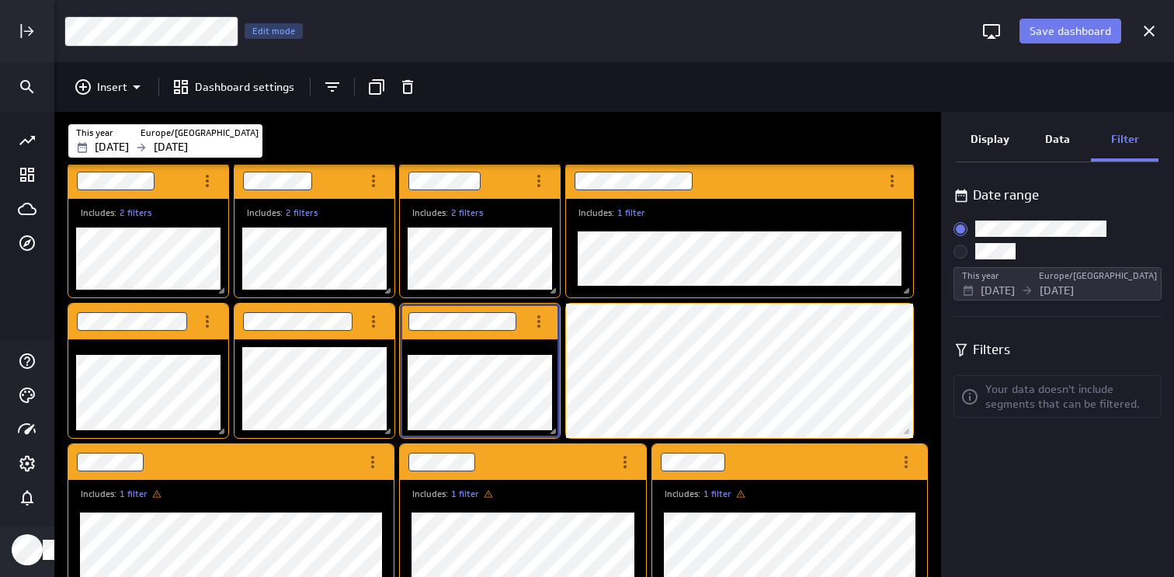
click at [636, 29] on div "CMO Dashboard Edit mode" at bounding box center [518, 32] width 908 height 32
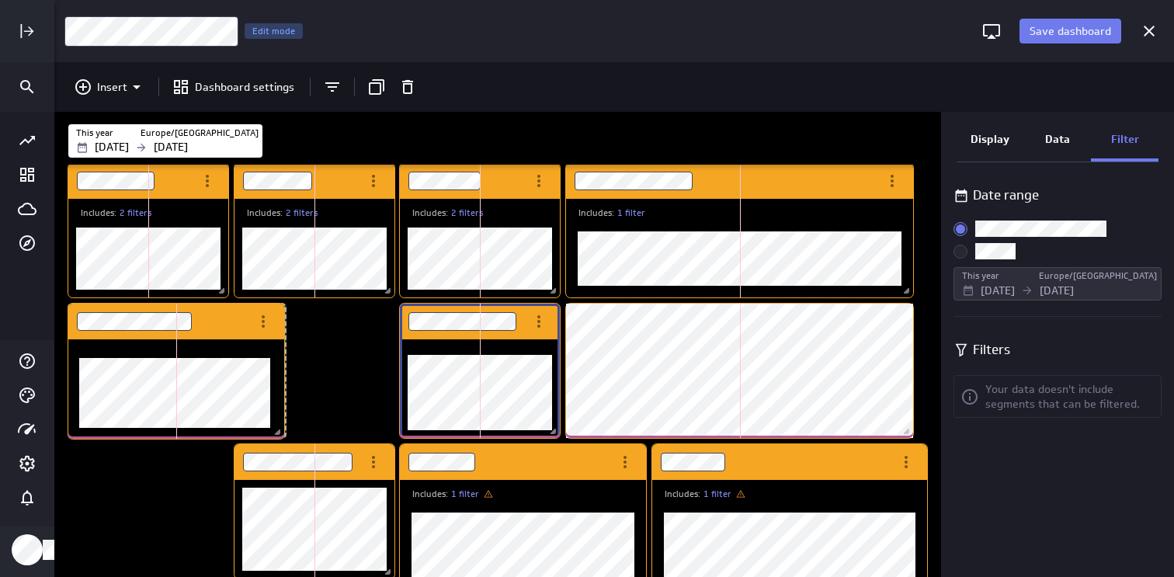
scroll to position [1294, 866]
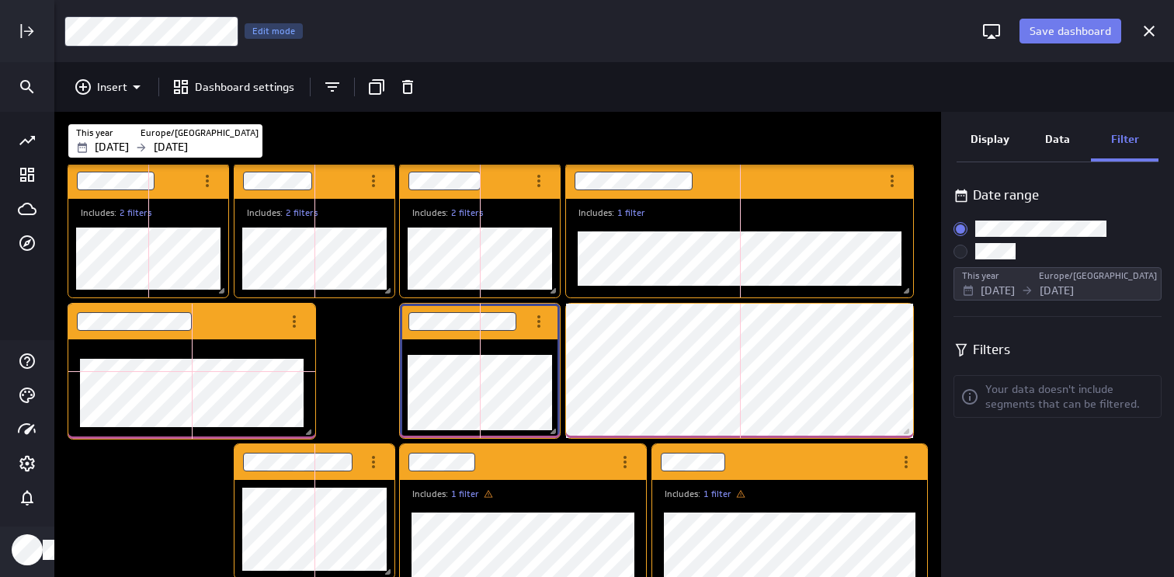
drag, startPoint x: 224, startPoint y: 434, endPoint x: 311, endPoint y: 435, distance: 87.0
click at [311, 435] on span "Dashboard content with 18 widgets" at bounding box center [311, 434] width 16 height 16
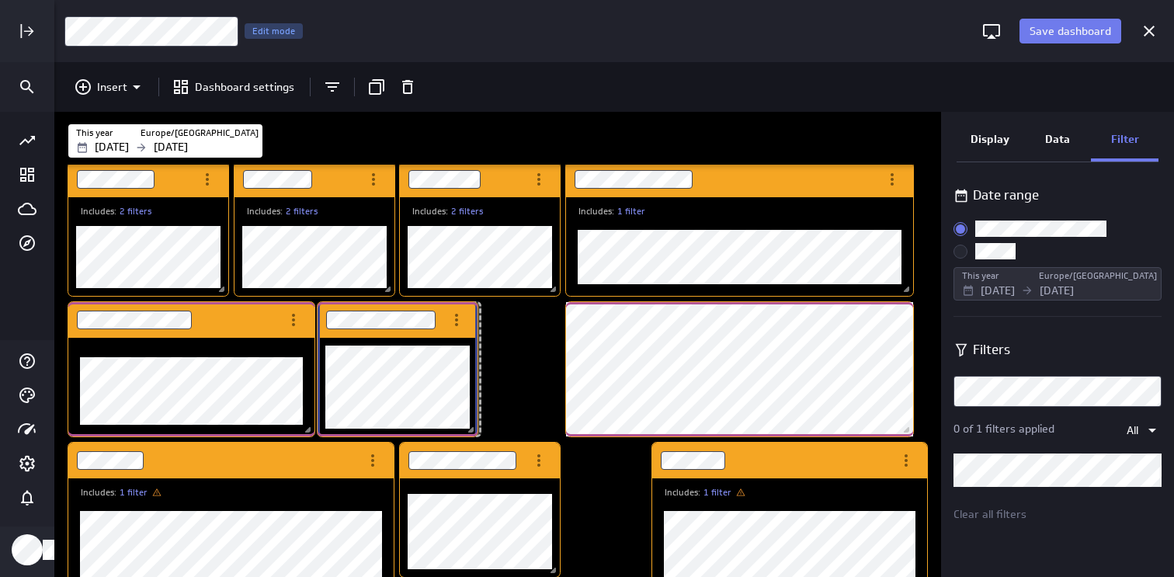
scroll to position [8, 8]
drag, startPoint x: 357, startPoint y: 445, endPoint x: 440, endPoint y: 303, distance: 164.6
click at [440, 303] on div "Dashboard Widget" at bounding box center [381, 320] width 126 height 36
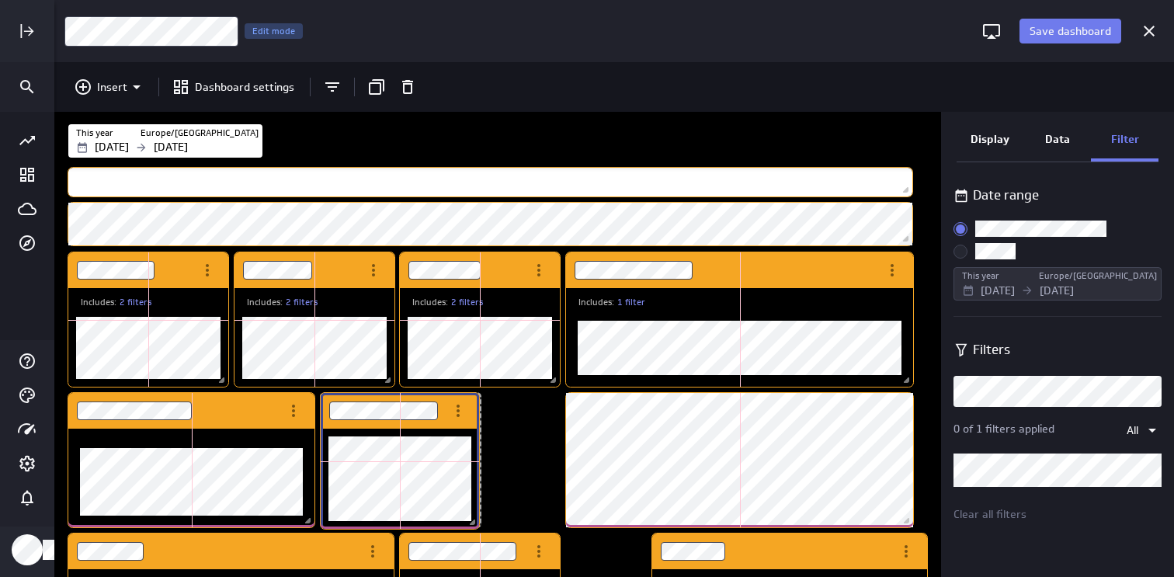
scroll to position [578, 1120]
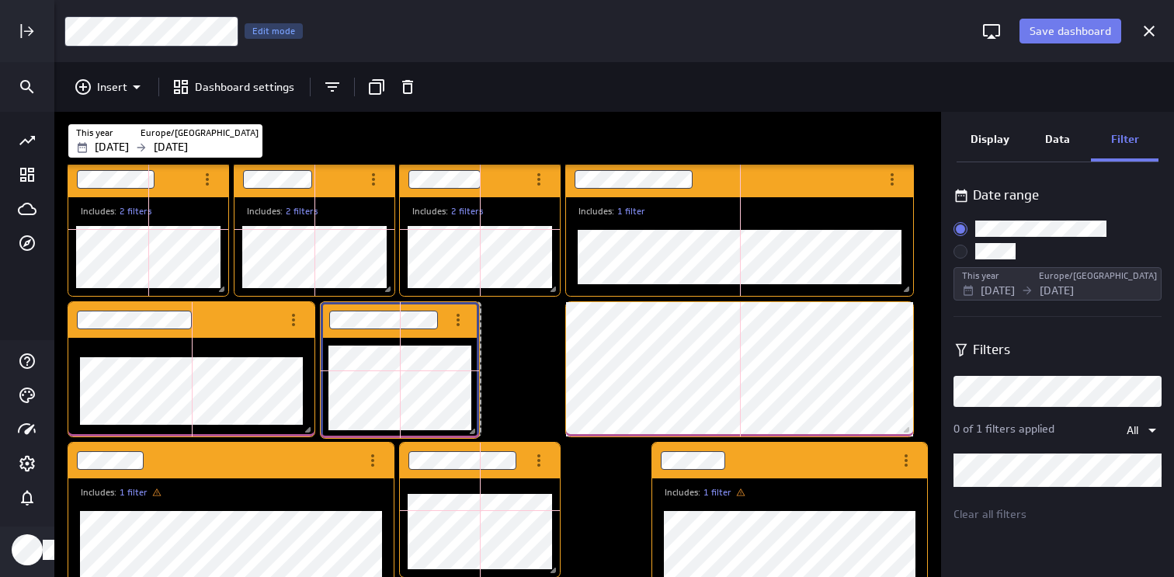
click at [474, 432] on span "Dashboard content with 18 widgets" at bounding box center [475, 433] width 16 height 16
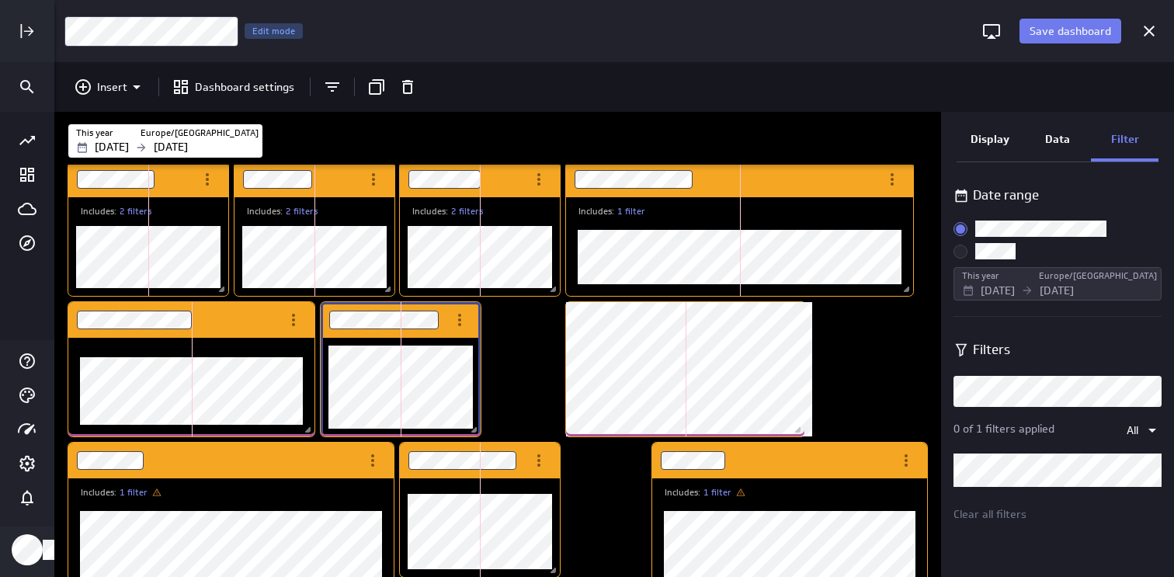
drag, startPoint x: 904, startPoint y: 427, endPoint x: 771, endPoint y: 427, distance: 132.8
click at [792, 427] on span "Dashboard content with 18 widgets" at bounding box center [800, 432] width 16 height 16
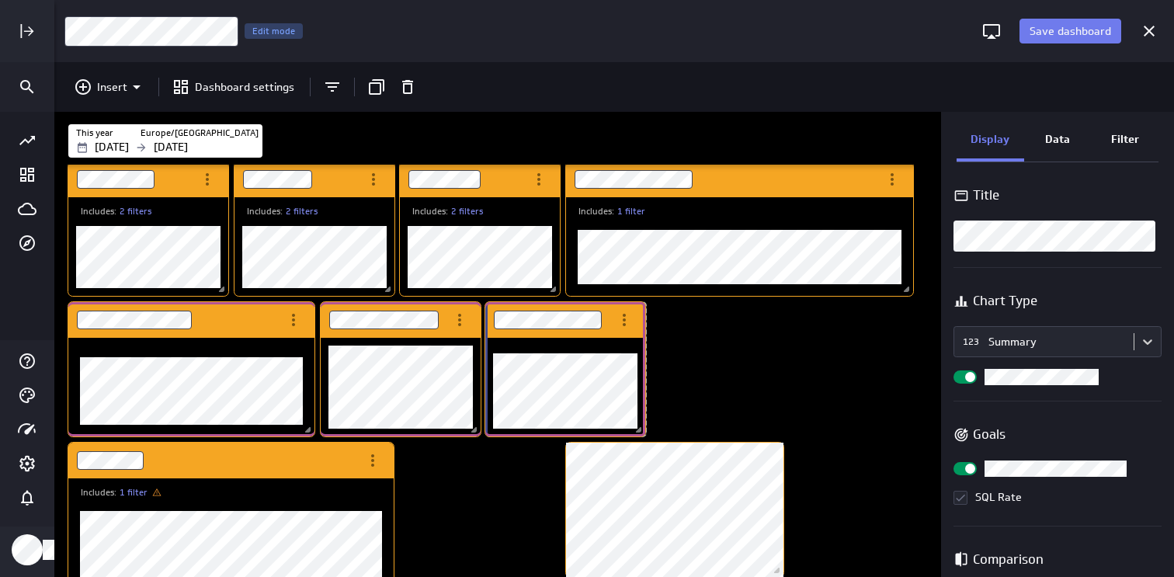
scroll to position [8, 8]
drag, startPoint x: 522, startPoint y: 474, endPoint x: 606, endPoint y: 334, distance: 163.4
click at [606, 334] on div "Dashboard Widget" at bounding box center [547, 321] width 126 height 36
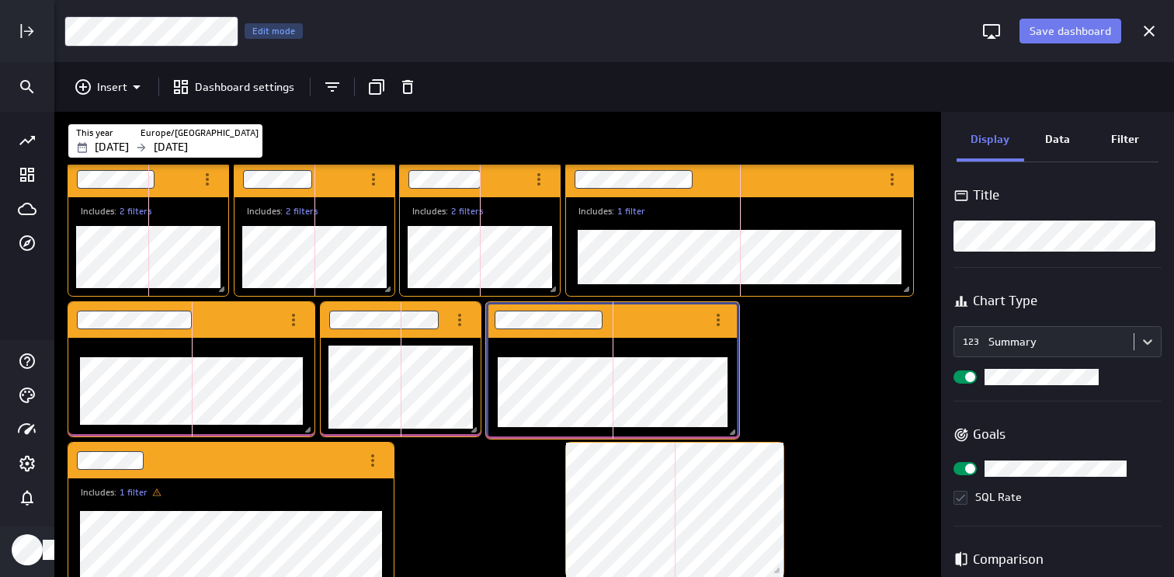
drag, startPoint x: 641, startPoint y: 433, endPoint x: 734, endPoint y: 436, distance: 93.2
click at [734, 436] on span "Dashboard content with 18 widgets" at bounding box center [735, 434] width 16 height 16
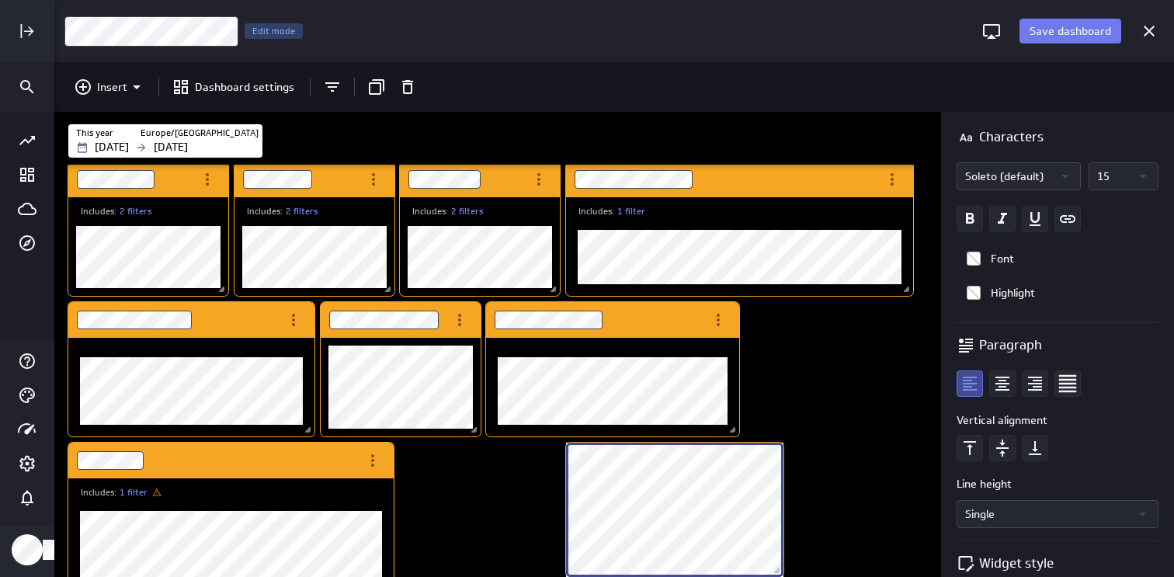
click at [785, 472] on div "Dashboard content with 18 widgets" at bounding box center [675, 509] width 224 height 141
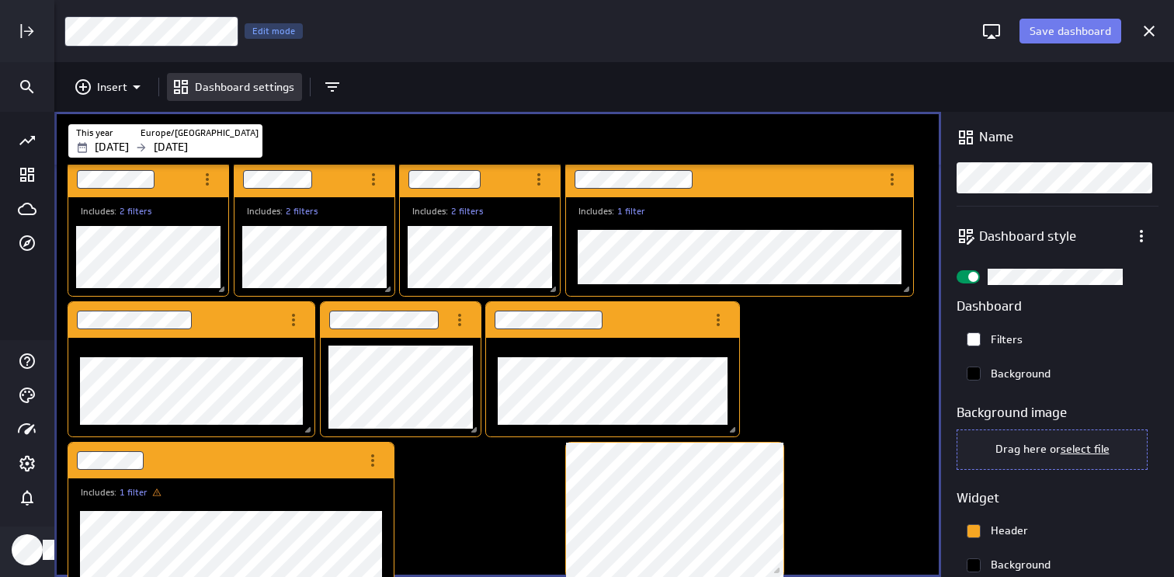
click at [785, 472] on div "Dashboard content with 18 widgets" at bounding box center [675, 509] width 224 height 141
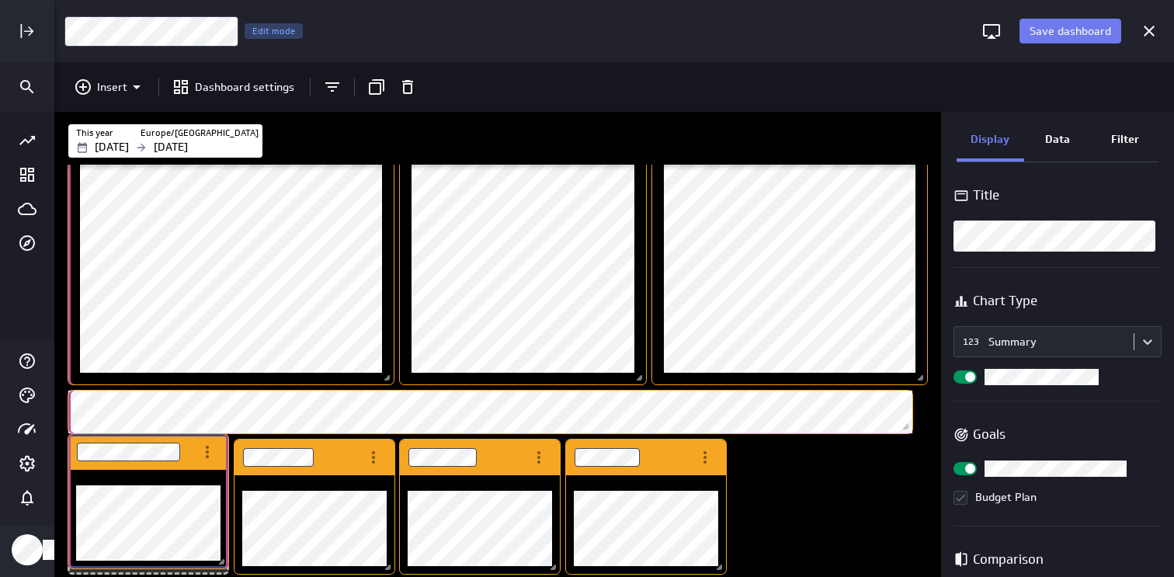
scroll to position [0, 0]
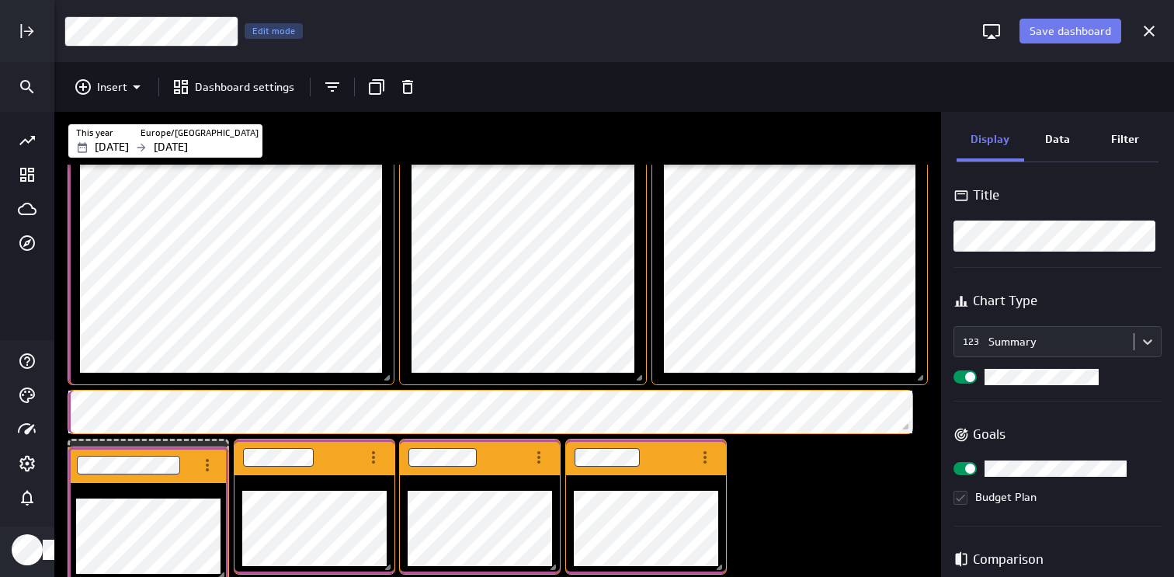
drag, startPoint x: 190, startPoint y: 268, endPoint x: 190, endPoint y: 463, distance: 194.9
click at [190, 464] on div "Dashboard Widget" at bounding box center [131, 465] width 126 height 36
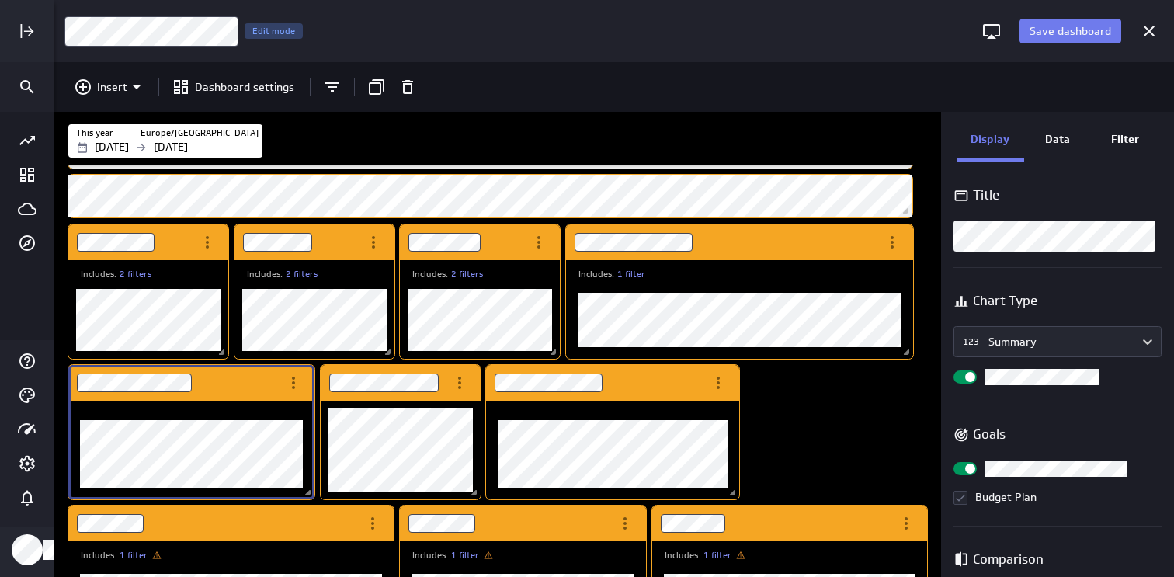
click at [969, 464] on span "Widget Properties" at bounding box center [970, 469] width 10 height 10
click at [0, 0] on input "Widget Properties" at bounding box center [0, 0] width 0 height 0
click at [969, 464] on div "Widget Properties" at bounding box center [964, 468] width 23 height 13
click at [0, 0] on input "Widget Properties" at bounding box center [0, 0] width 0 height 0
click at [1141, 346] on body "Save dashboard CMO Dashboard Edit mode Insert Dashboard settings This year Euro…" at bounding box center [587, 288] width 1174 height 577
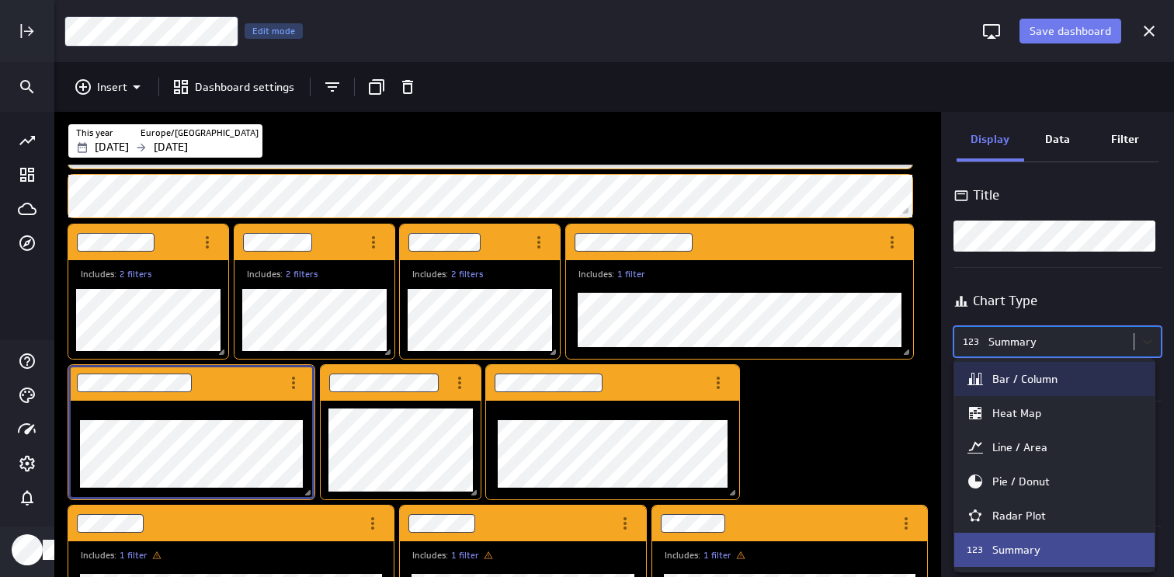
click at [1141, 346] on div at bounding box center [587, 288] width 1174 height 577
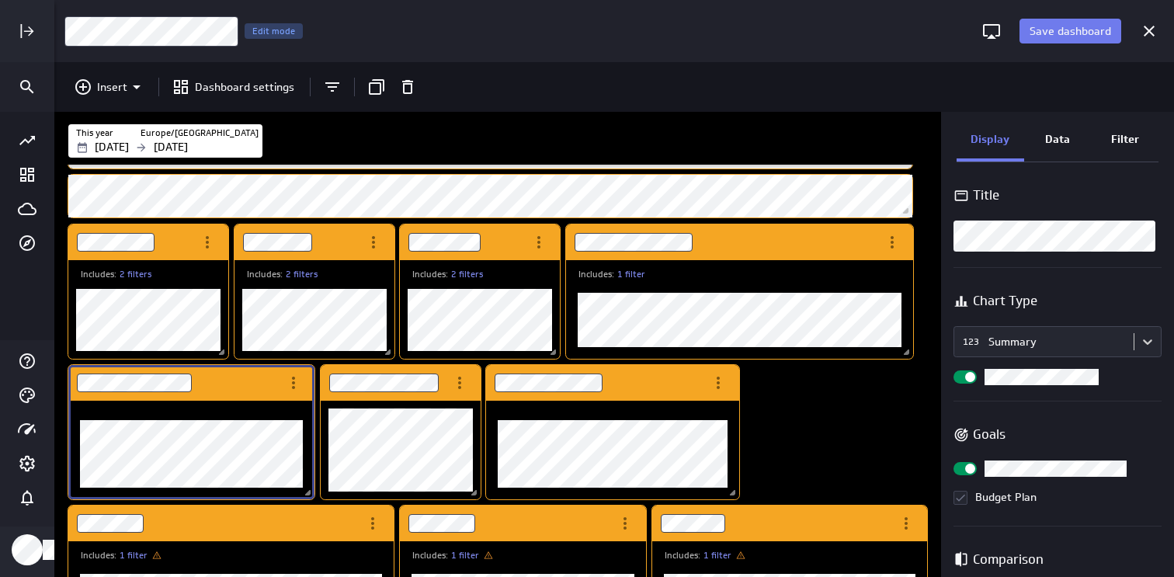
click at [1113, 406] on div "Title Chart Type 123 Summary Goals Budget Plan Comparison Comparison None Widge…" at bounding box center [1057, 373] width 233 height 407
click at [1065, 149] on div "Data" at bounding box center [1058, 141] width 68 height 42
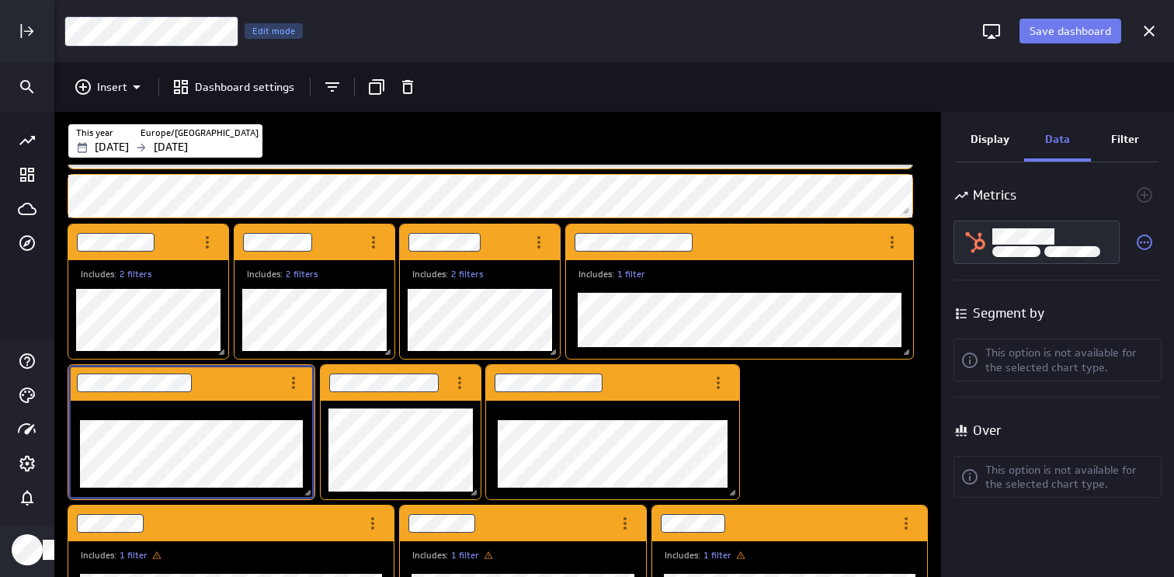
click at [991, 151] on div "Display" at bounding box center [991, 141] width 68 height 42
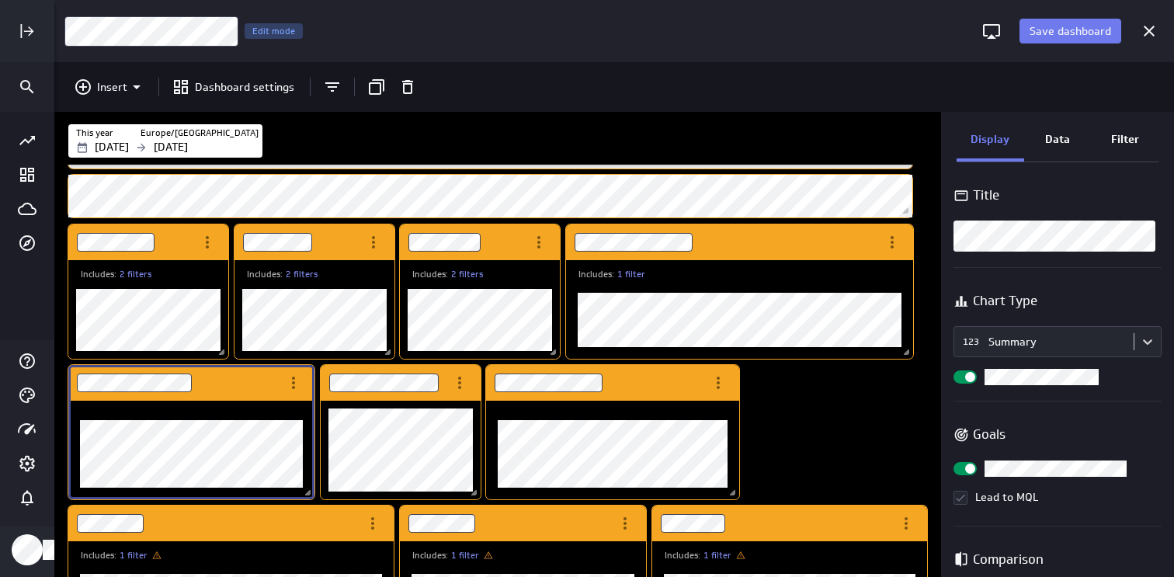
click at [1113, 151] on div "Filter" at bounding box center [1125, 141] width 68 height 42
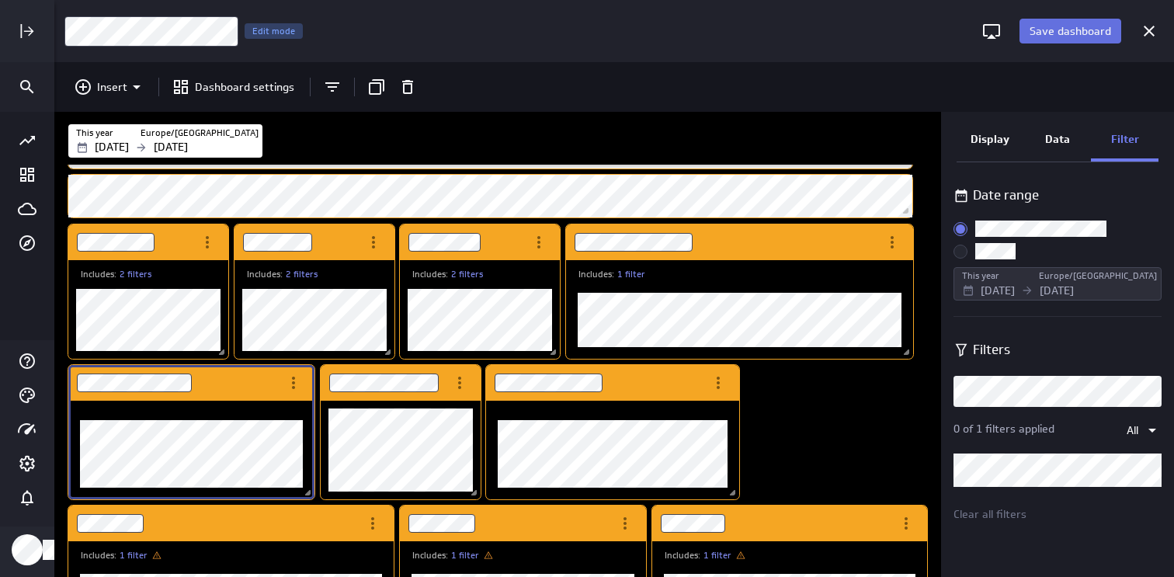
click at [1052, 43] on button "Save dashboard" at bounding box center [1070, 31] width 102 height 25
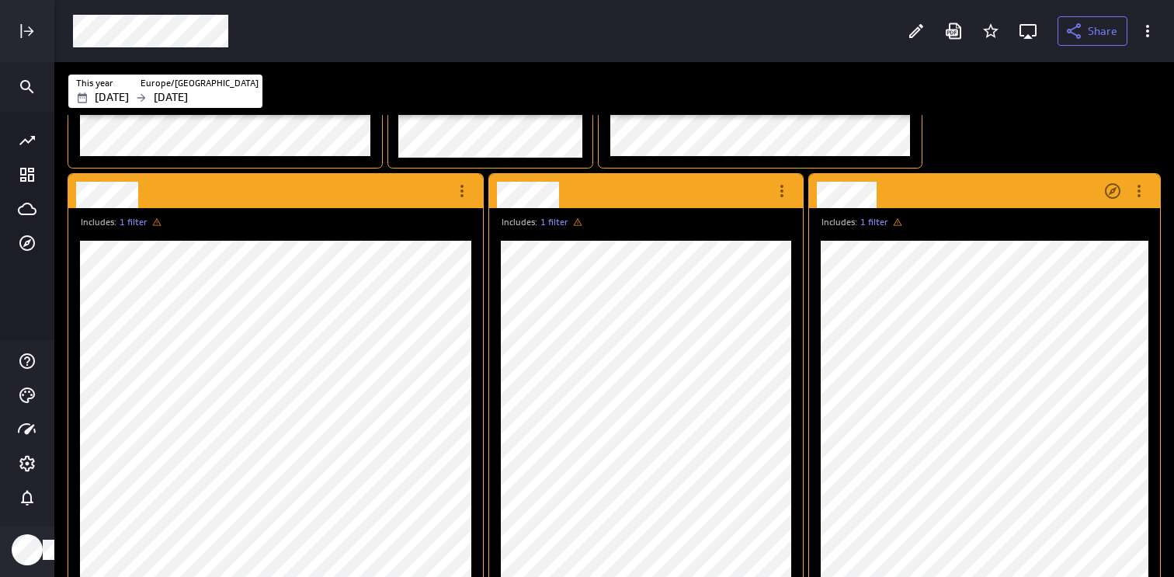
click at [1139, 212] on div "Includes: 1 filter" at bounding box center [984, 479] width 351 height 543
click at [1141, 196] on icon "More actions" at bounding box center [1139, 191] width 19 height 19
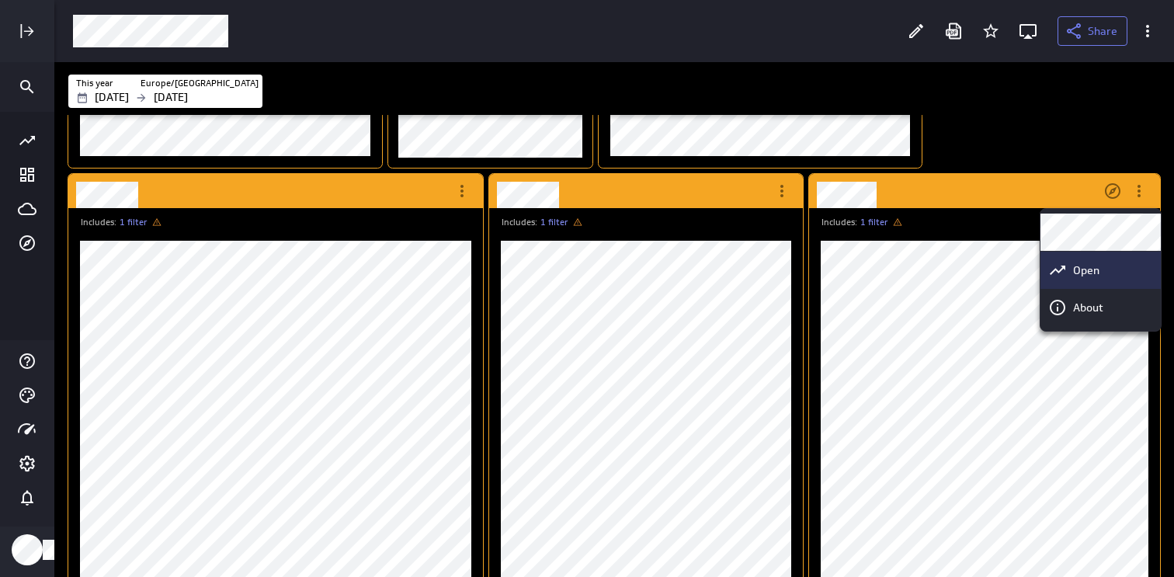
click at [1077, 271] on p "Open" at bounding box center [1086, 270] width 26 height 16
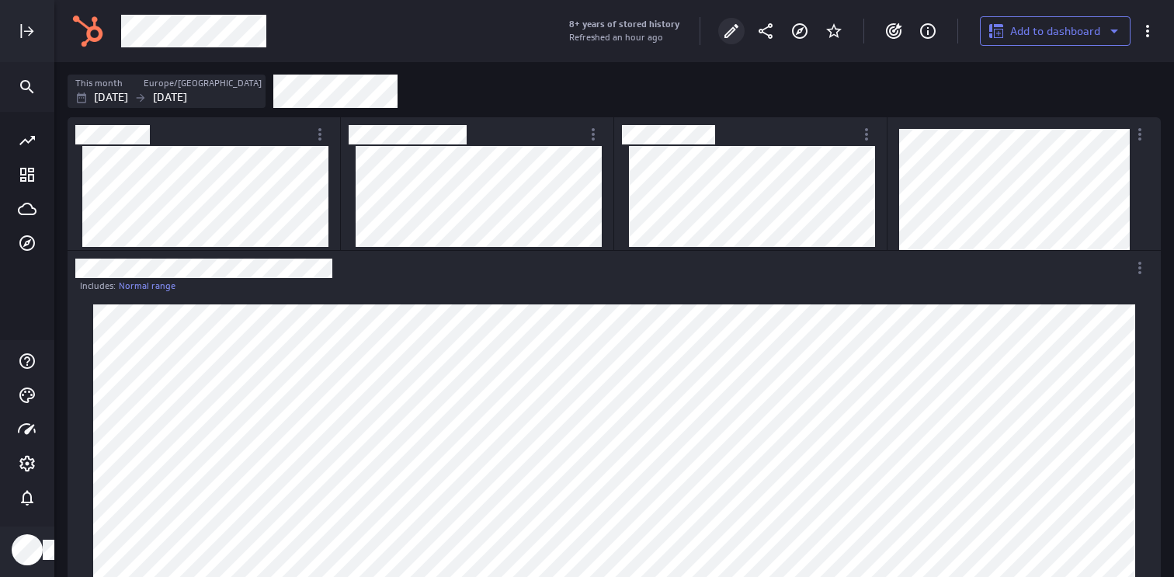
click at [734, 33] on icon "Edit" at bounding box center [731, 31] width 19 height 19
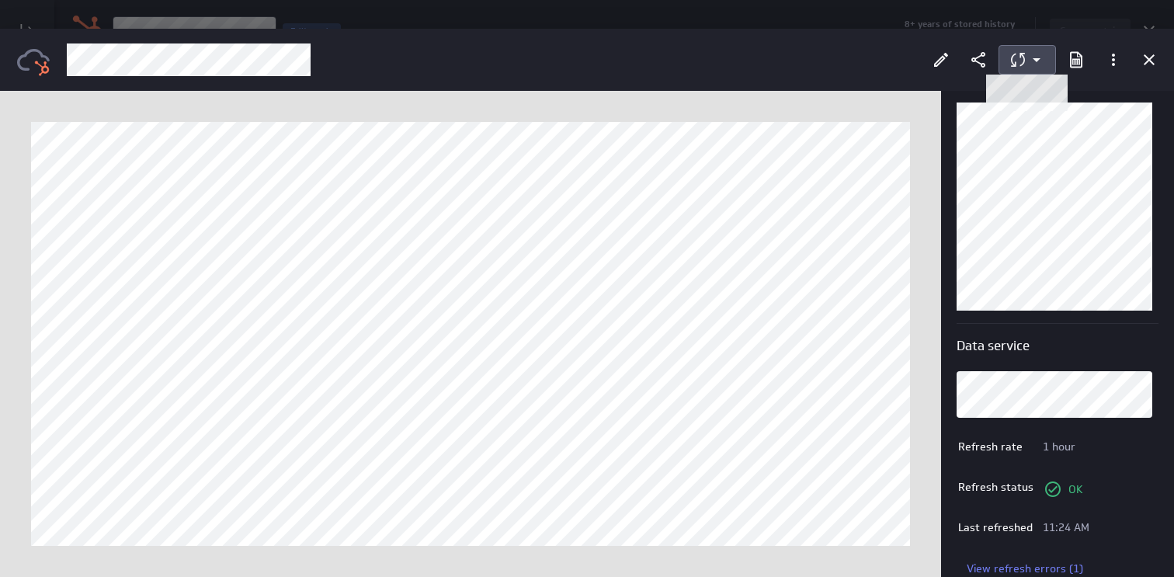
click at [1005, 62] on button at bounding box center [1026, 60] width 57 height 30
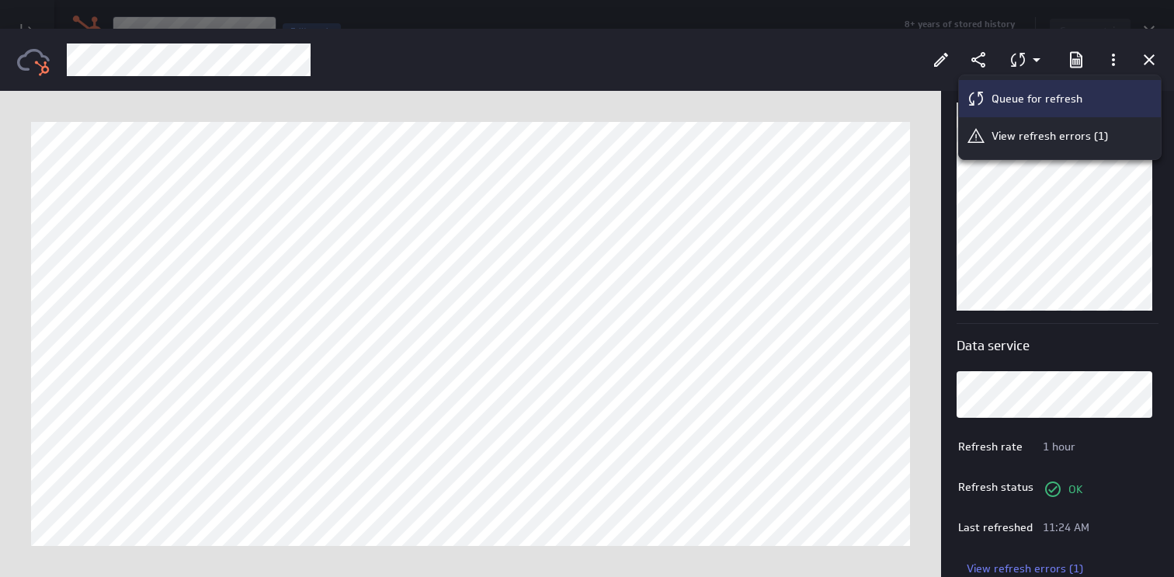
click at [1027, 102] on p "Queue for refresh" at bounding box center [1036, 99] width 91 height 16
